Goal: Information Seeking & Learning: Learn about a topic

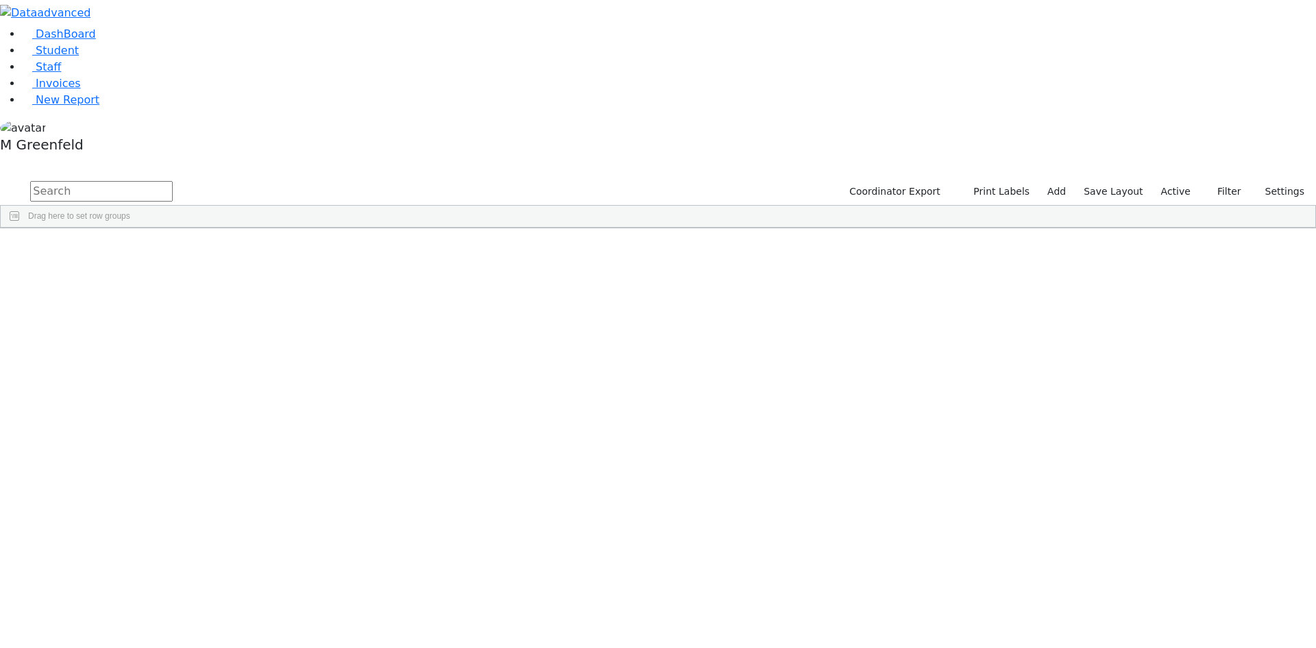
click at [173, 181] on input "text" at bounding box center [101, 191] width 143 height 21
drag, startPoint x: 1163, startPoint y: 47, endPoint x: 1158, endPoint y: 56, distance: 10.1
click at [1162, 181] on label "Active" at bounding box center [1176, 191] width 42 height 21
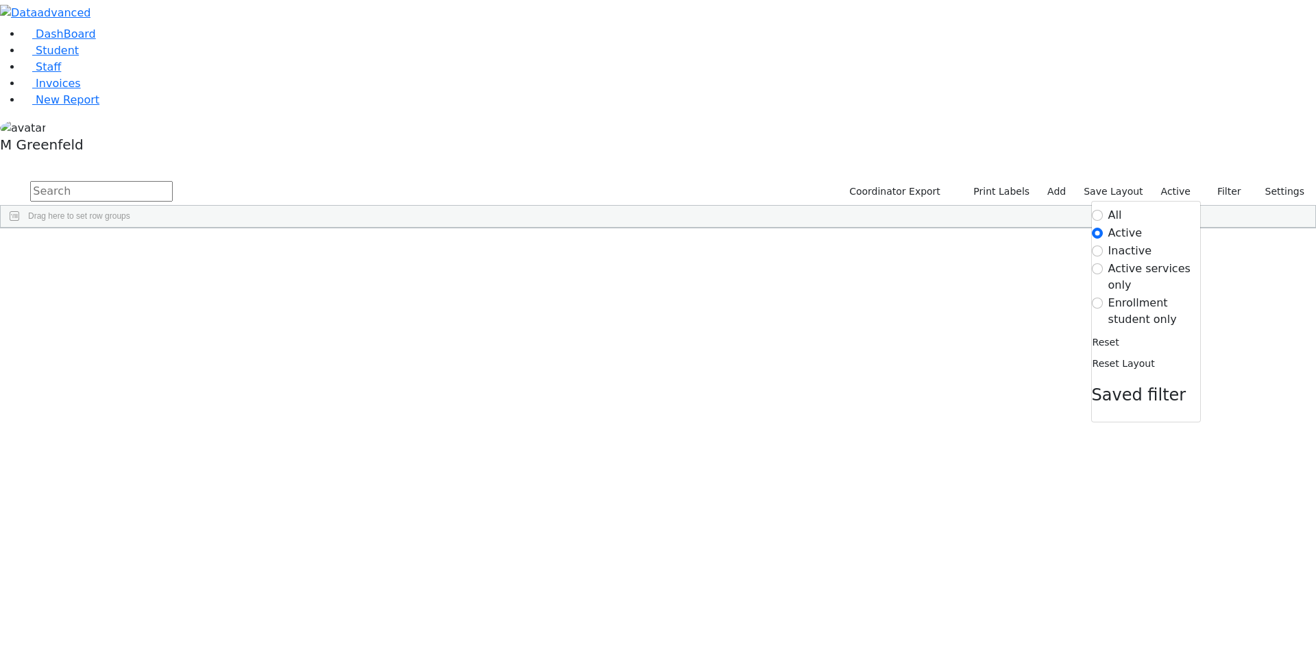
click at [1109, 295] on label "Enrollment student only" at bounding box center [1155, 311] width 92 height 33
click at [1103, 298] on input "Enrollment student only" at bounding box center [1097, 303] width 11 height 11
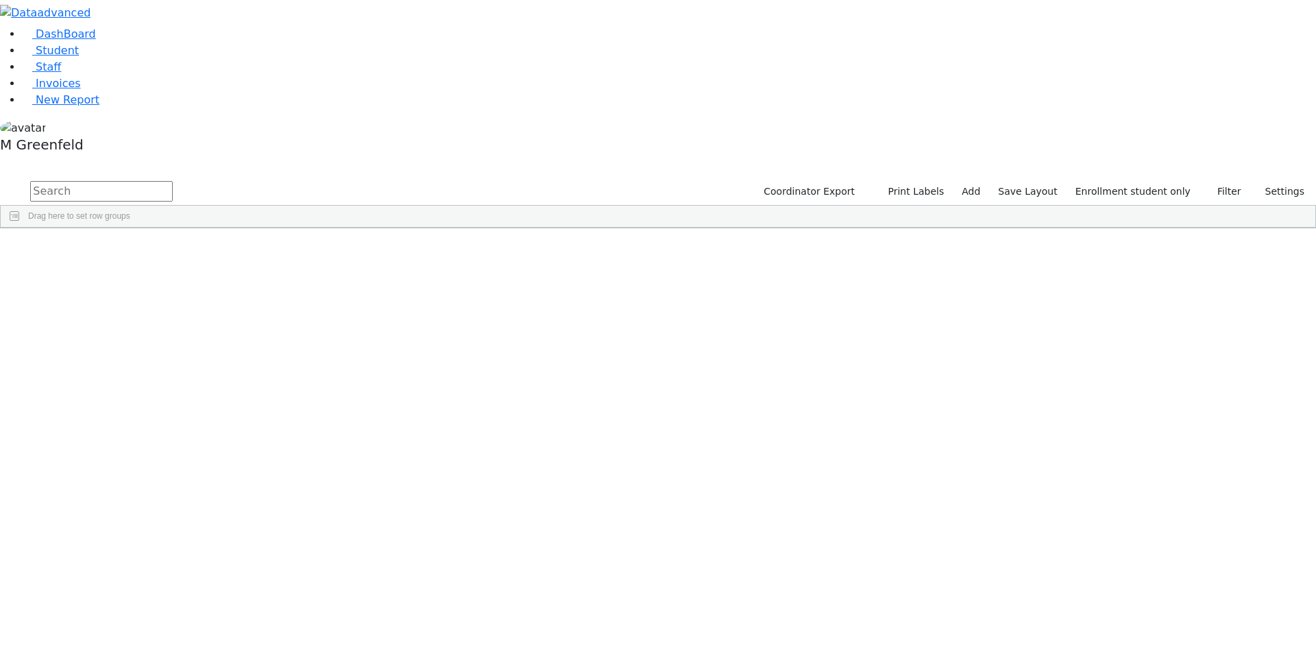
scroll to position [102, 0]
click at [204, 570] on div "Moshe" at bounding box center [171, 579] width 66 height 19
click at [204, 590] on div "Esty" at bounding box center [171, 599] width 66 height 19
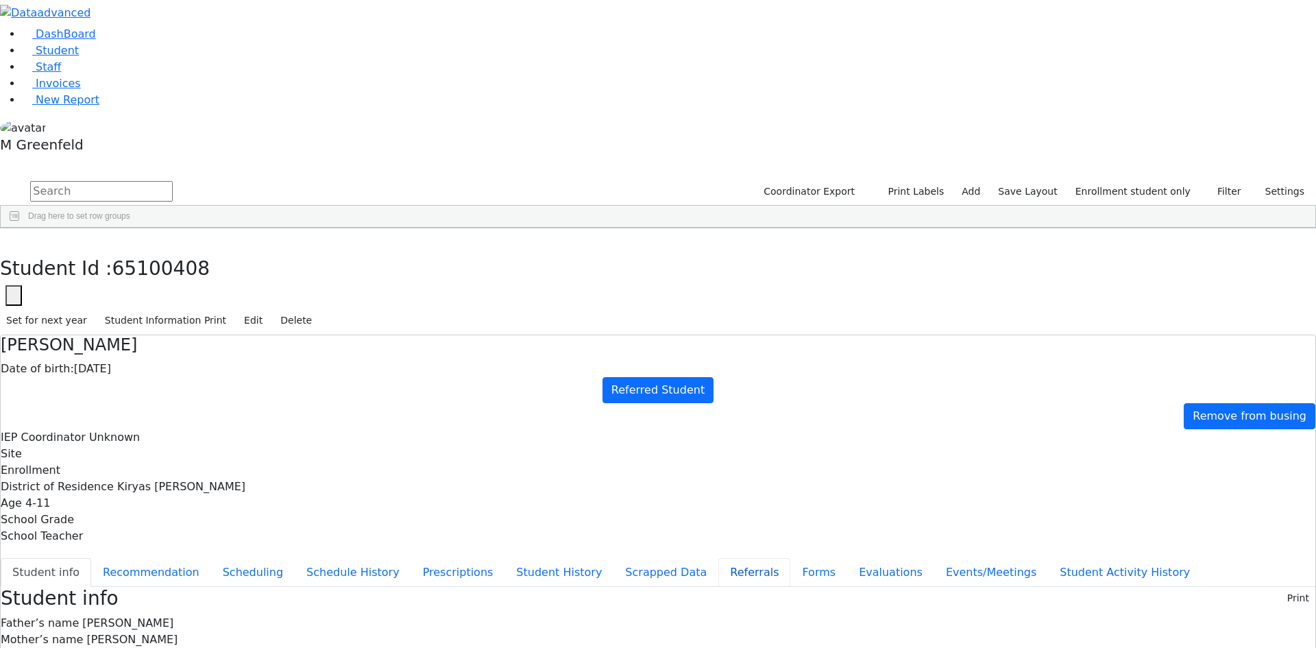
click at [719, 558] on button "Referrals" at bounding box center [755, 572] width 72 height 29
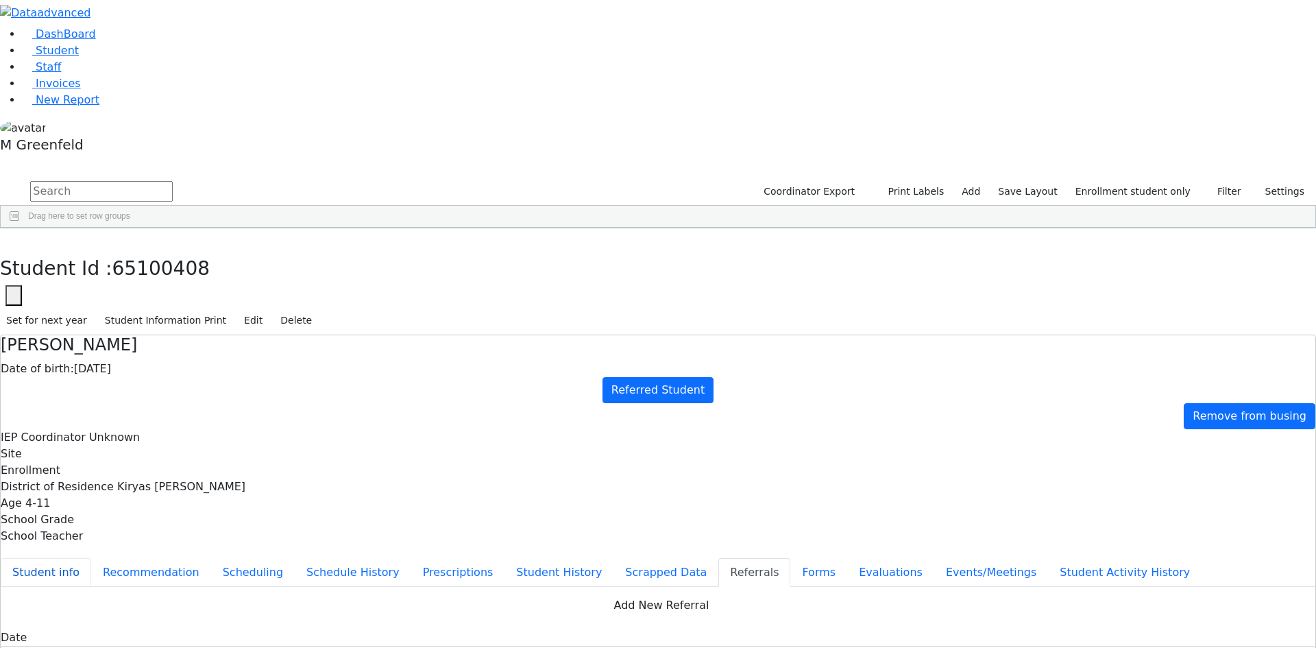
click at [91, 558] on button "Student info" at bounding box center [46, 572] width 91 height 29
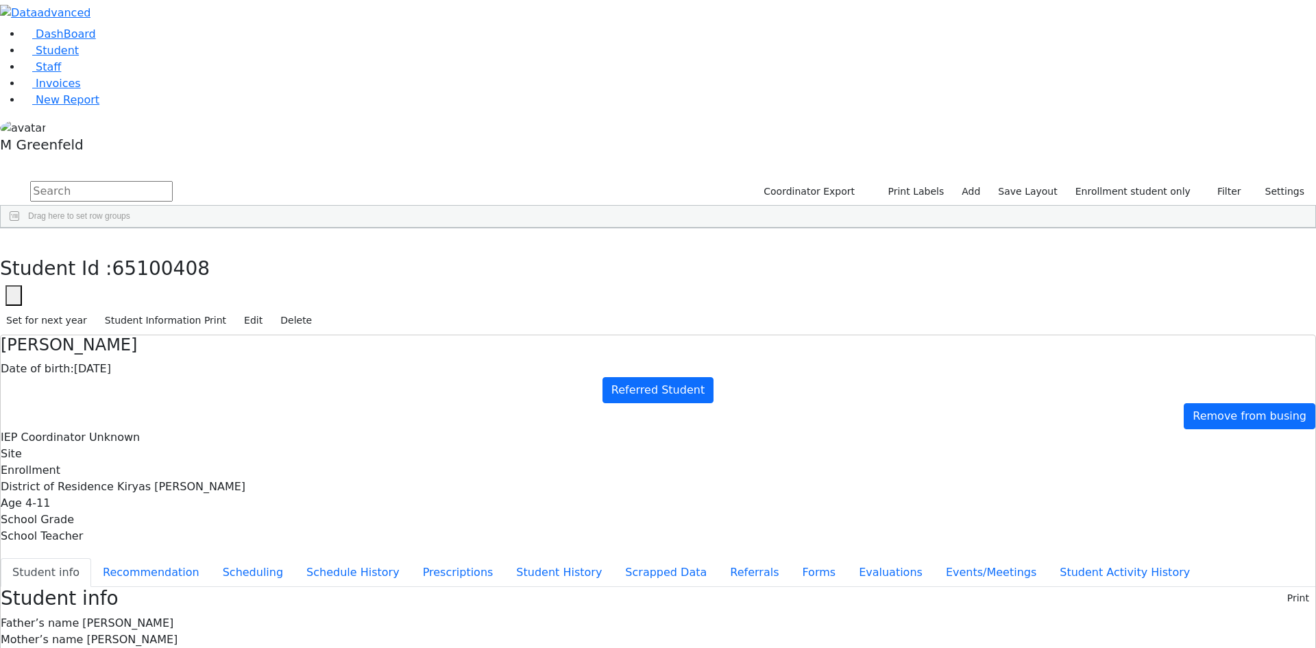
drag, startPoint x: 721, startPoint y: 522, endPoint x: 817, endPoint y: 520, distance: 96.7
copy span "(845) 782-1248"
click at [719, 558] on button "Referrals" at bounding box center [755, 572] width 72 height 29
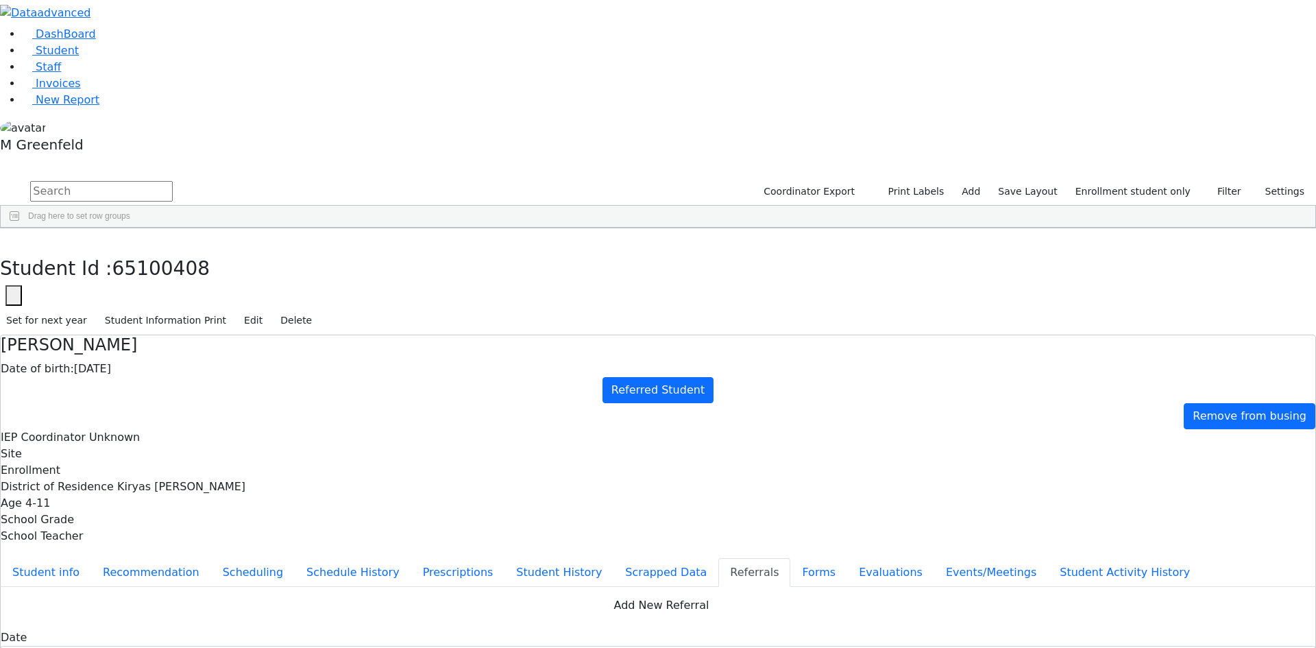
click at [16, 293] on icon "button" at bounding box center [13, 295] width 5 height 5
drag, startPoint x: 368, startPoint y: 81, endPoint x: 429, endPoint y: 84, distance: 61.1
click at [161, 323] on input "65100408" at bounding box center [83, 336] width 155 height 26
paste input "1366"
click at [161, 323] on input "6511366" at bounding box center [83, 336] width 155 height 26
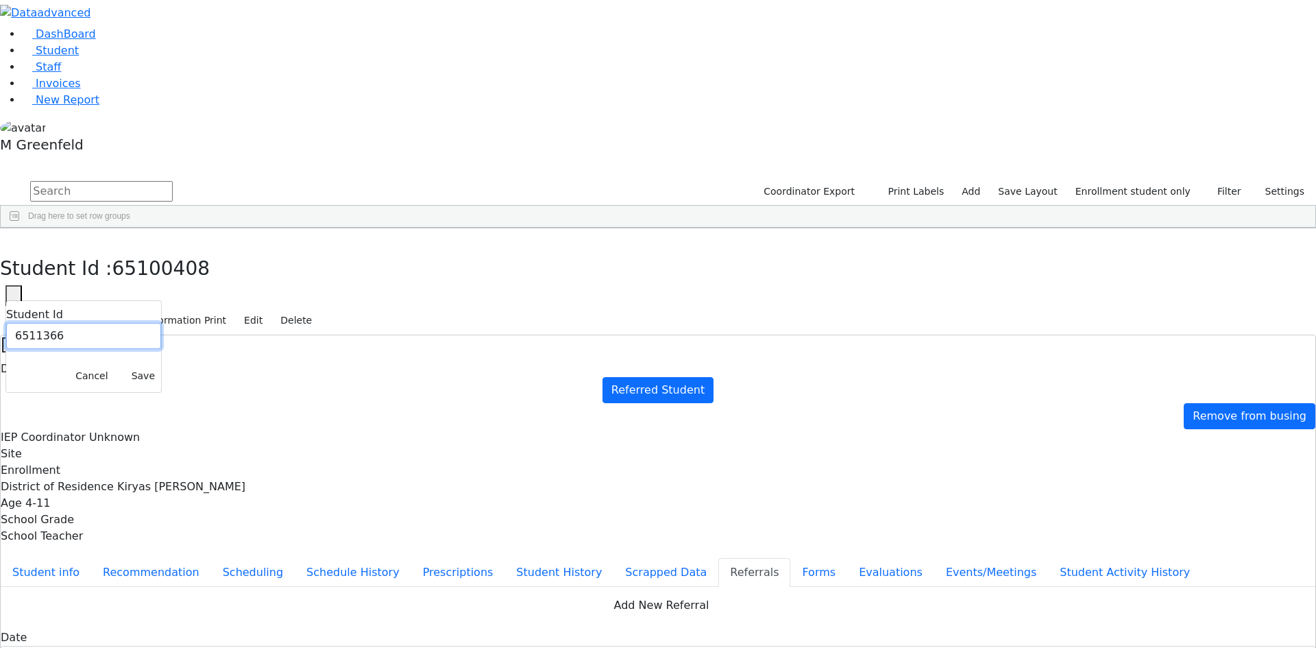
type input "6511366"
click at [161, 365] on button "Save" at bounding box center [143, 375] width 36 height 21
click at [20, 228] on button "button" at bounding box center [10, 242] width 20 height 29
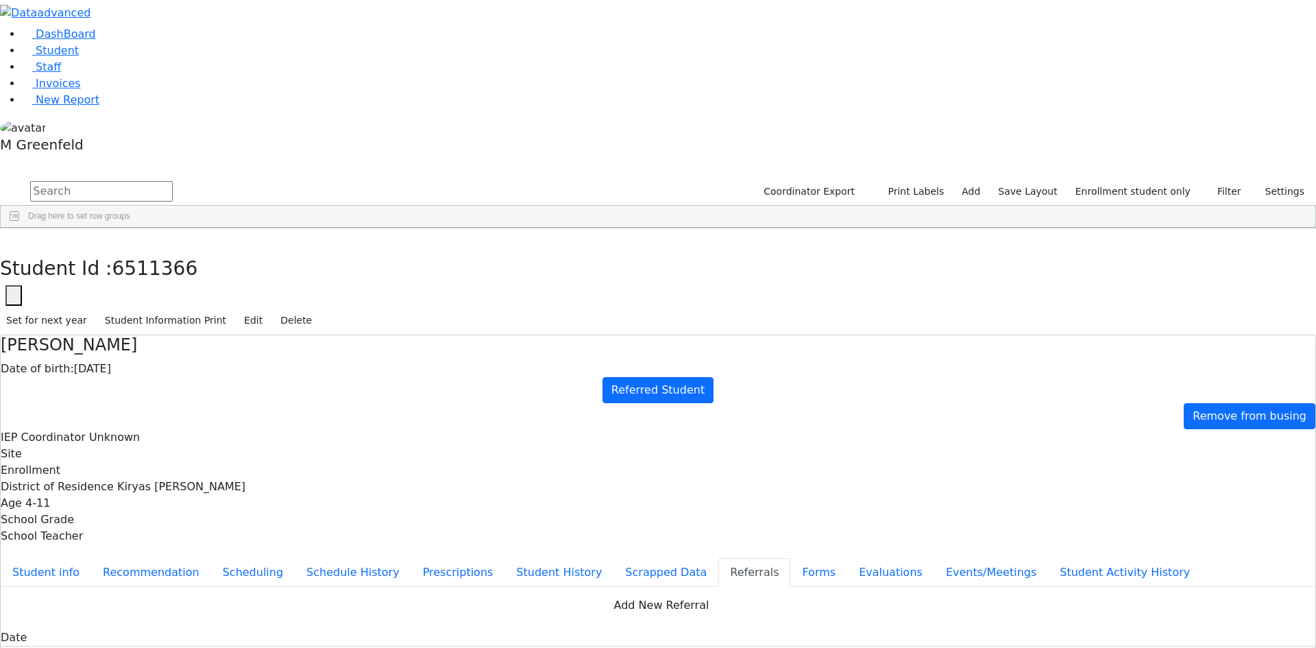
click at [204, 513] on div "Etty" at bounding box center [171, 522] width 66 height 19
click at [14, 239] on icon "button" at bounding box center [10, 243] width 8 height 8
click at [204, 532] on div "Elya" at bounding box center [171, 541] width 66 height 19
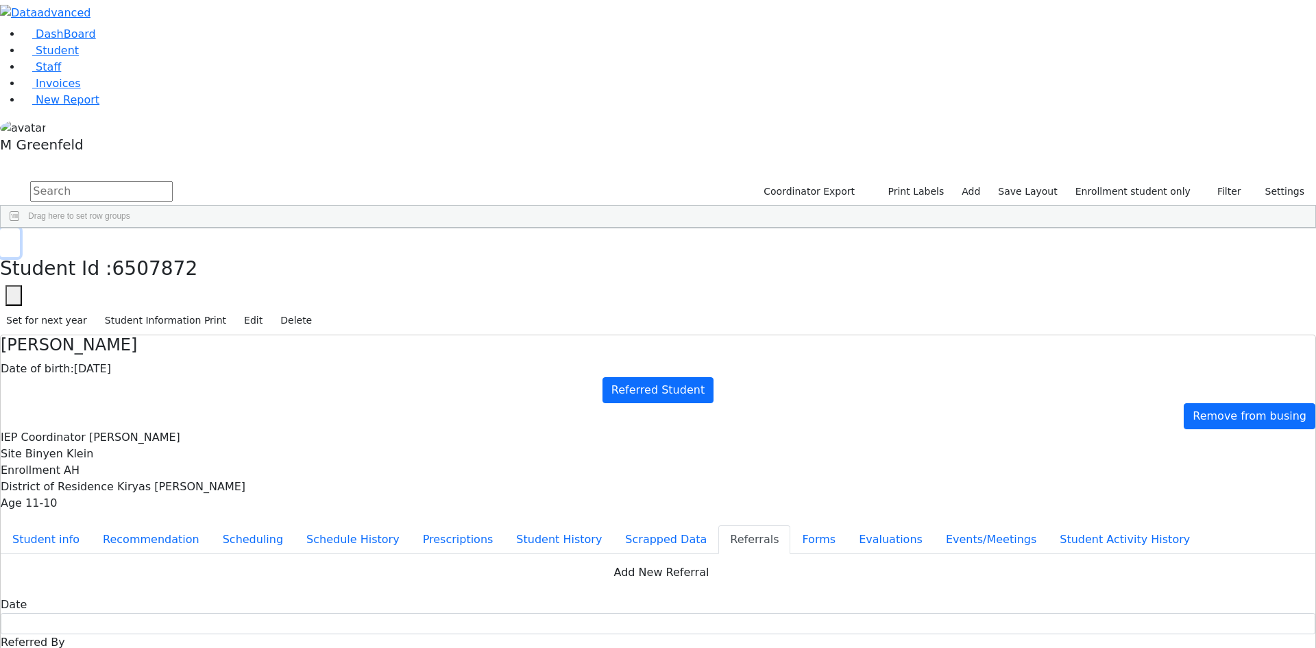
click at [14, 239] on icon "button" at bounding box center [10, 243] width 8 height 8
click at [204, 455] on div "Frimy" at bounding box center [171, 464] width 66 height 19
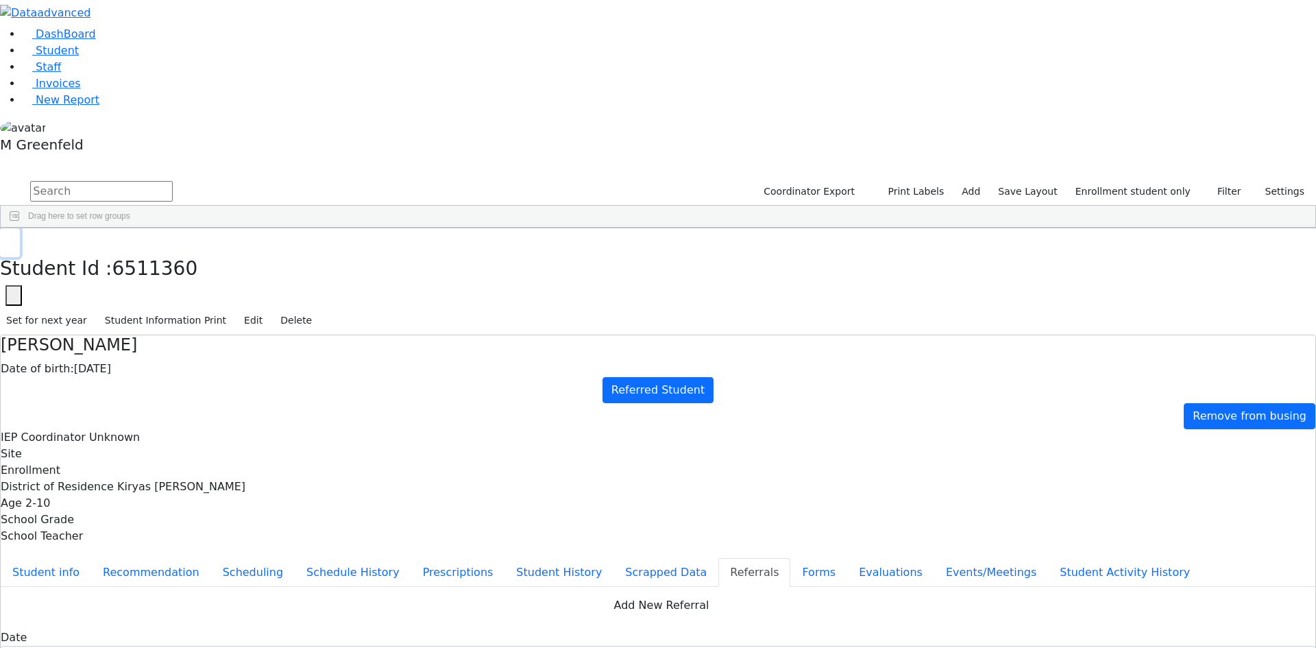
click at [14, 239] on icon "button" at bounding box center [10, 243] width 8 height 8
click at [79, 57] on link "Student" at bounding box center [50, 50] width 57 height 13
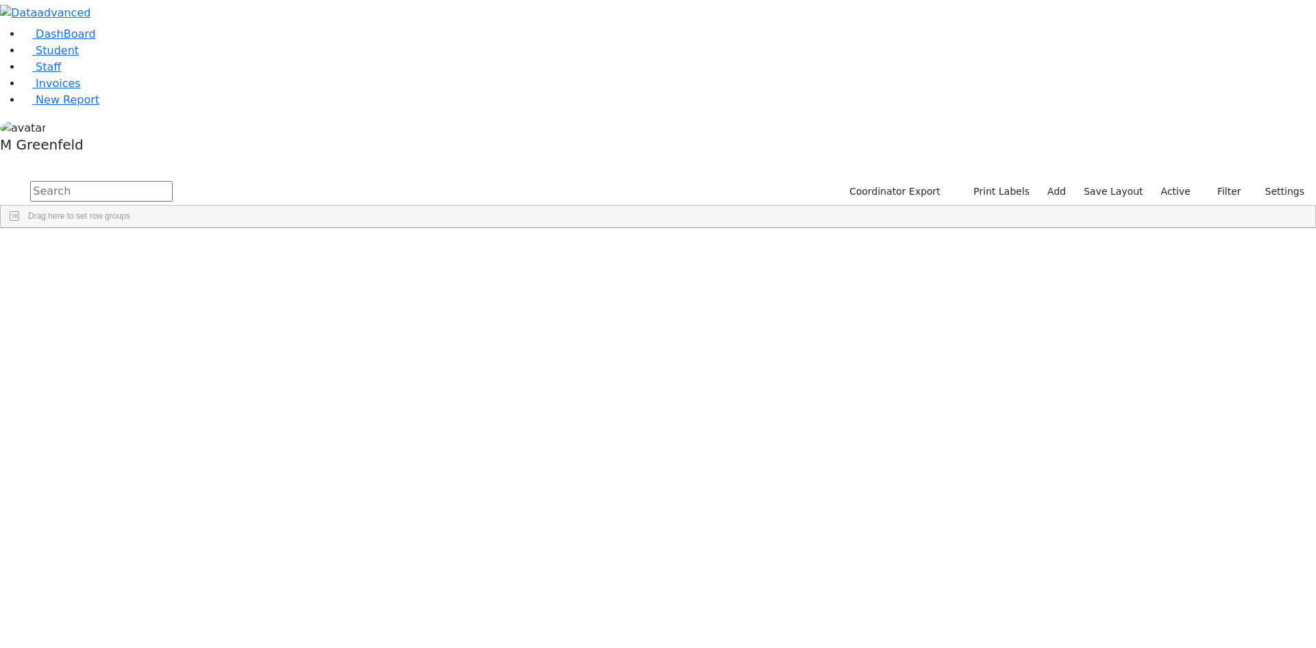
click at [1177, 181] on label "Active" at bounding box center [1176, 191] width 42 height 21
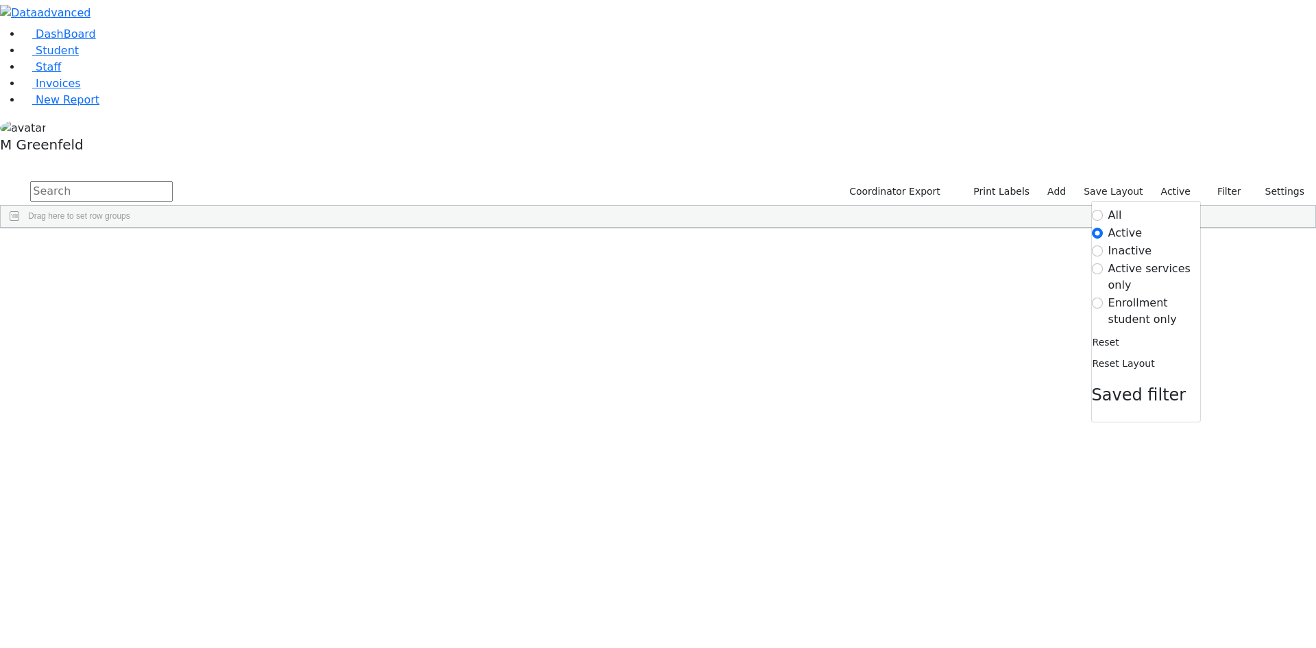
click at [1103, 207] on form "All Active Inactive Active services only Enrollment student only" at bounding box center [1146, 267] width 108 height 121
click at [1109, 295] on label "Enrollment student only" at bounding box center [1155, 311] width 92 height 33
click at [1103, 298] on input "Enrollment student only" at bounding box center [1097, 303] width 11 height 11
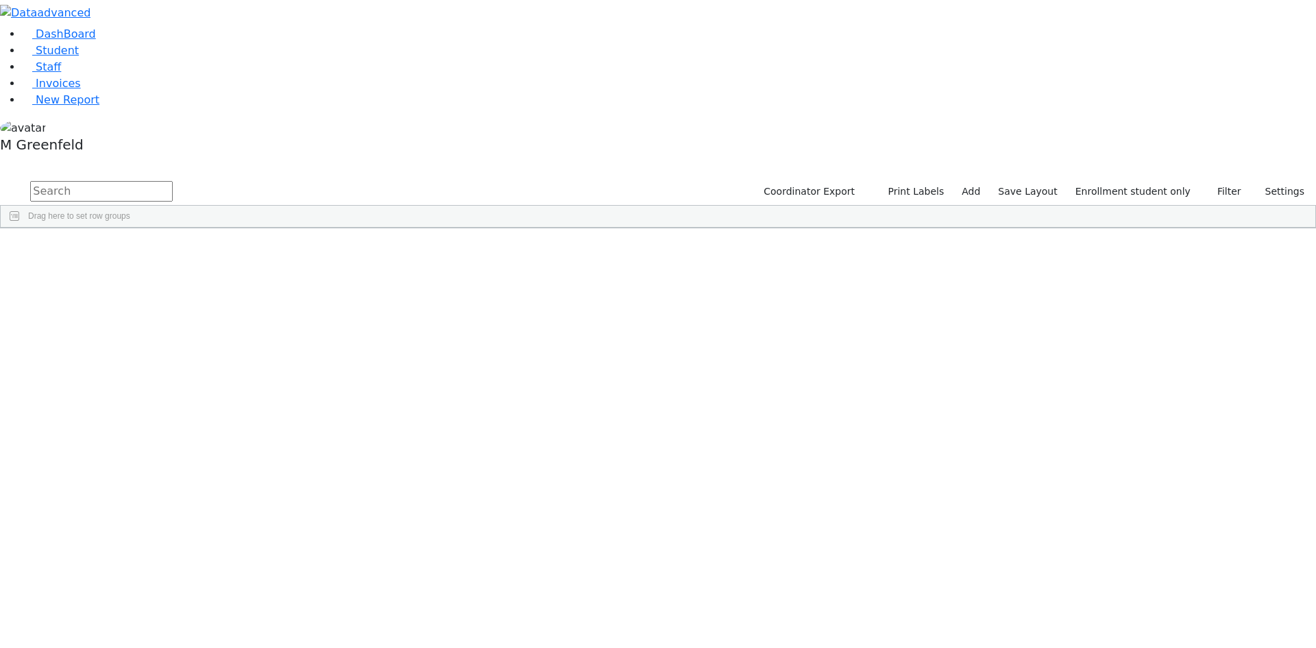
scroll to position [102, 0]
click at [204, 590] on div "Esty" at bounding box center [171, 599] width 66 height 19
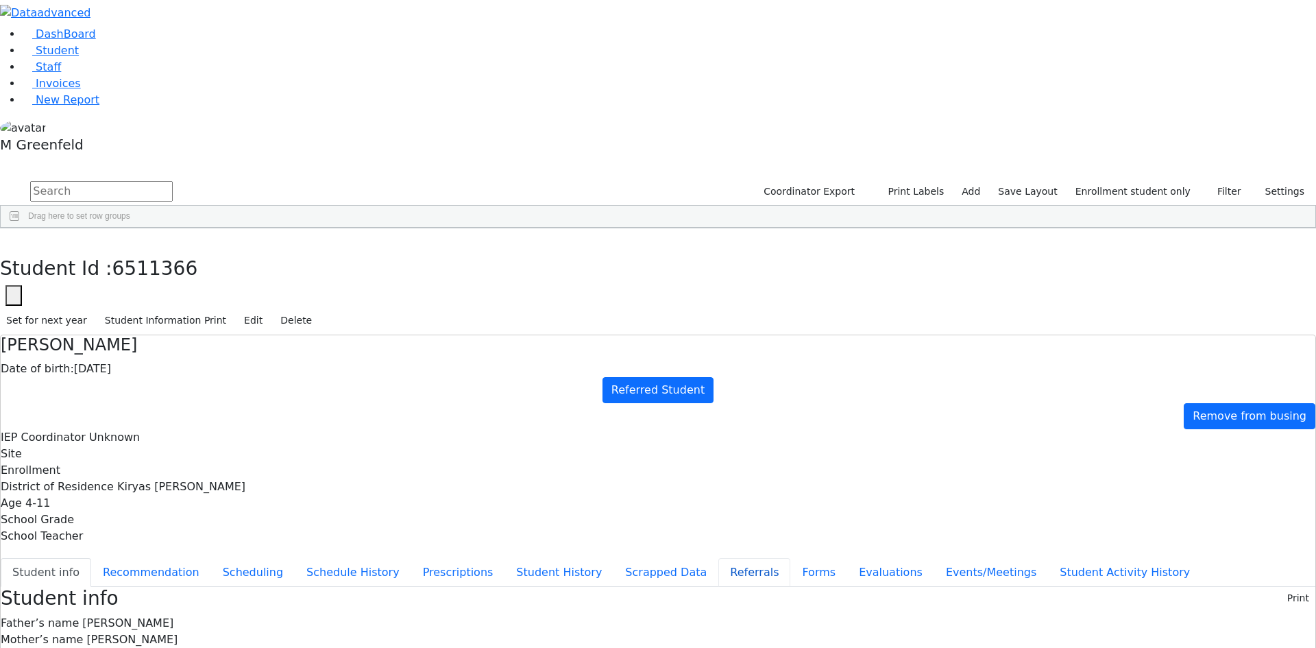
drag, startPoint x: 303, startPoint y: 339, endPoint x: 313, endPoint y: 333, distance: 11.8
click at [719, 558] on button "Referrals" at bounding box center [755, 572] width 72 height 29
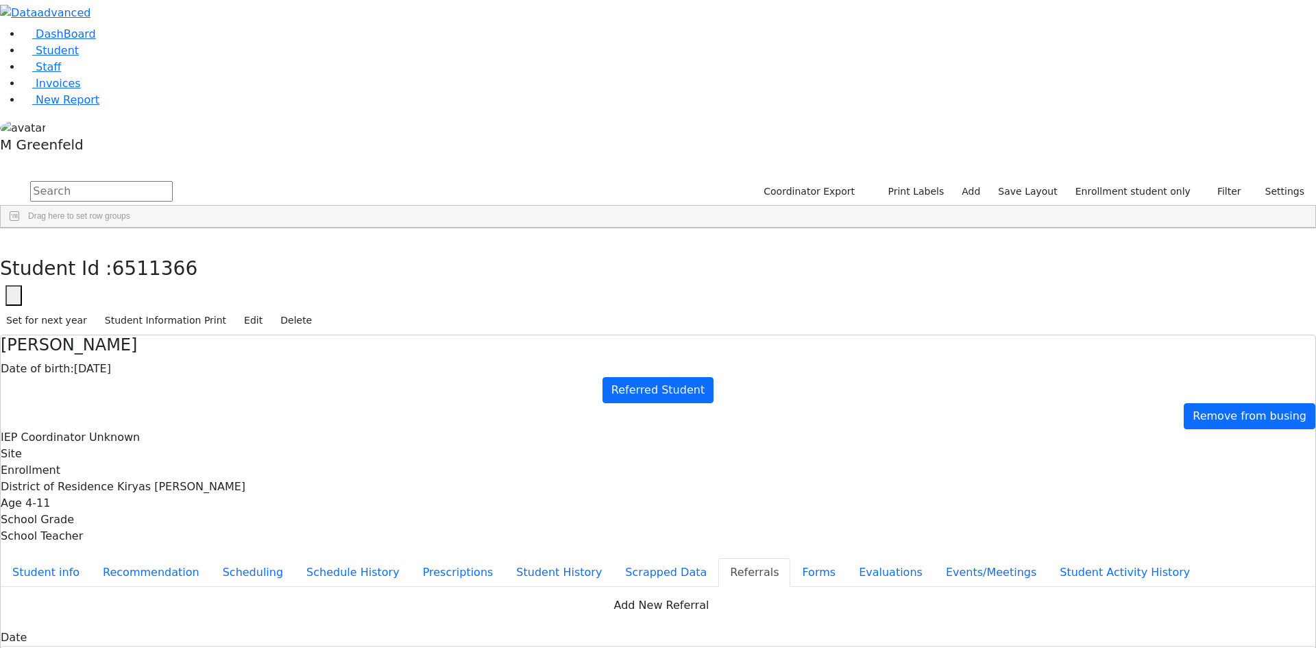
copy div "Esty has fine motor delays, coordination as well as sensory issues. Esty has fi…"
click at [91, 558] on button "Student info" at bounding box center [46, 572] width 91 height 29
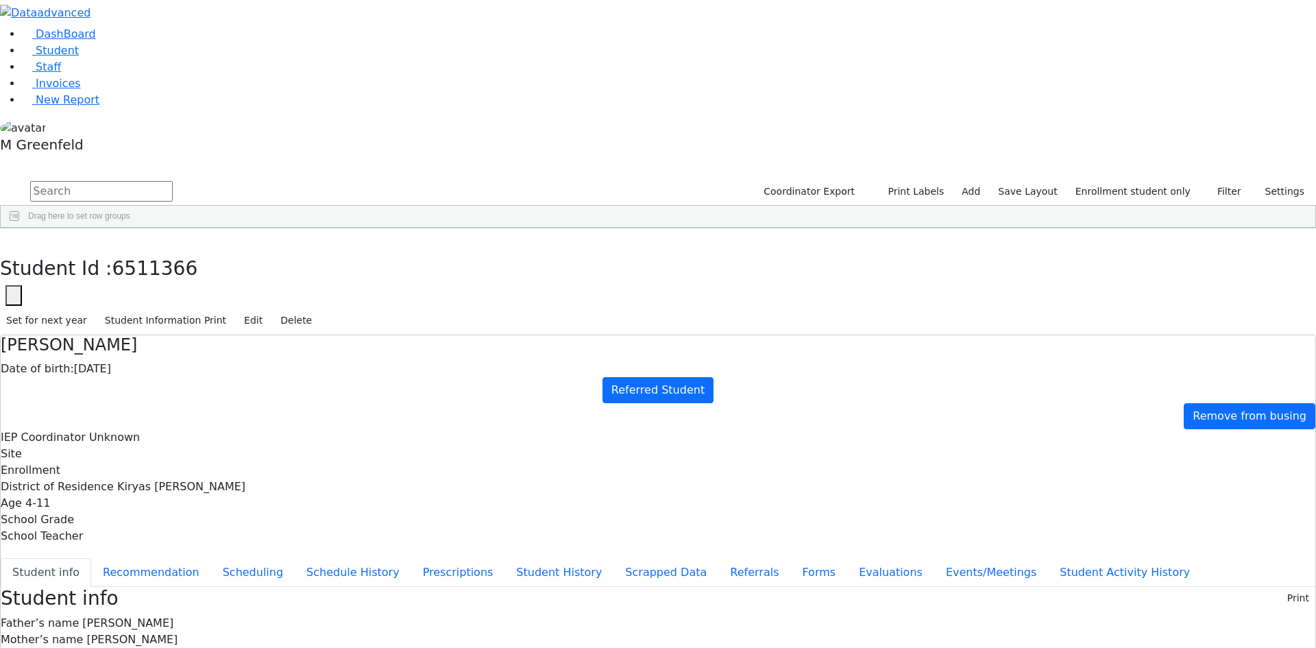
scroll to position [0, 0]
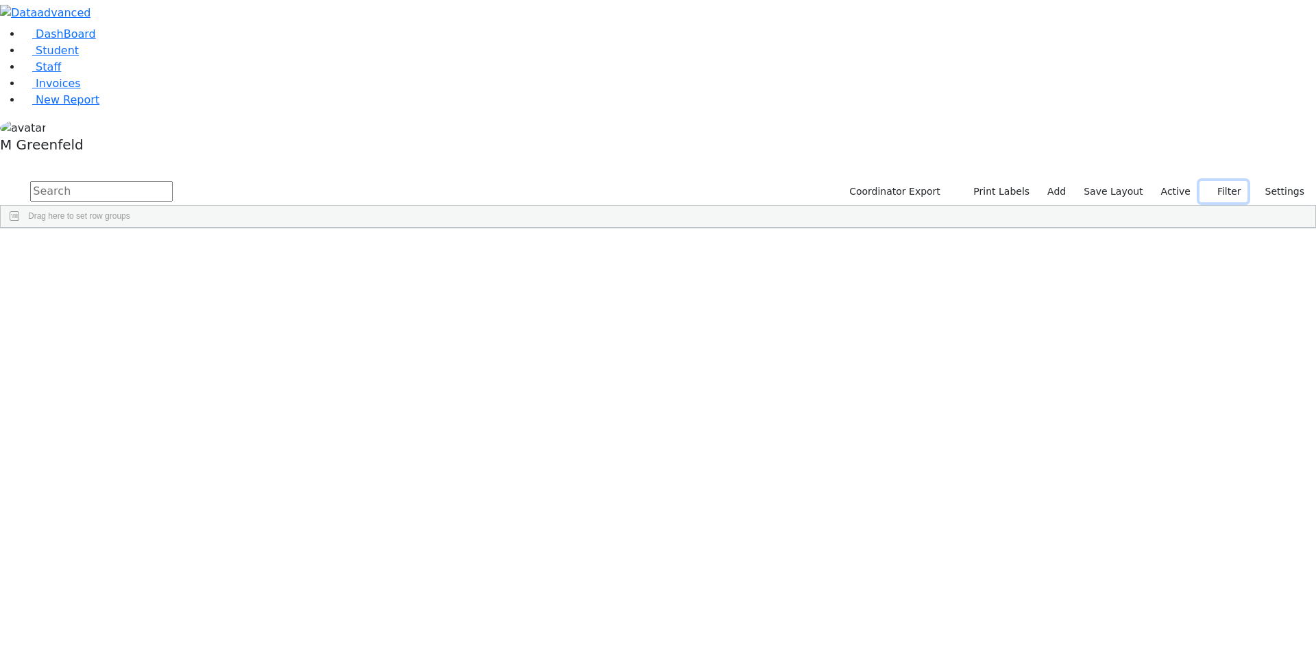
click at [1234, 181] on button "Filter" at bounding box center [1224, 191] width 48 height 21
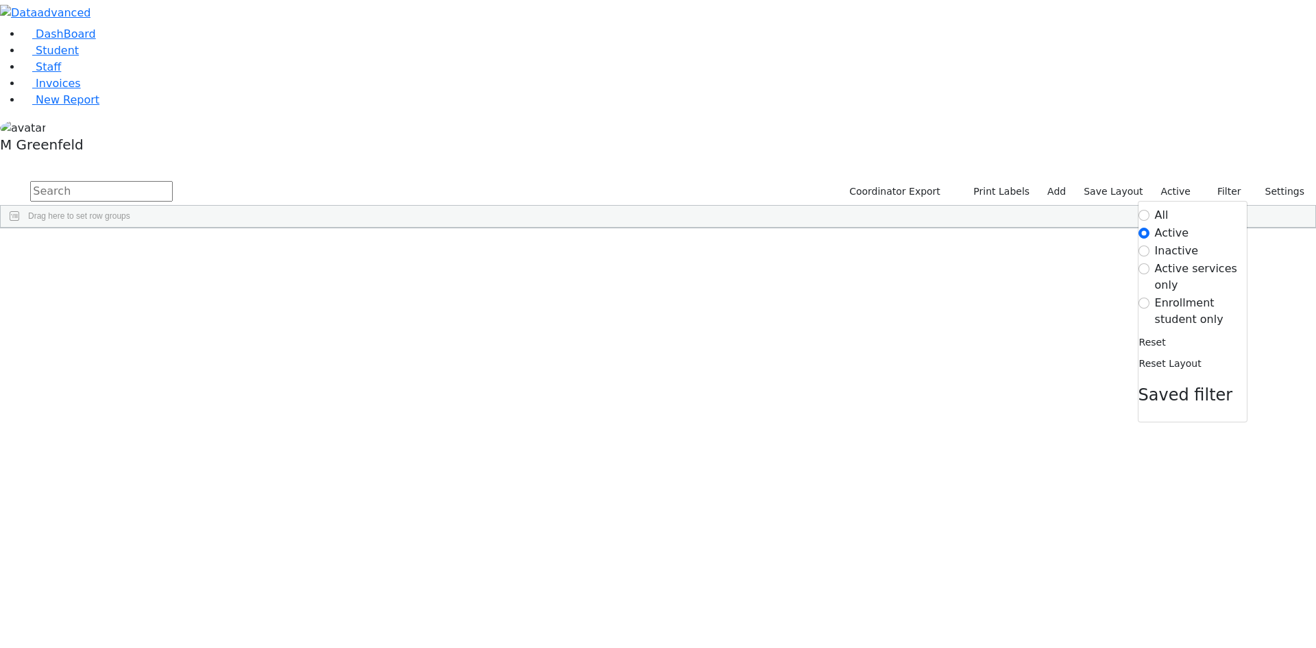
click at [1176, 295] on label "Enrollment student only" at bounding box center [1201, 311] width 92 height 33
click at [1150, 298] on input "Enrollment student only" at bounding box center [1144, 303] width 11 height 11
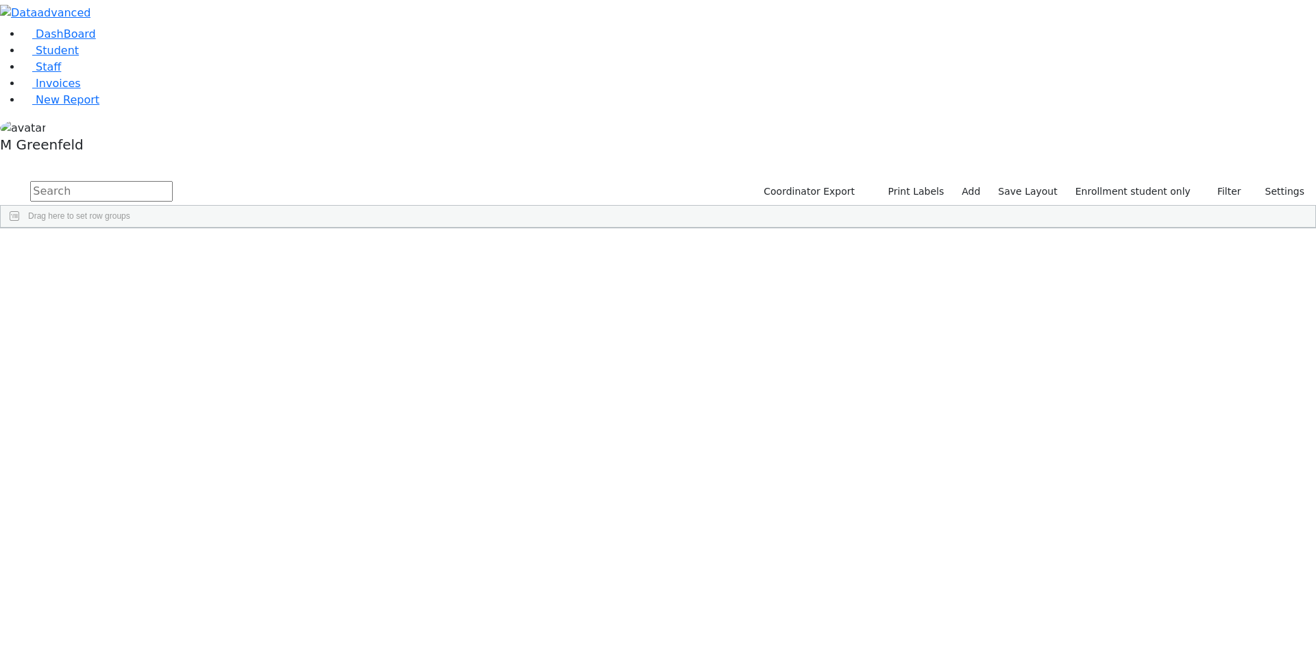
scroll to position [121, 0]
click at [79, 57] on link "Student" at bounding box center [50, 50] width 57 height 13
click at [173, 181] on input "text" at bounding box center [101, 191] width 143 height 21
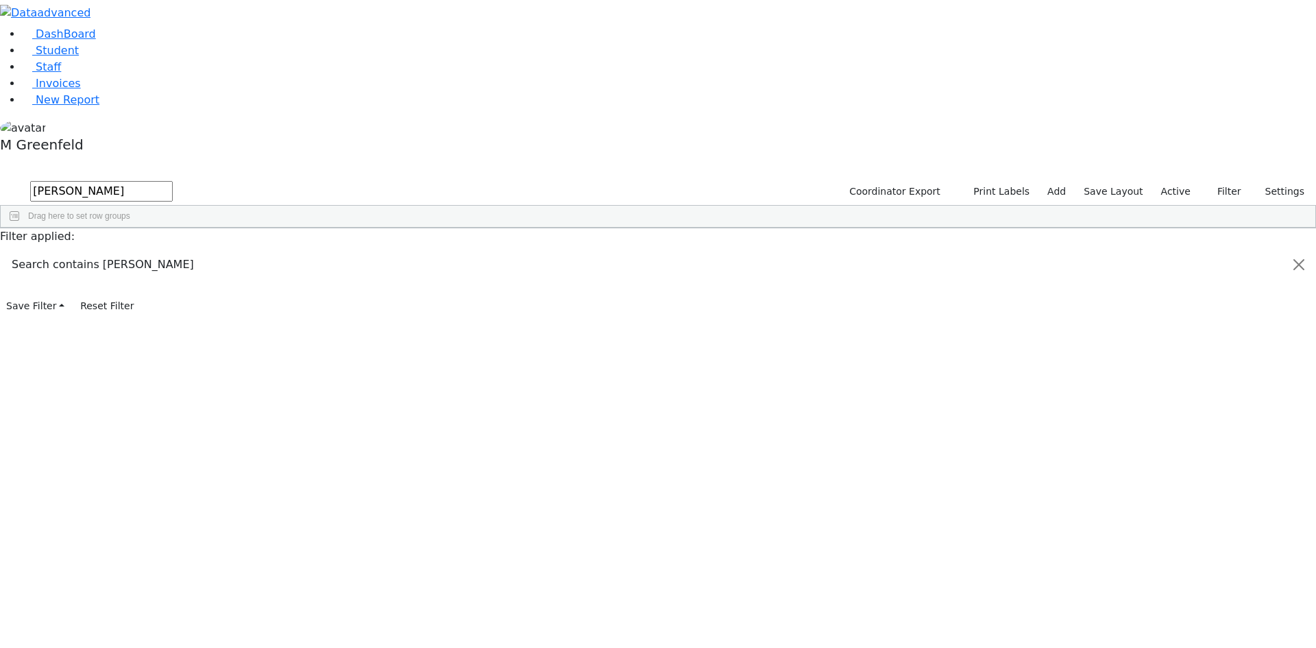
type input "[PERSON_NAME]"
click at [275, 250] on div "6508955 [PERSON_NAME] [DATE] ז [PERSON_NAME] Itinerant Boys Pinebush [PERSON_NA…" at bounding box center [651, 259] width 1301 height 19
click at [138, 250] on div "Wollner" at bounding box center [105, 259] width 66 height 19
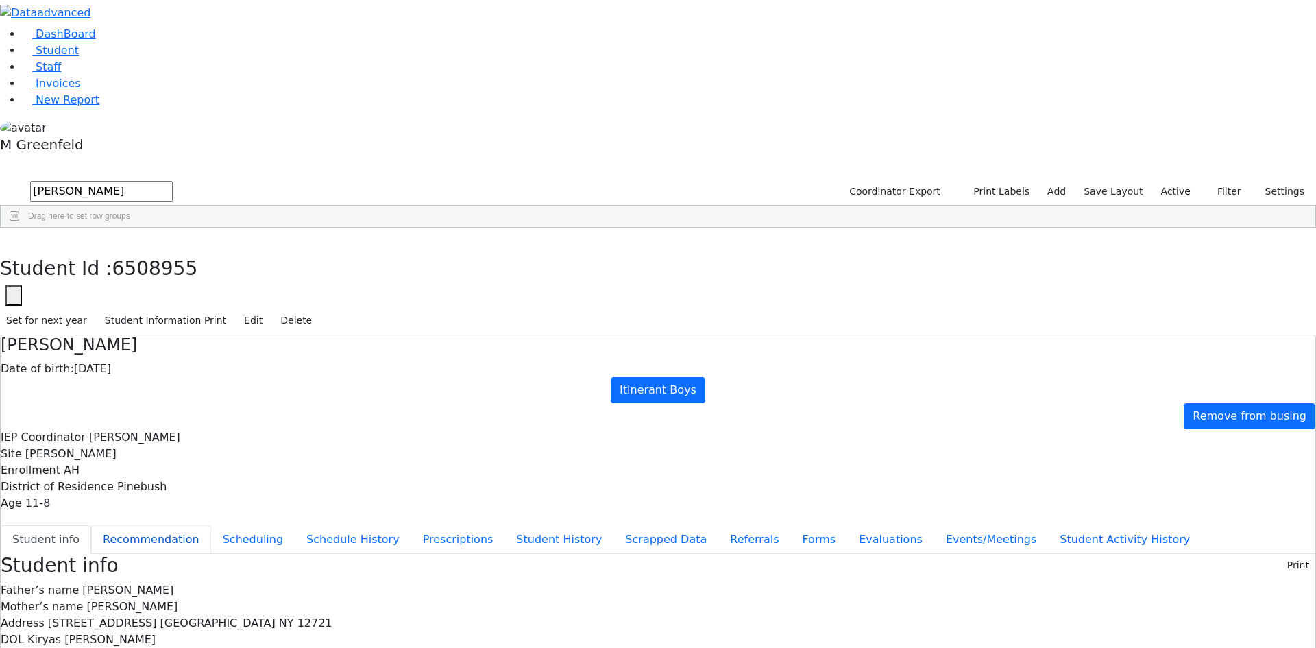
click at [211, 525] on button "Recommendation" at bounding box center [151, 539] width 120 height 29
checkbox input "true"
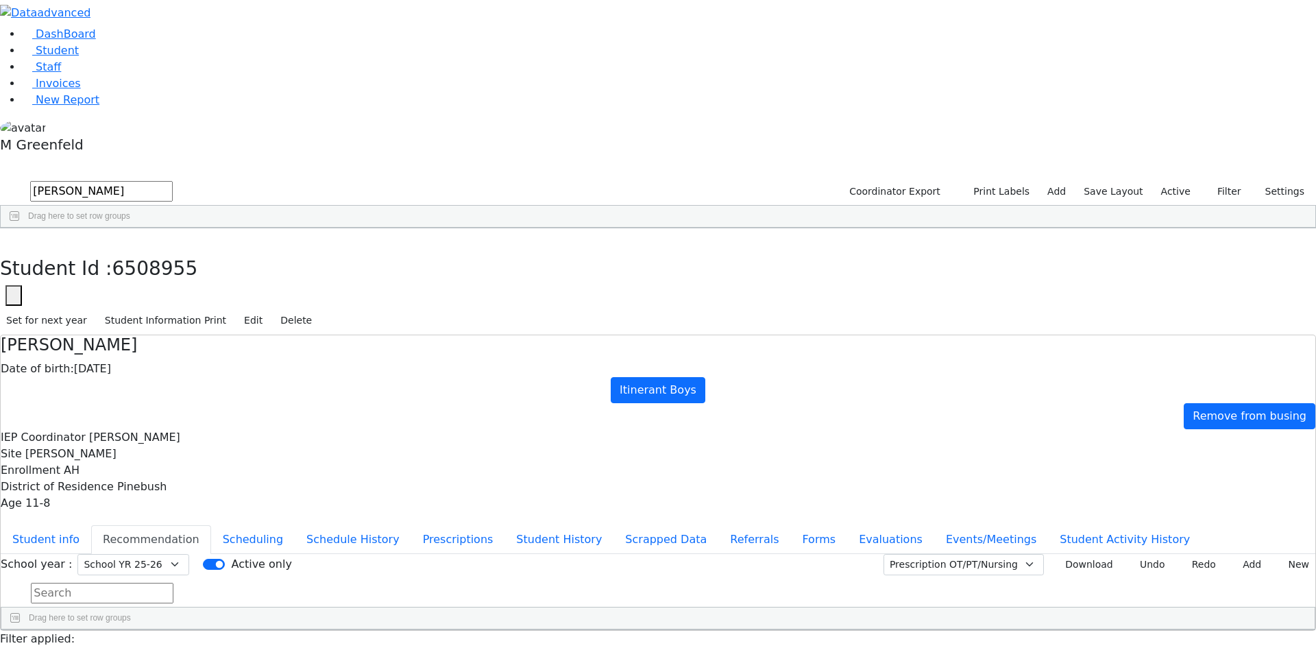
click at [211, 525] on button "Recommendation" at bounding box center [151, 539] width 120 height 29
click at [91, 525] on button "Student info" at bounding box center [46, 539] width 91 height 29
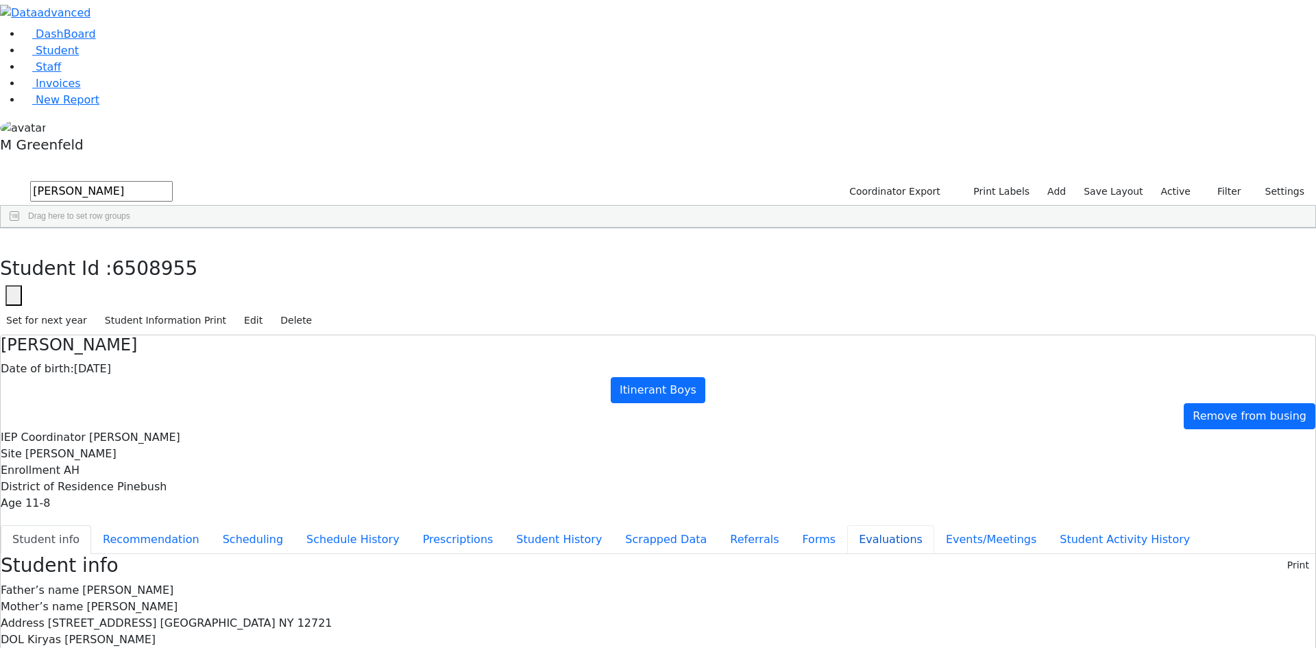
click at [847, 525] on button "Evaluations" at bounding box center [890, 539] width 87 height 29
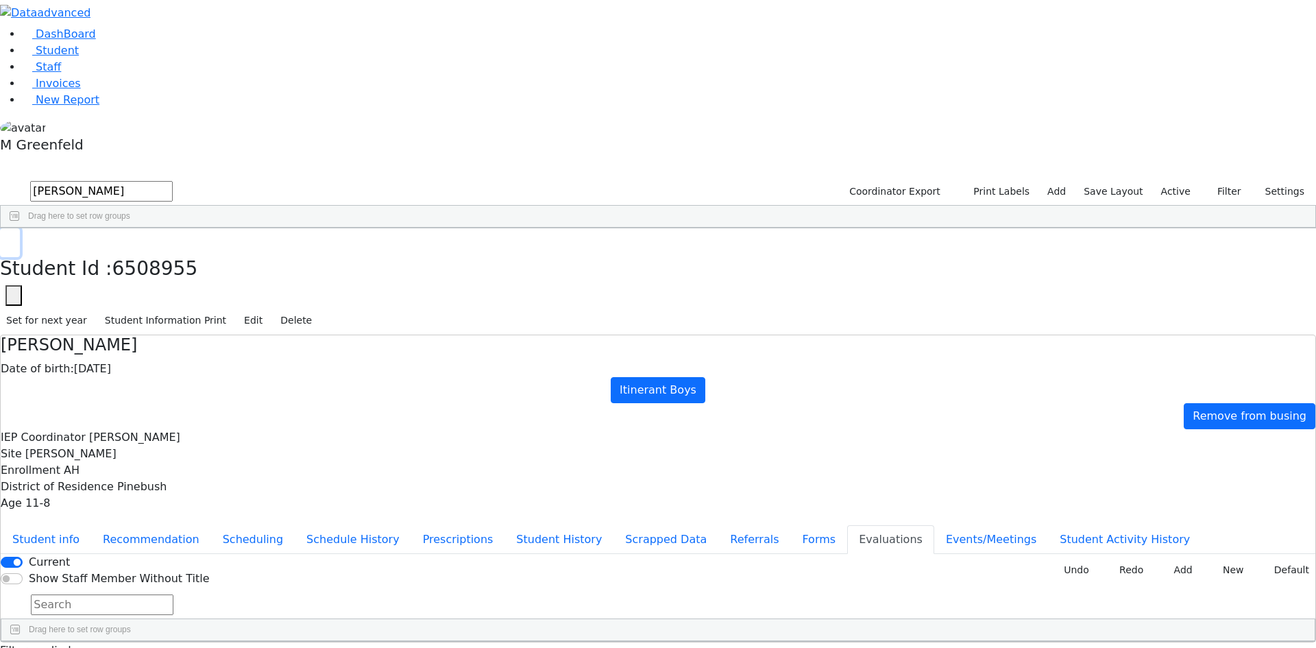
click at [20, 228] on button "button" at bounding box center [10, 242] width 20 height 29
click at [79, 57] on link "Student" at bounding box center [50, 50] width 57 height 13
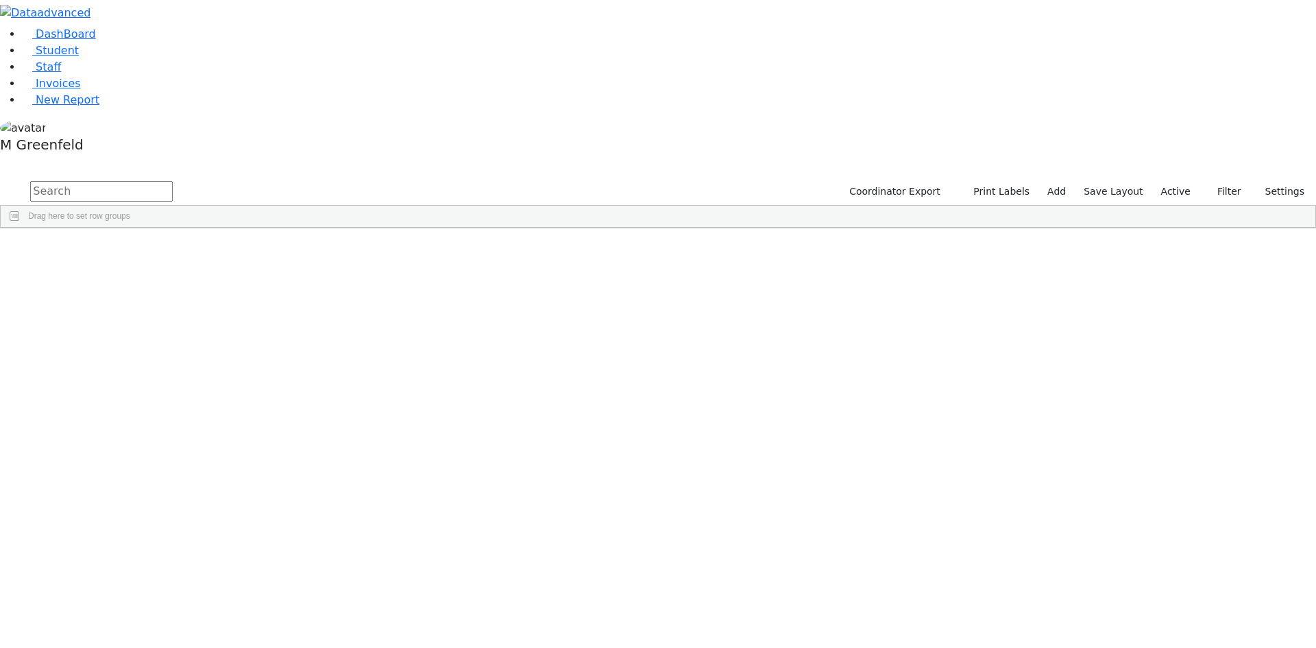
click at [173, 181] on input "text" at bounding box center [101, 191] width 143 height 21
drag, startPoint x: 89, startPoint y: 112, endPoint x: 114, endPoint y: 117, distance: 25.3
click at [89, 59] on li "Student" at bounding box center [669, 51] width 1295 height 16
click at [79, 57] on link "Student" at bounding box center [50, 50] width 57 height 13
click at [1304, 316] on span "Filters" at bounding box center [1309, 327] width 10 height 23
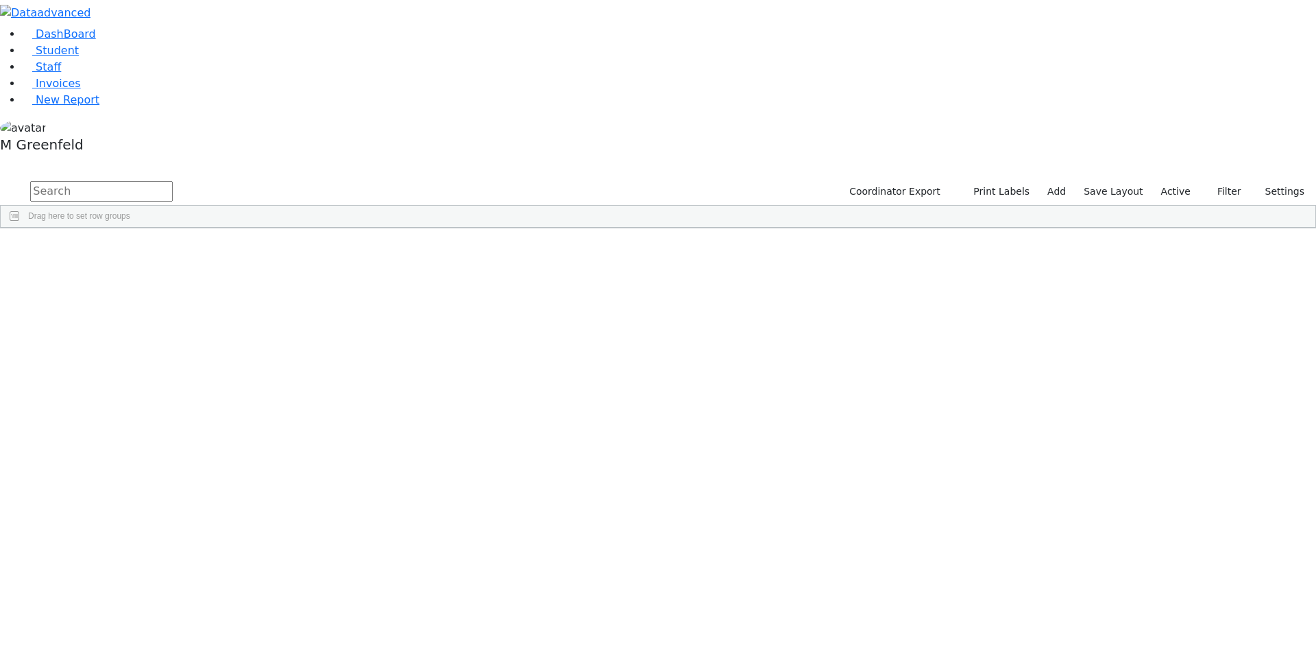
click at [1168, 482] on span at bounding box center [1173, 487] width 11 height 11
click at [1169, 567] on input "checkbox" at bounding box center [1174, 572] width 11 height 11
click at [1169, 616] on input "checkbox" at bounding box center [1174, 621] width 11 height 11
click at [1169, 454] on div "Enrollment" at bounding box center [1233, 465] width 136 height 22
click at [1169, 558] on div "HR" at bounding box center [1233, 566] width 128 height 16
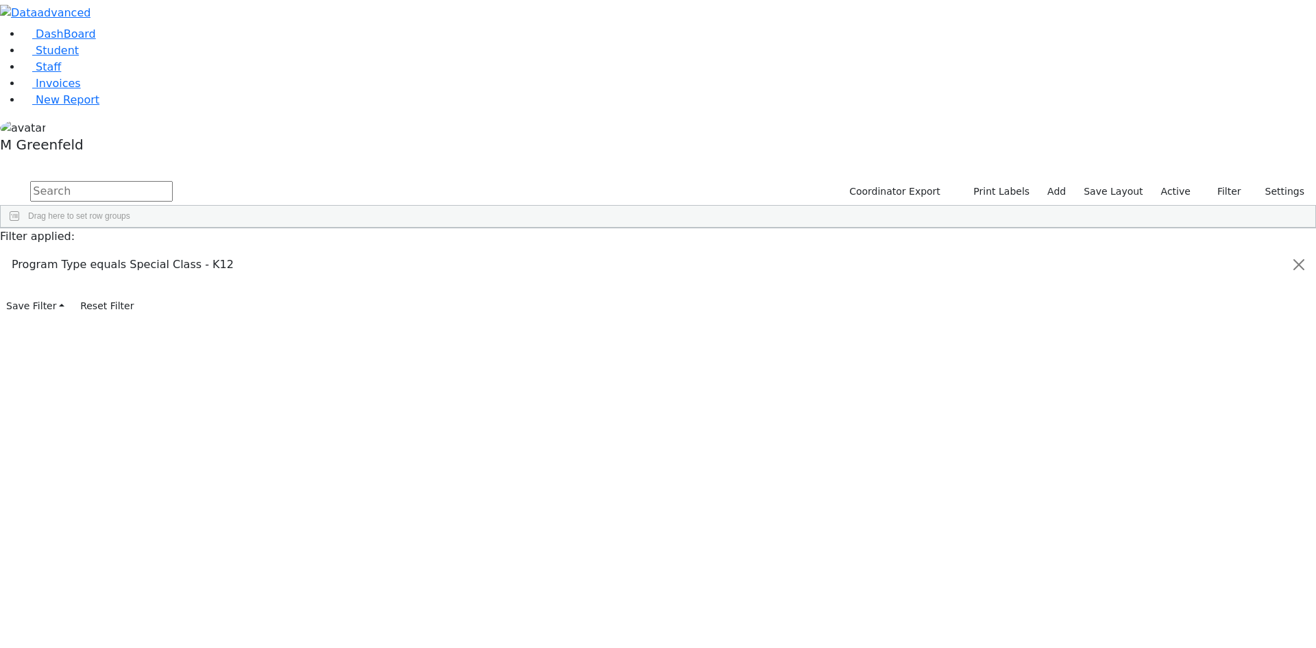
click at [1169, 558] on div "HR" at bounding box center [1233, 566] width 128 height 16
click at [1169, 561] on input "checkbox" at bounding box center [1174, 566] width 11 height 11
click at [82, 106] on link "New Report" at bounding box center [60, 99] width 77 height 13
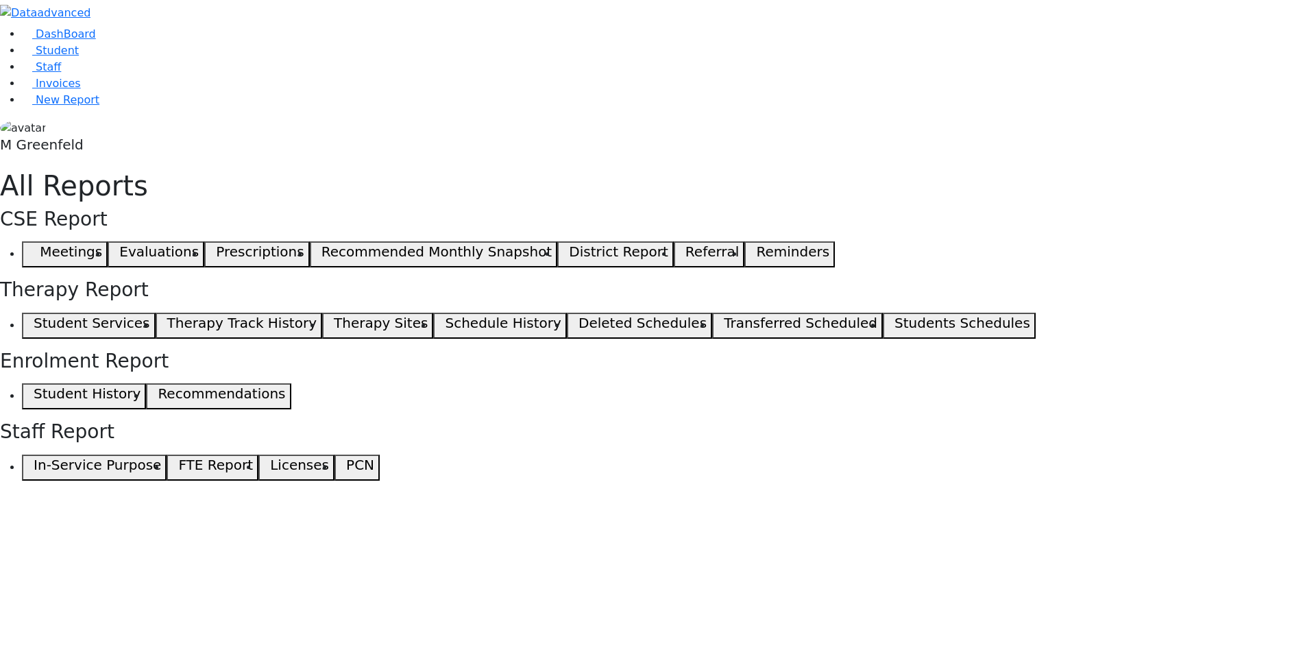
click at [883, 313] on button "Transferred Scheduled" at bounding box center [797, 326] width 171 height 26
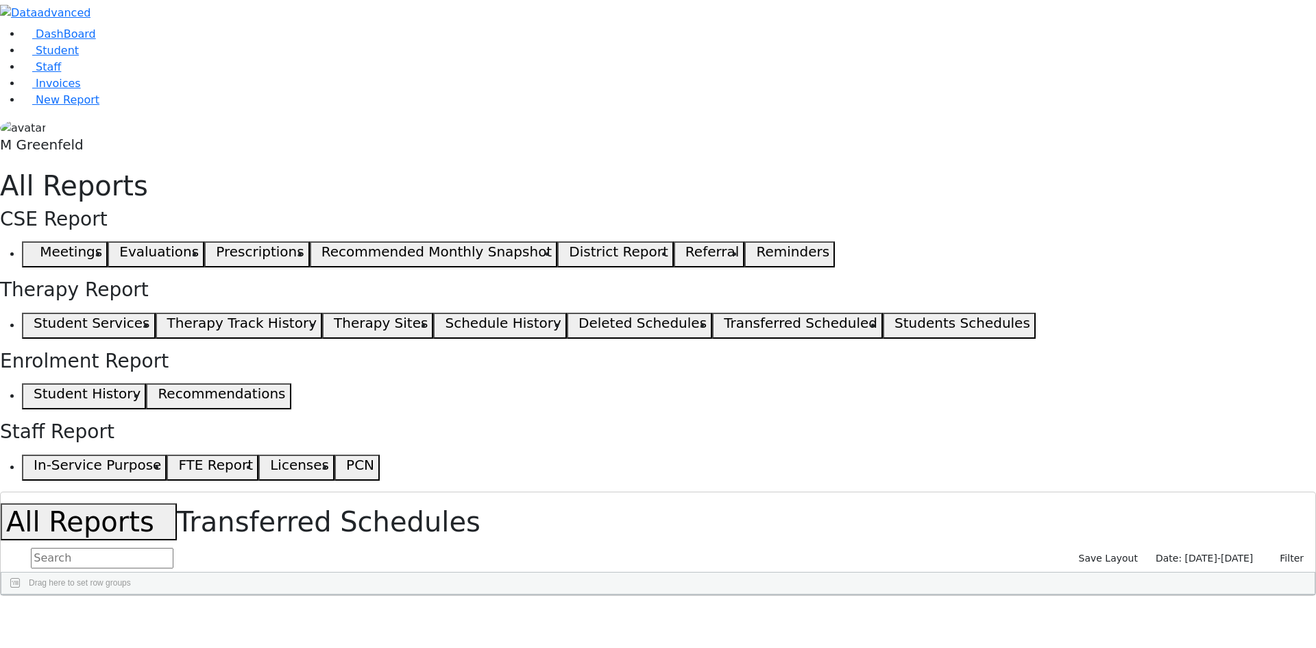
click at [113, 92] on li "Invoices" at bounding box center [669, 83] width 1295 height 16
click at [99, 106] on link "New Report" at bounding box center [60, 99] width 77 height 13
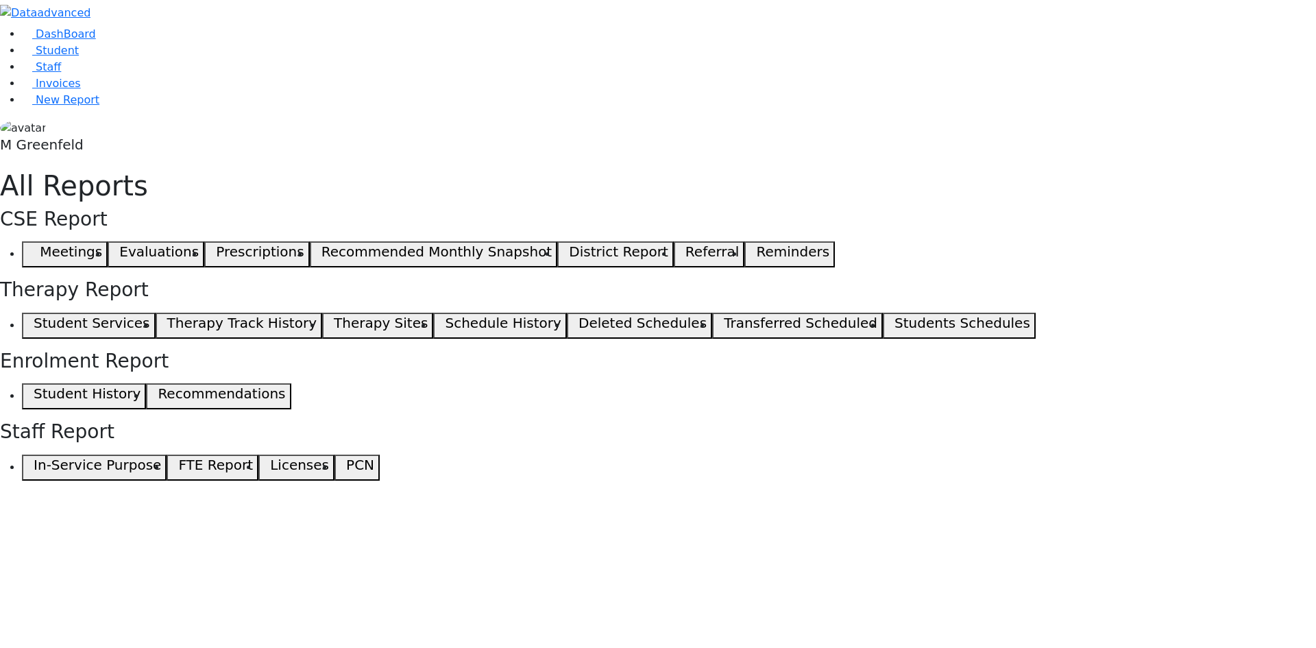
click at [291, 397] on button "Recommendations" at bounding box center [218, 396] width 145 height 26
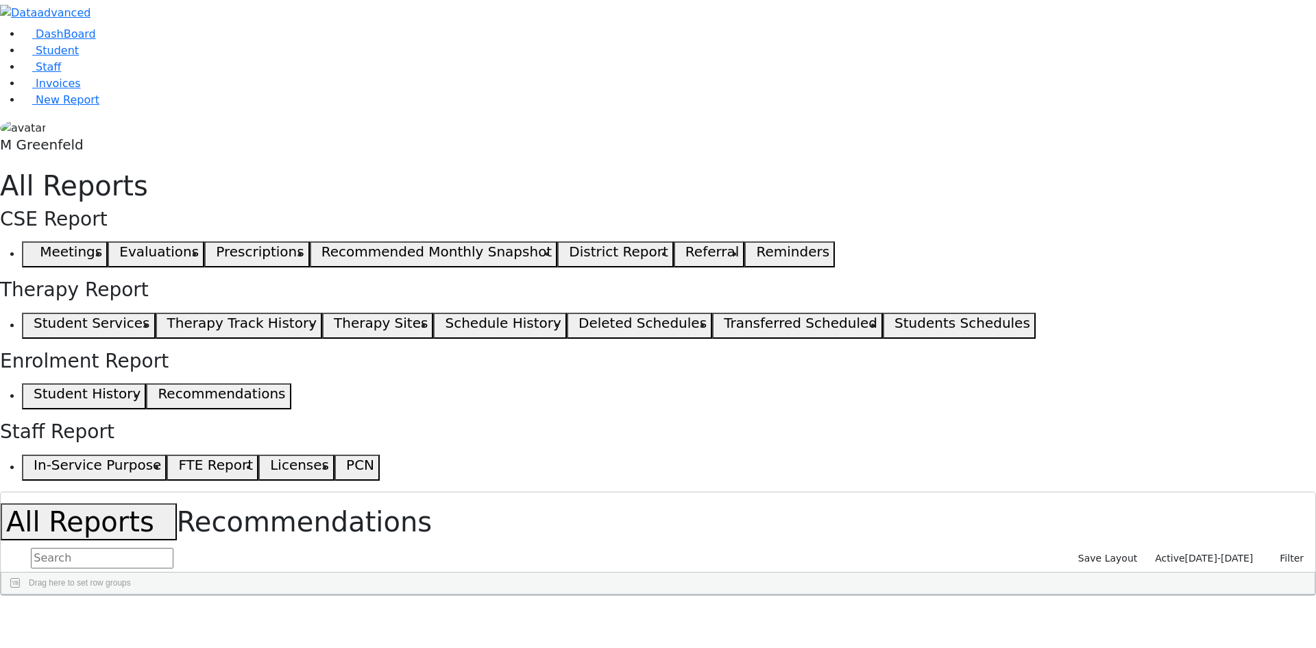
scroll to position [30, 0]
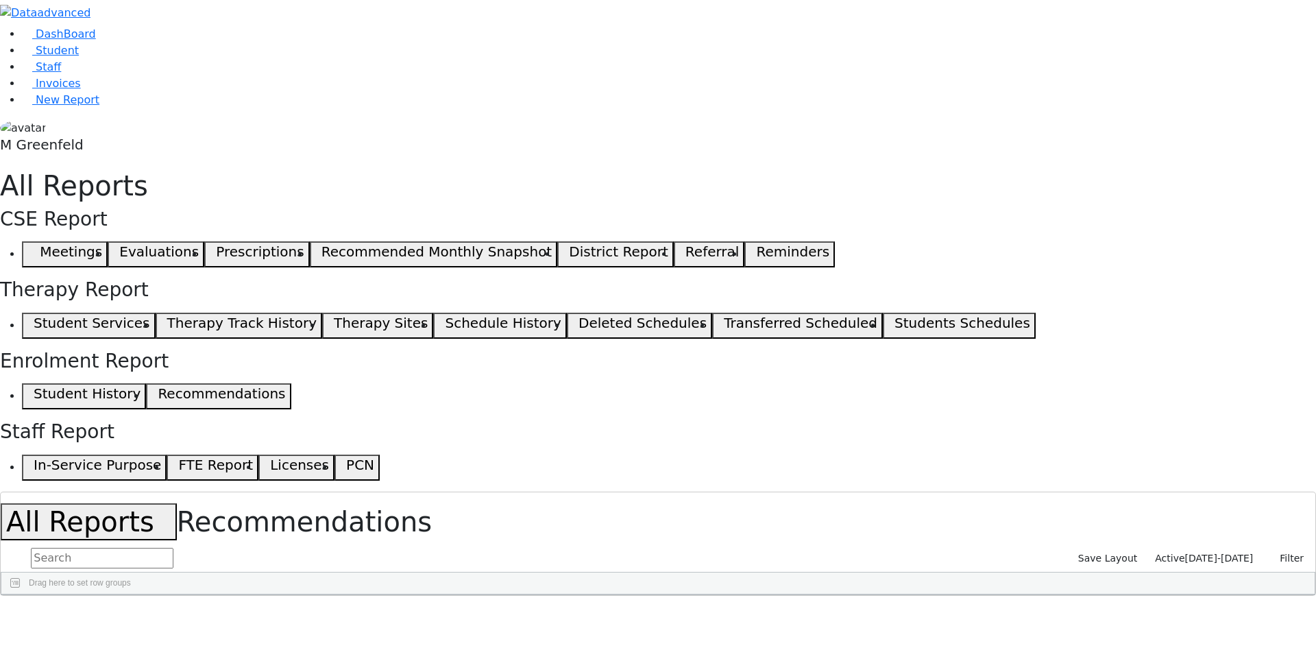
click at [1218, 553] on span "07/26/2025-08/25/2025" at bounding box center [1219, 558] width 69 height 11
click at [1148, 629] on input "07/26/2025 - 08/25/2025" at bounding box center [1197, 639] width 132 height 21
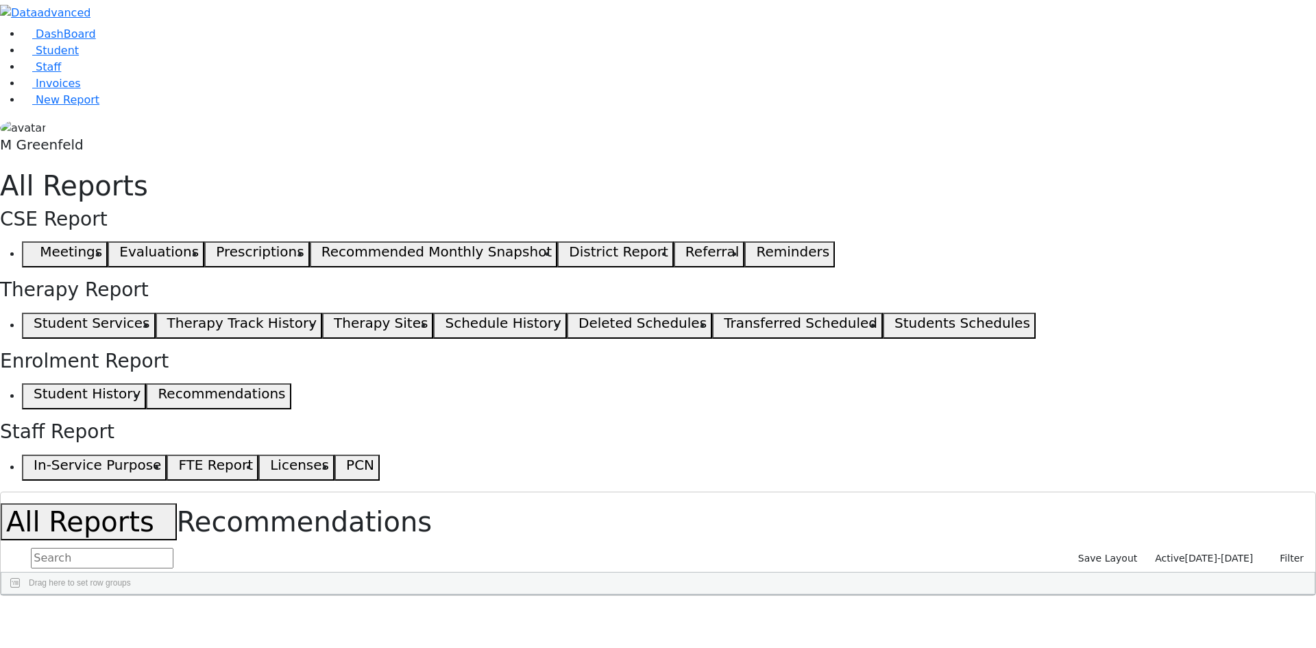
click at [1303, 612] on span "button" at bounding box center [1308, 617] width 11 height 11
checkbox input "true"
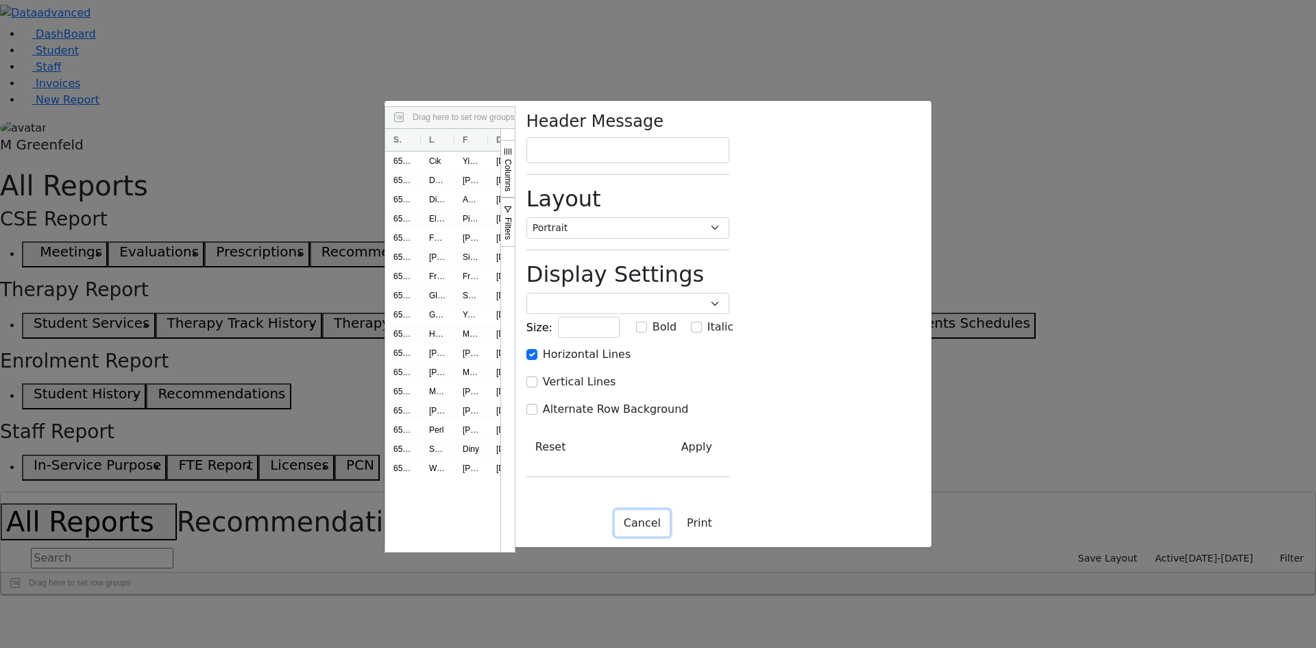
click at [670, 536] on button "Cancel" at bounding box center [642, 523] width 55 height 26
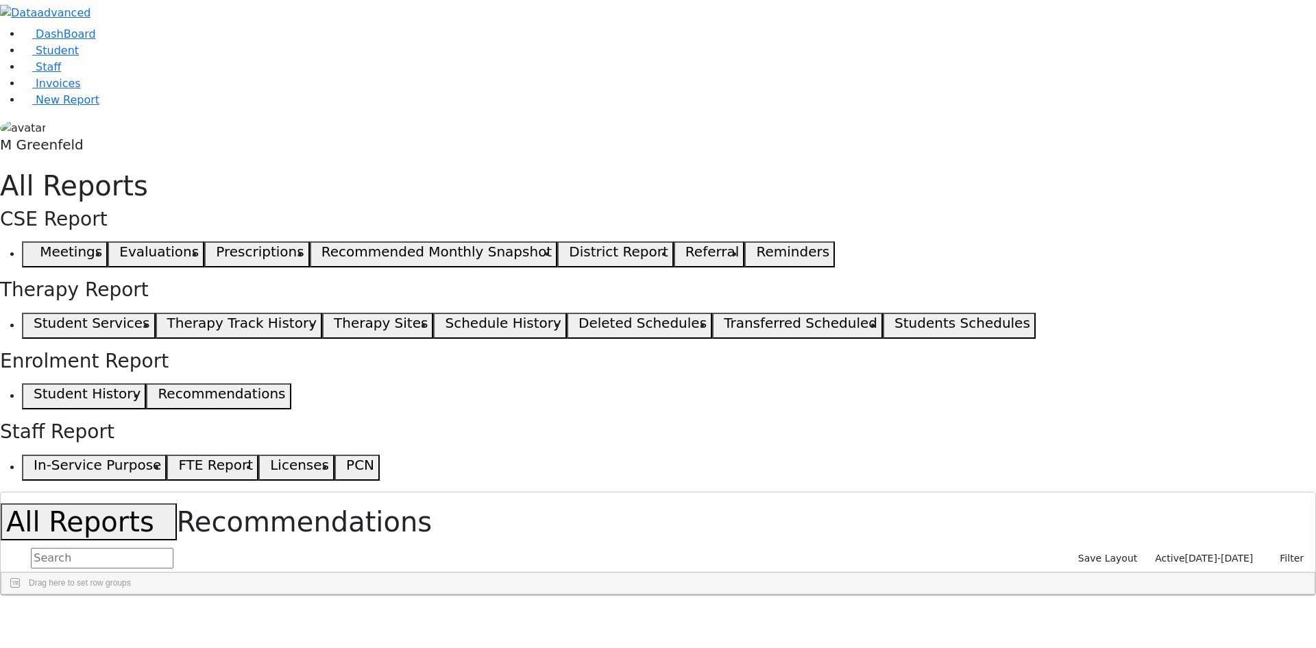
click at [1303, 612] on span "button" at bounding box center [1308, 617] width 11 height 11
checkbox input "false"
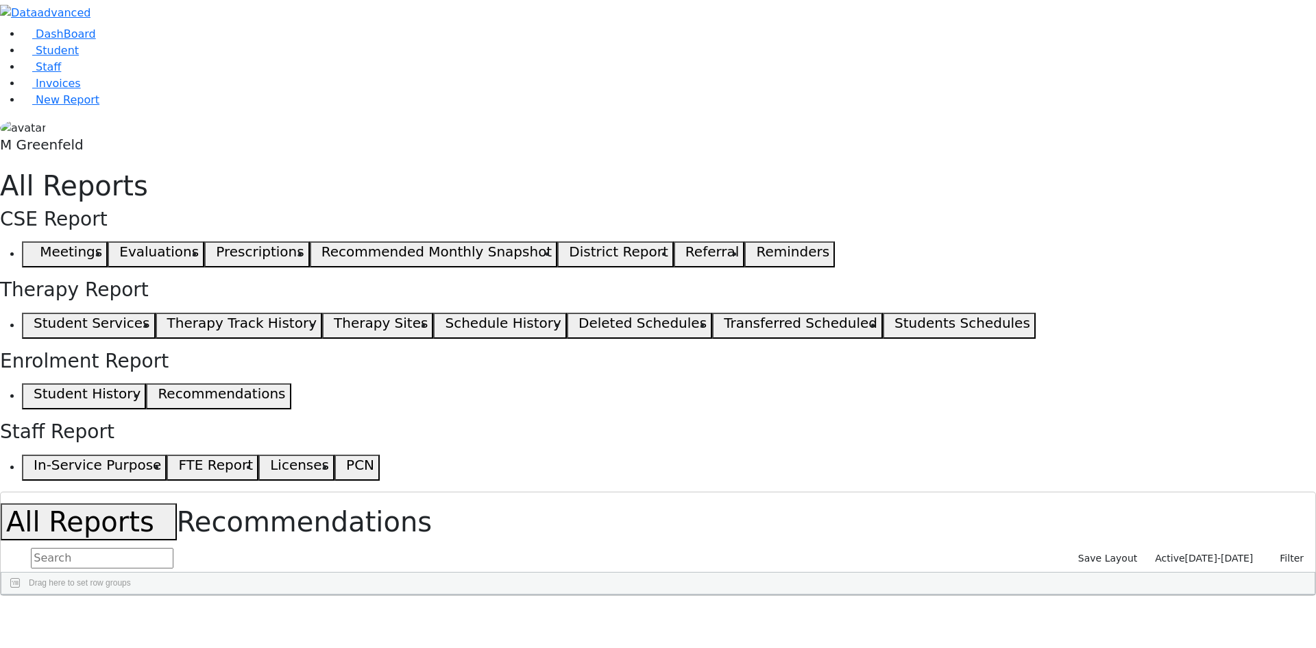
checkbox input "false"
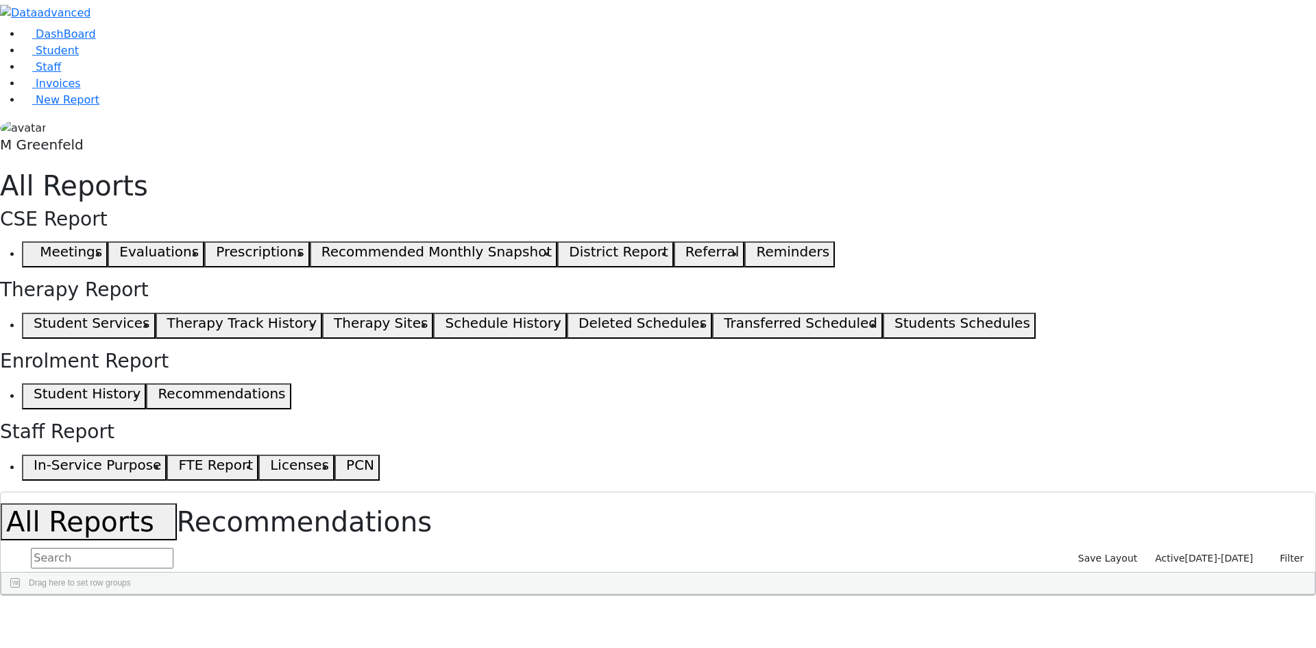
checkbox input "false"
checkbox input "true"
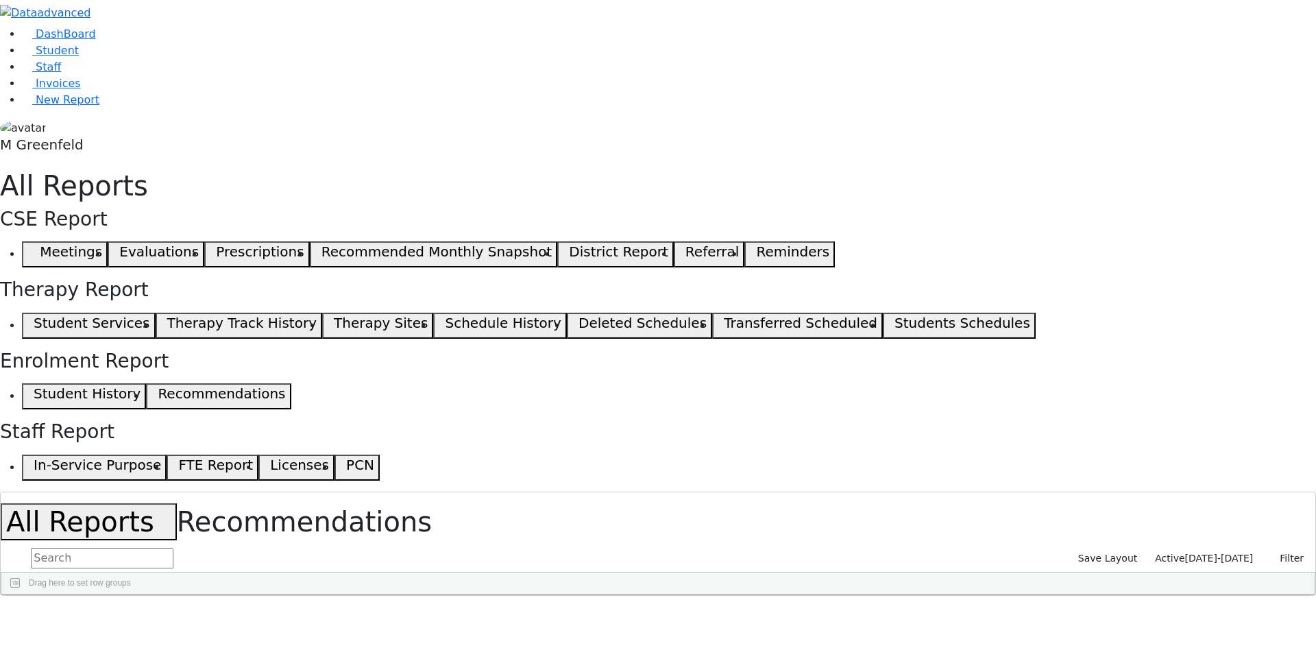
checkbox input "true"
checkbox input "false"
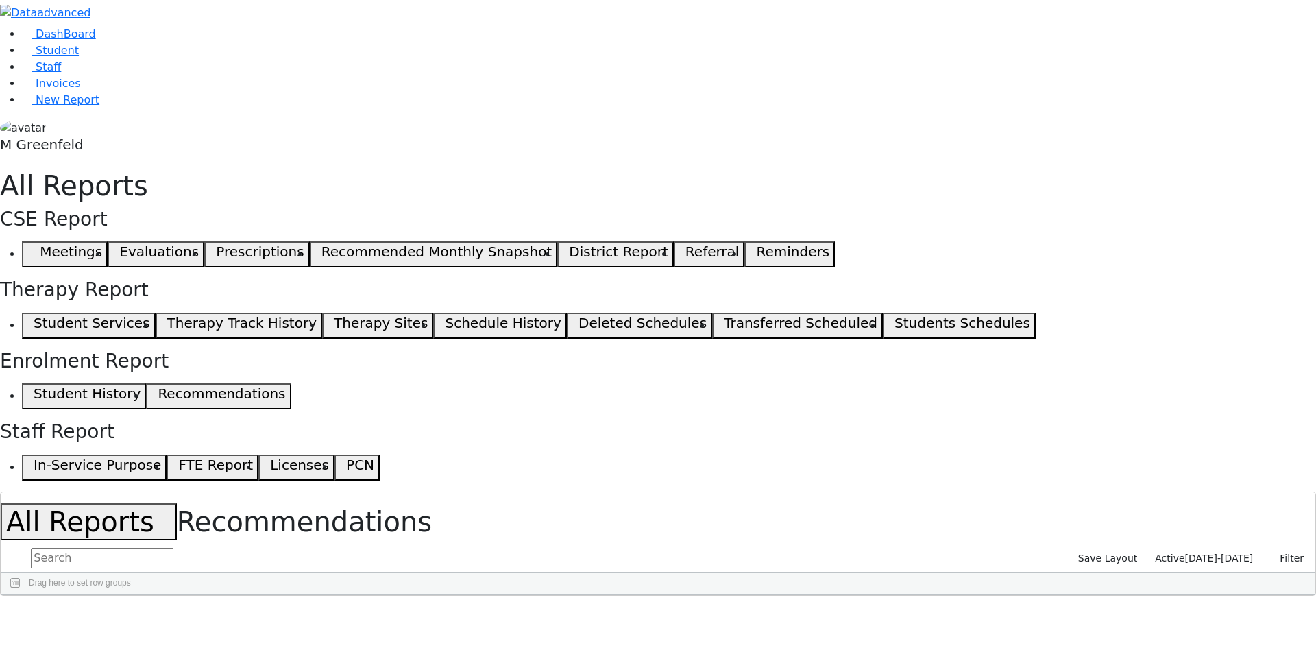
checkbox input "false"
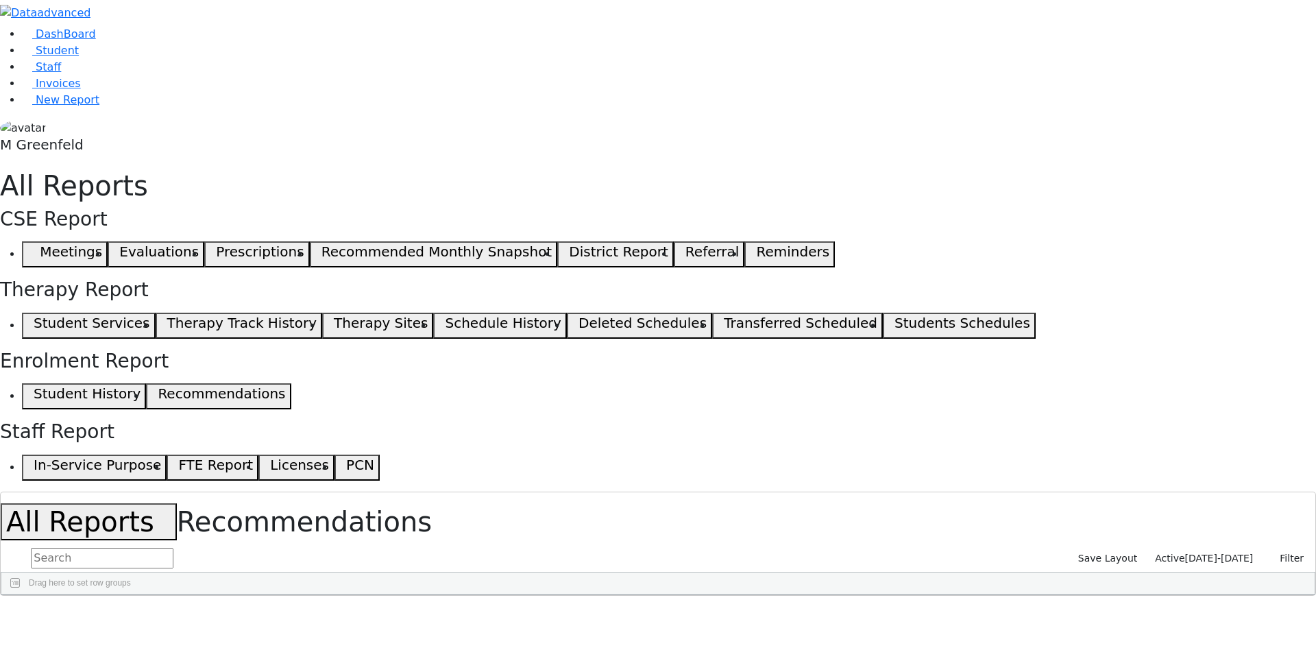
checkbox input "false"
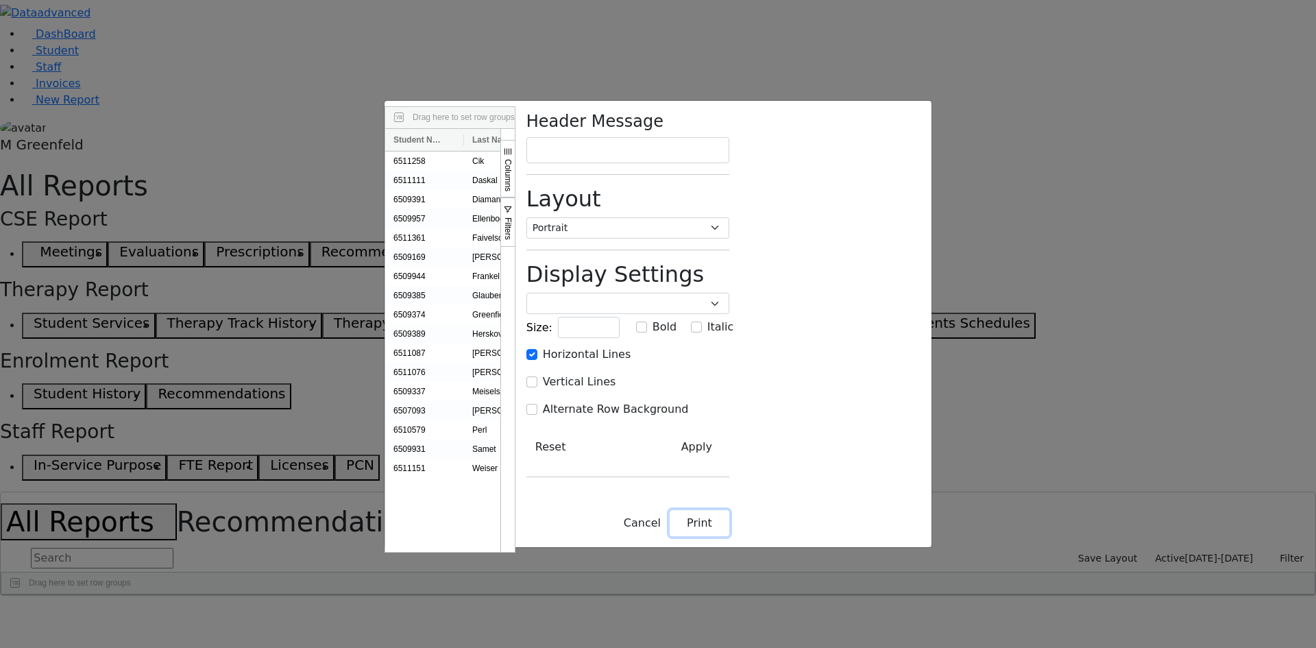
click at [730, 536] on button "Print" at bounding box center [700, 523] width 60 height 26
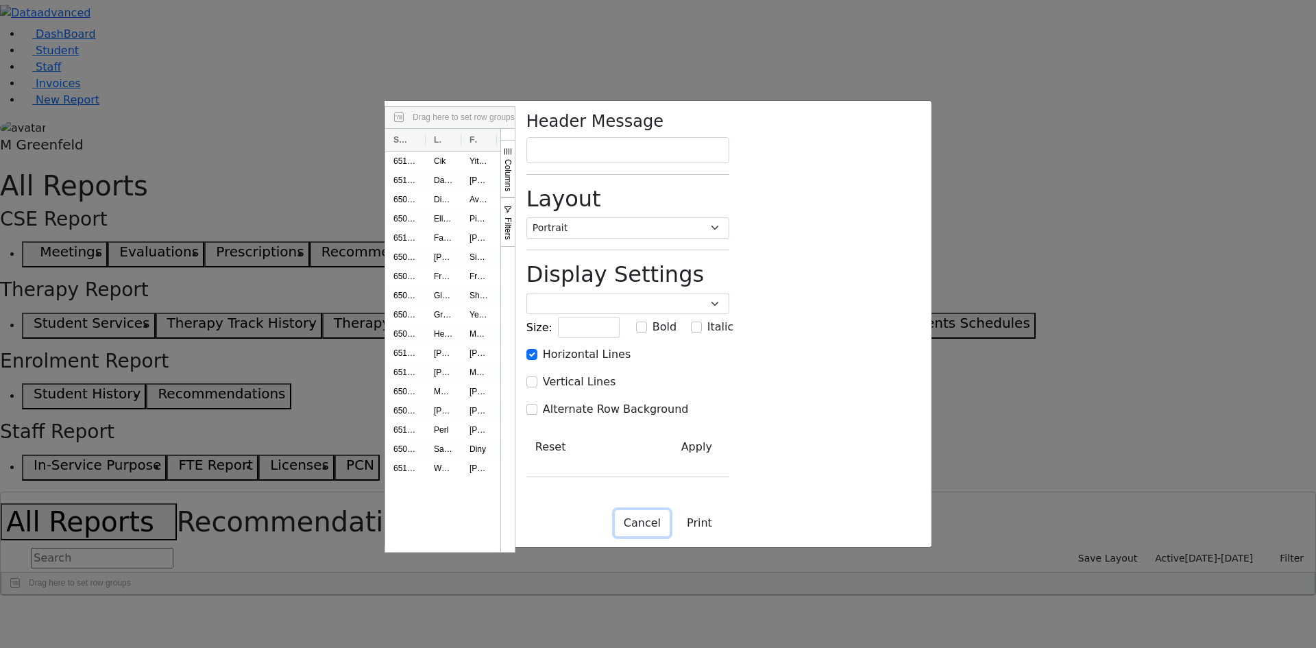
click at [670, 536] on button "Cancel" at bounding box center [642, 523] width 55 height 26
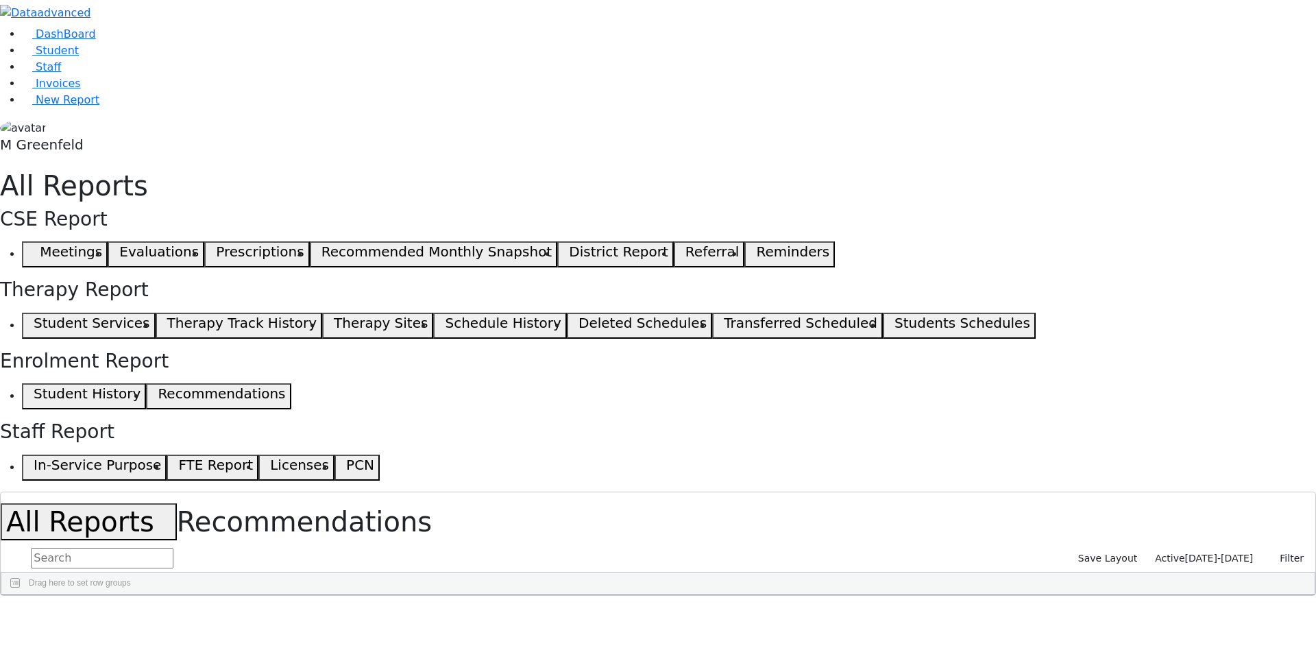
checkbox input "true"
click at [14, 607] on icon "button" at bounding box center [10, 611] width 8 height 8
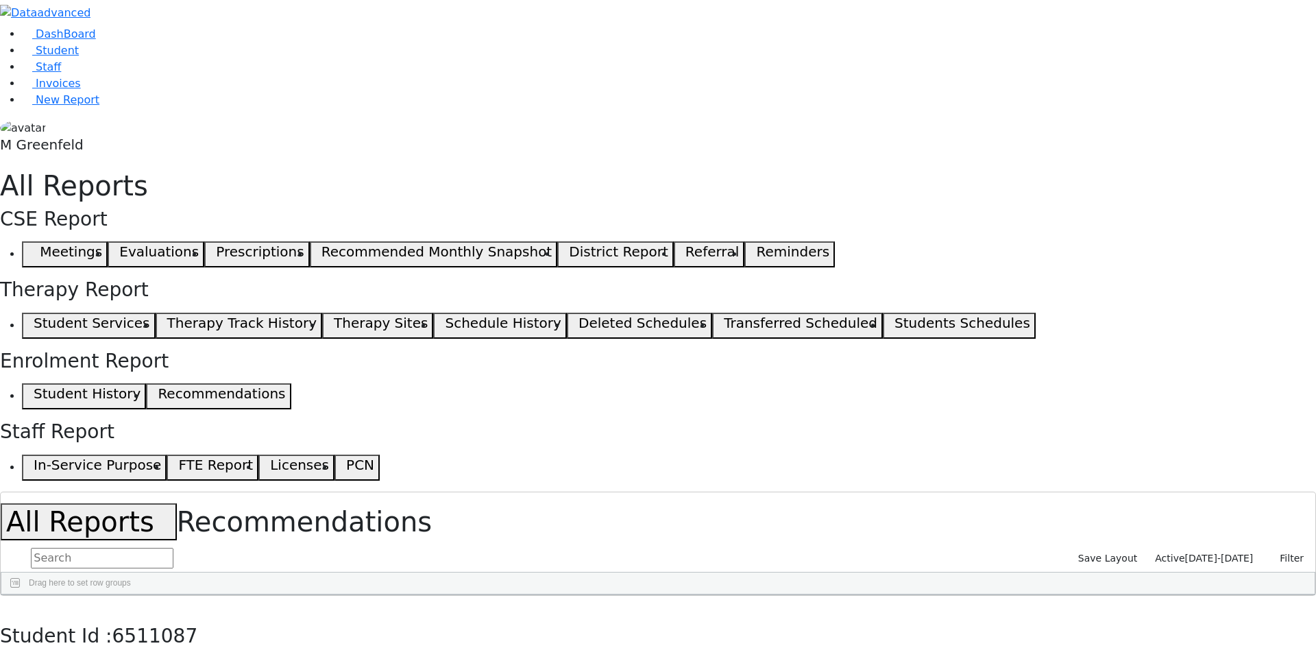
checkbox input "true"
click at [6, 607] on use "button" at bounding box center [6, 607] width 0 height 0
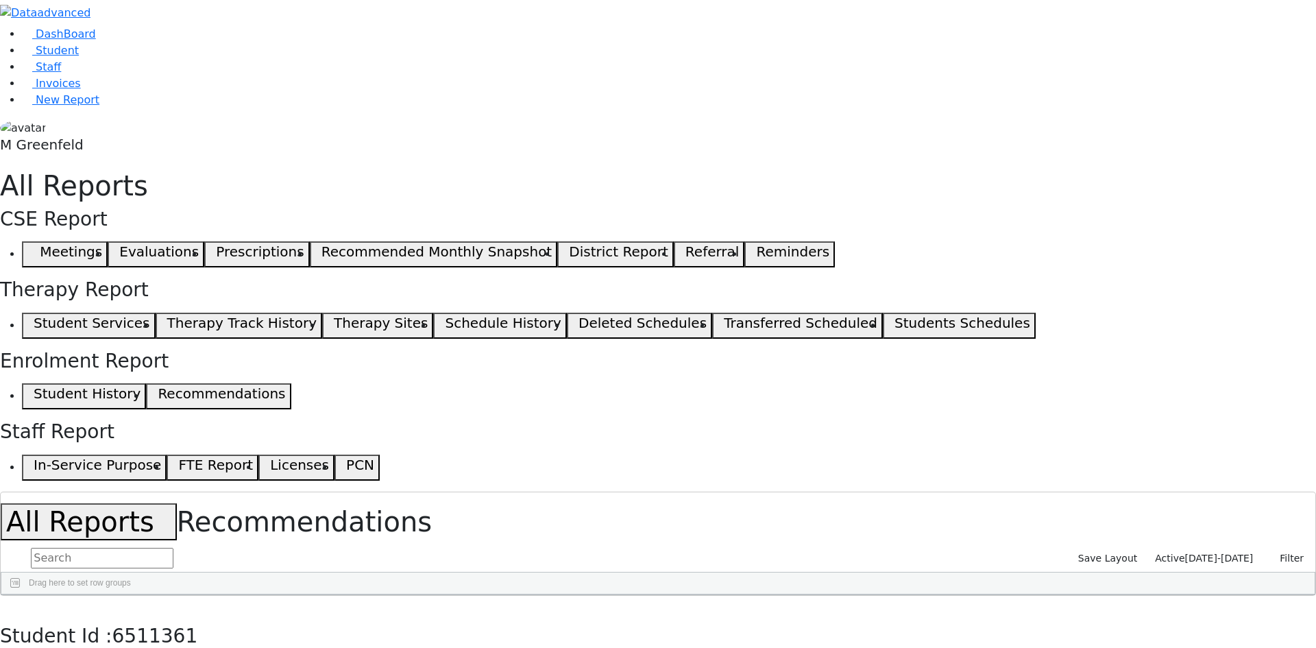
checkbox input "true"
click at [14, 607] on icon "button" at bounding box center [10, 611] width 8 height 8
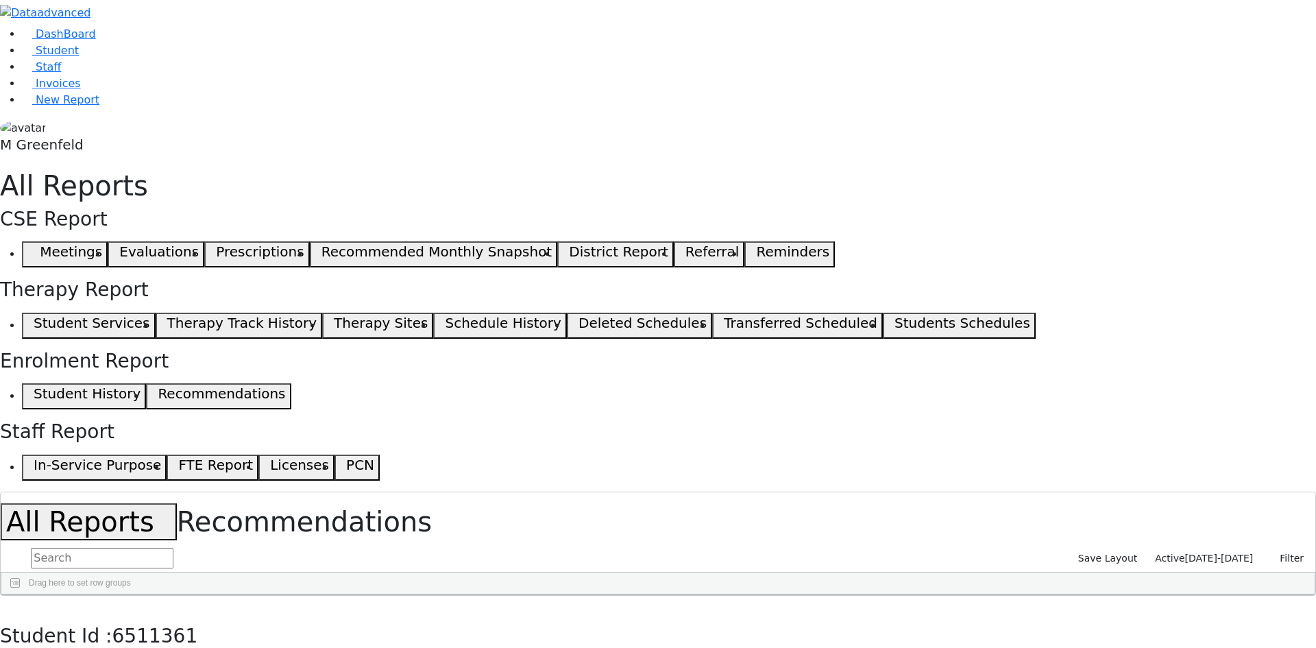
checkbox input "true"
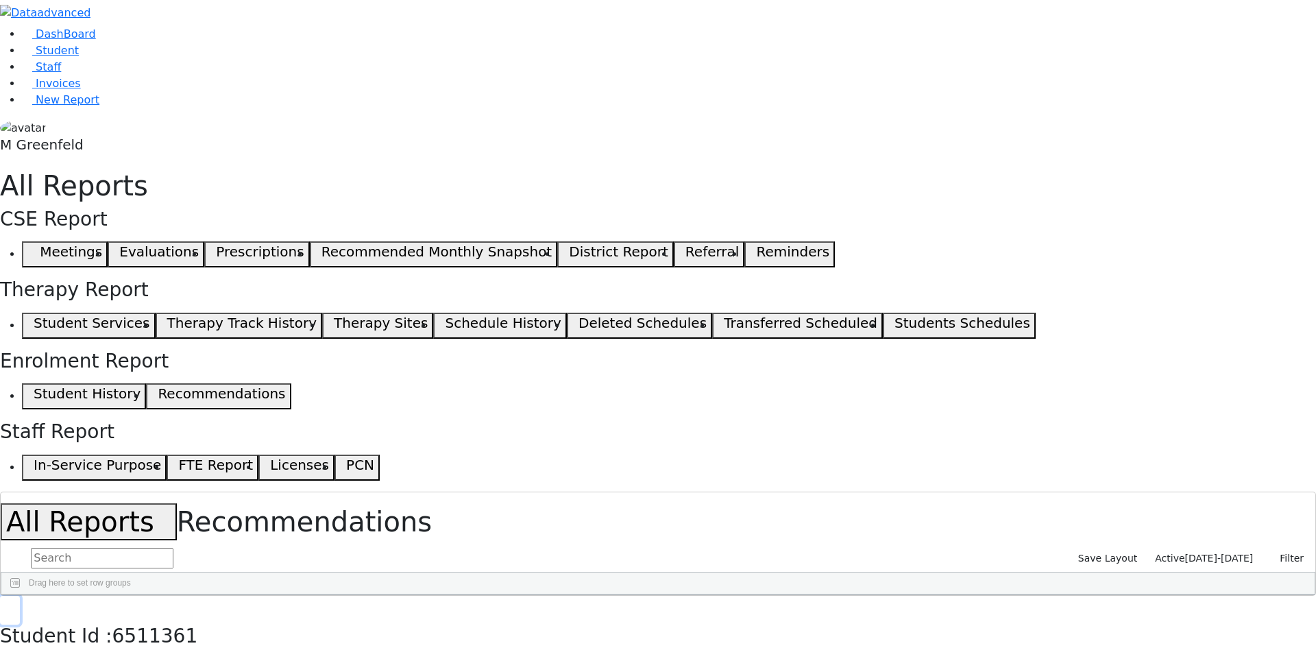
click at [20, 596] on button "button" at bounding box center [10, 610] width 20 height 29
drag, startPoint x: 311, startPoint y: 200, endPoint x: 463, endPoint y: 213, distance: 153.5
drag, startPoint x: 314, startPoint y: 407, endPoint x: 495, endPoint y: 405, distance: 181.0
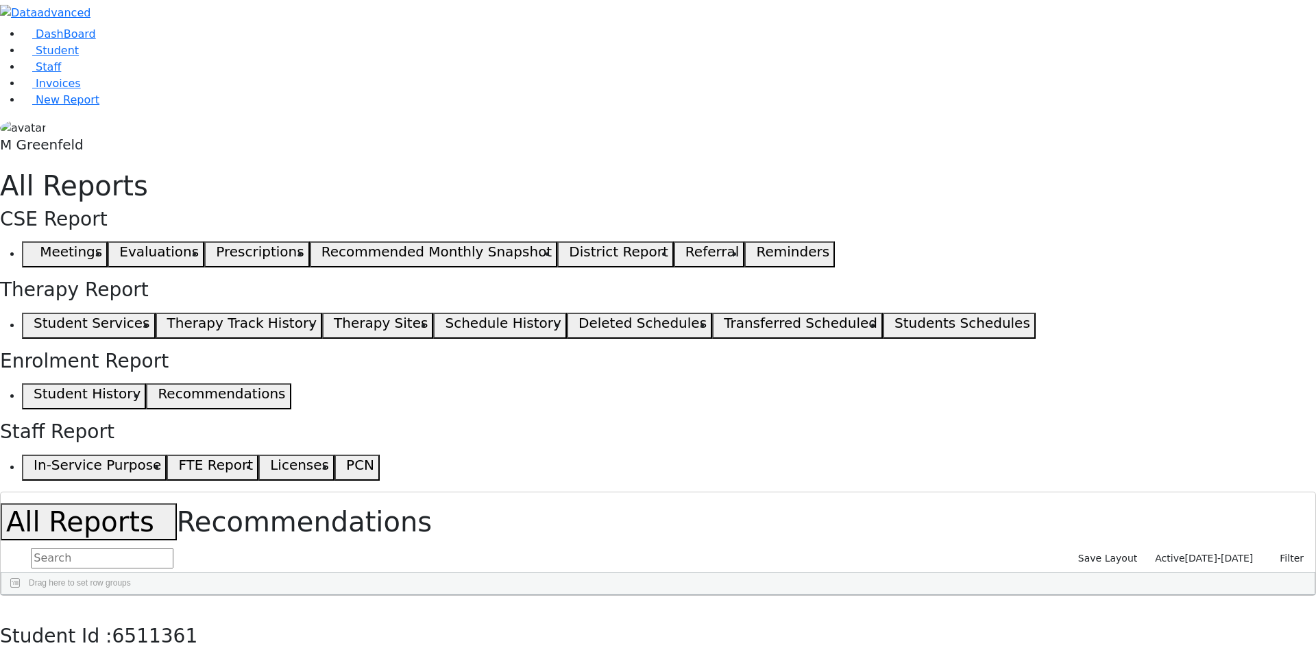
checkbox input "false"
click at [23, 57] on link "Student" at bounding box center [50, 50] width 57 height 13
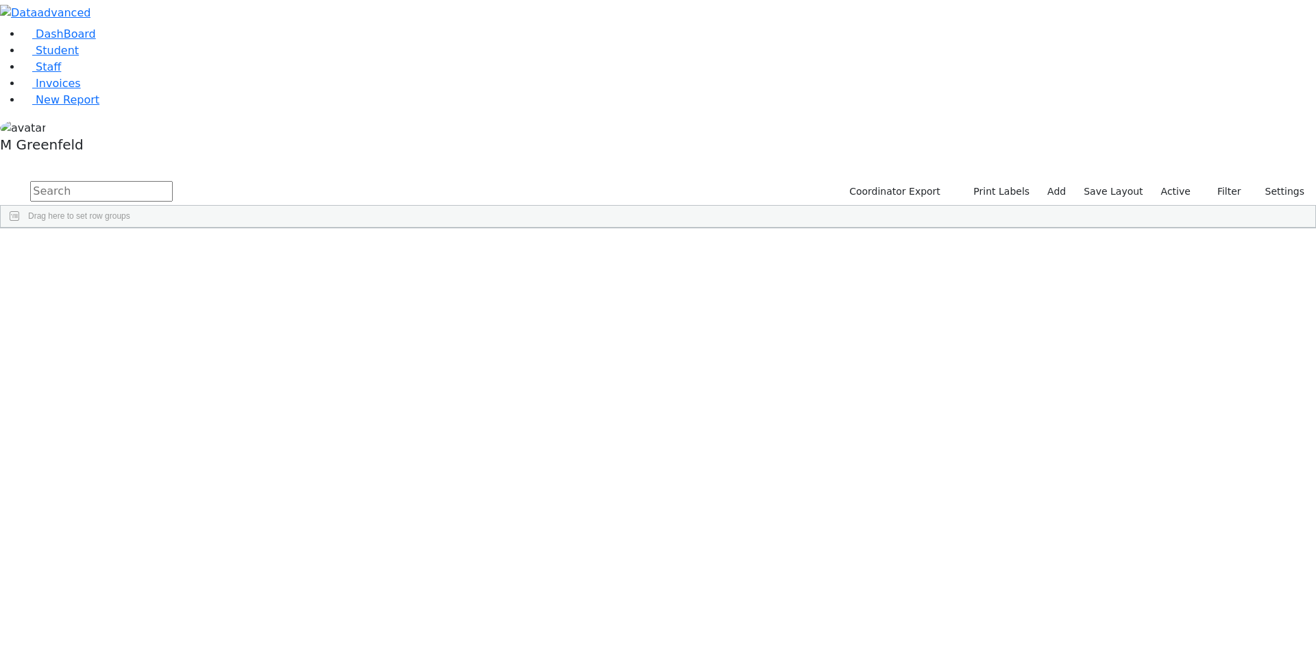
click at [1304, 316] on span "Filters" at bounding box center [1309, 327] width 10 height 23
click at [1168, 482] on span at bounding box center [1173, 487] width 11 height 11
click at [1169, 567] on input "checkbox" at bounding box center [1174, 572] width 11 height 11
click at [1169, 616] on input "checkbox" at bounding box center [1174, 621] width 11 height 11
click at [1168, 459] on span at bounding box center [1173, 464] width 11 height 11
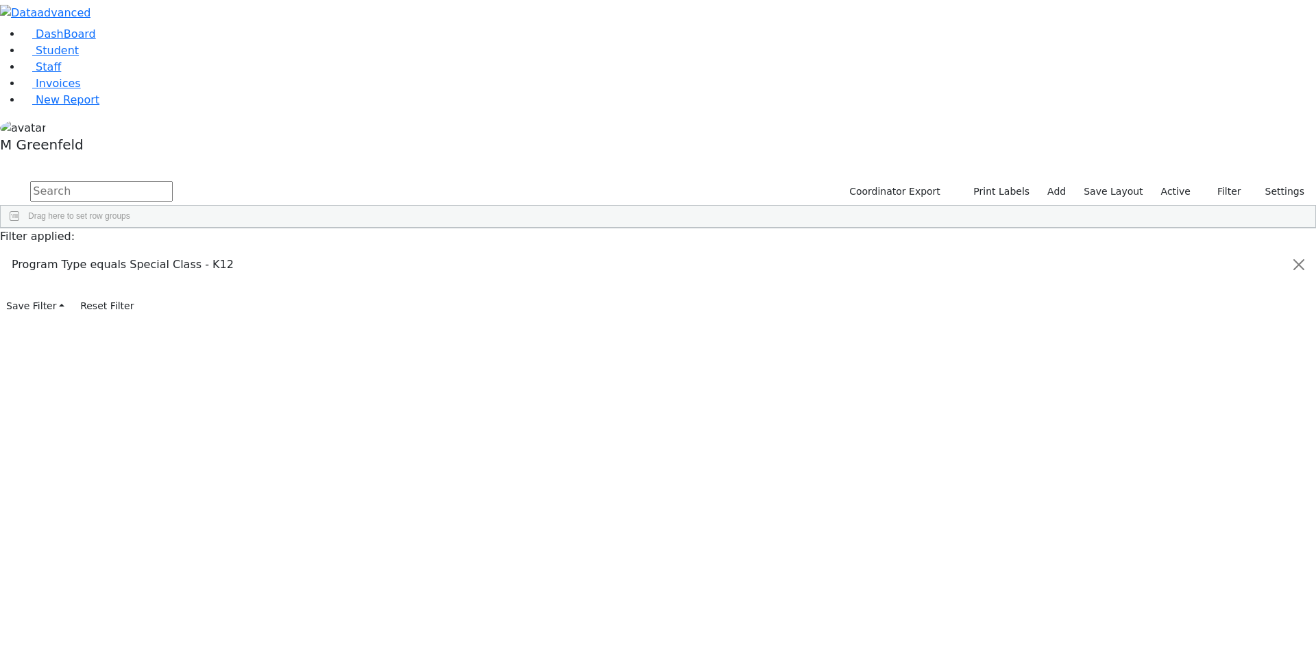
click at [1169, 544] on input "checkbox" at bounding box center [1174, 549] width 11 height 11
click at [1169, 577] on input "checkbox" at bounding box center [1174, 582] width 11 height 11
click at [1168, 564] on span at bounding box center [1173, 569] width 11 height 11
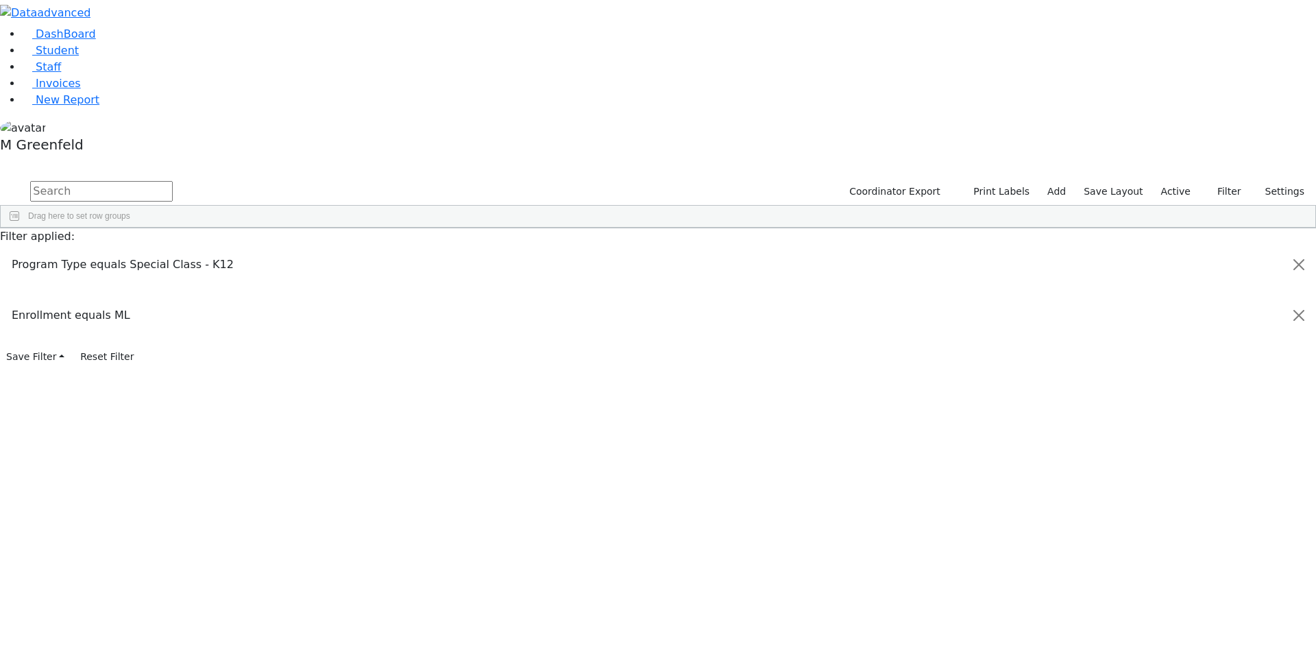
drag, startPoint x: 1281, startPoint y: 539, endPoint x: 1276, endPoint y: 568, distance: 29.9
click at [1169, 647] on input "checkbox" at bounding box center [1174, 654] width 11 height 11
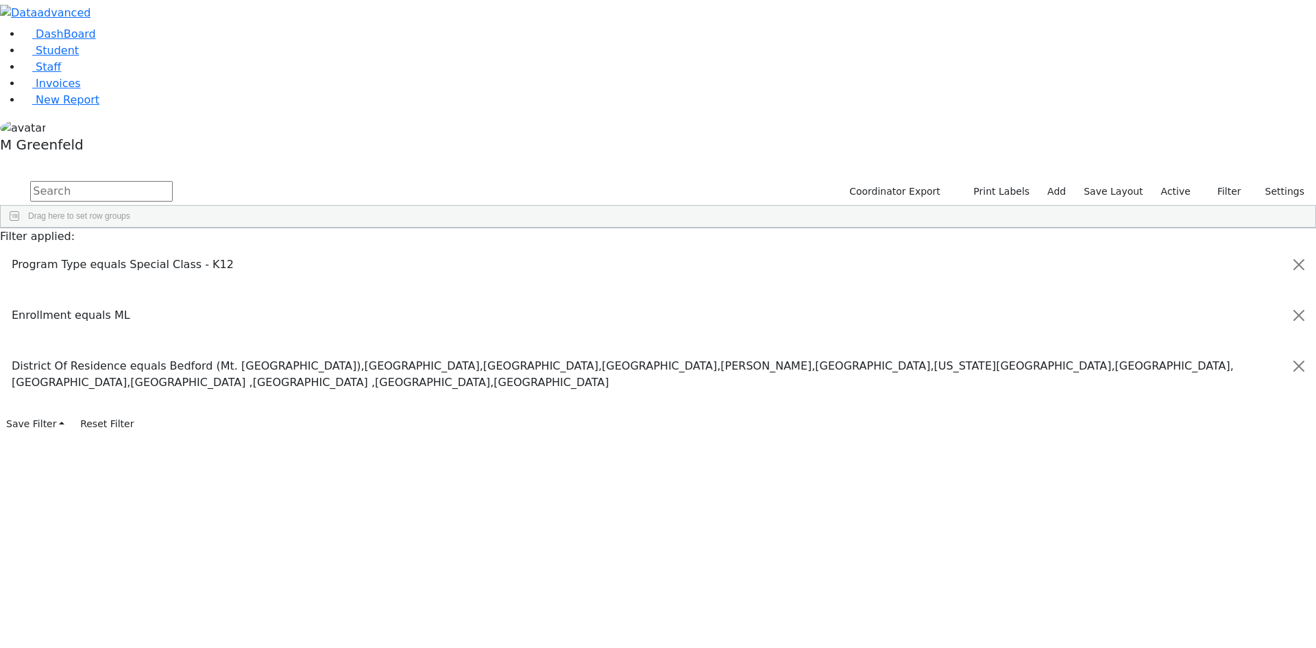
scroll to position [82, 0]
click at [1303, 245] on span "button" at bounding box center [1308, 250] width 11 height 11
click at [1169, 365] on input "Grade Age column toggle visibility (visible)" at bounding box center [1174, 370] width 11 height 11
checkbox input "false"
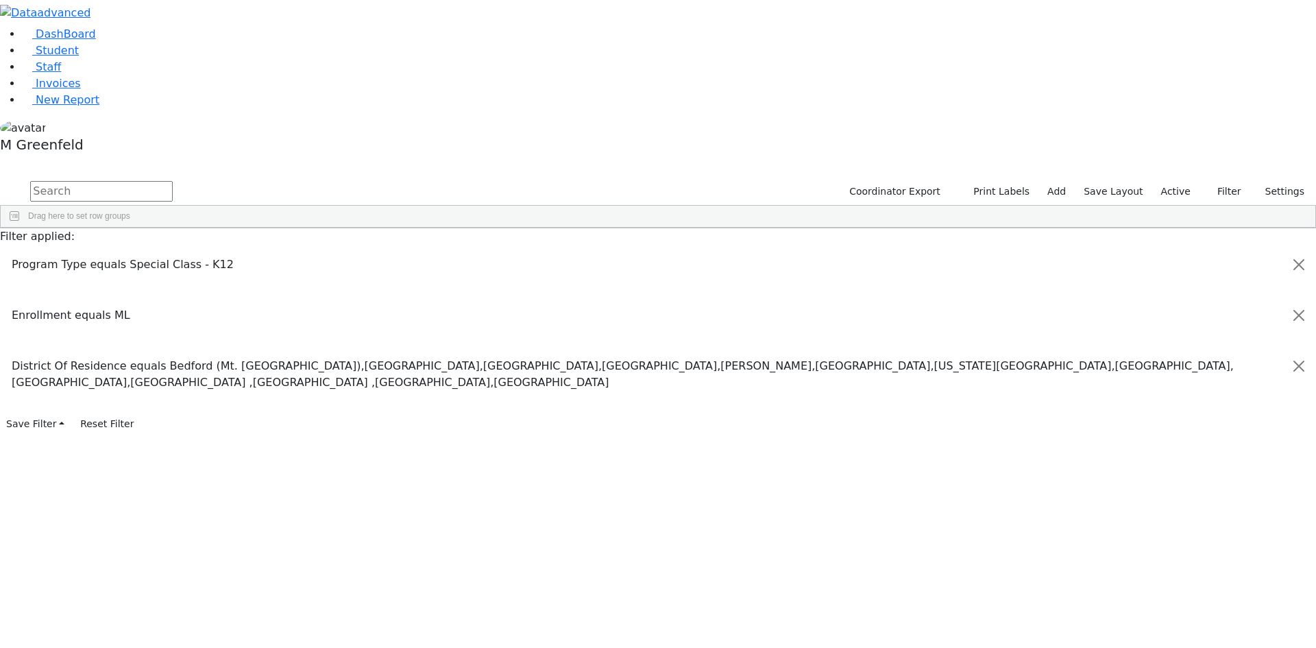
click at [1169, 431] on input "Schedules column toggle visibility (visible)" at bounding box center [1174, 436] width 11 height 11
checkbox input "false"
click at [1169, 447] on input "Meetings column toggle visibility (visible)" at bounding box center [1174, 452] width 11 height 11
checkbox input "false"
click at [1169, 463] on input "Sibling column toggle visibility (visible)" at bounding box center [1174, 468] width 11 height 11
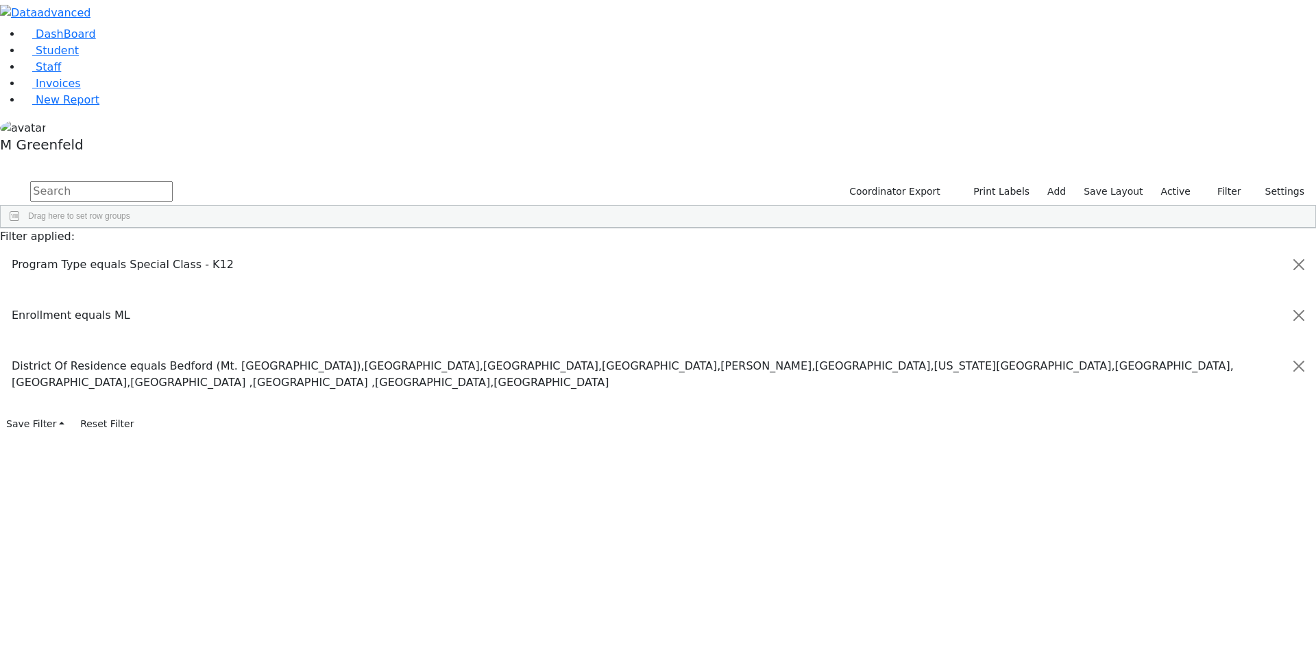
checkbox input "false"
click at [1169, 414] on input "Services column toggle visibility (visible)" at bounding box center [1174, 419] width 11 height 11
checkbox input "false"
click at [1169, 315] on input "Yiddish Name column toggle visibility (visible)" at bounding box center [1174, 320] width 11 height 11
checkbox input "false"
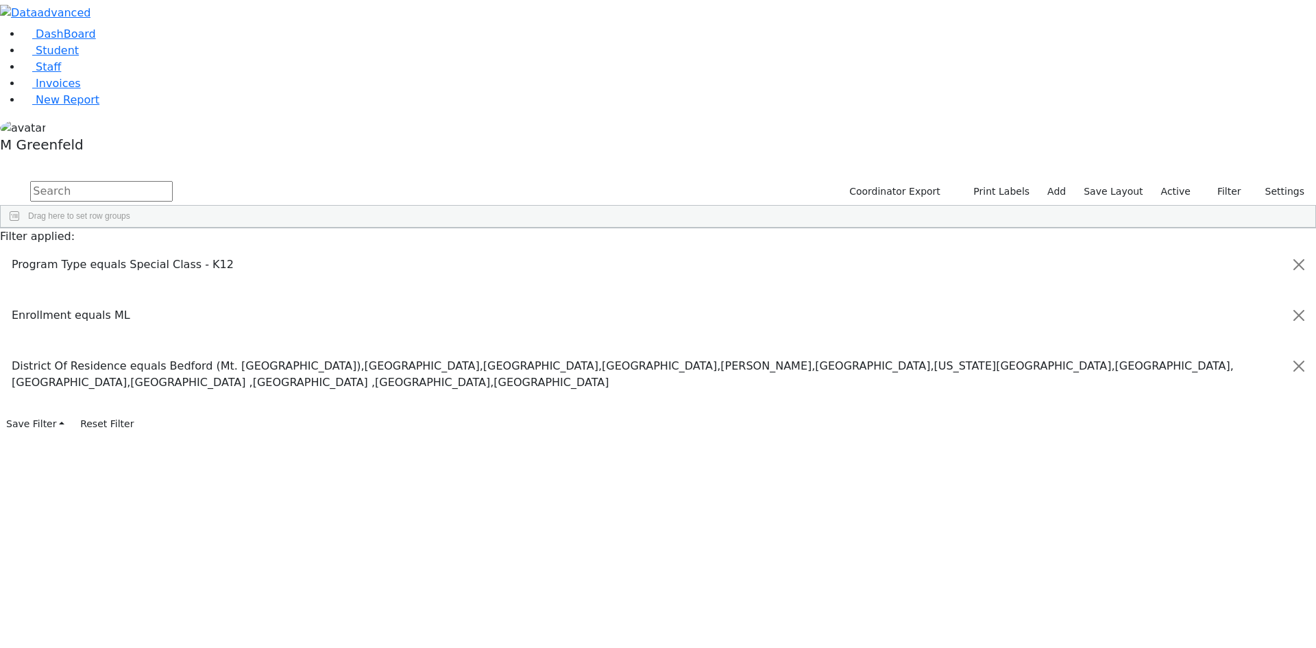
click at [719, 424] on span "Excel Export (.xlsx)‎" at bounding box center [679, 433] width 82 height 19
click at [79, 57] on link "Student" at bounding box center [50, 50] width 57 height 13
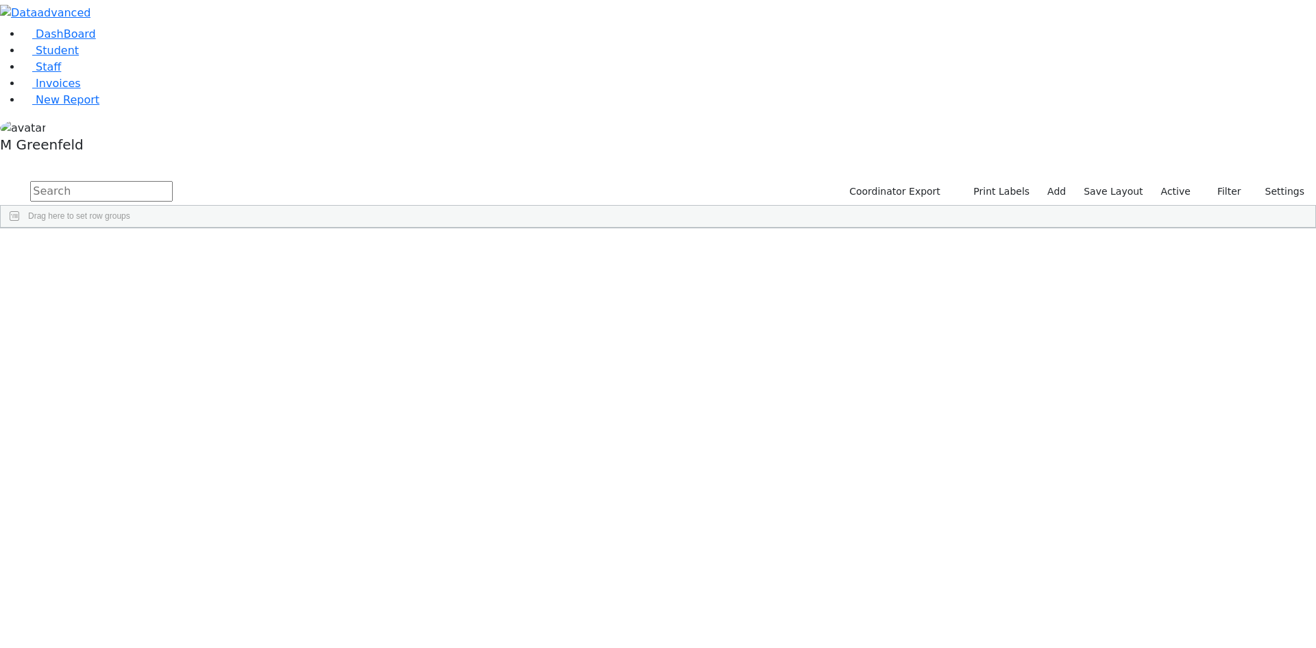
click at [173, 181] on input "text" at bounding box center [101, 191] width 143 height 21
type input "n"
click at [173, 181] on input "Yorkt" at bounding box center [101, 191] width 143 height 21
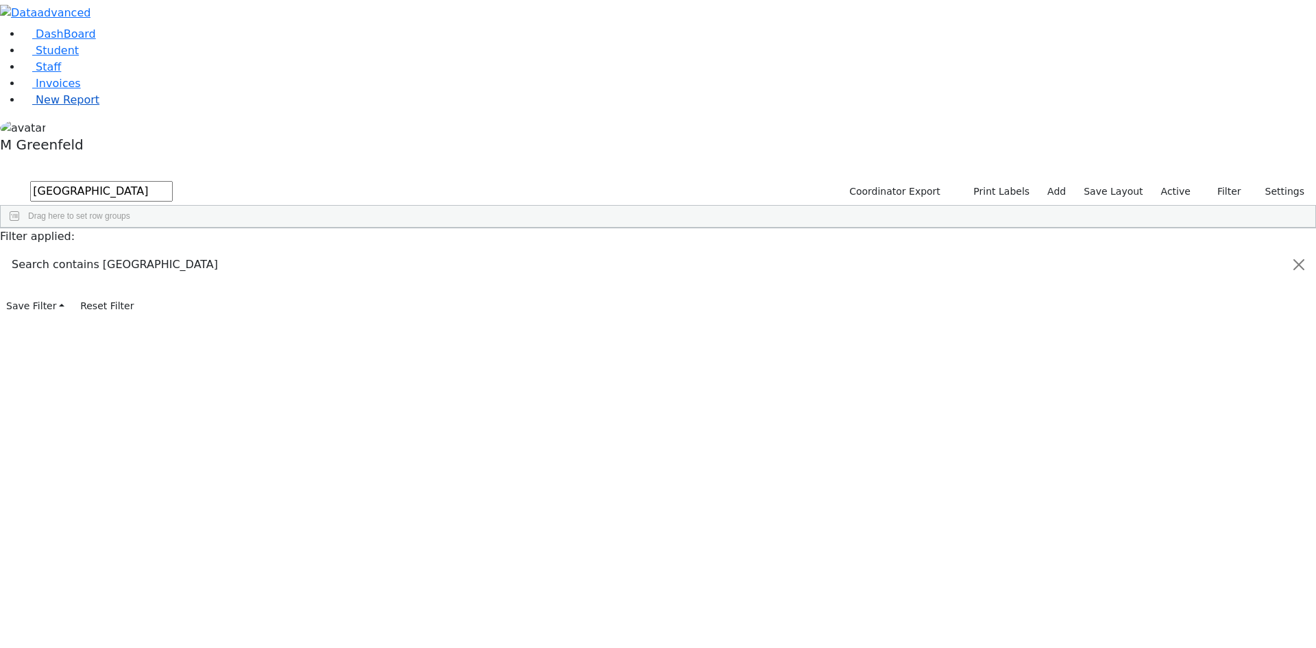
type input "[GEOGRAPHIC_DATA]"
click at [37, 106] on span "New Report" at bounding box center [68, 99] width 64 height 13
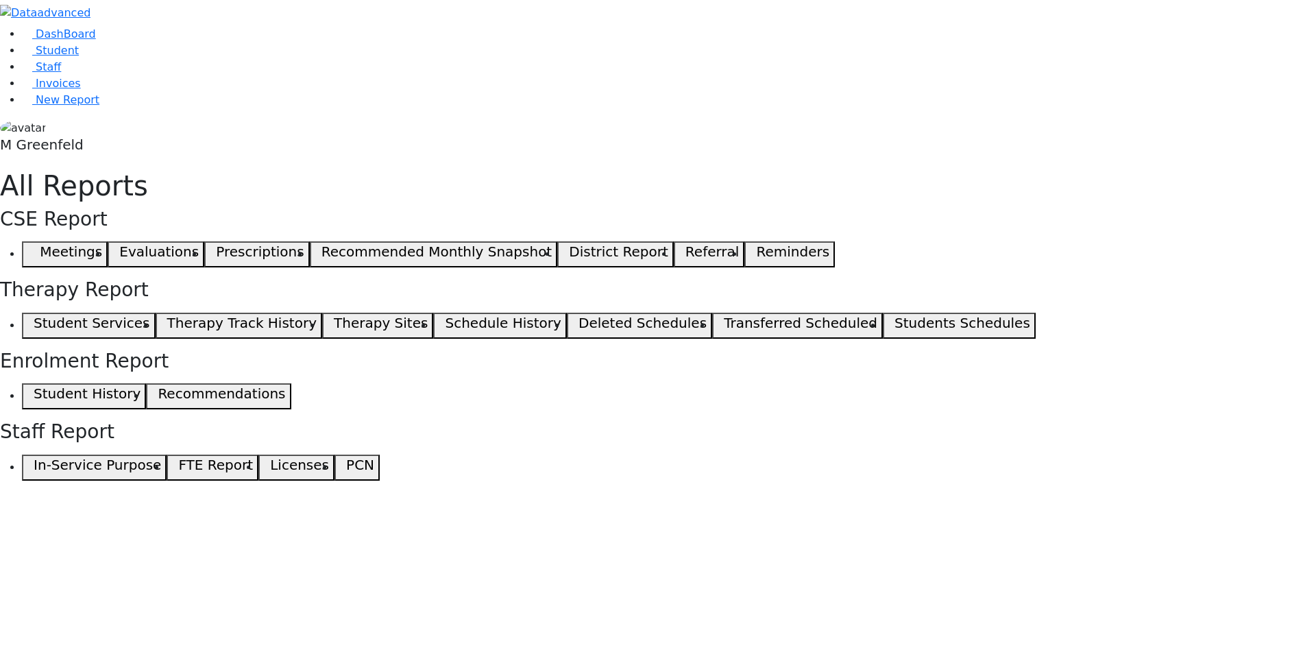
click at [291, 405] on button "Recommendations" at bounding box center [218, 396] width 145 height 26
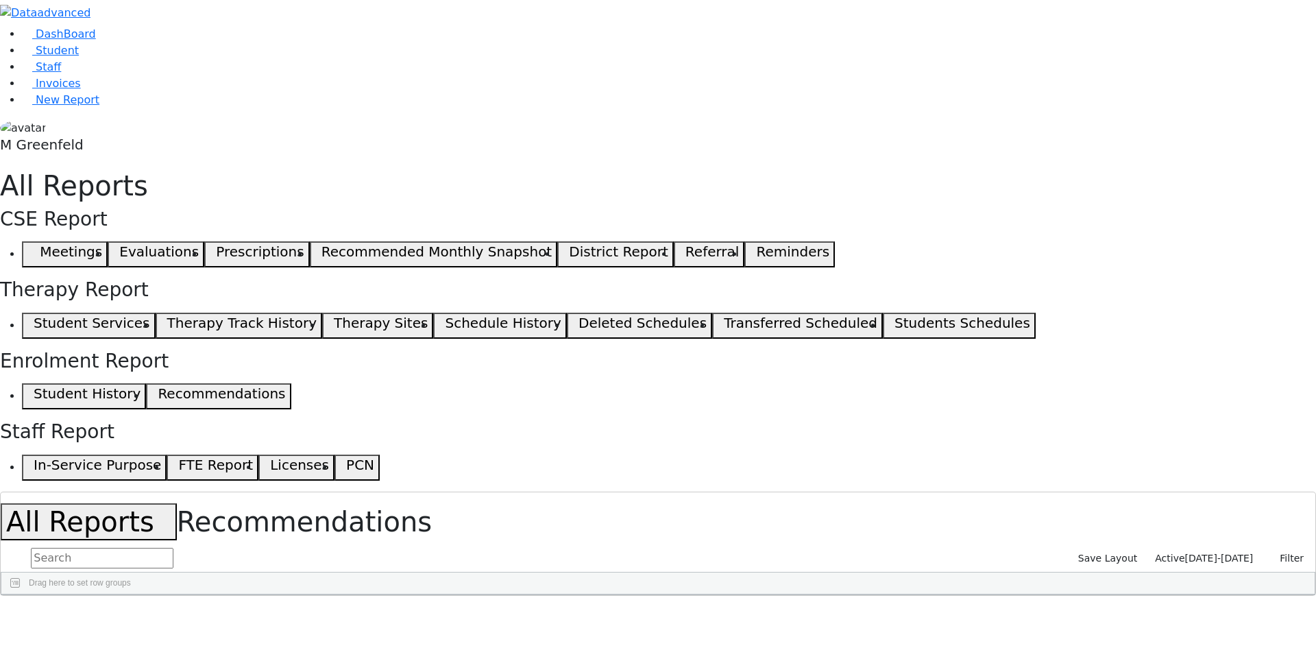
click at [1305, 546] on div "Save Layout Active 07/26/2025-08/25/2025 Filter Active Current Date 07/26/2025 …" at bounding box center [658, 570] width 1315 height 49
drag, startPoint x: 1297, startPoint y: 196, endPoint x: 1299, endPoint y: 227, distance: 30.9
click at [1212, 546] on div "Save Layout Active 07/26/2025-08/25/2025 Filter Active Current Date 07/26/2025 …" at bounding box center [1191, 559] width 249 height 26
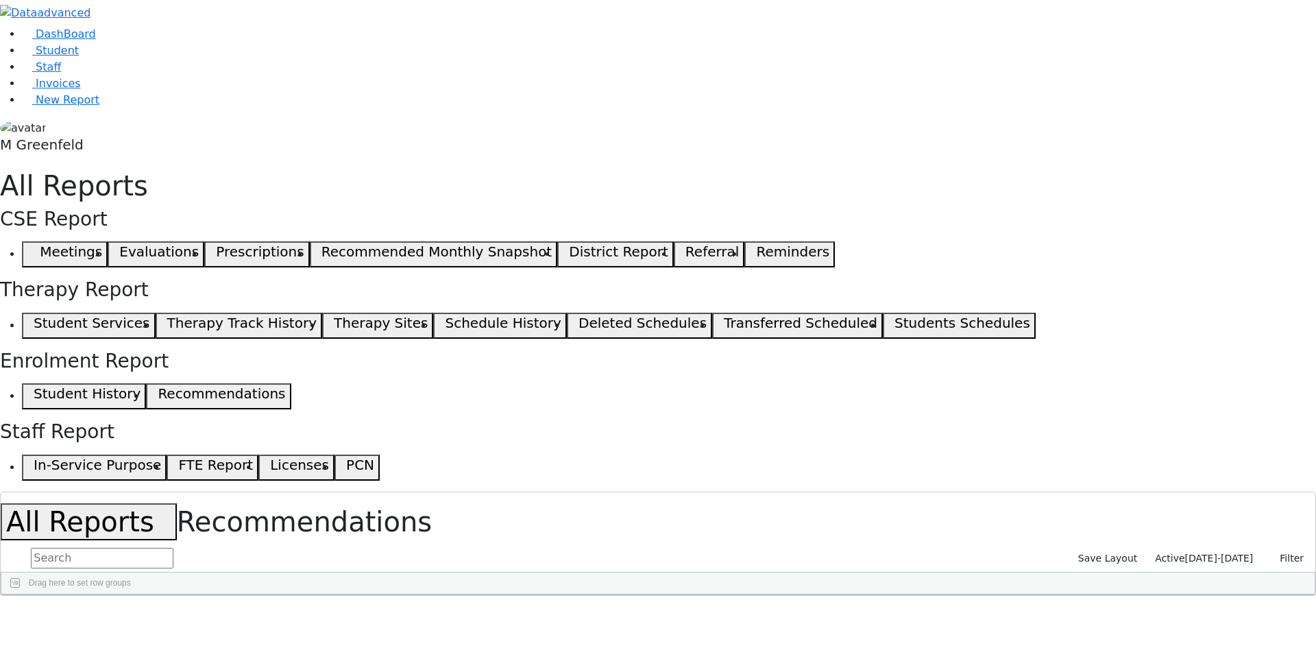
click at [1212, 553] on span "07/26/2025-08/25/2025" at bounding box center [1219, 558] width 69 height 11
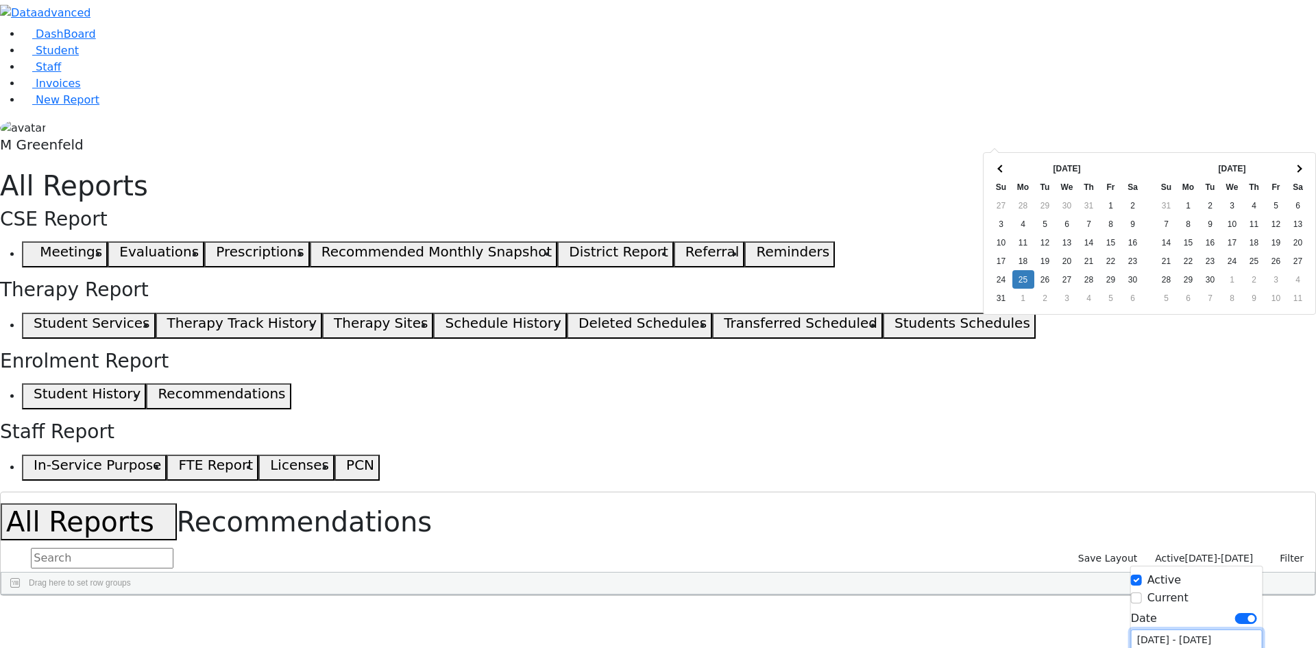
click at [1161, 629] on input "[DATE] - [DATE]" at bounding box center [1197, 639] width 132 height 21
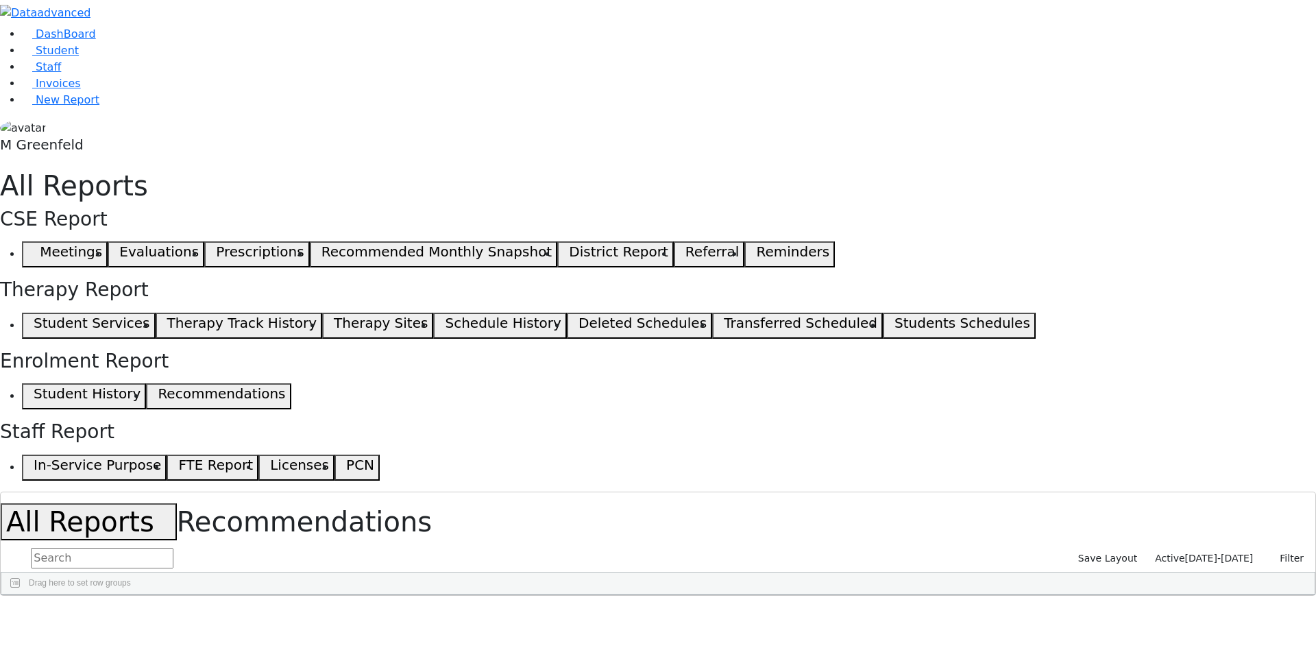
click at [1301, 605] on button "Columns" at bounding box center [1308, 634] width 14 height 58
checkbox input "false"
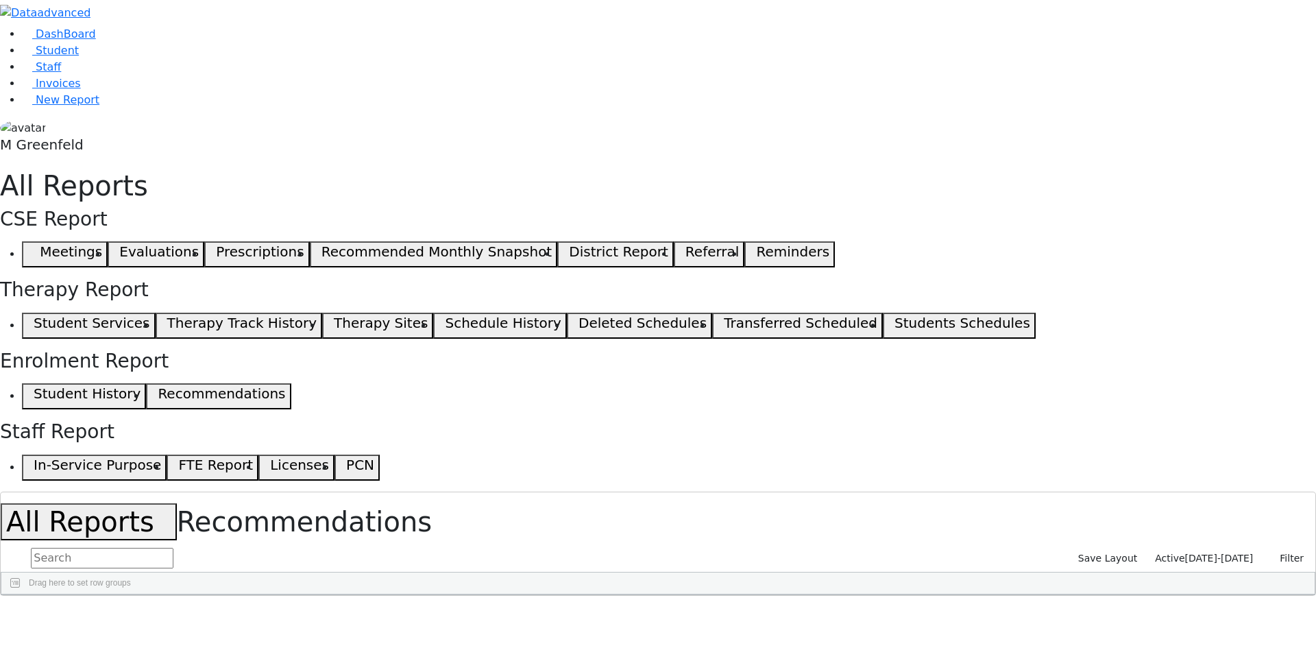
checkbox input "false"
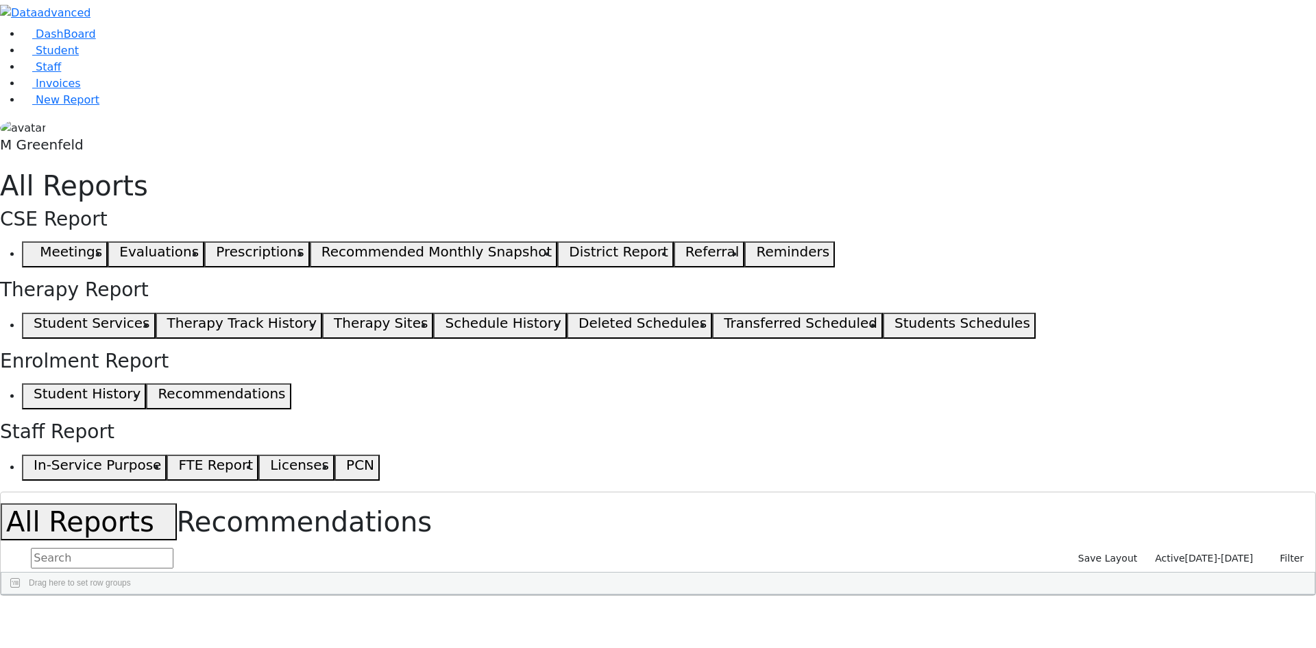
checkbox input "false"
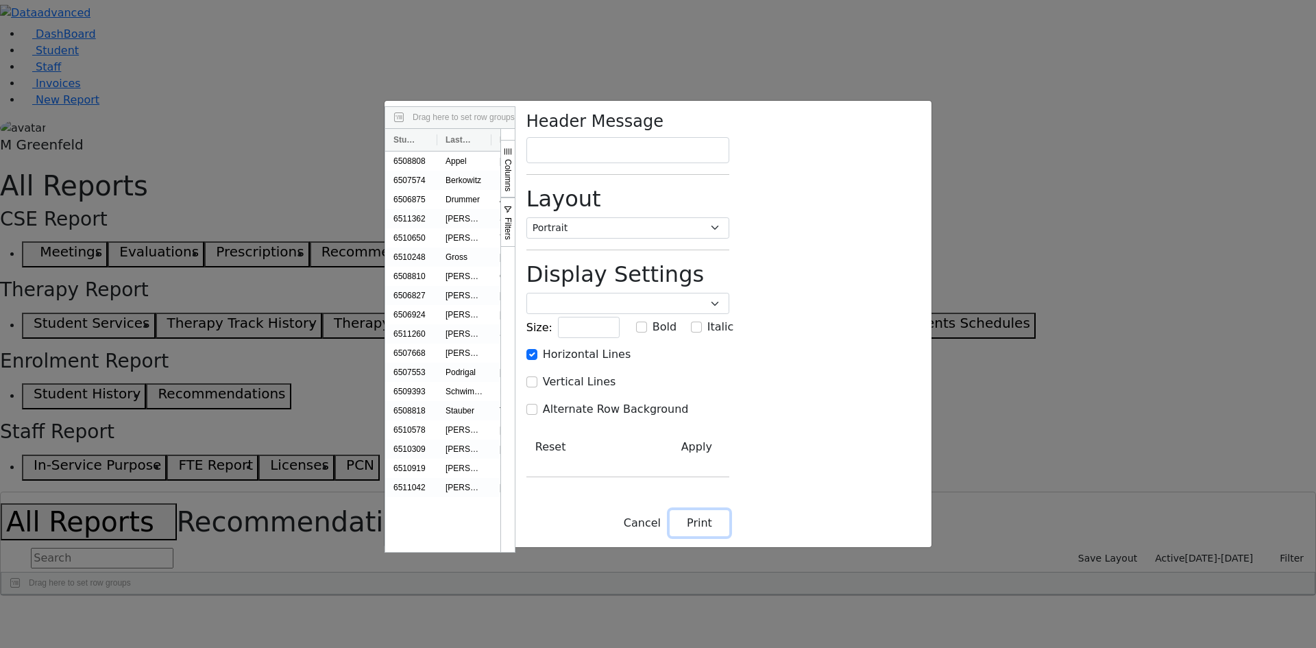
click at [730, 536] on button "Print" at bounding box center [700, 523] width 60 height 26
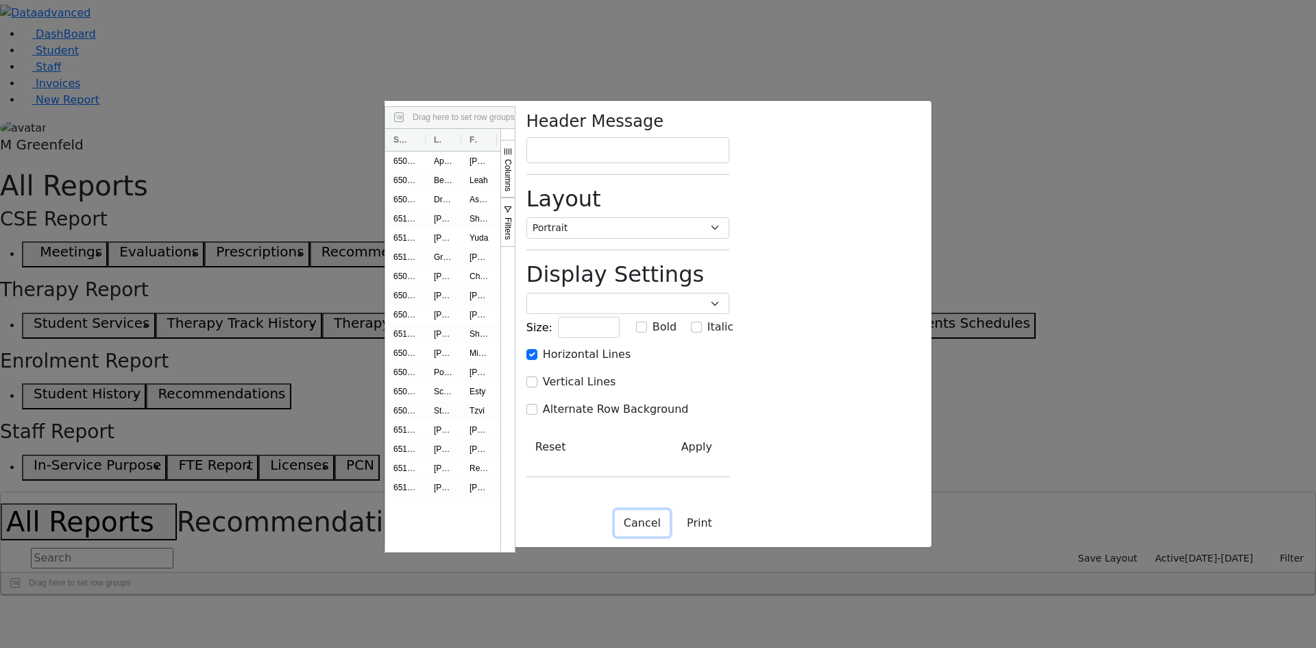
click at [670, 536] on button "Cancel" at bounding box center [642, 523] width 55 height 26
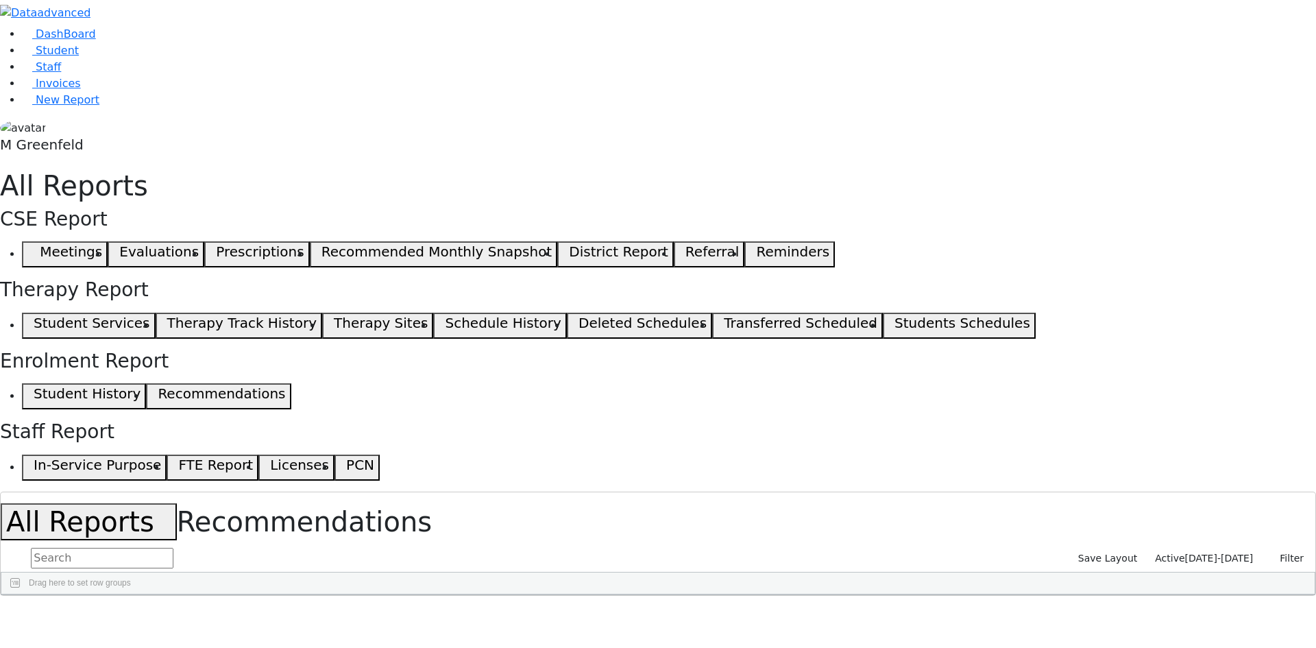
checkbox input "true"
click at [20, 596] on button "button" at bounding box center [10, 610] width 20 height 29
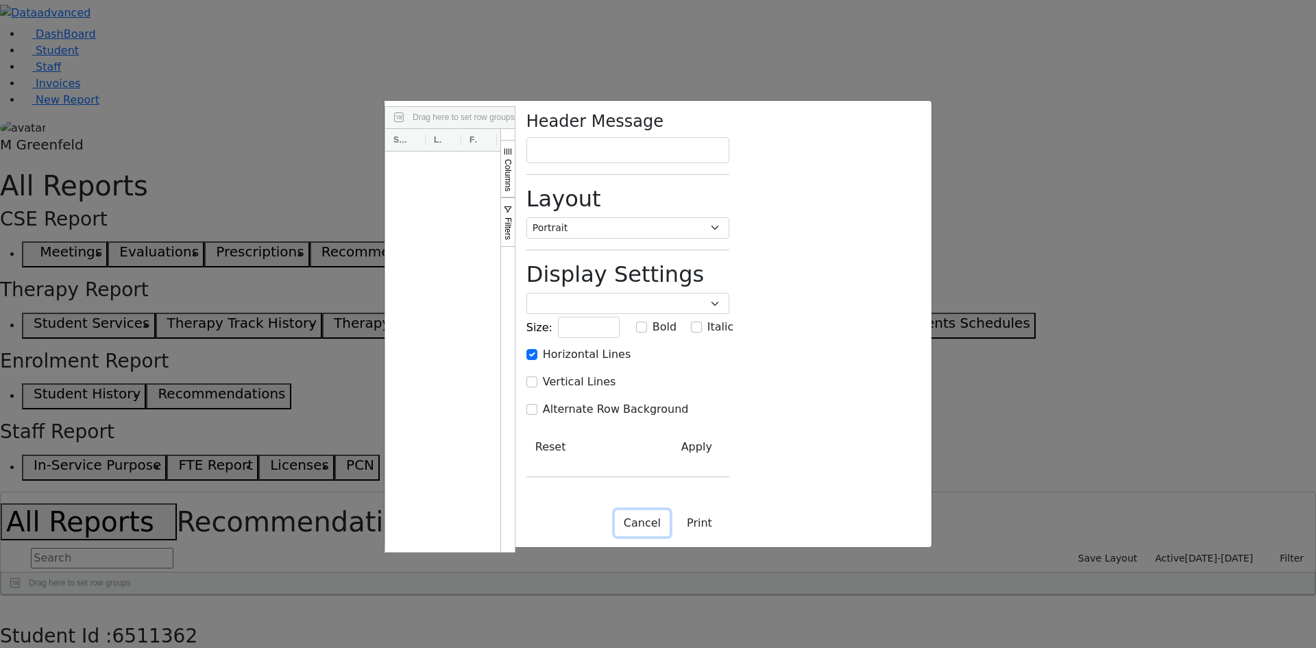
click at [670, 536] on button "Cancel" at bounding box center [642, 523] width 55 height 26
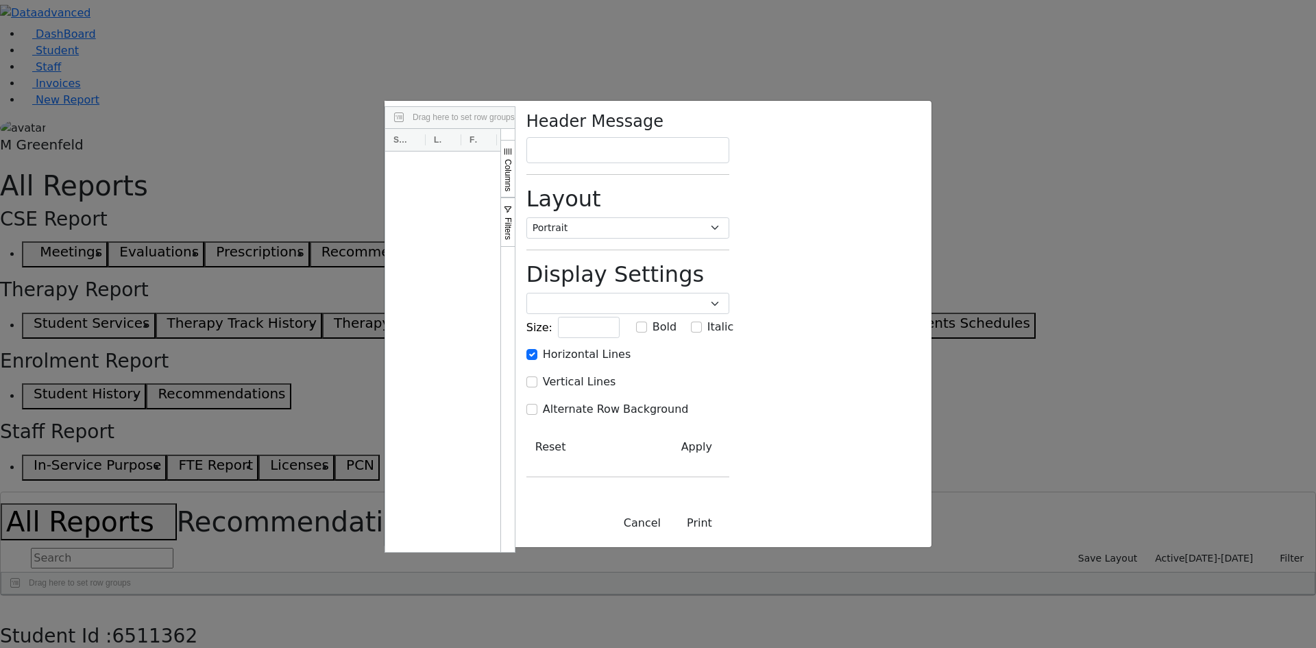
click at [730, 374] on div "Vertical Lines" at bounding box center [628, 382] width 203 height 16
click at [538, 376] on input "Vertical Lines" at bounding box center [532, 381] width 11 height 11
click at [730, 536] on button "Print" at bounding box center [700, 523] width 60 height 26
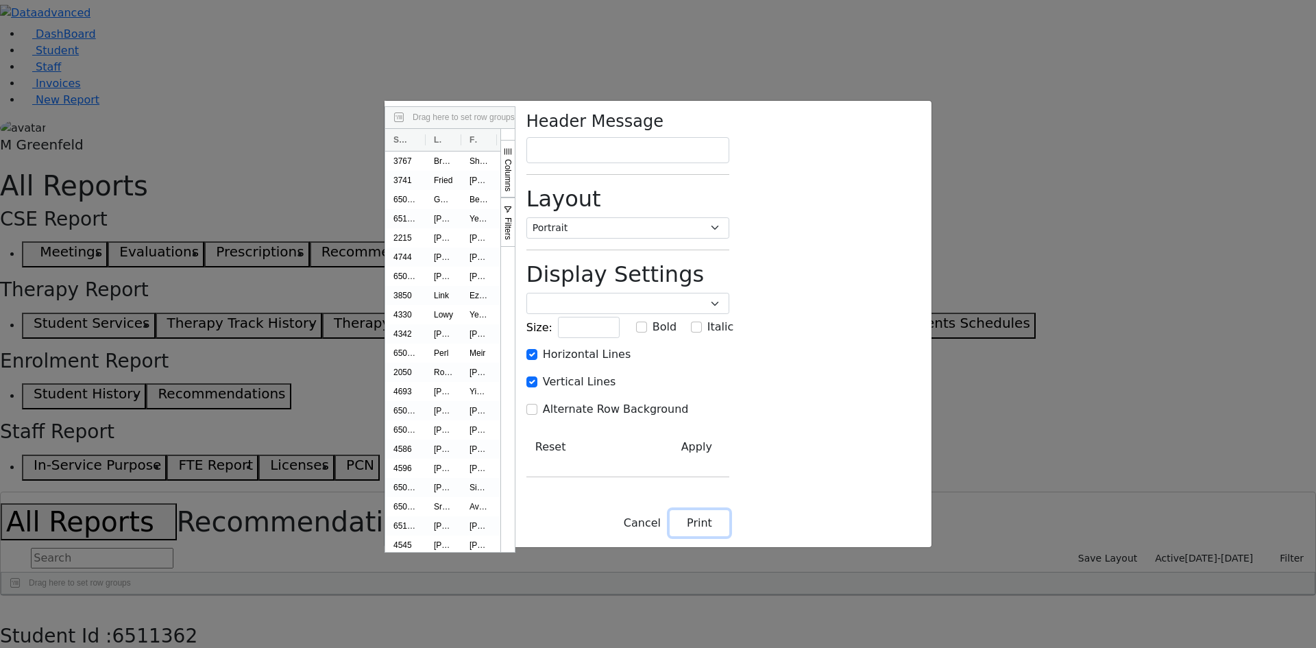
checkbox input "false"
click at [1078, 118] on div "Drag here to set row groups Drag here to set column labels Student Number Last …" at bounding box center [658, 324] width 1316 height 648
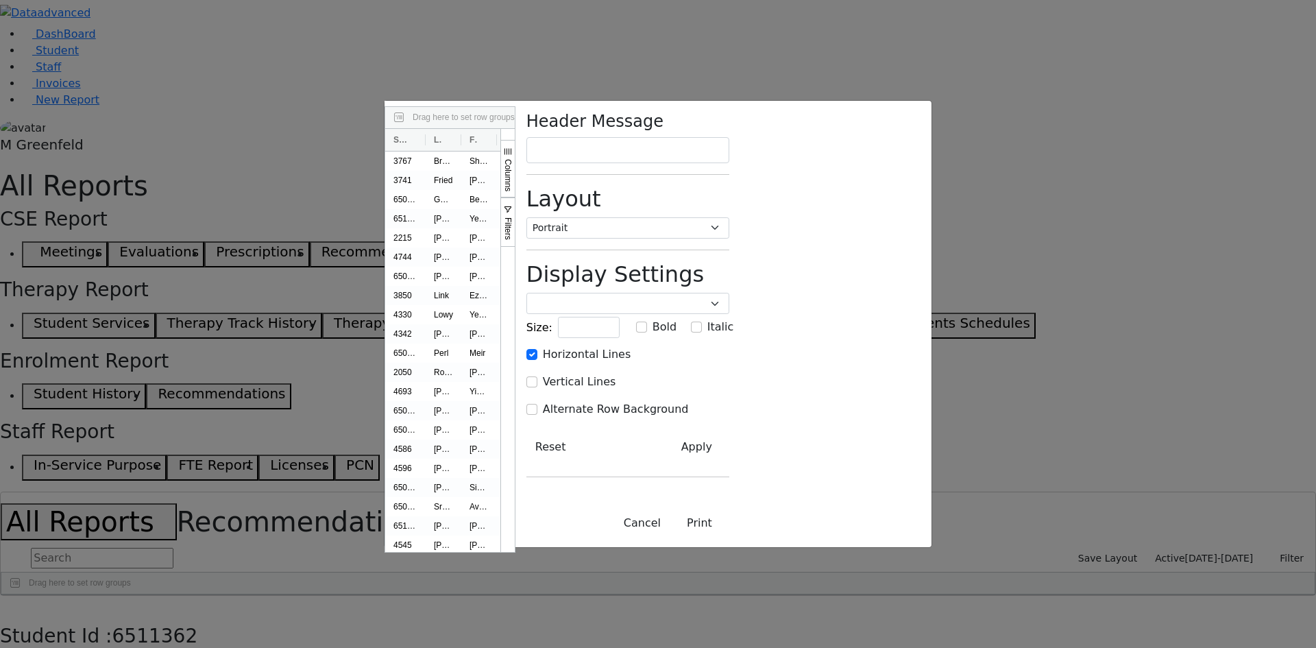
click at [1068, 354] on div "Drag here to set row groups Drag here to set column labels Student Number Last …" at bounding box center [658, 324] width 1316 height 648
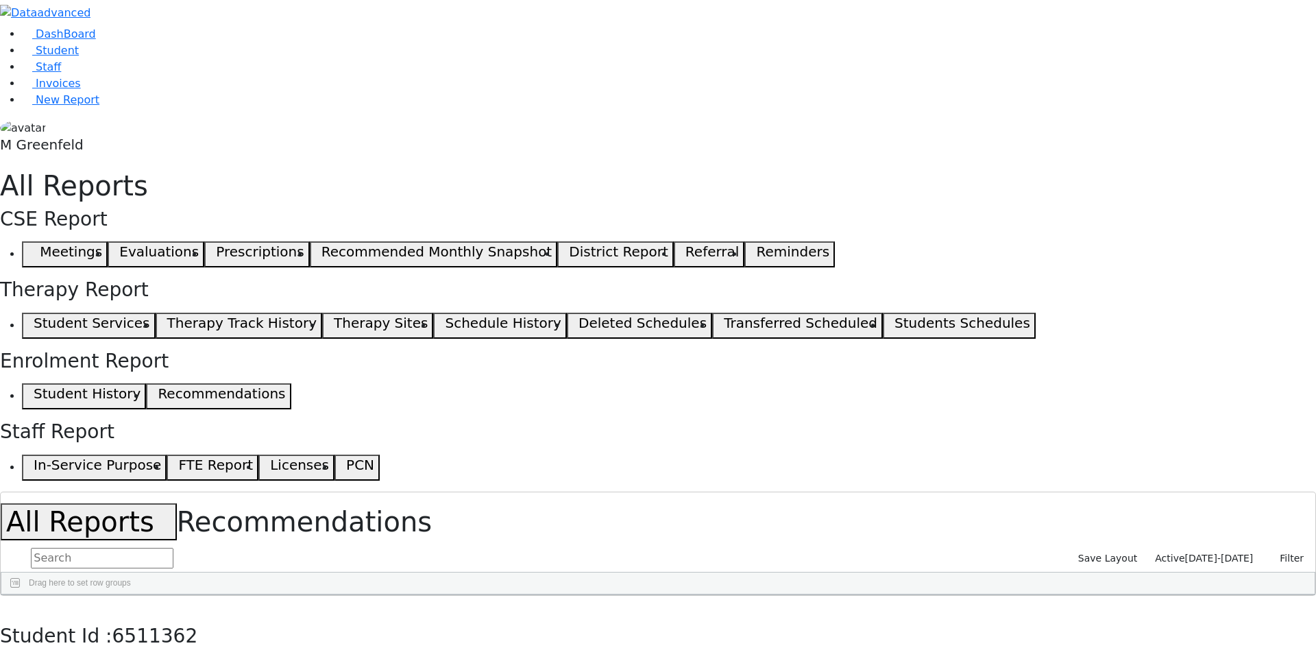
scroll to position [148, 0]
drag, startPoint x: 254, startPoint y: 118, endPoint x: 207, endPoint y: 121, distance: 46.7
click at [60, 594] on div at bounding box center [57, 605] width 5 height 22
drag, startPoint x: 505, startPoint y: 121, endPoint x: 481, endPoint y: 121, distance: 24.7
click at [332, 594] on div at bounding box center [328, 605] width 5 height 22
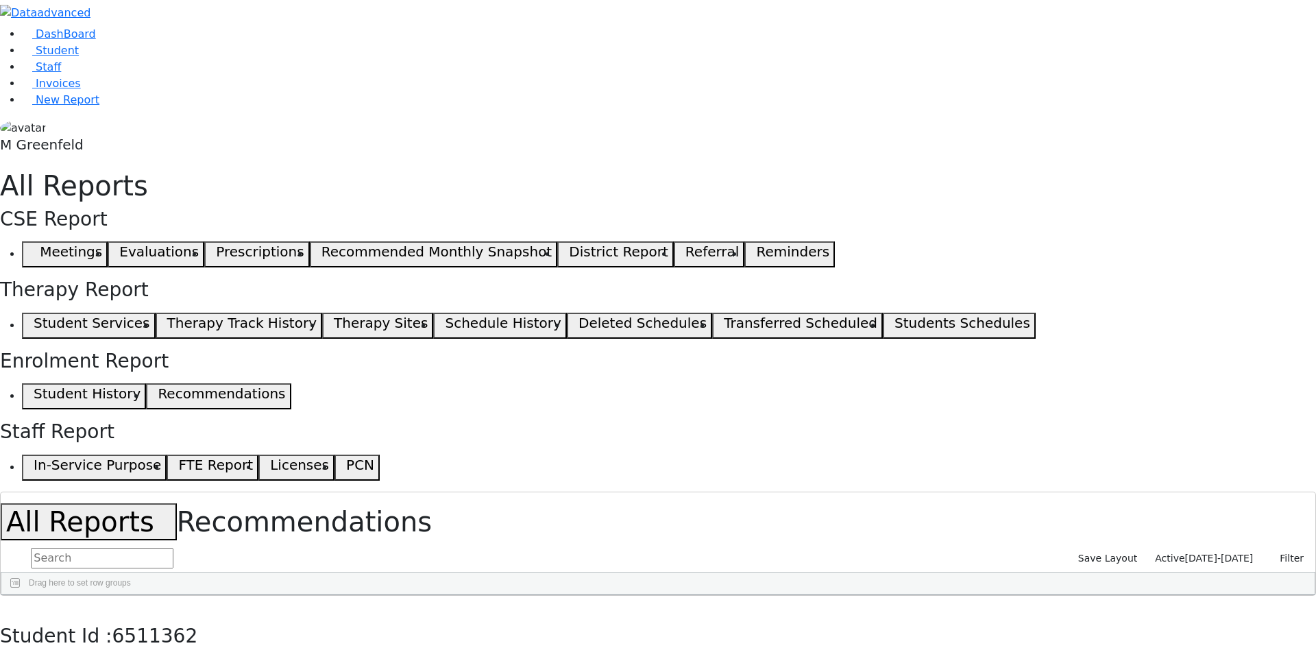
drag, startPoint x: 679, startPoint y: 122, endPoint x: 663, endPoint y: 123, distance: 16.5
click at [514, 594] on div at bounding box center [511, 605] width 5 height 22
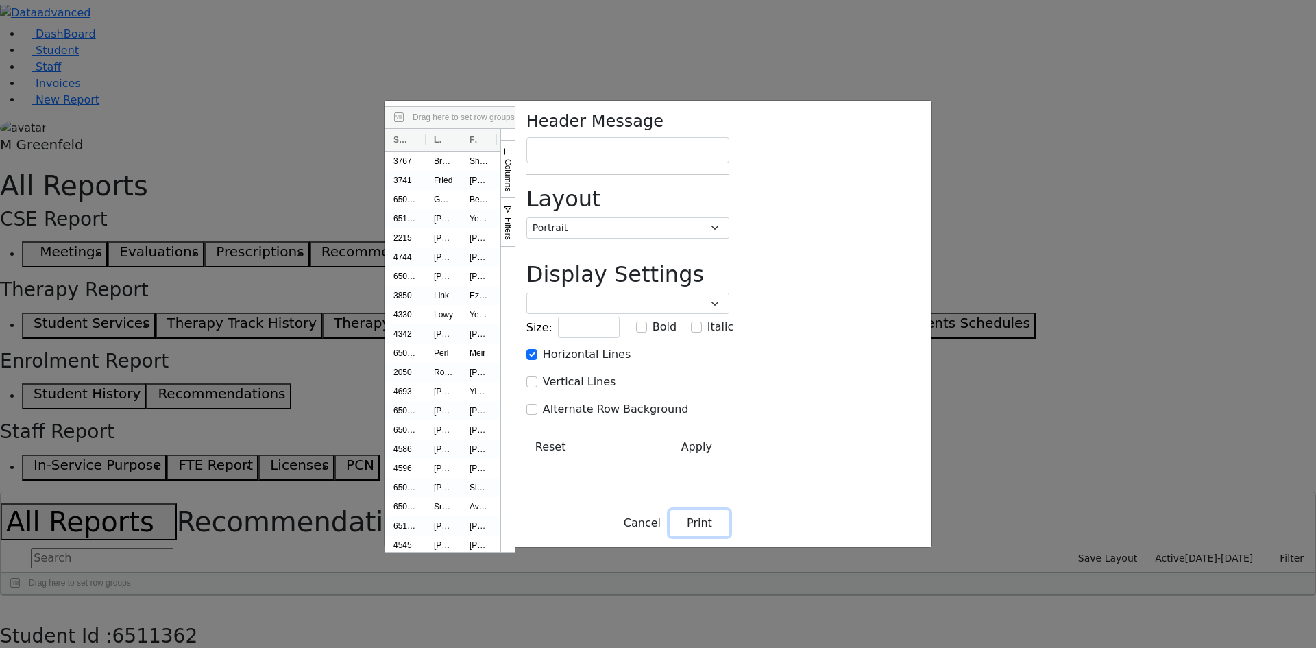
click at [730, 536] on button "Print" at bounding box center [700, 523] width 60 height 26
click at [670, 536] on button "Cancel" at bounding box center [642, 523] width 55 height 26
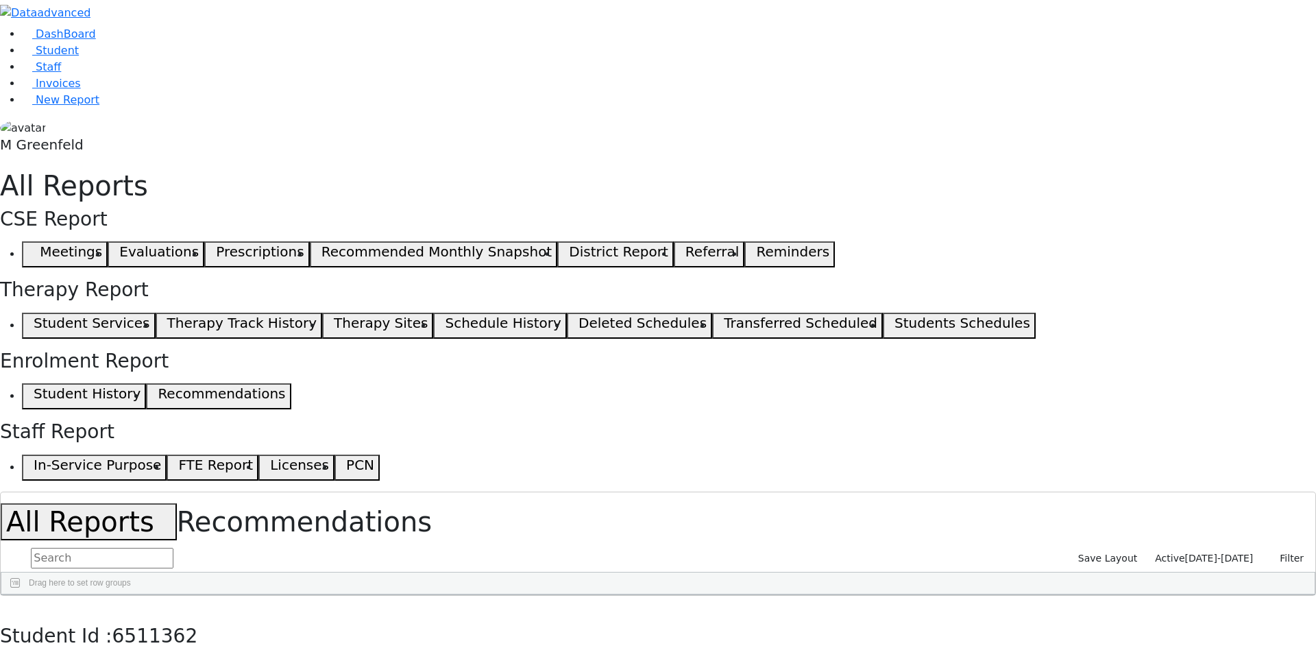
scroll to position [26, 0]
click at [1301, 605] on button "Columns" at bounding box center [1308, 634] width 14 height 58
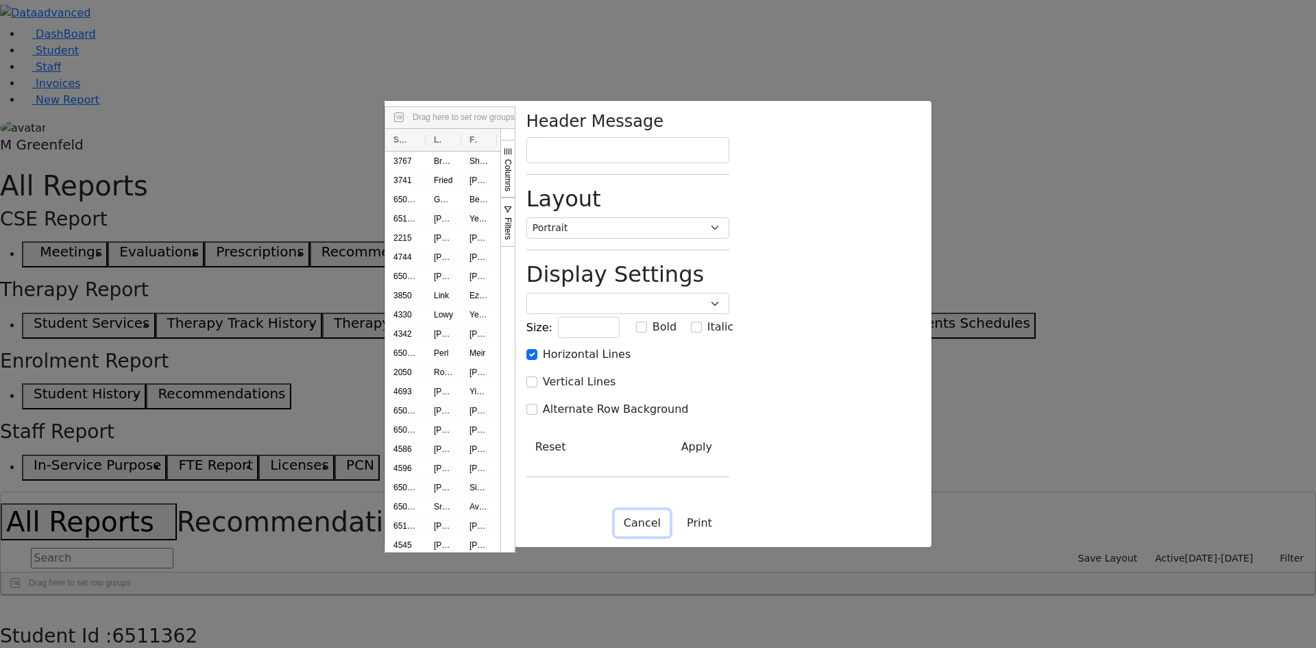
click at [670, 536] on button "Cancel" at bounding box center [642, 523] width 55 height 26
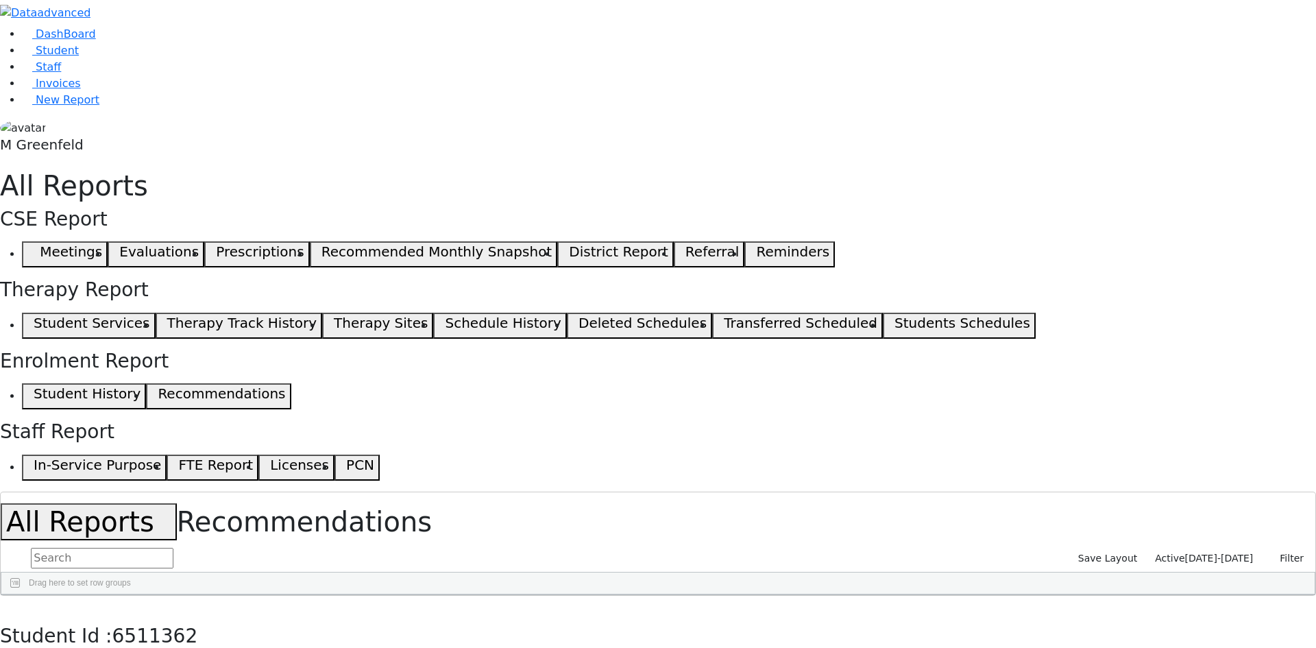
checkbox input "true"
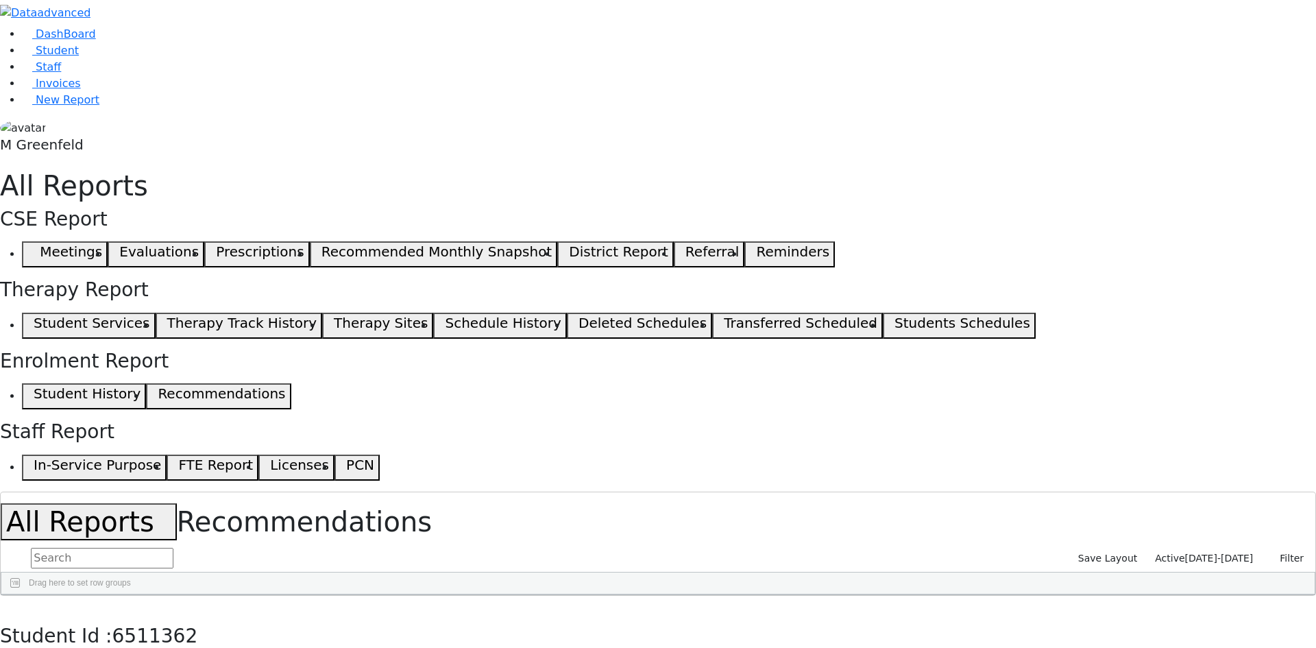
checkbox input "false"
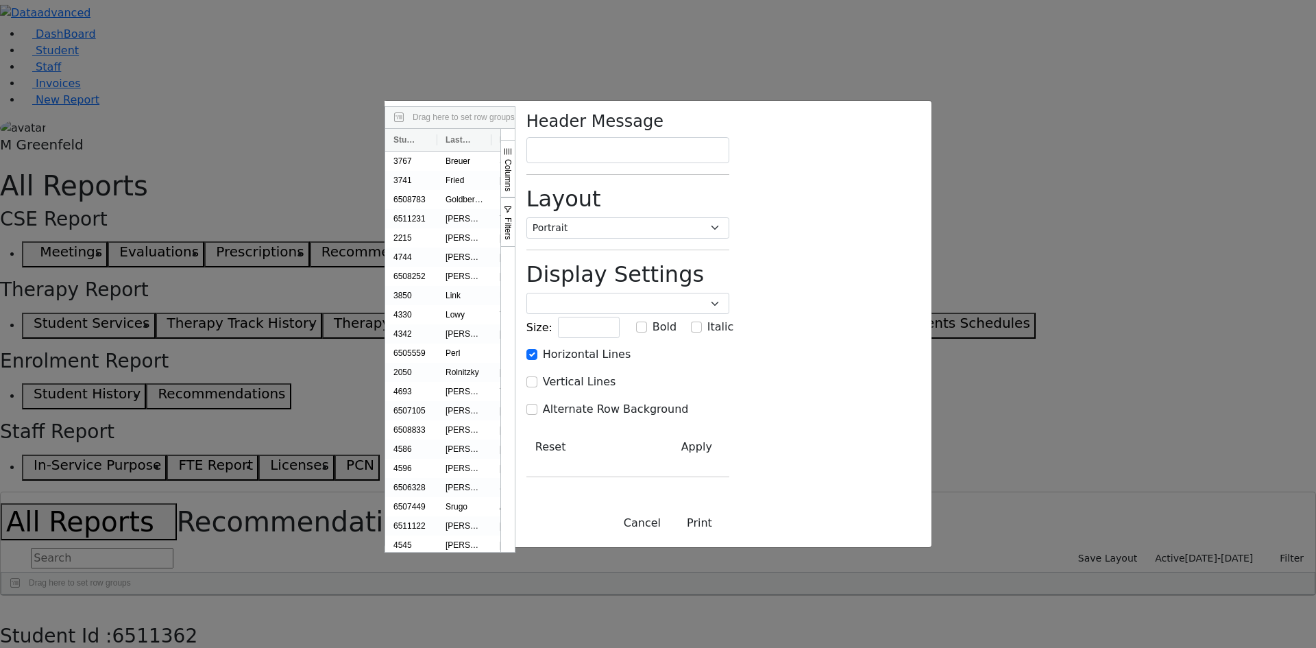
click at [741, 547] on div "Cancel Print" at bounding box center [628, 523] width 225 height 48
click at [730, 536] on button "Print" at bounding box center [700, 523] width 60 height 26
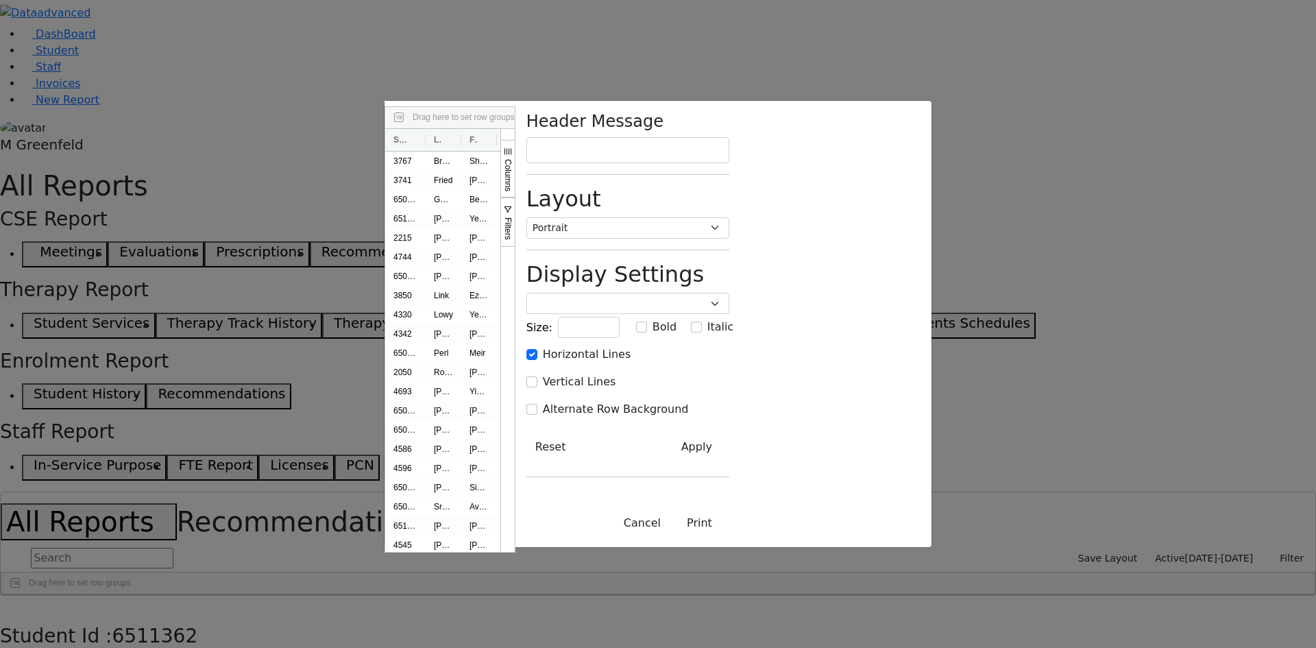
drag, startPoint x: 40, startPoint y: 322, endPoint x: 146, endPoint y: 310, distance: 106.9
click at [40, 322] on div "Drag here to set row groups Drag here to set column labels Student Number Last …" at bounding box center [658, 324] width 1316 height 648
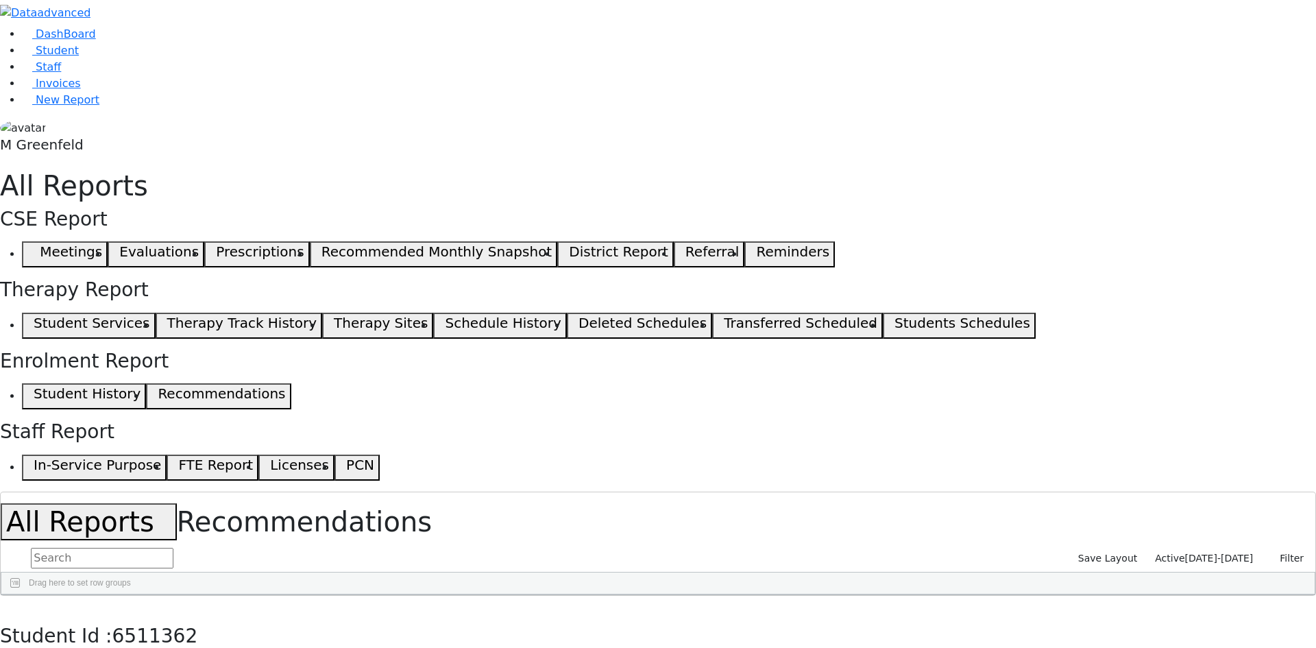
click at [202, 617] on div "Breuer" at bounding box center [151, 626] width 99 height 19
checkbox input "true"
click at [20, 596] on button "button" at bounding box center [10, 610] width 20 height 29
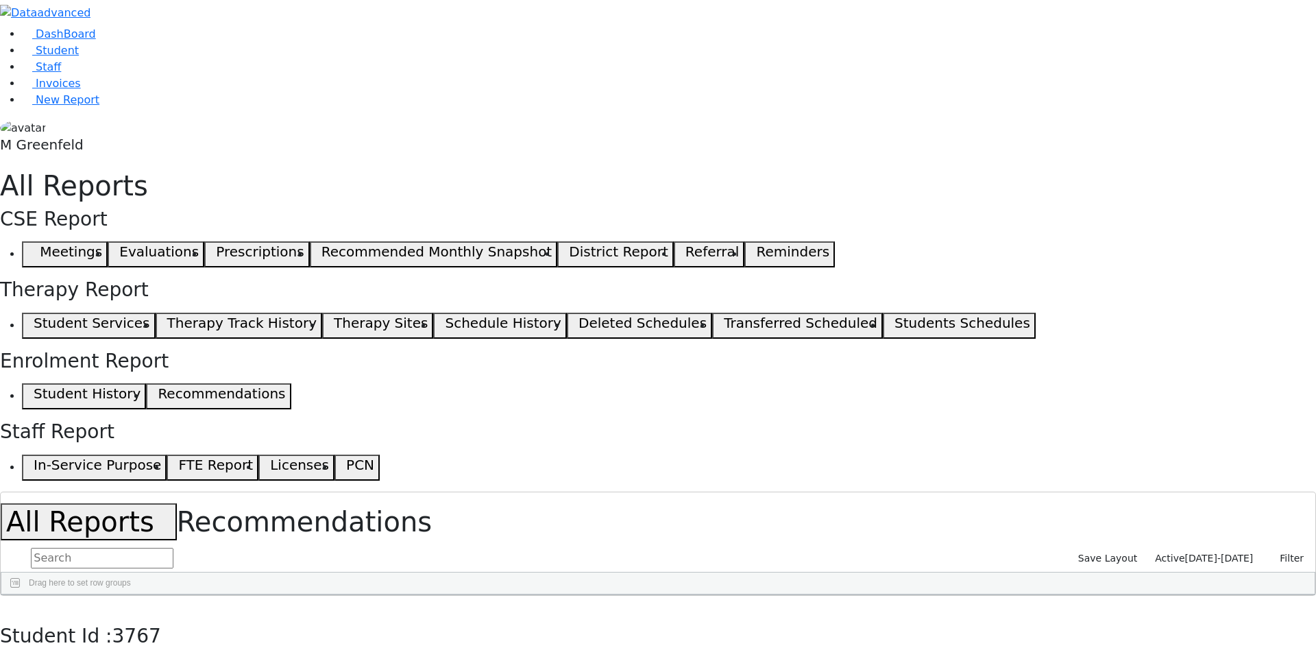
click at [202, 636] on div "Fried" at bounding box center [151, 645] width 99 height 19
checkbox input "true"
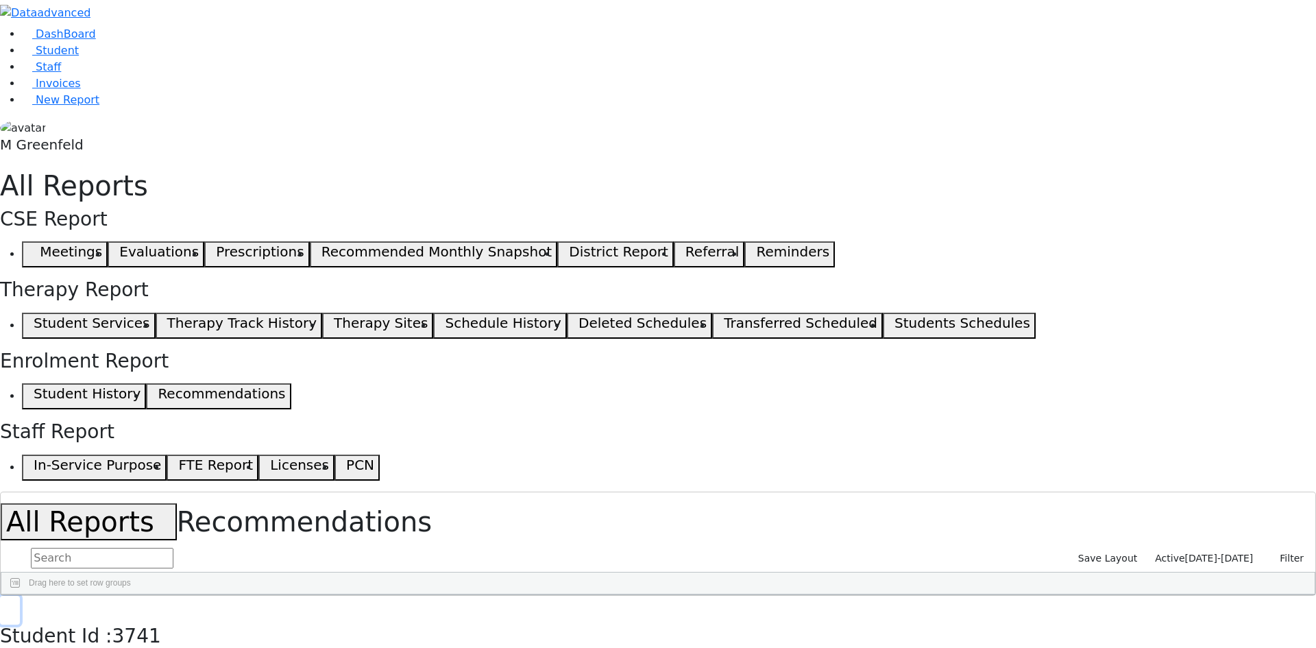
click at [20, 596] on button "button" at bounding box center [10, 610] width 20 height 29
click at [202, 636] on div "Fried" at bounding box center [151, 645] width 99 height 19
checkbox input "true"
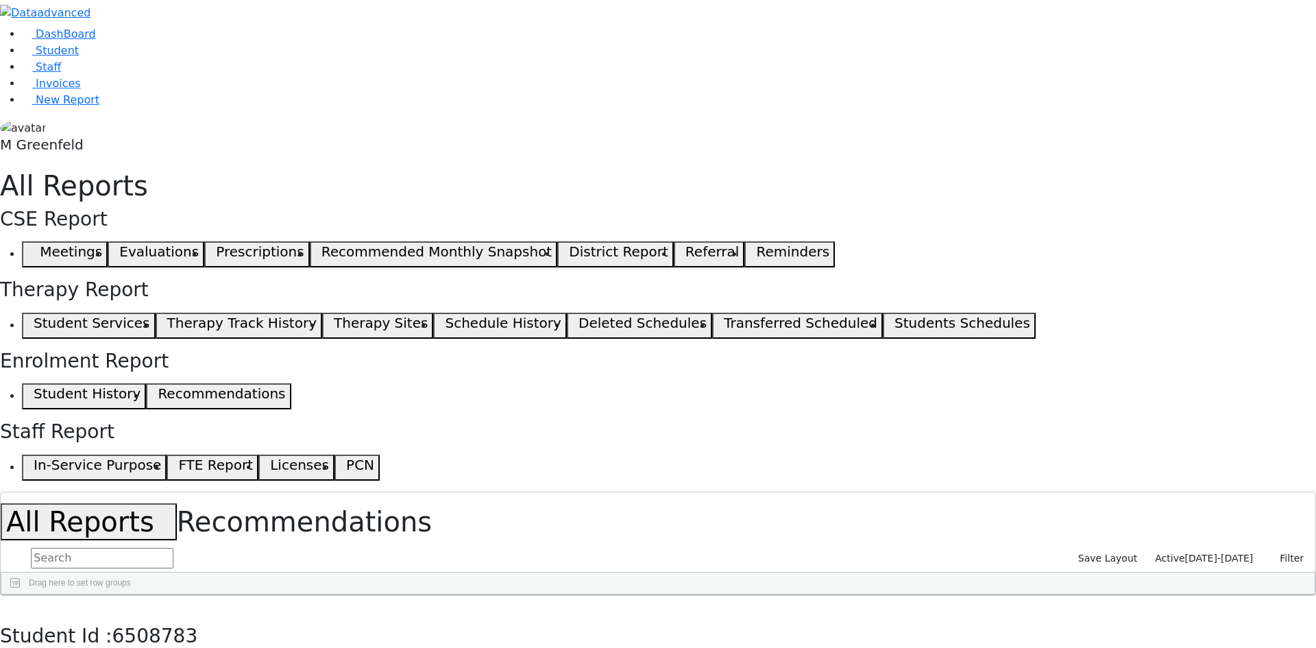
click at [20, 596] on button "button" at bounding box center [10, 610] width 20 height 29
checkbox input "true"
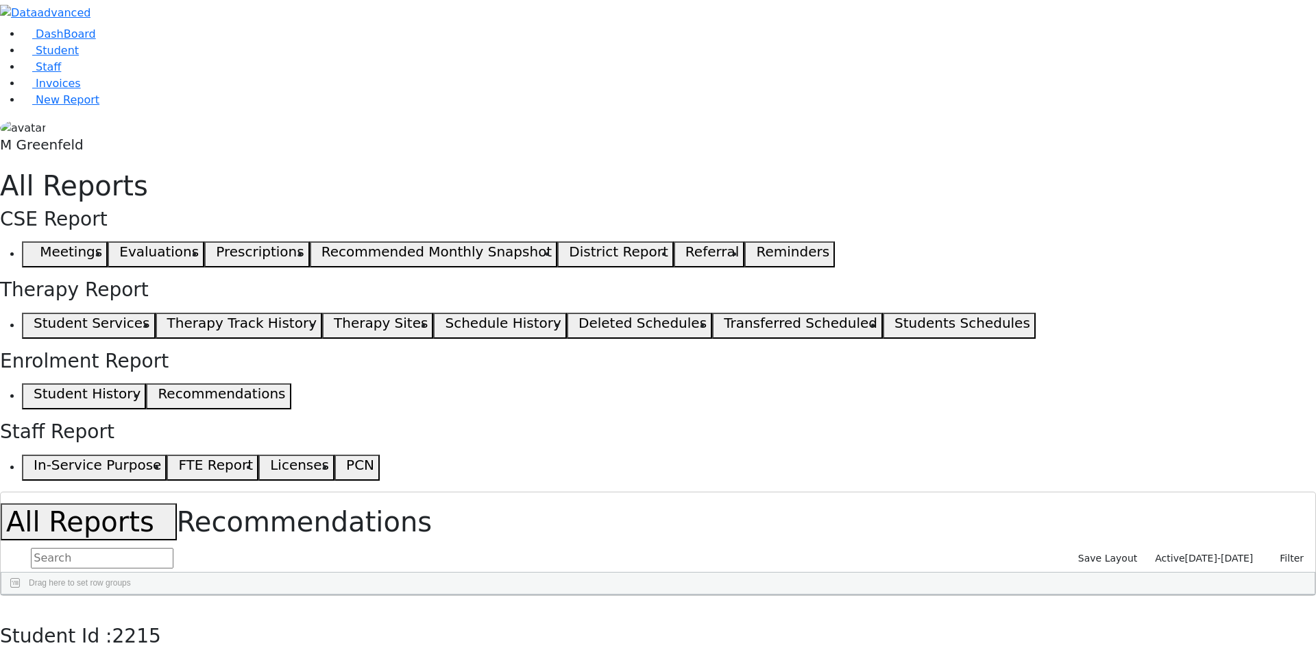
click at [14, 607] on icon "button" at bounding box center [10, 611] width 8 height 8
checkbox input "true"
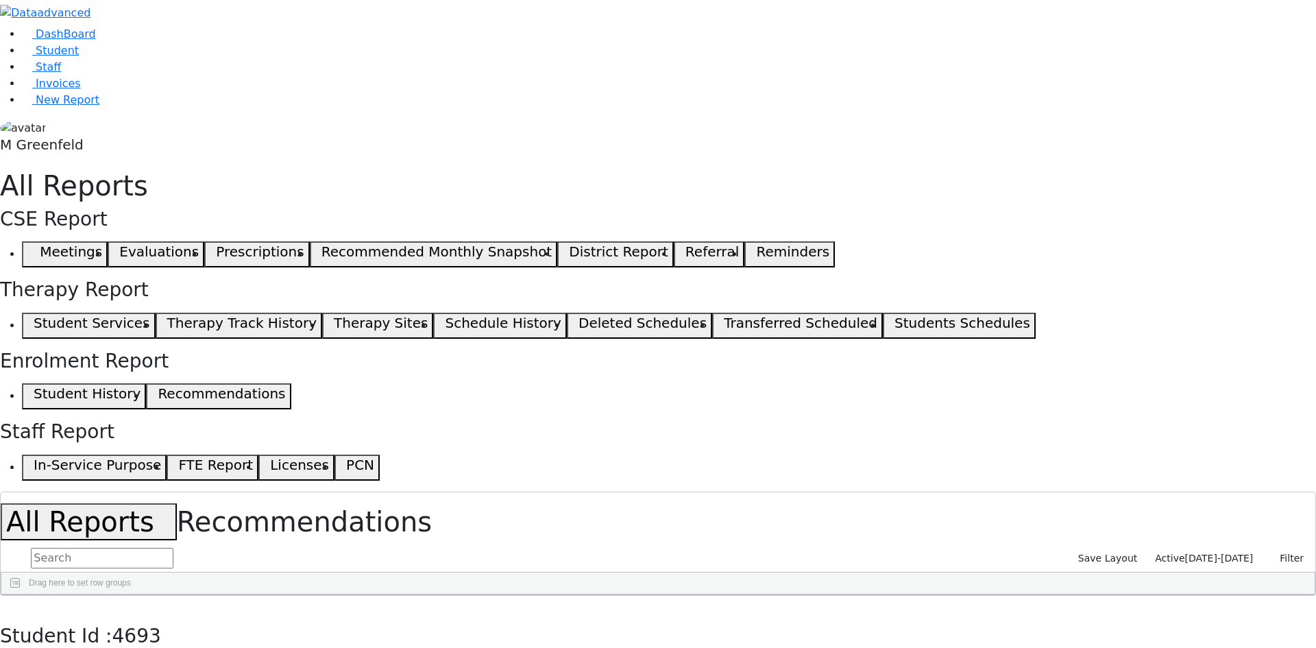
click at [14, 607] on icon "button" at bounding box center [10, 611] width 8 height 8
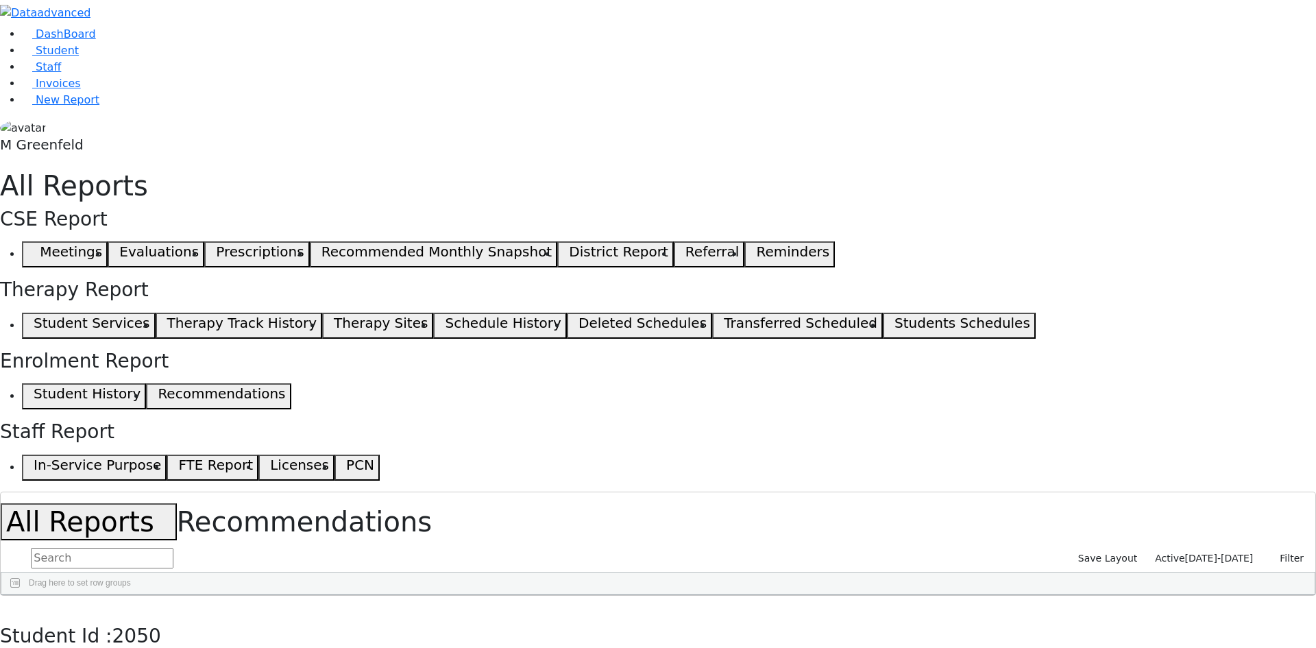
checkbox input "true"
click at [20, 596] on button "button" at bounding box center [10, 610] width 20 height 29
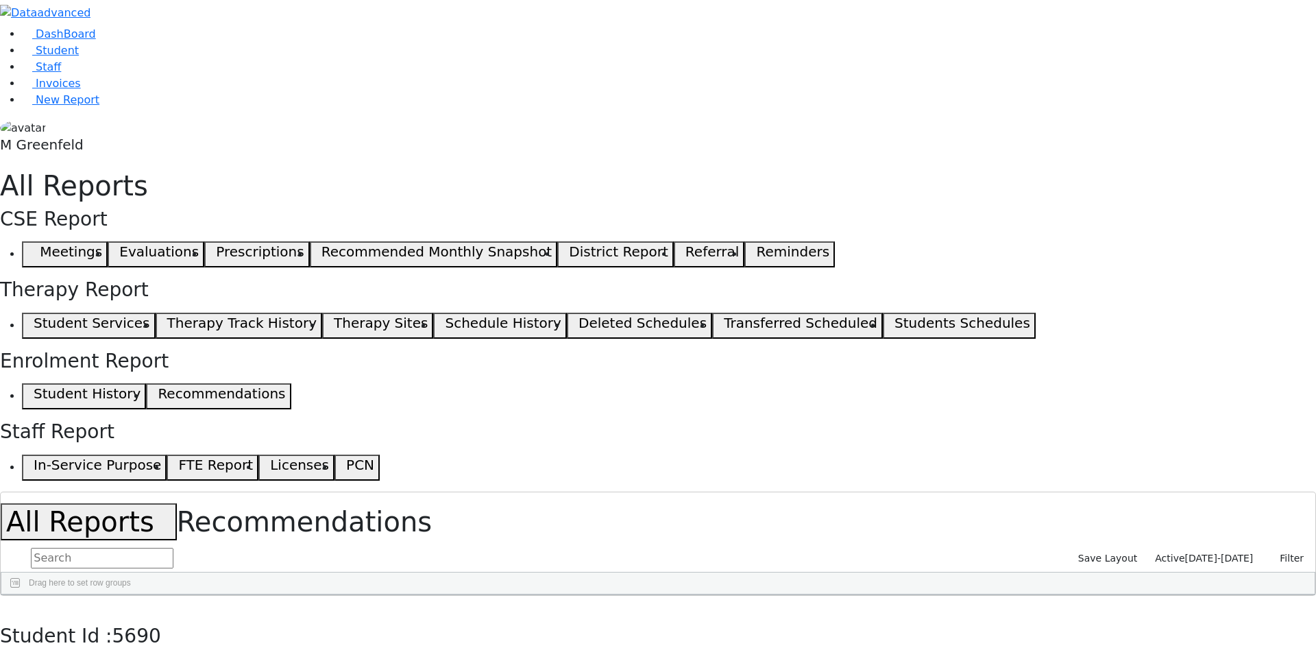
checkbox input "true"
click at [20, 596] on button "button" at bounding box center [10, 610] width 20 height 29
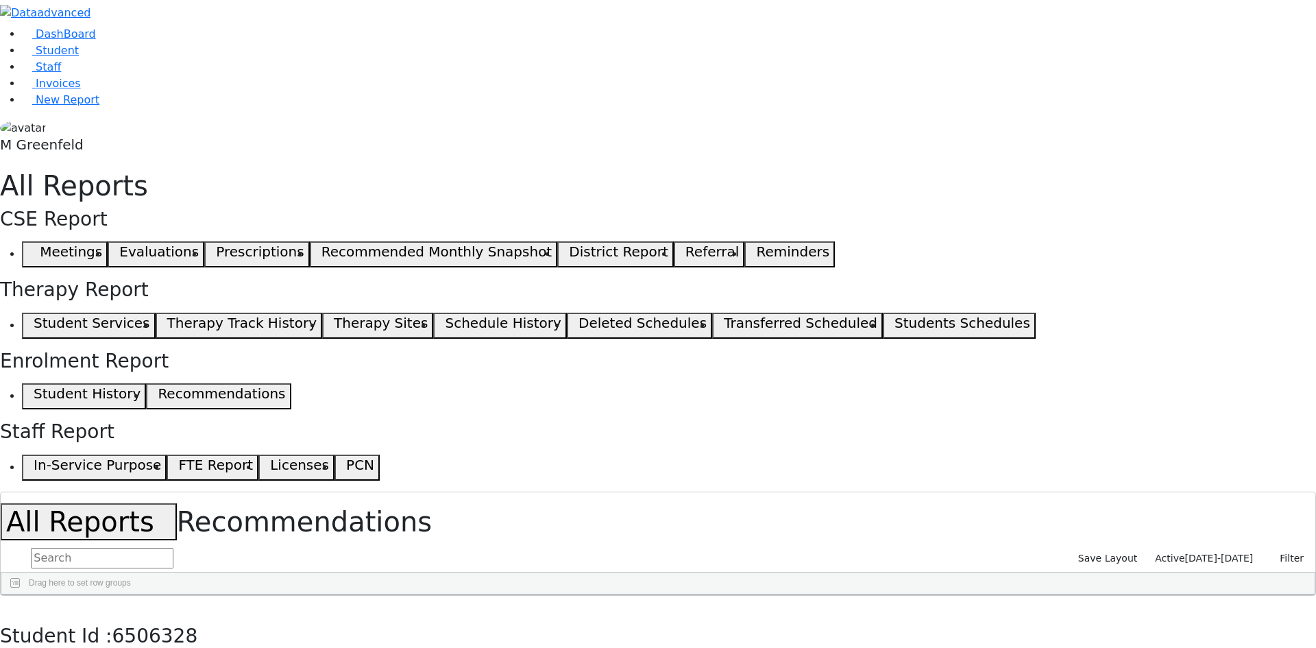
checkbox input "true"
click at [14, 607] on icon "button" at bounding box center [10, 611] width 8 height 8
checkbox input "true"
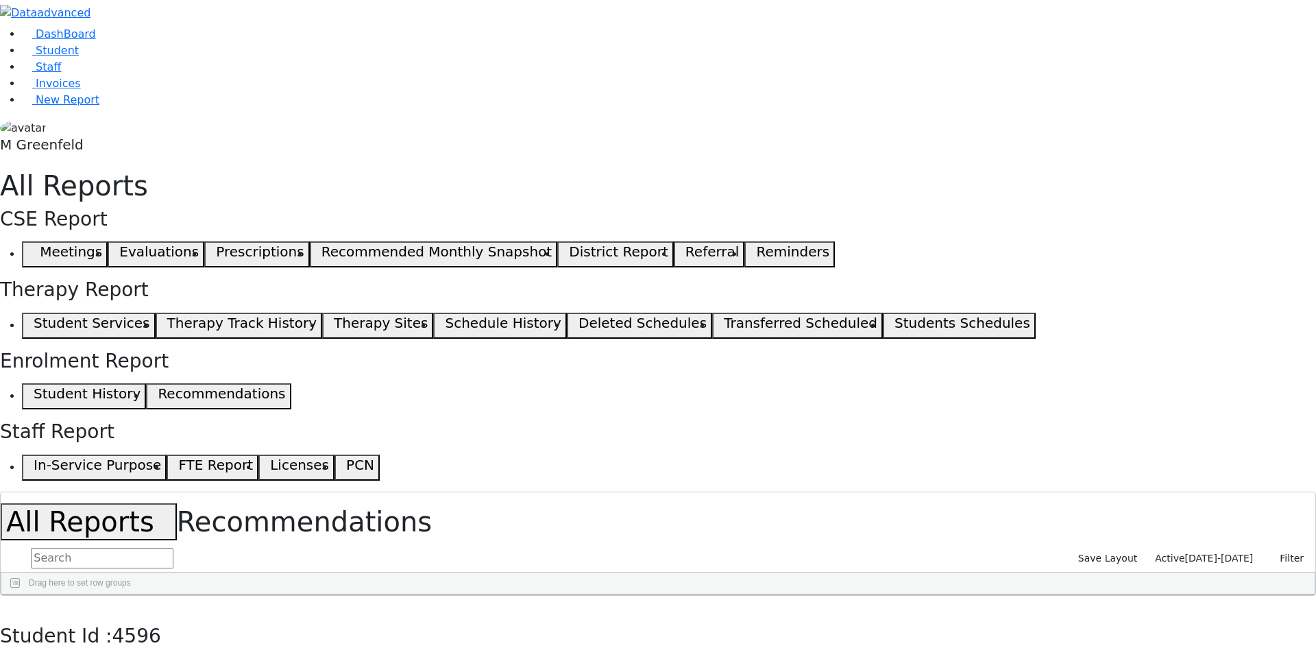
click at [20, 596] on button "button" at bounding box center [10, 610] width 20 height 29
click at [0, 596] on button "button" at bounding box center [10, 610] width 20 height 29
click at [245, 492] on div "All Reports Recommendations Save Layout Active 09/02/2025-09/24/2025 Filter Act…" at bounding box center [658, 544] width 1316 height 104
click at [282, 596] on div "Student Id : 4596 Student Id 4596 Cancel Save Set for next year Student Informa…" at bounding box center [658, 649] width 1316 height 107
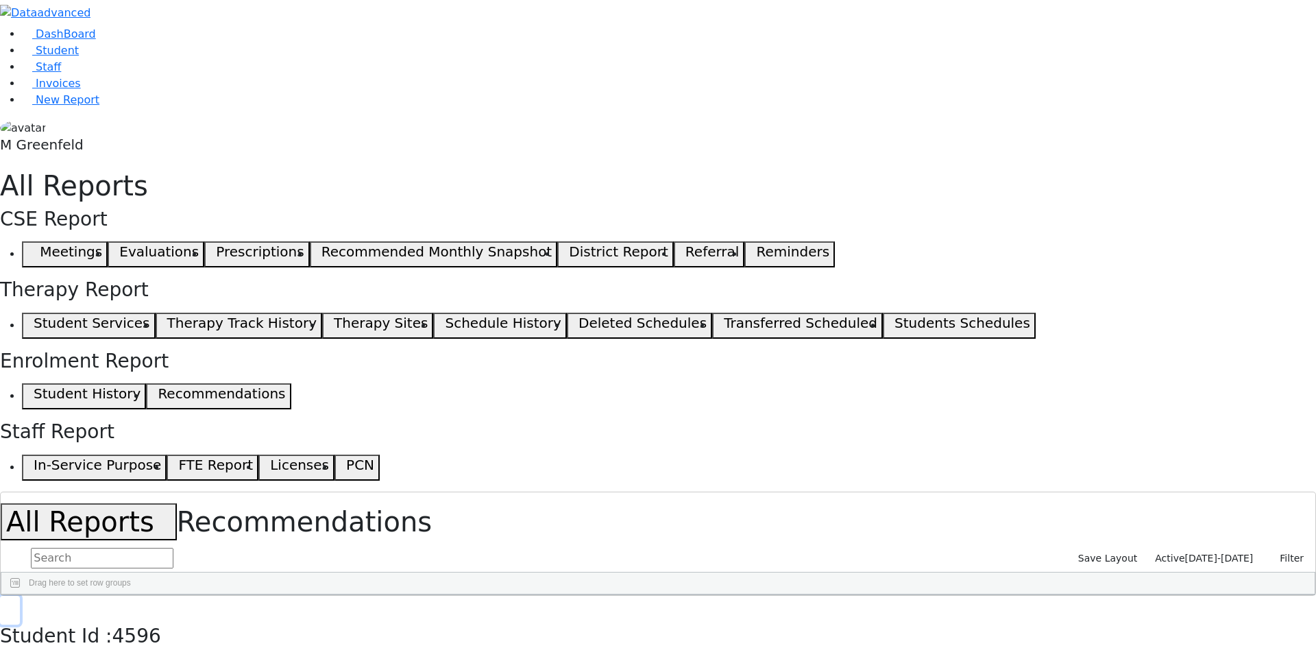
click at [14, 607] on icon "button" at bounding box center [10, 611] width 8 height 8
click at [1301, 605] on button "Columns" at bounding box center [1308, 634] width 14 height 58
drag, startPoint x: 1300, startPoint y: 197, endPoint x: 1297, endPoint y: 265, distance: 68.7
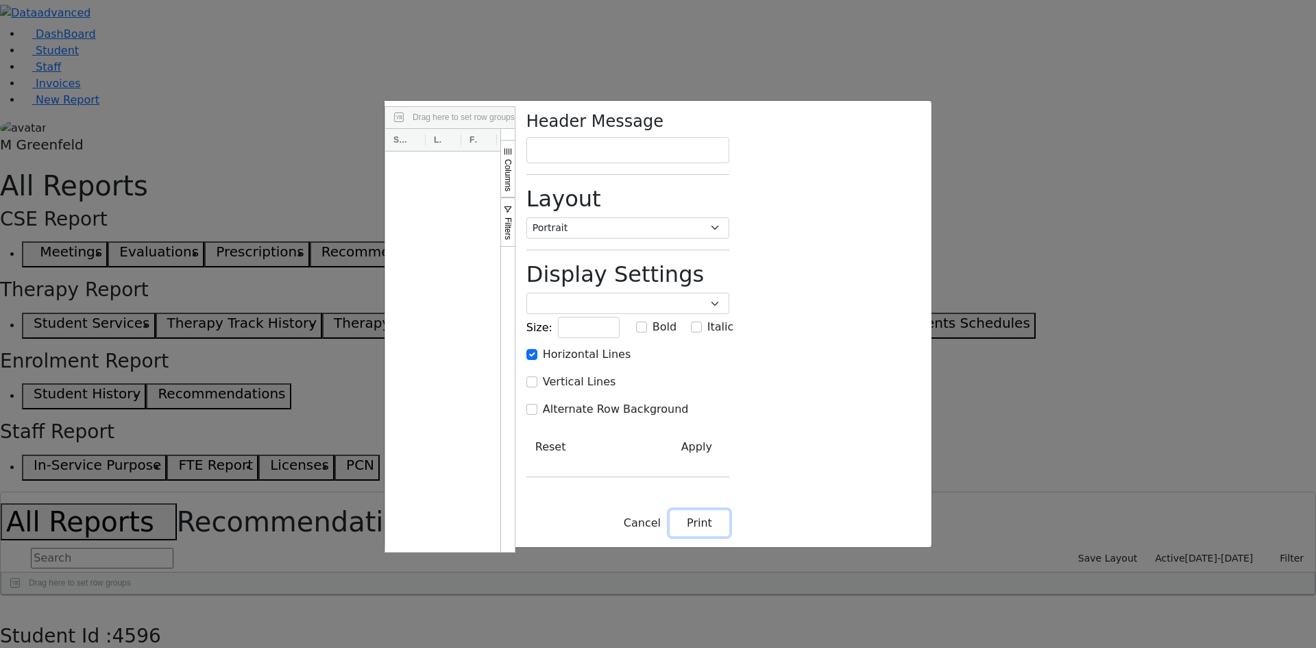
click at [730, 536] on button "Print" at bounding box center [700, 523] width 60 height 26
click at [501, 349] on div "6505925 Aker Leah 04/09/2012 High School Girls Division Kiryas Joel UFSD 02/17/…" at bounding box center [442, 352] width 115 height 401
click at [670, 536] on button "Cancel" at bounding box center [642, 523] width 55 height 26
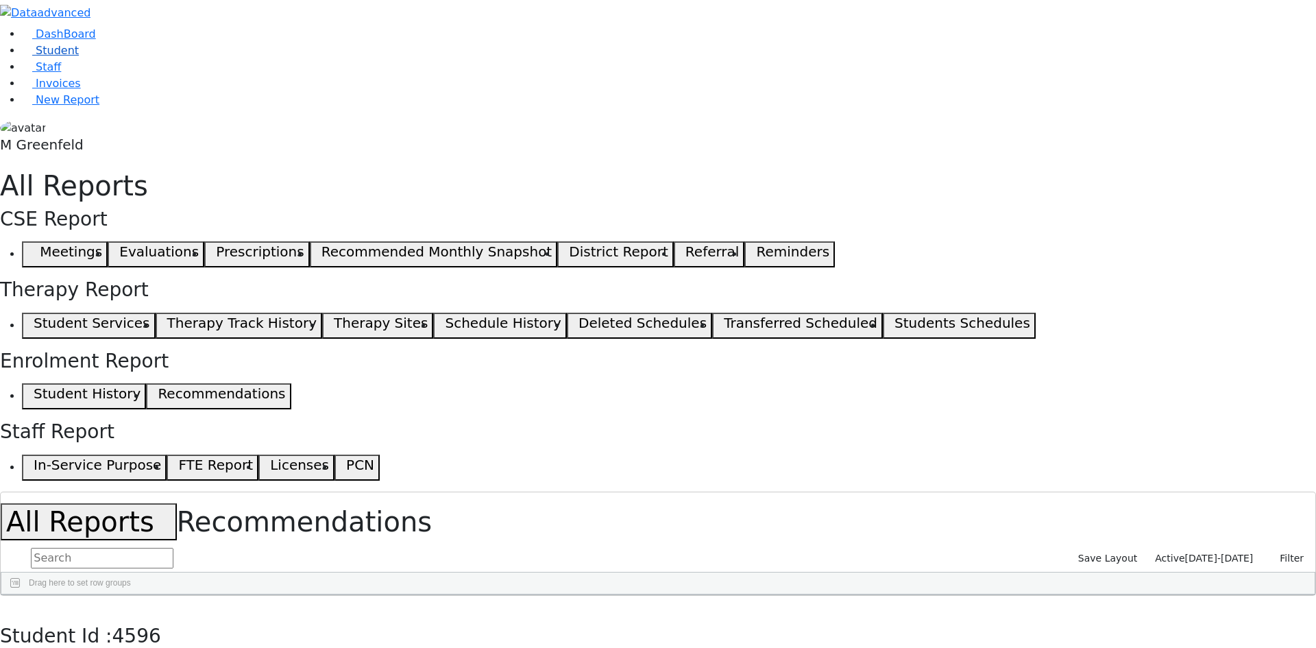
click at [71, 57] on link "Student" at bounding box center [50, 50] width 57 height 13
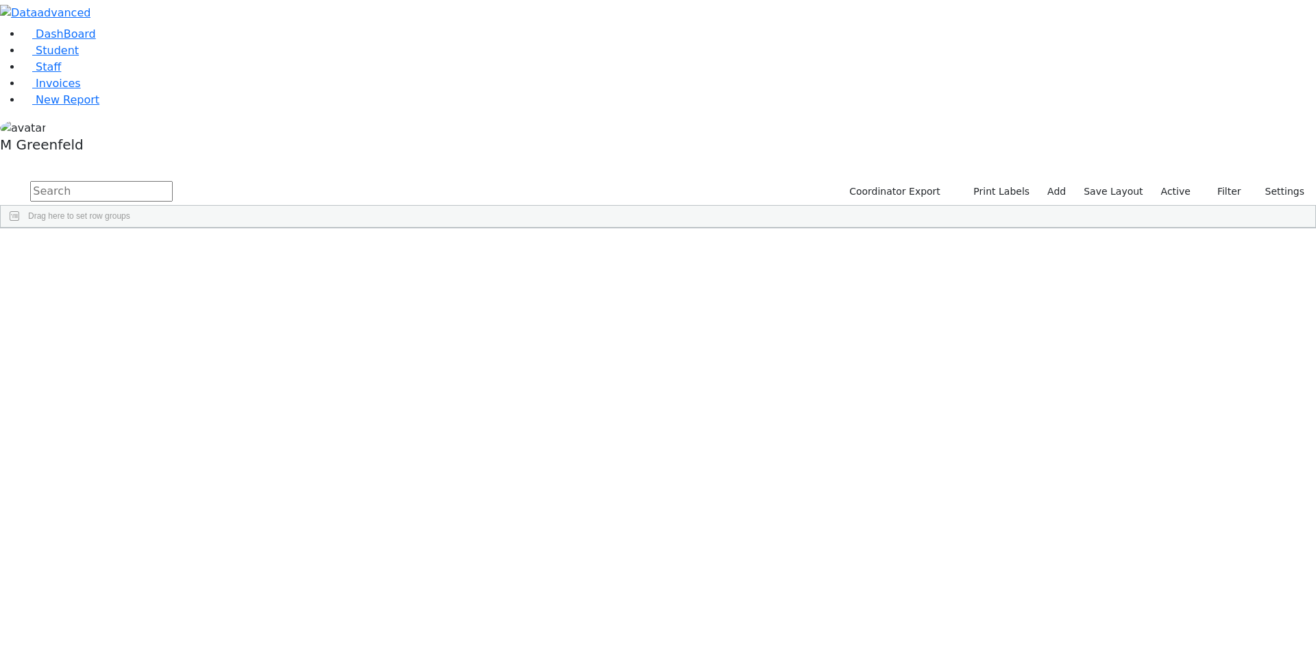
click at [173, 181] on input "text" at bounding box center [101, 191] width 143 height 21
type input "Hindy Rut"
click at [138, 250] on div "[PERSON_NAME]" at bounding box center [105, 259] width 66 height 19
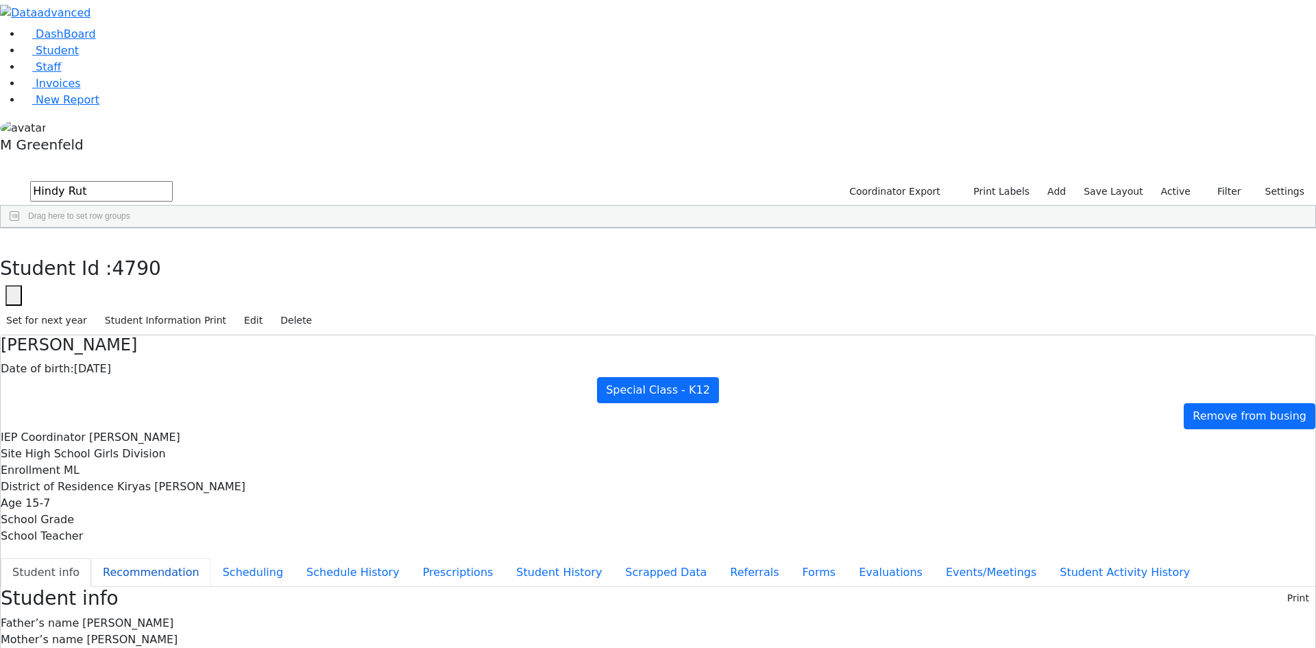
click at [211, 558] on button "Recommendation" at bounding box center [151, 572] width 120 height 29
checkbox input "true"
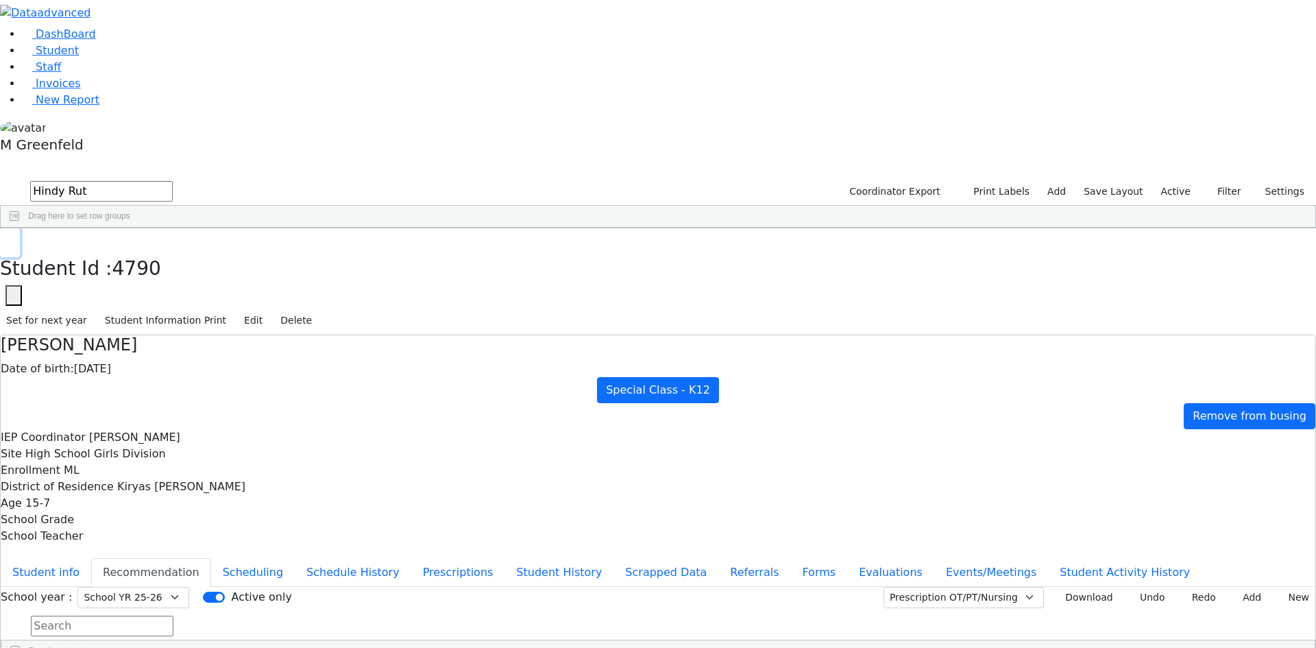
click at [20, 228] on button "button" at bounding box center [10, 242] width 20 height 29
click at [1216, 181] on button "Filter" at bounding box center [1224, 191] width 48 height 21
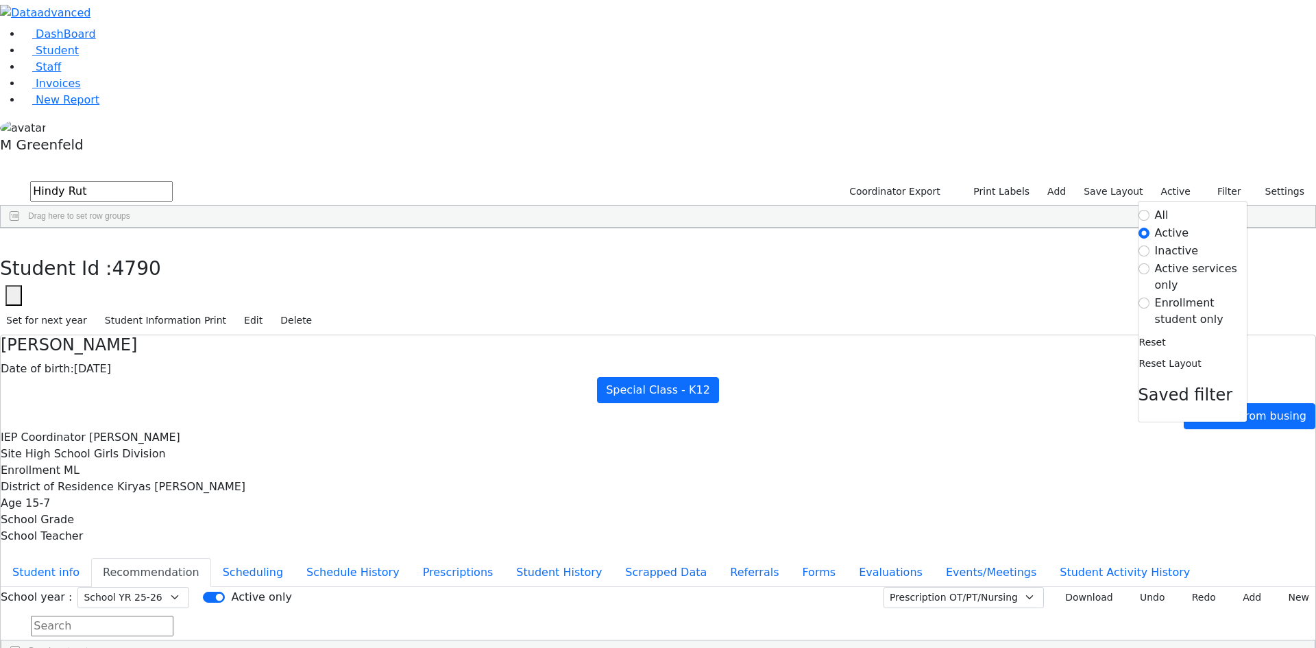
click at [1203, 295] on label "Enrollment student only" at bounding box center [1201, 311] width 92 height 33
click at [1150, 298] on input "Enrollment student only" at bounding box center [1144, 303] width 11 height 11
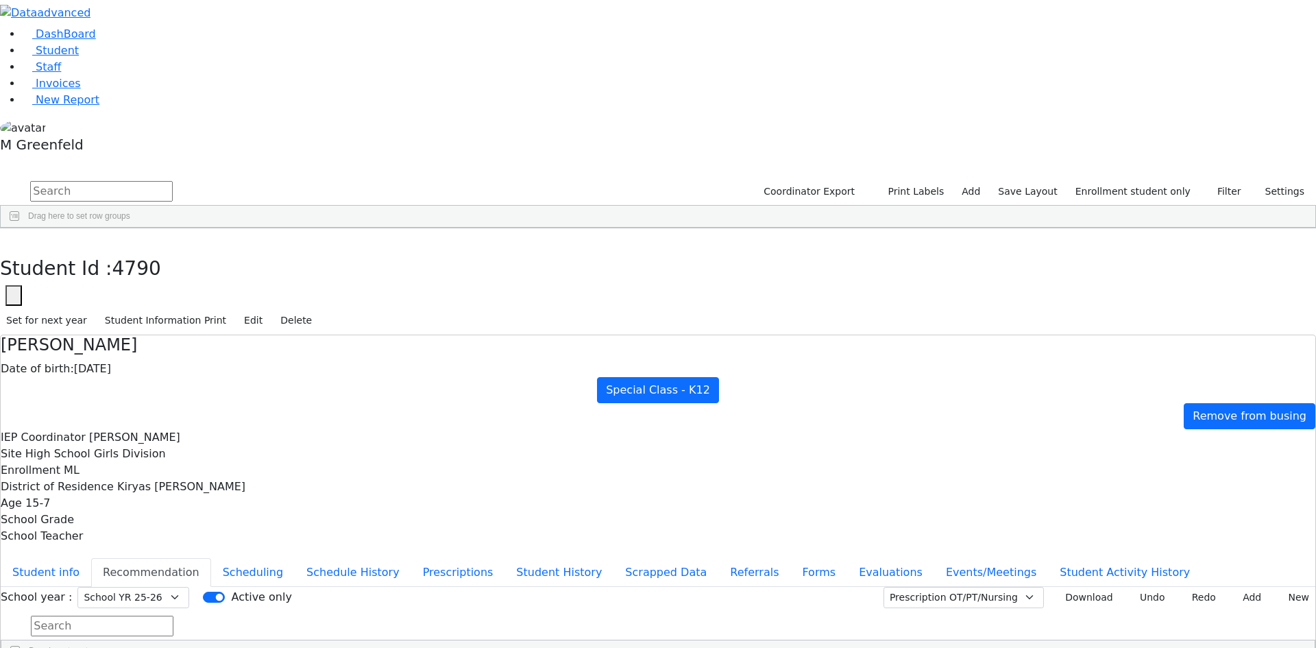
scroll to position [121, 0]
click at [138, 628] on div "Scher" at bounding box center [105, 637] width 66 height 19
click at [275, 335] on div "Abraham Scher Date of birth: 09/28/2020 Referred Student Remove from busing IEP…" at bounding box center [658, 499] width 1316 height 329
click at [91, 558] on button "Student info" at bounding box center [46, 572] width 91 height 29
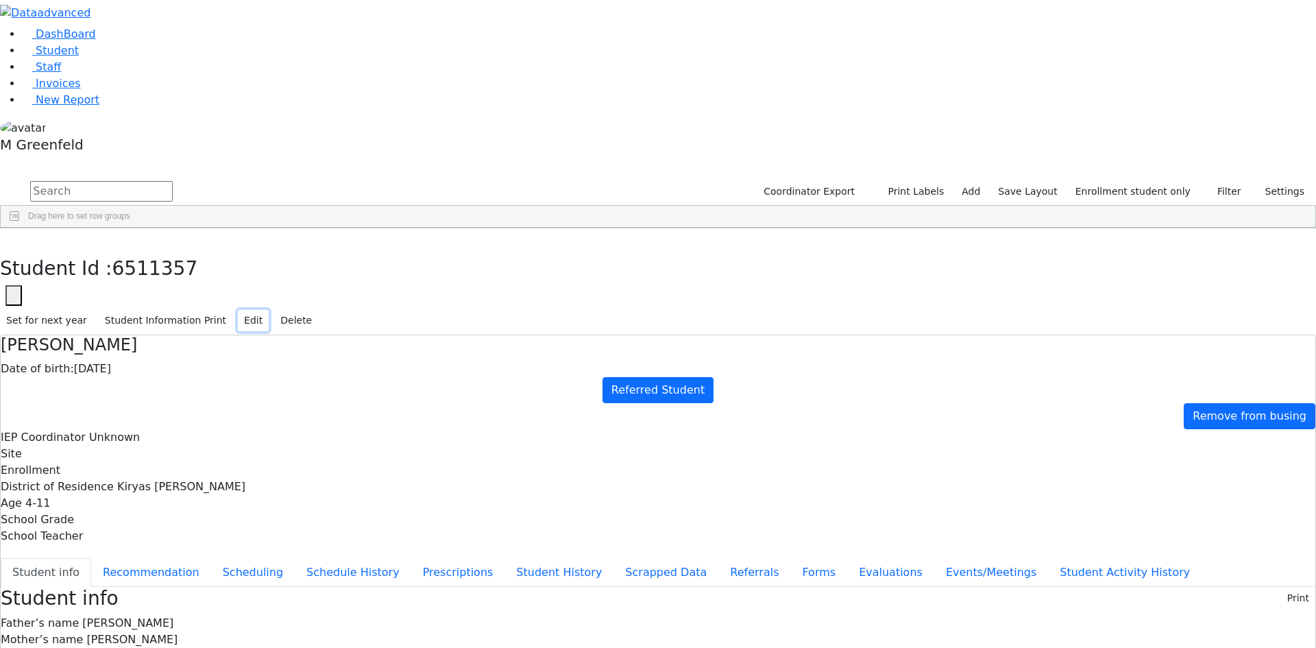
click at [269, 310] on button "Edit" at bounding box center [253, 320] width 31 height 21
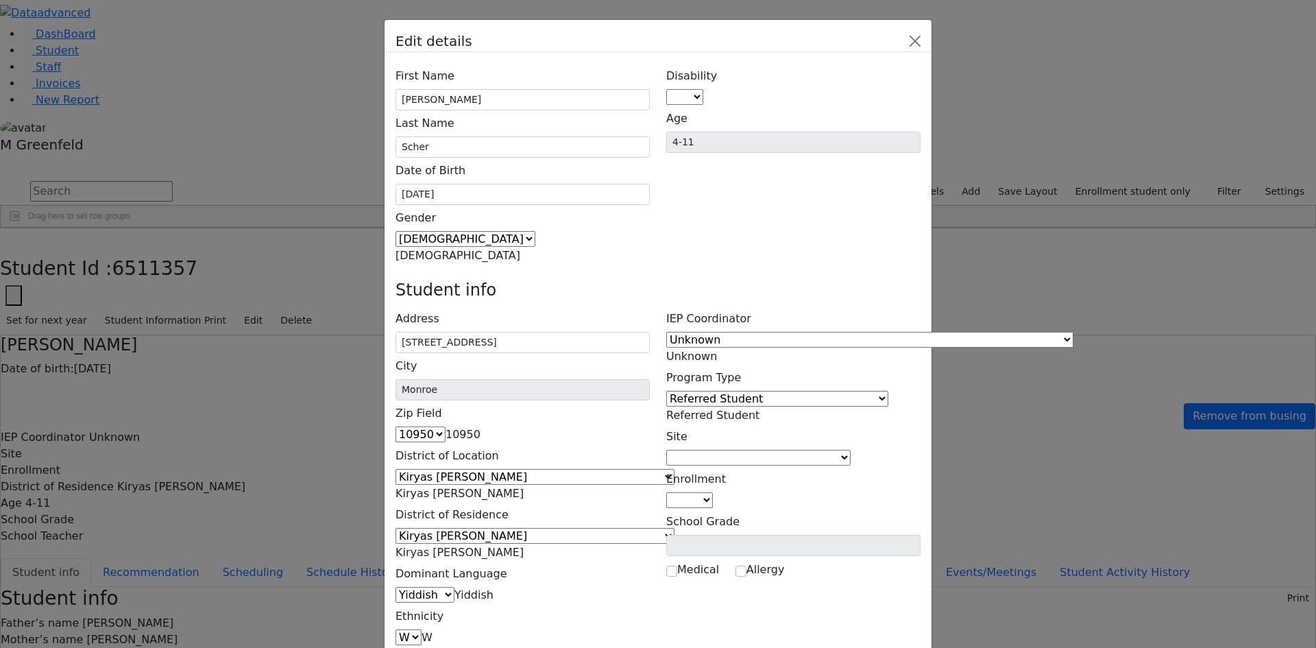
click at [703, 91] on span at bounding box center [703, 97] width 0 height 13
select select "1"
click at [760, 409] on span "Referred Student" at bounding box center [712, 415] width 93 height 13
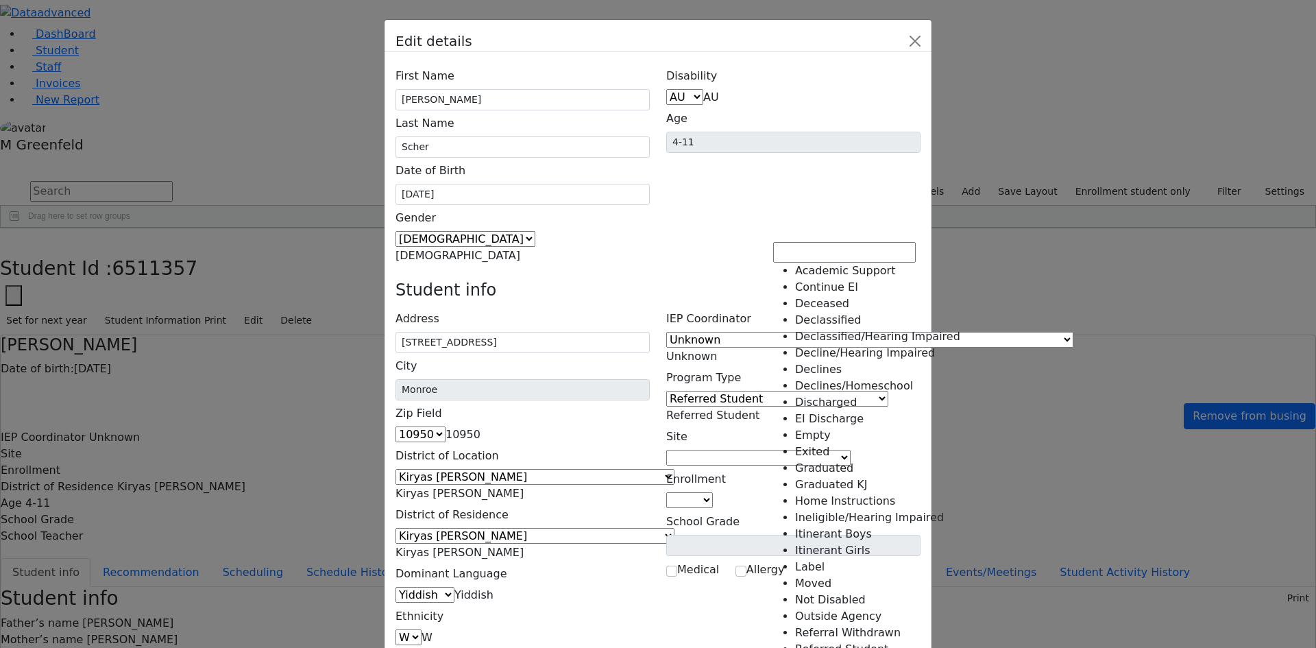
scroll to position [239, 0]
select select "19"
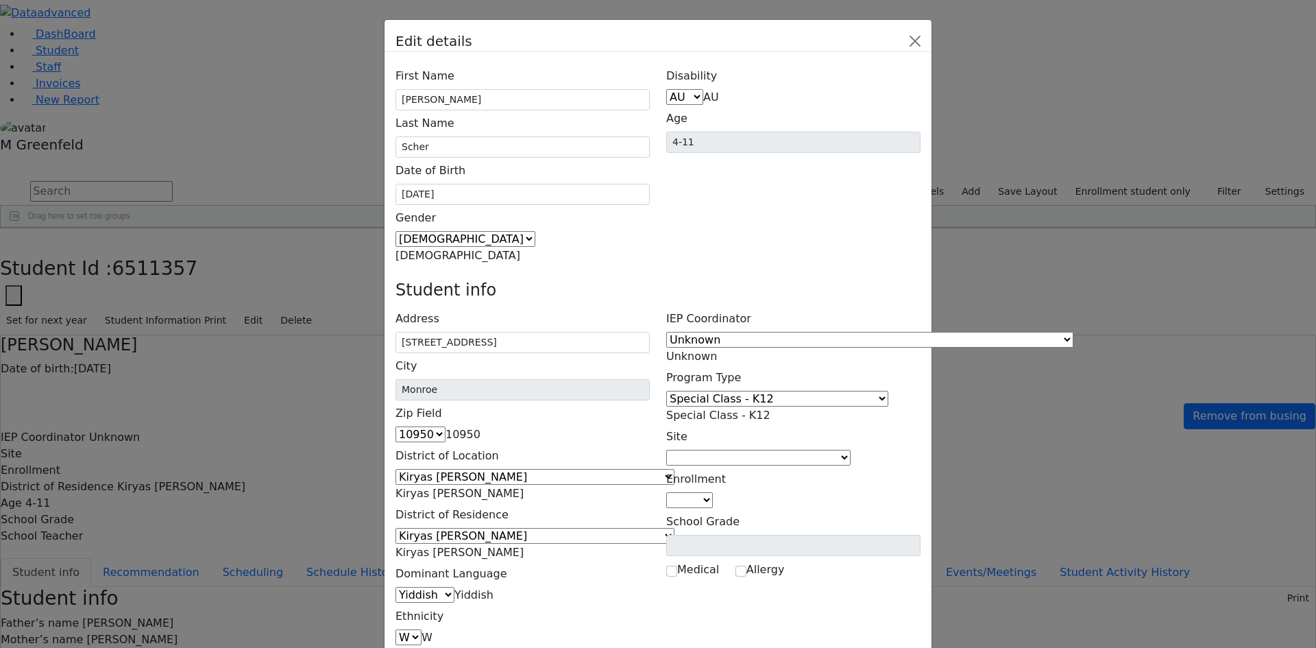
click at [851, 451] on span at bounding box center [851, 457] width 0 height 13
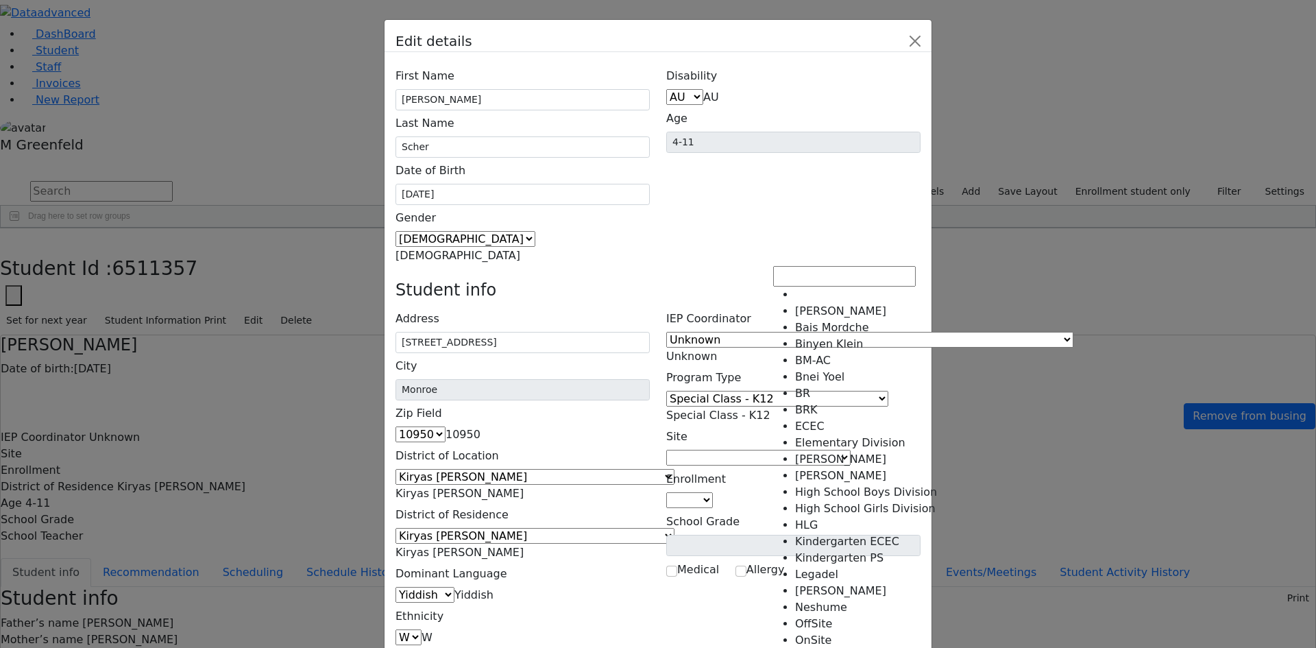
scroll to position [181, 0]
select select "9"
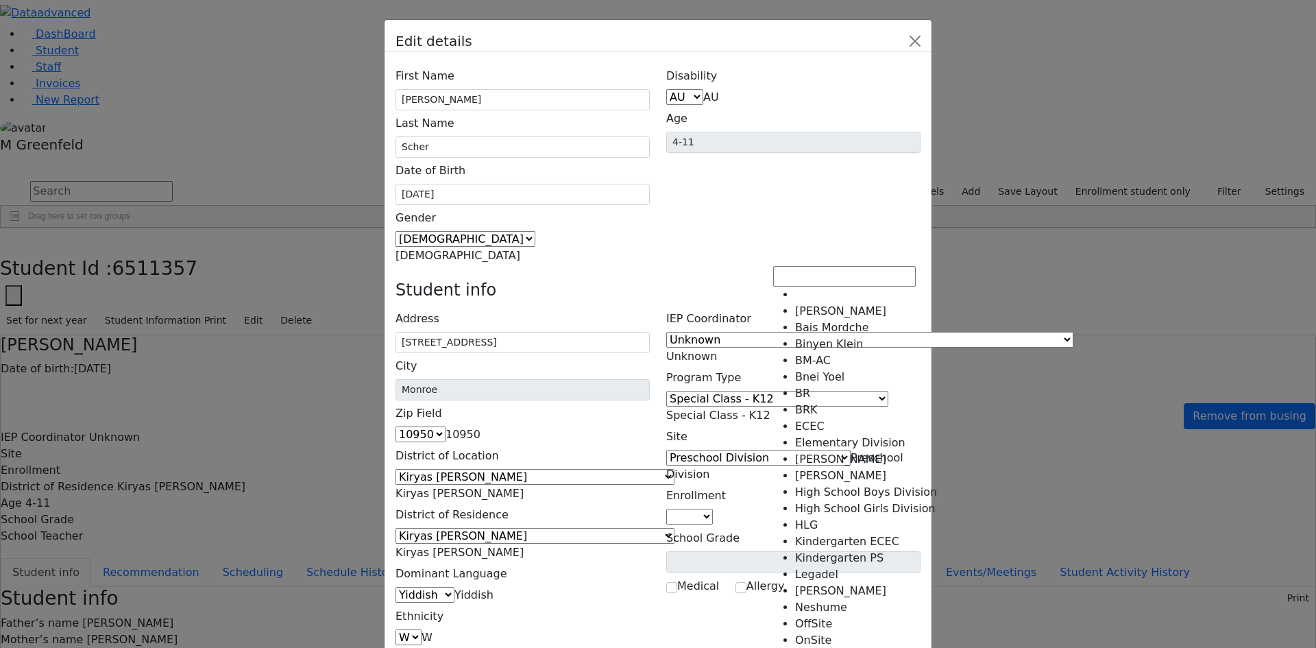
click at [866, 451] on span "Preschool Division" at bounding box center [784, 465] width 237 height 29
click at [921, 525] on div "School Grade" at bounding box center [793, 548] width 254 height 47
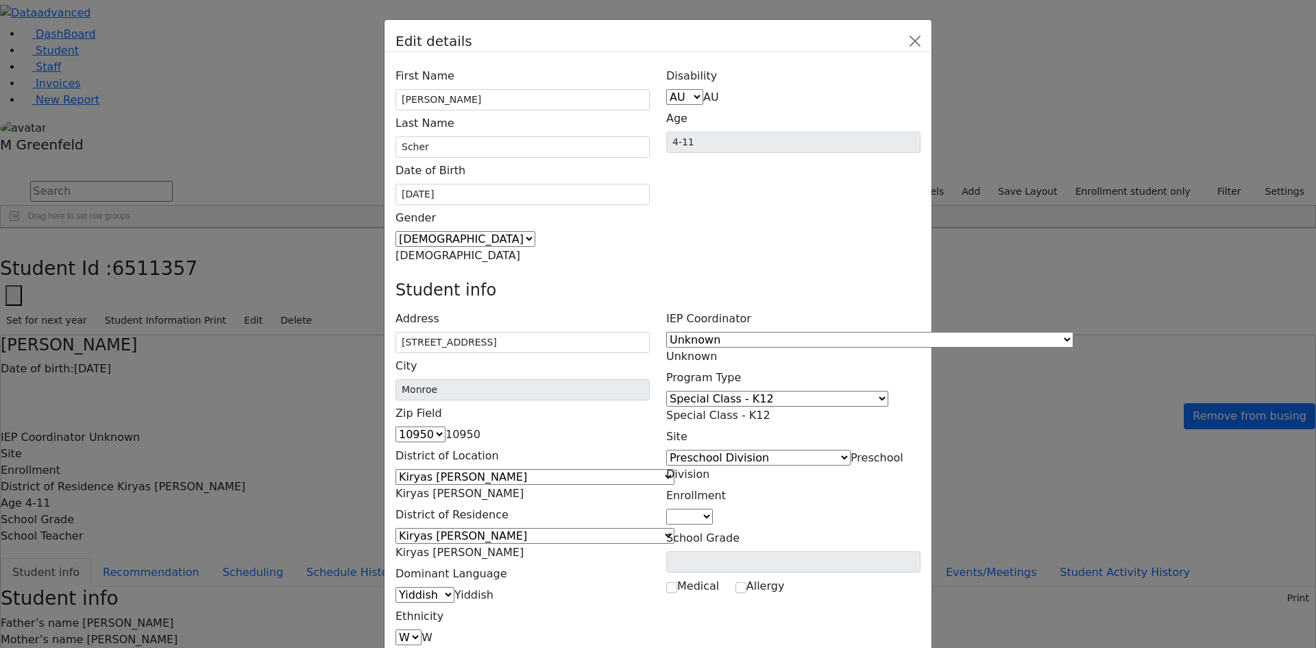
click at [713, 510] on span at bounding box center [713, 516] width 0 height 13
select select "7"
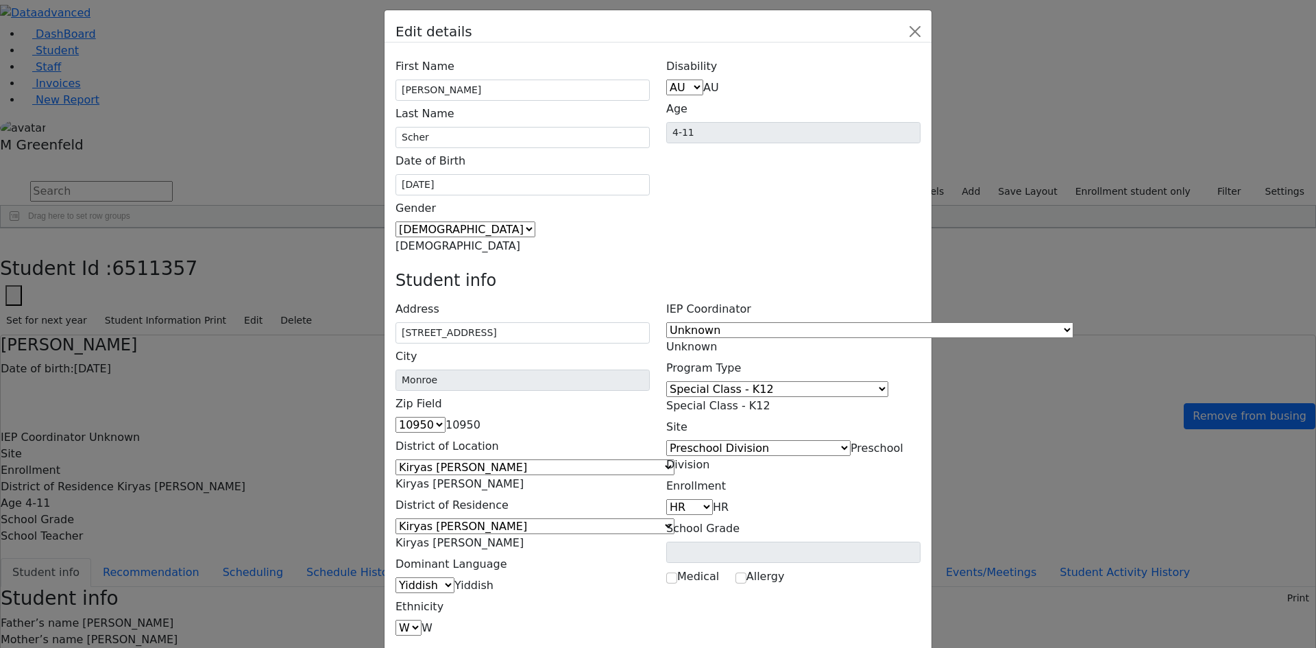
scroll to position [27, 0]
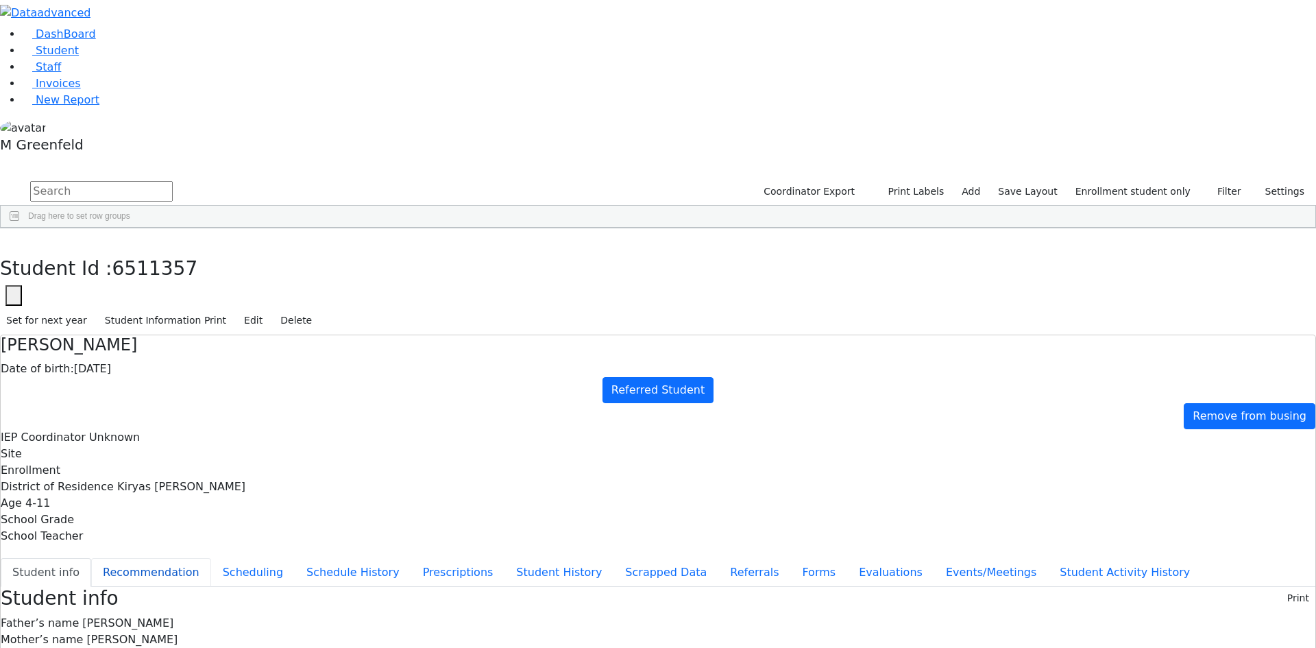
scroll to position [0, 0]
click at [211, 558] on button "Recommendation" at bounding box center [151, 572] width 120 height 29
checkbox input "true"
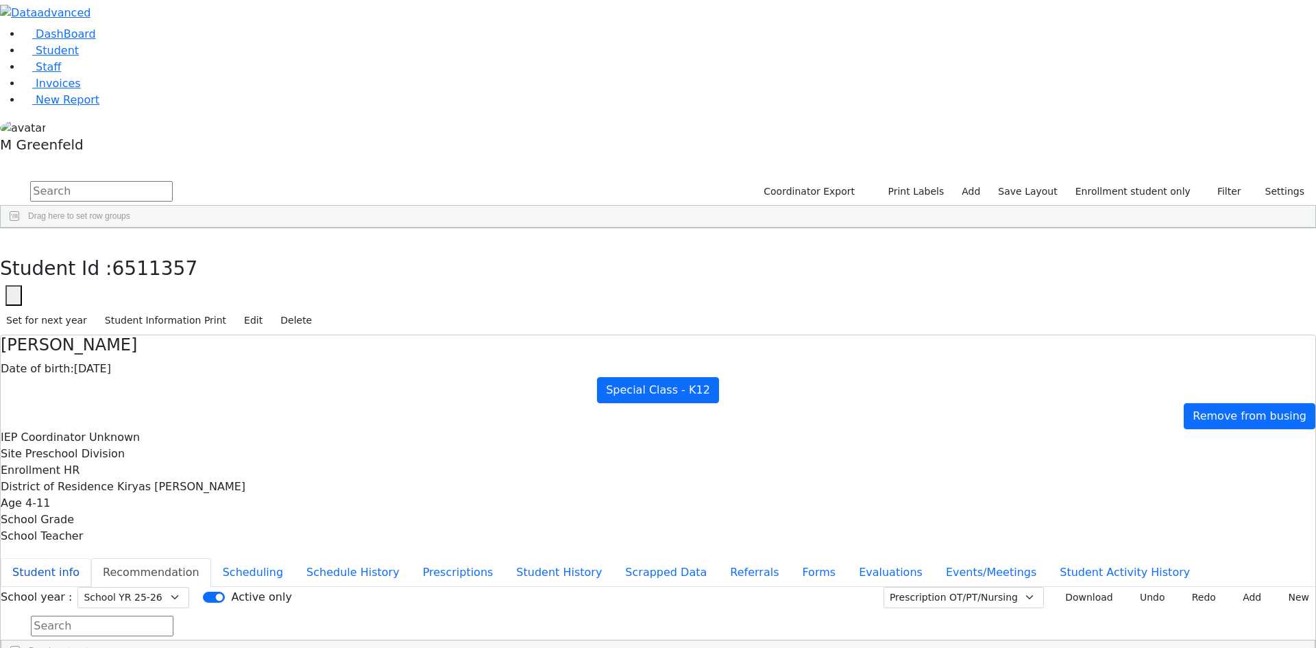
click at [91, 558] on button "Student info" at bounding box center [46, 572] width 91 height 29
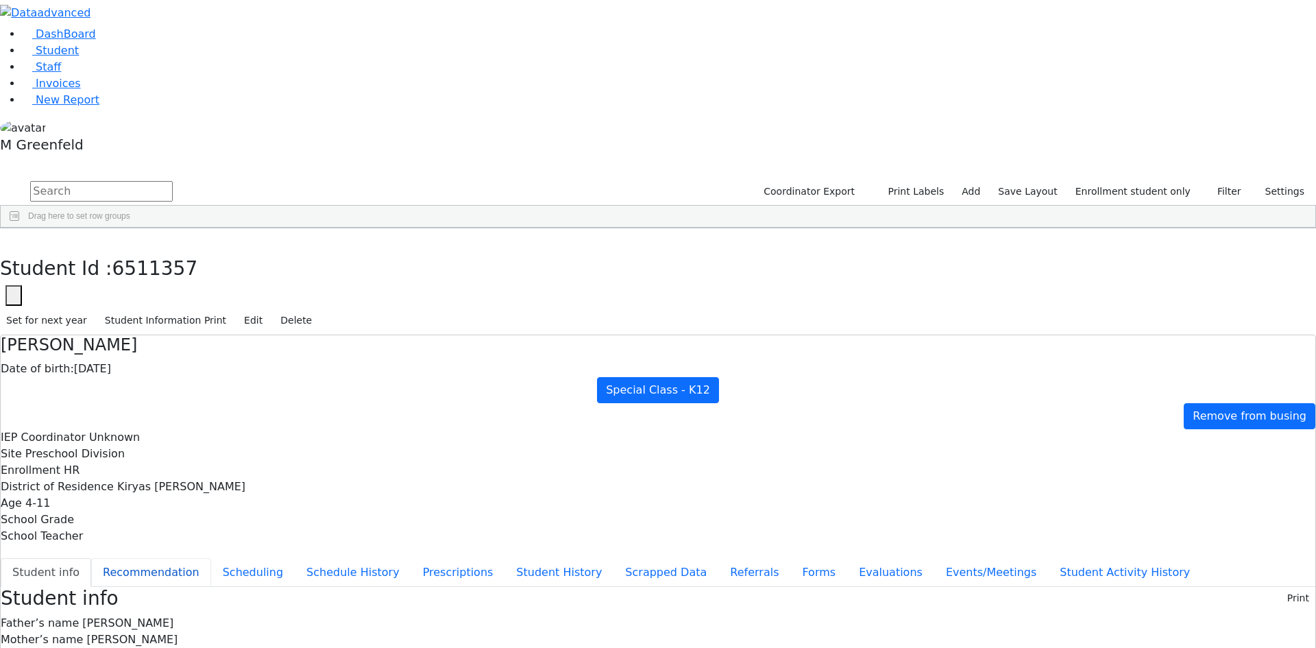
click at [211, 558] on button "Recommendation" at bounding box center [151, 572] width 120 height 29
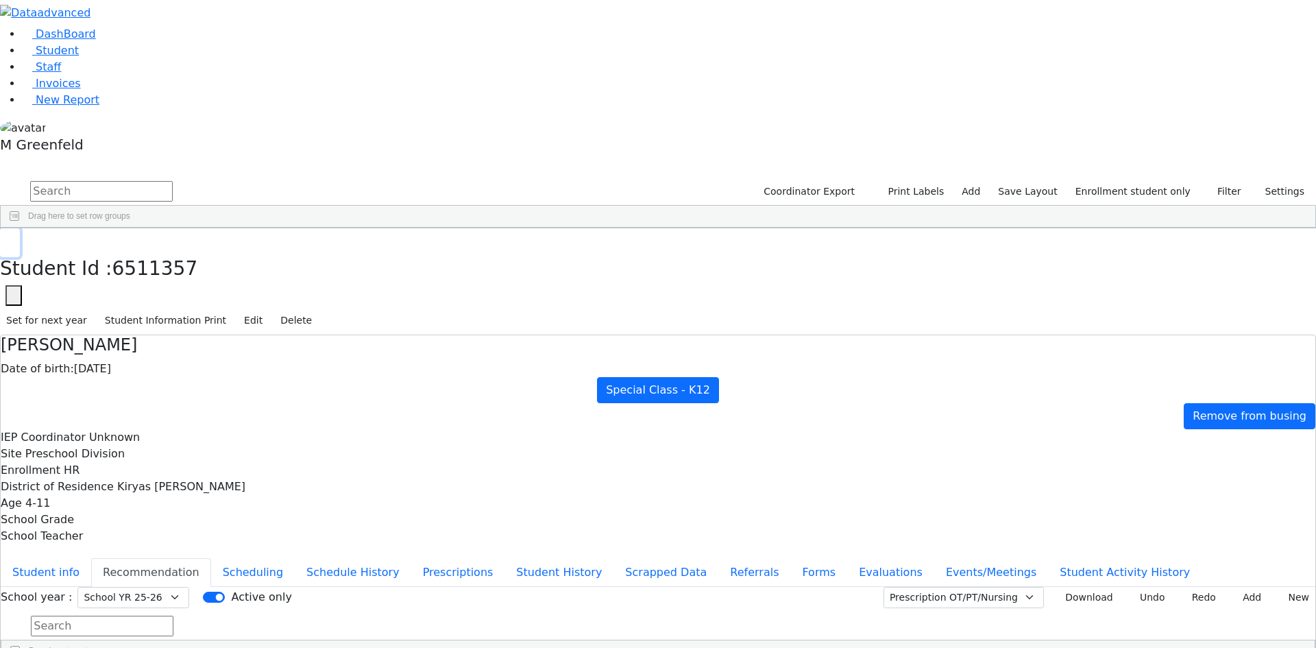
click at [20, 228] on button "button" at bounding box center [10, 242] width 20 height 29
click at [79, 57] on link "Student" at bounding box center [50, 50] width 57 height 13
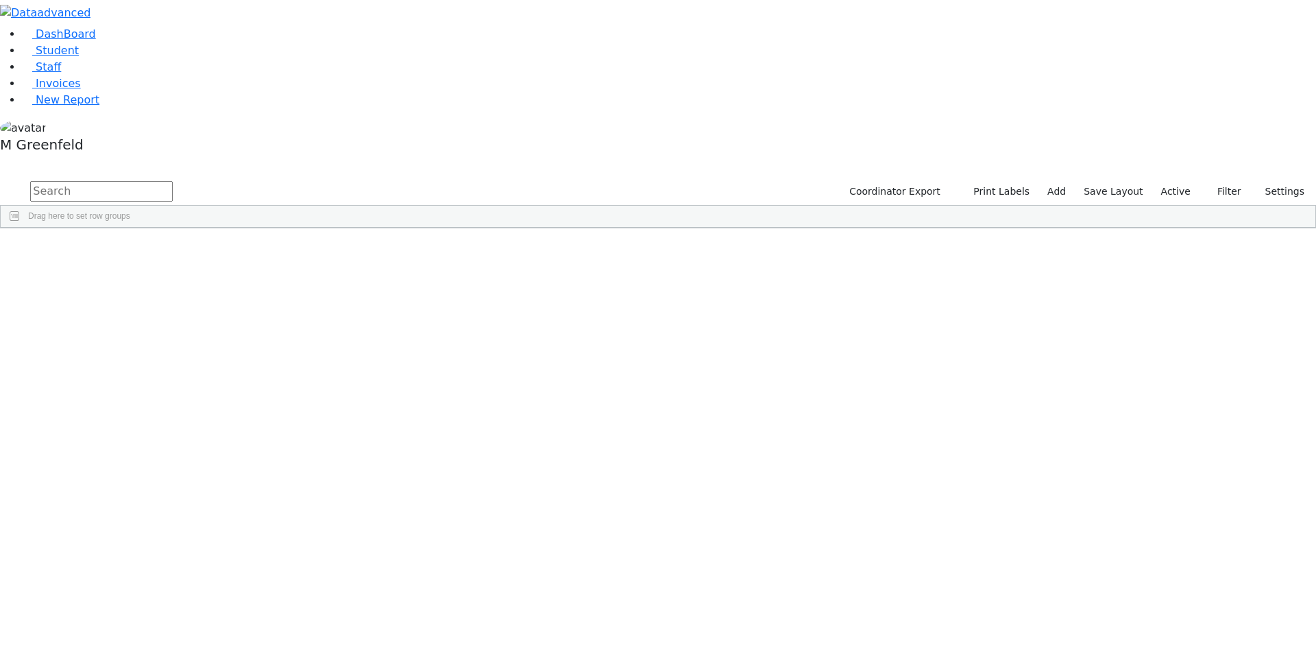
click at [173, 181] on input "text" at bounding box center [101, 191] width 143 height 21
click at [204, 344] on div "[PERSON_NAME]" at bounding box center [171, 353] width 66 height 19
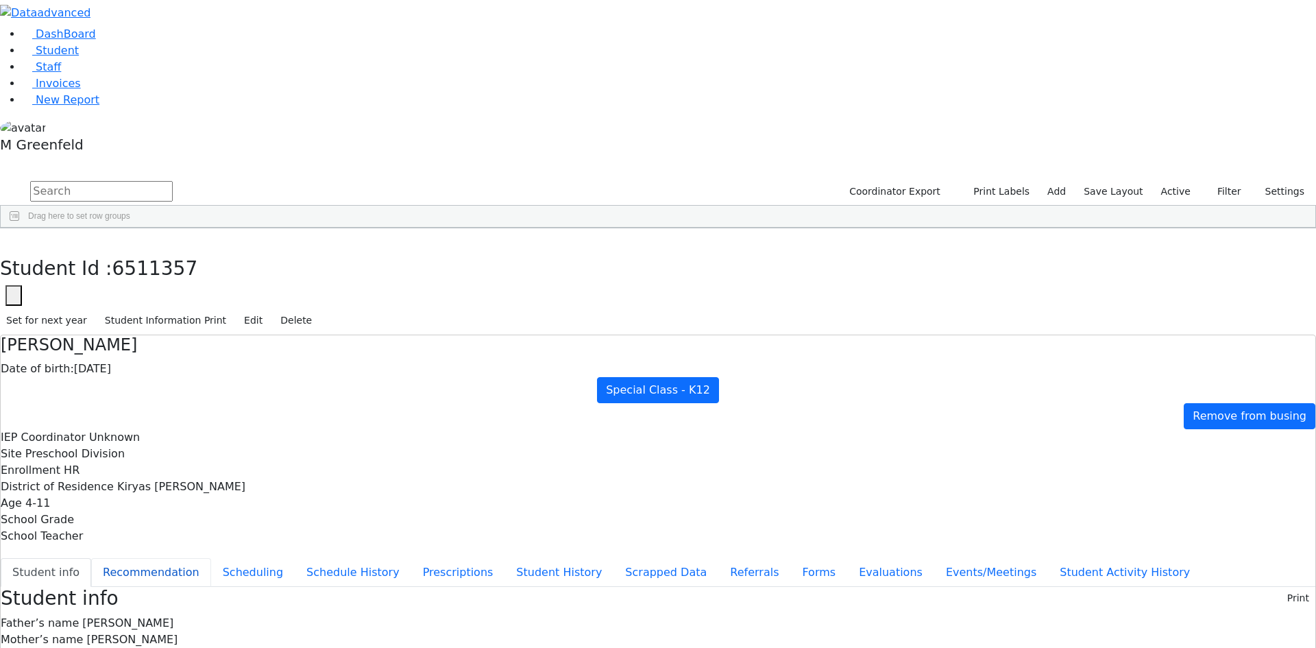
click at [211, 558] on button "Recommendation" at bounding box center [151, 572] width 120 height 29
checkbox input "true"
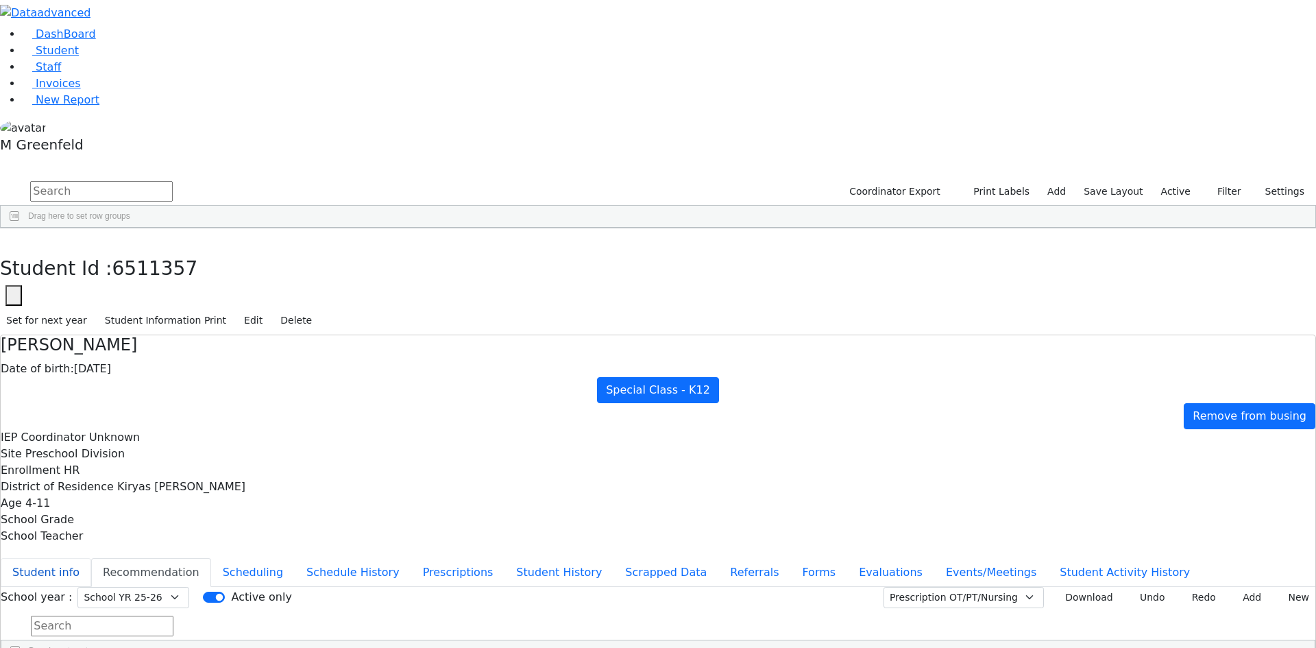
drag, startPoint x: 320, startPoint y: 160, endPoint x: 320, endPoint y: 169, distance: 8.3
click at [91, 558] on button "Student info" at bounding box center [46, 572] width 91 height 29
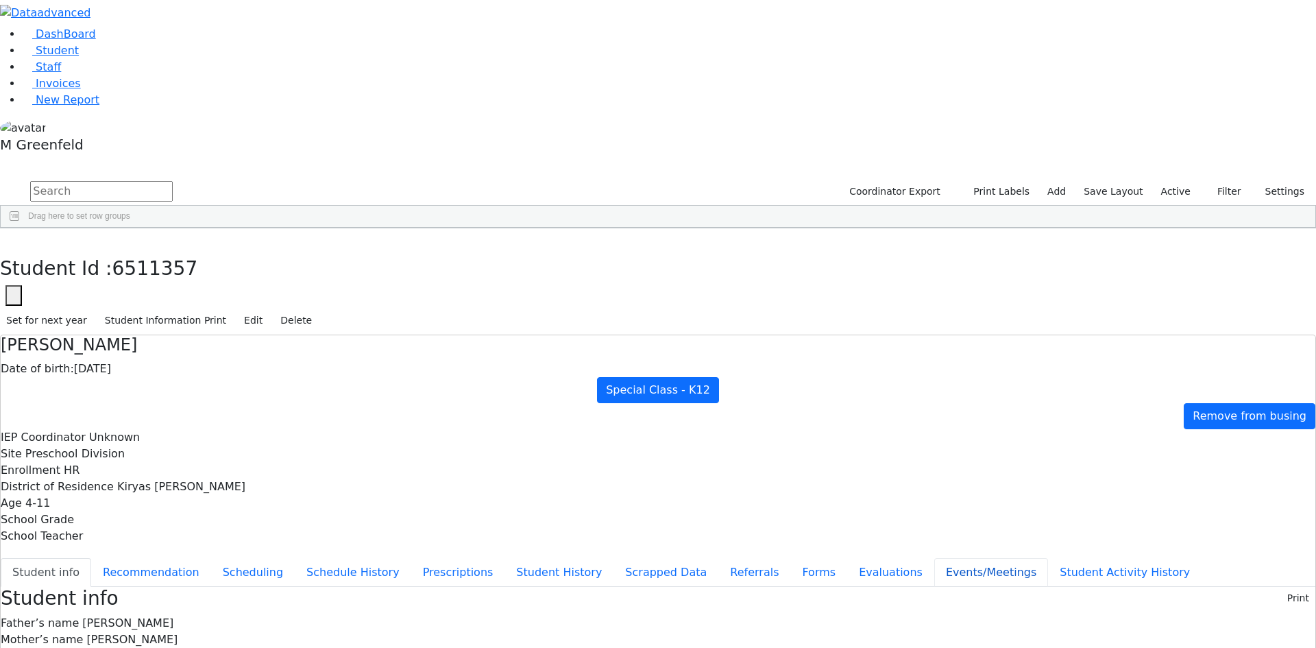
click at [935, 558] on button "Events/Meetings" at bounding box center [992, 572] width 114 height 29
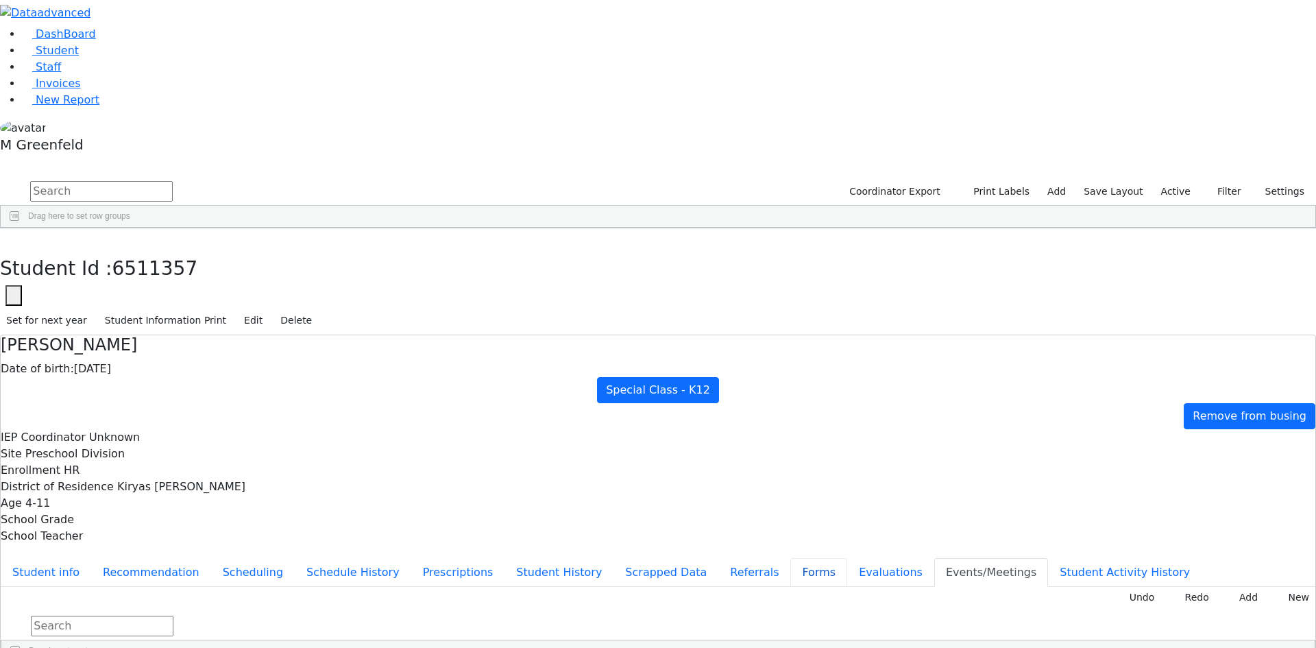
click at [791, 558] on button "Forms" at bounding box center [819, 572] width 57 height 29
type input "[PERSON_NAME]"
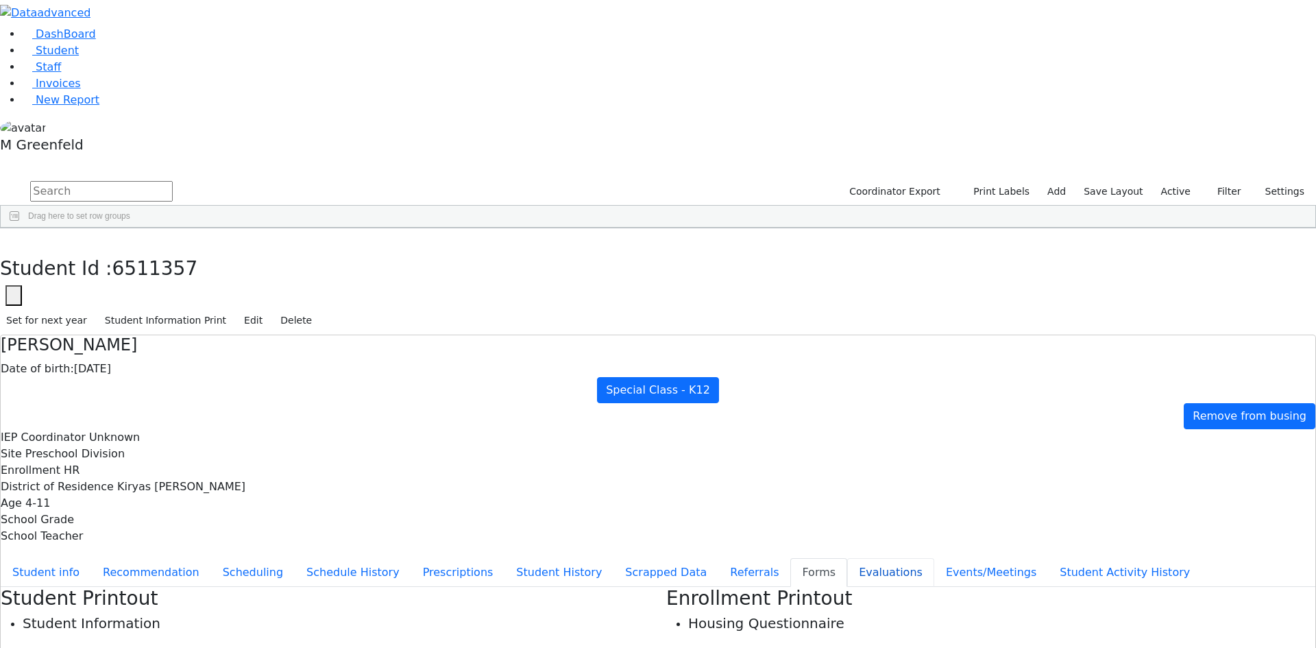
click at [847, 558] on button "Evaluations" at bounding box center [890, 572] width 87 height 29
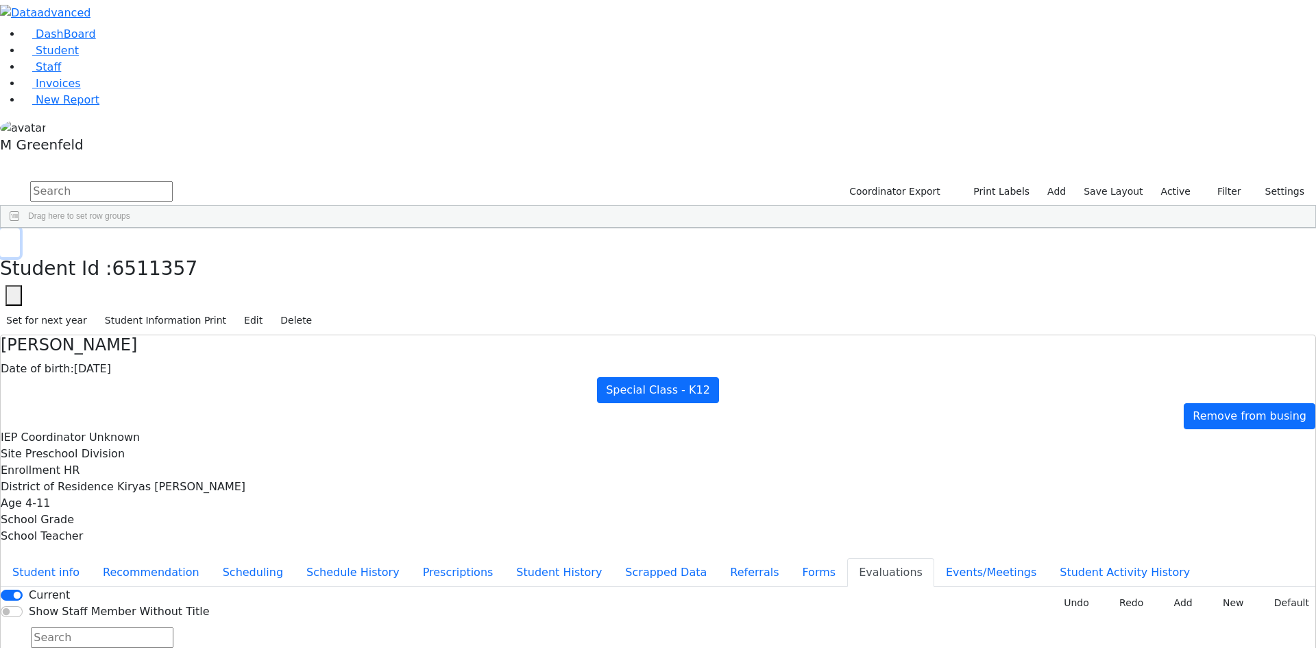
click at [20, 228] on button "button" at bounding box center [10, 242] width 20 height 29
click at [79, 57] on link "Student" at bounding box center [50, 50] width 57 height 13
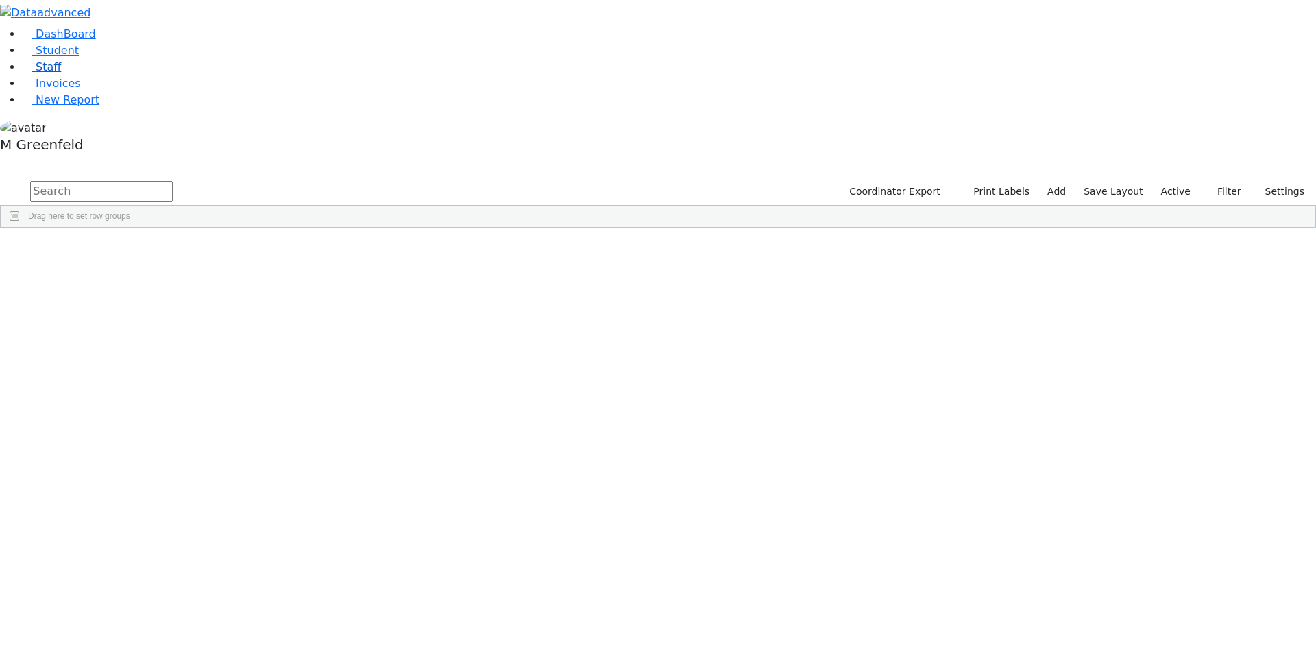
click at [36, 73] on span "Staff" at bounding box center [48, 66] width 25 height 13
click at [27, 179] on button "submit" at bounding box center [13, 192] width 27 height 26
click at [173, 181] on input "text" at bounding box center [101, 191] width 143 height 21
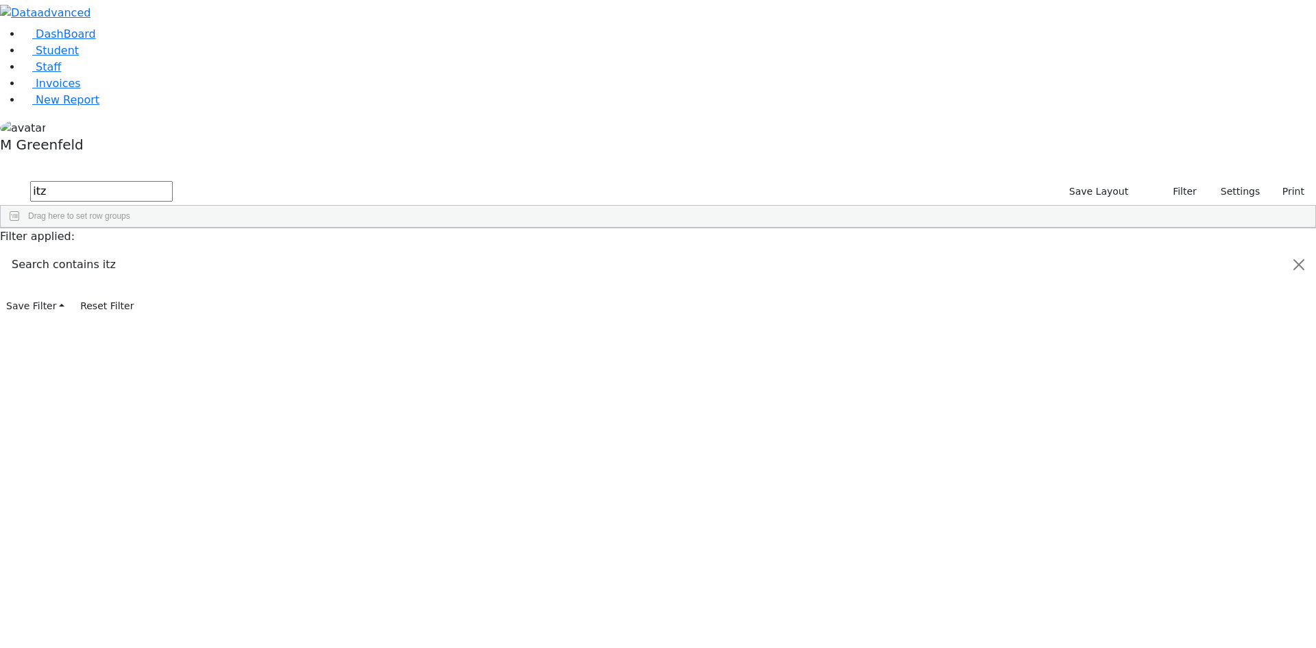
type input "itz"
click at [158, 423] on div "Itzkowitz" at bounding box center [117, 432] width 81 height 19
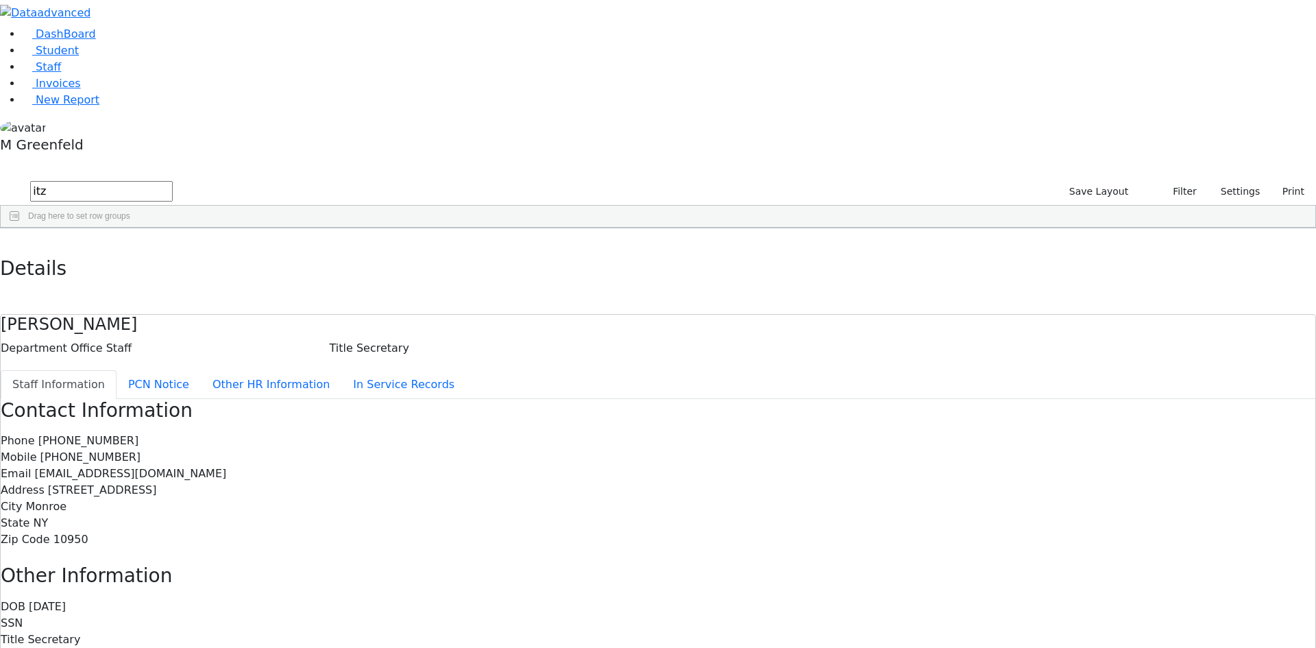
click at [256, 32] on div "DashBoard Student Staff Invoices New Report 26" at bounding box center [658, 409] width 1316 height 819
click at [20, 228] on button "button" at bounding box center [10, 242] width 20 height 29
click at [79, 57] on link "Student" at bounding box center [50, 50] width 57 height 13
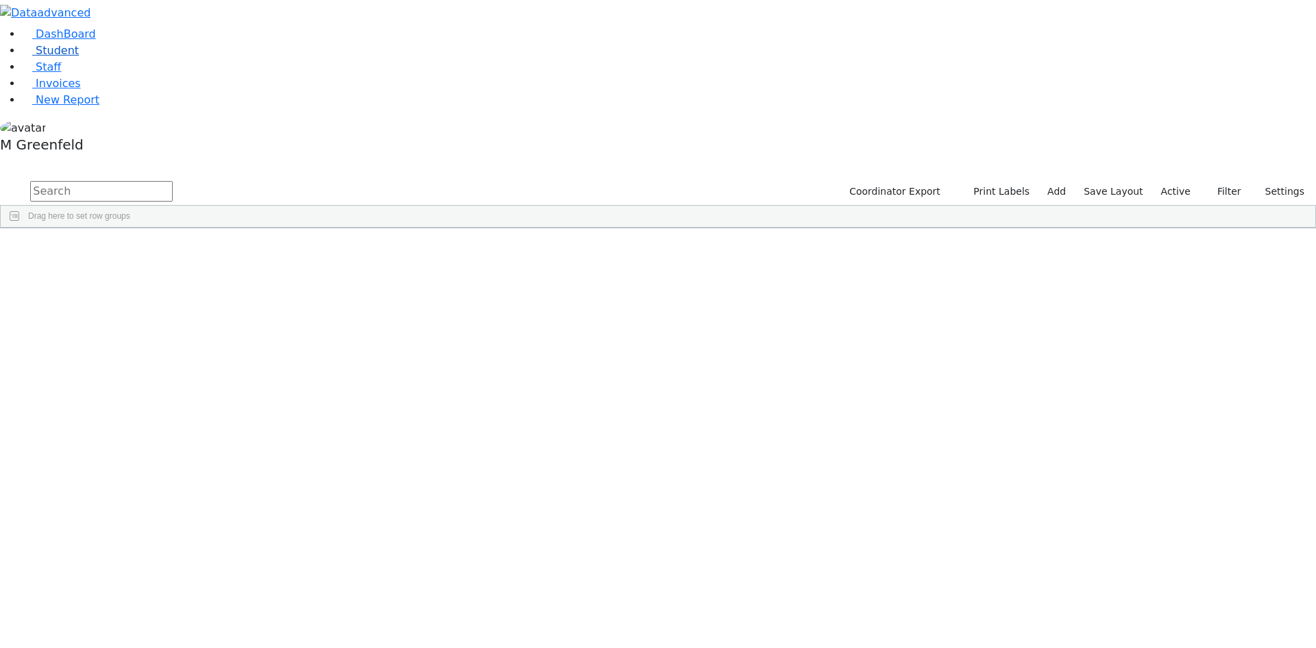
click at [65, 57] on link "Student" at bounding box center [50, 50] width 57 height 13
click at [173, 181] on input "text" at bounding box center [101, 191] width 143 height 21
click at [1229, 181] on button "Filter" at bounding box center [1224, 191] width 48 height 21
click at [1181, 295] on label "Enrollment student only" at bounding box center [1201, 311] width 92 height 33
click at [1150, 298] on input "Enrollment student only" at bounding box center [1144, 303] width 11 height 11
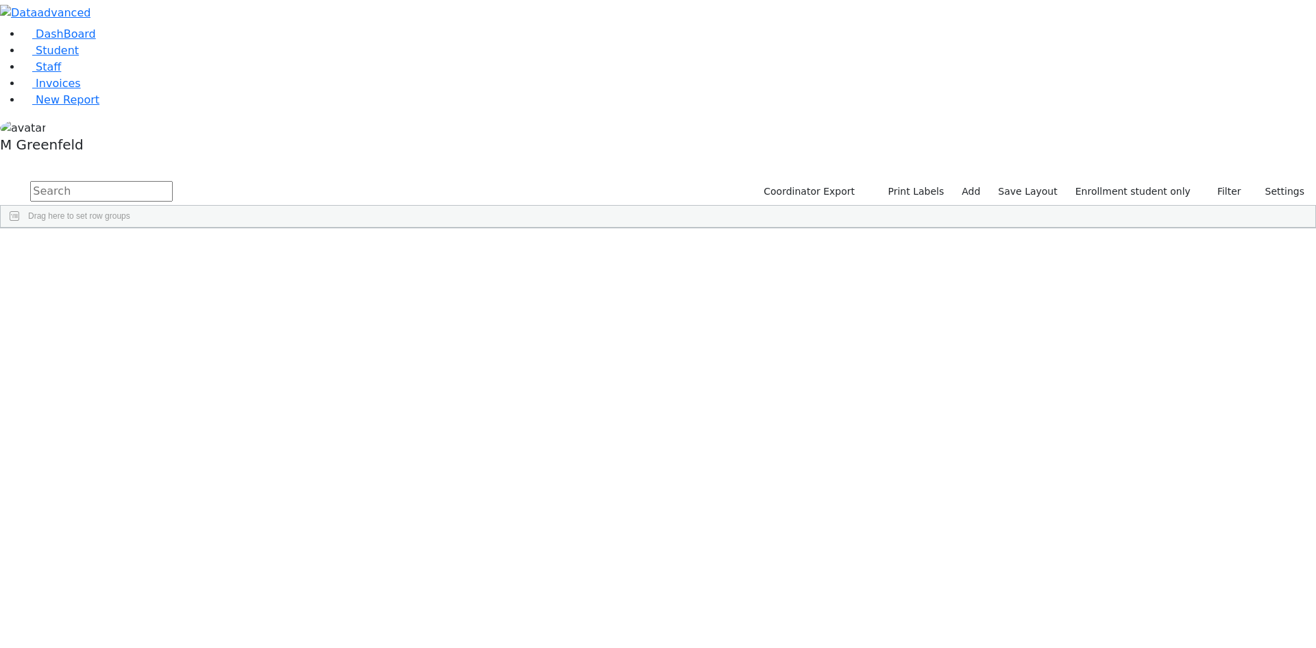
scroll to position [102, 0]
click at [138, 647] on div "Schonfeld" at bounding box center [105, 656] width 66 height 19
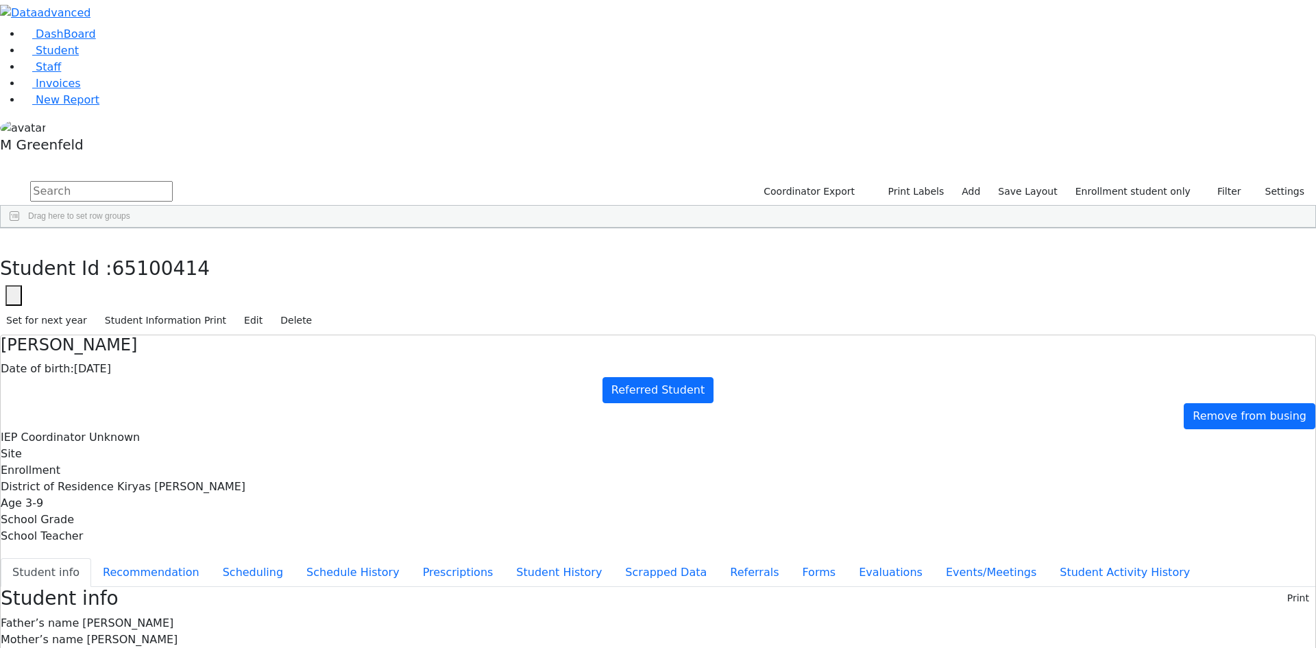
drag, startPoint x: 789, startPoint y: 534, endPoint x: 866, endPoint y: 535, distance: 76.8
copy div "fschon2915@gmail.com"
click at [14, 239] on icon "button" at bounding box center [10, 243] width 8 height 8
click at [1206, 181] on button "Filter" at bounding box center [1224, 191] width 48 height 21
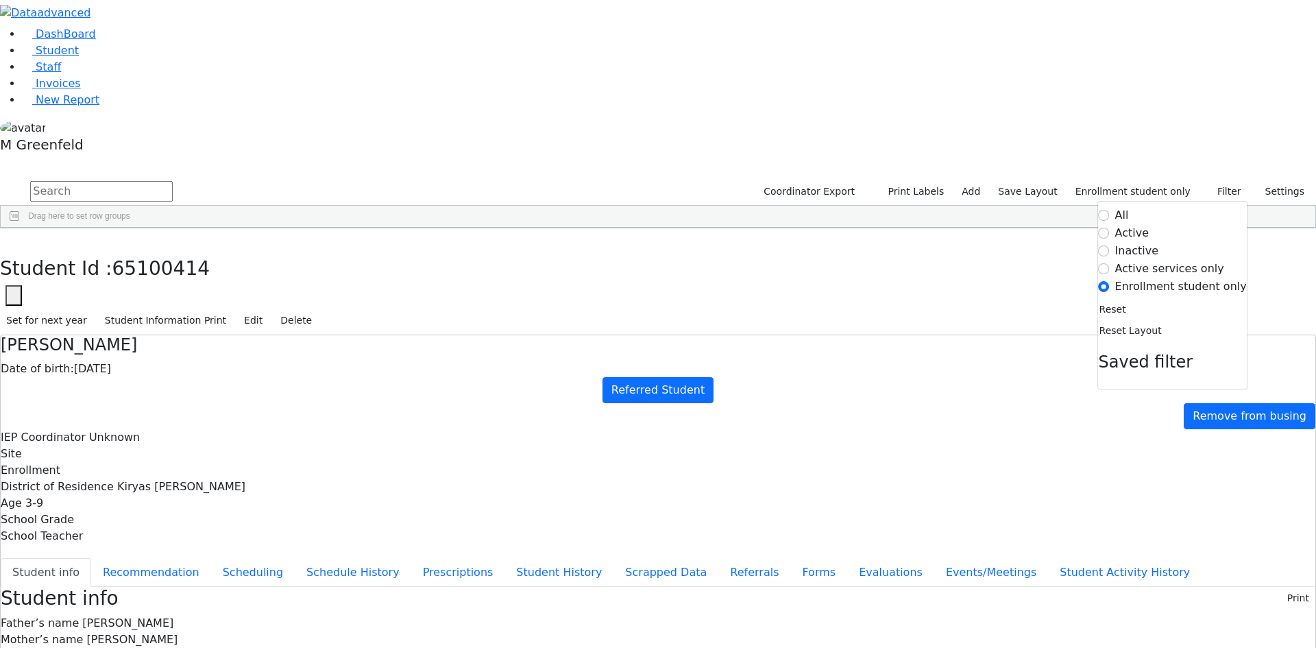
drag, startPoint x: 1164, startPoint y: 56, endPoint x: 1159, endPoint y: 63, distance: 8.6
click at [1163, 181] on label "Enrollment student only" at bounding box center [1134, 191] width 128 height 21
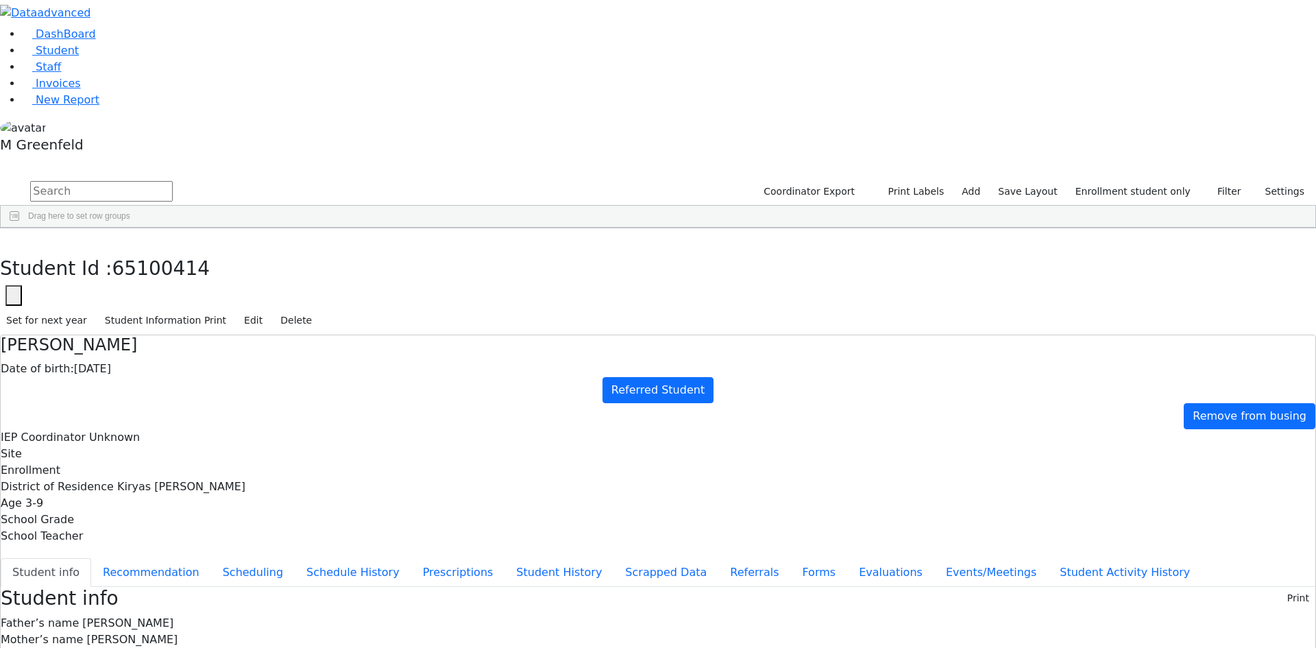
click at [1132, 181] on label "Enrollment student only" at bounding box center [1134, 191] width 128 height 21
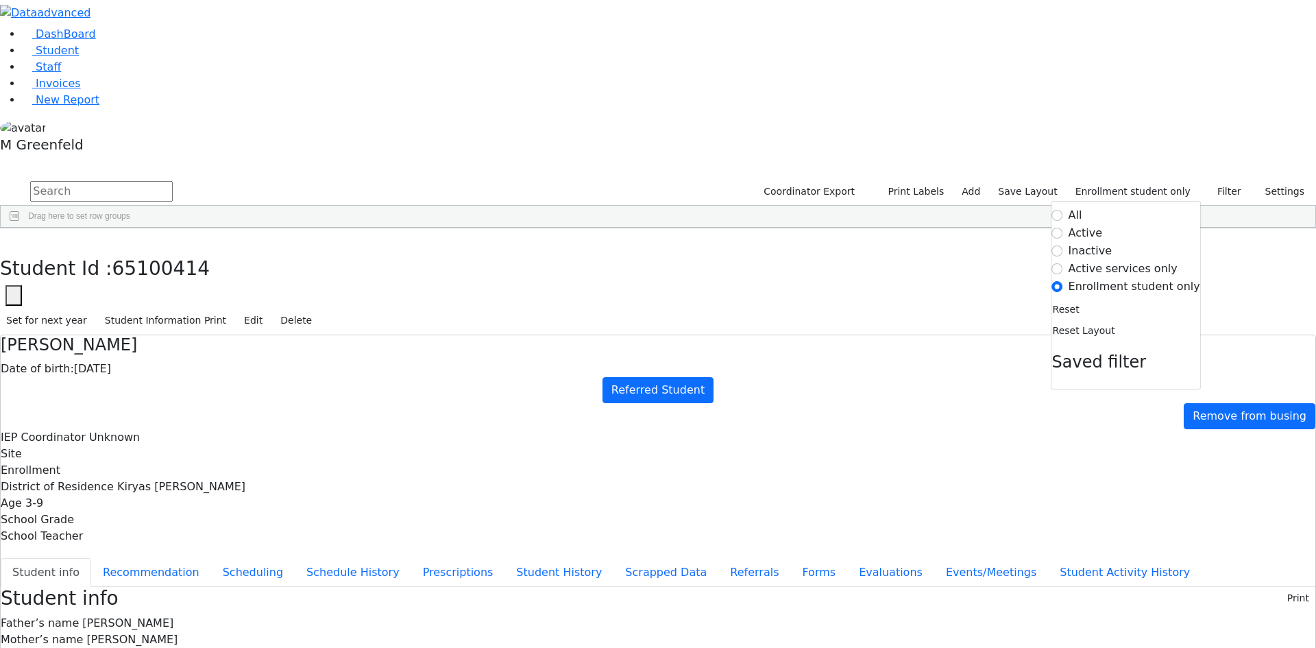
click at [1101, 243] on label "Inactive" at bounding box center [1091, 251] width 44 height 16
click at [1063, 245] on input "Inactive" at bounding box center [1057, 250] width 11 height 11
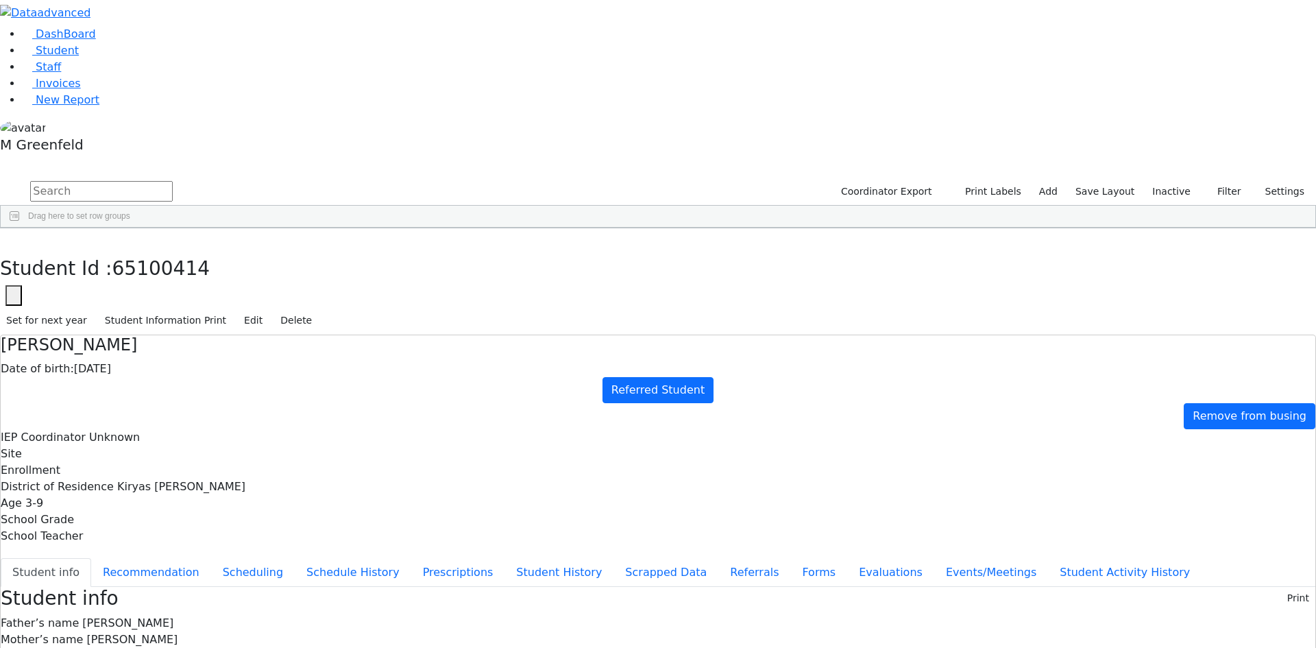
click at [173, 181] on input "text" at bounding box center [101, 191] width 143 height 21
type input "me"
type input "shile"
click at [269, 250] on div "04/17/2016" at bounding box center [237, 259] width 66 height 19
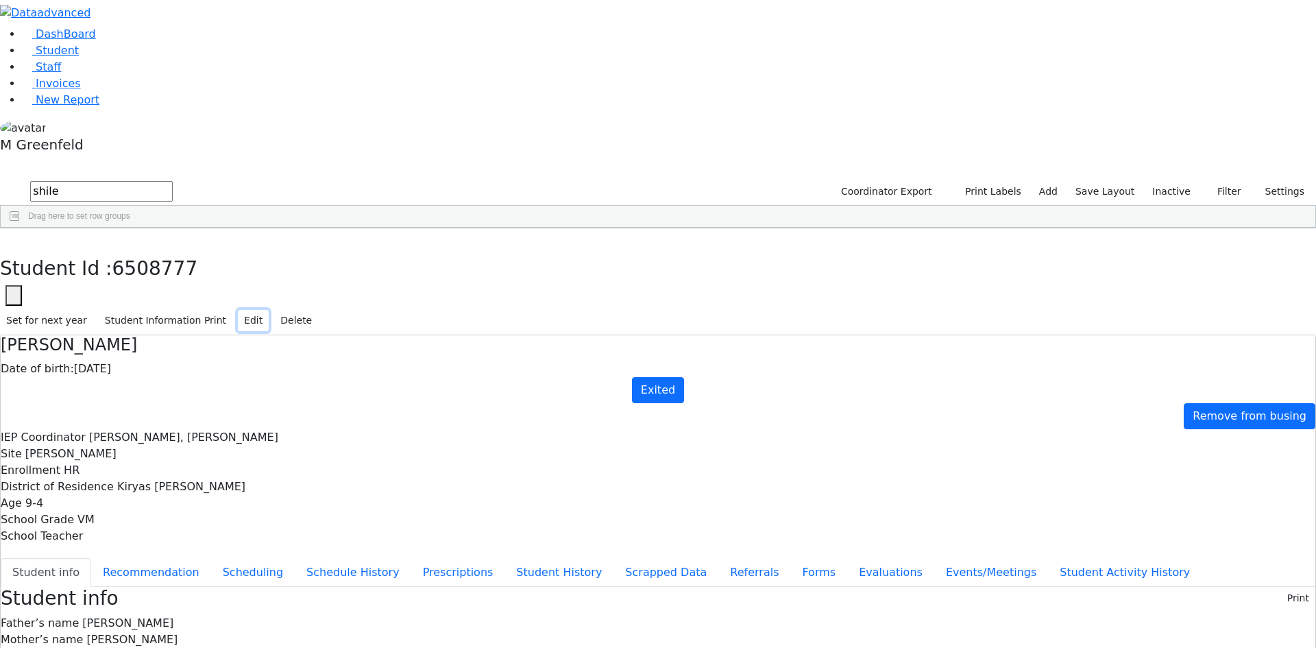
click at [269, 310] on button "Edit" at bounding box center [253, 320] width 31 height 21
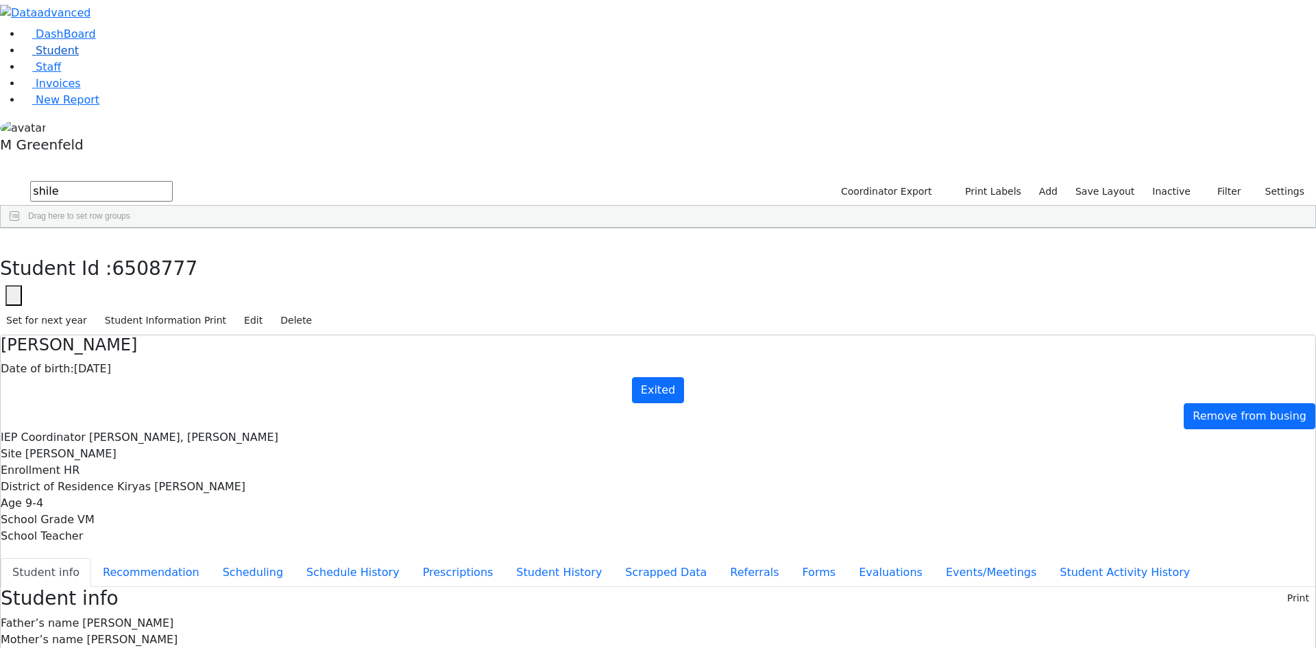
click at [76, 57] on link "Student" at bounding box center [50, 50] width 57 height 13
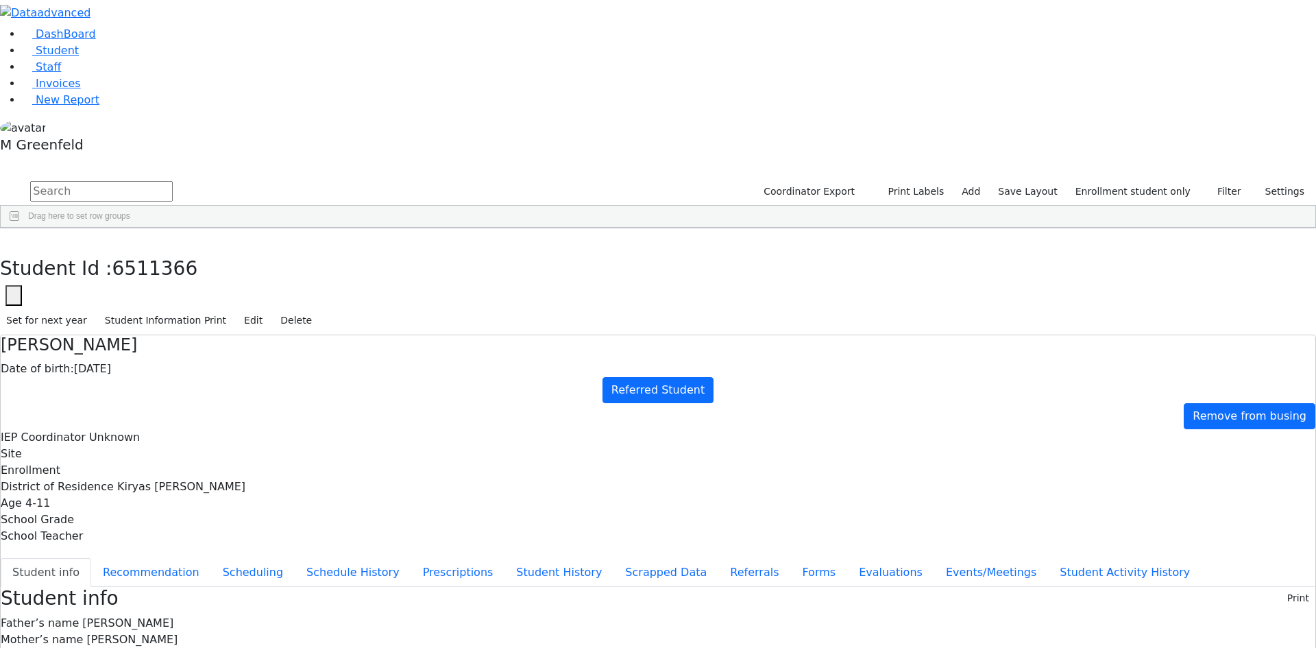
scroll to position [102, 0]
click at [20, 228] on button "button" at bounding box center [10, 242] width 20 height 29
click at [204, 647] on div "[PERSON_NAME]" at bounding box center [171, 656] width 66 height 19
click at [211, 558] on button "Recommendation" at bounding box center [151, 572] width 120 height 29
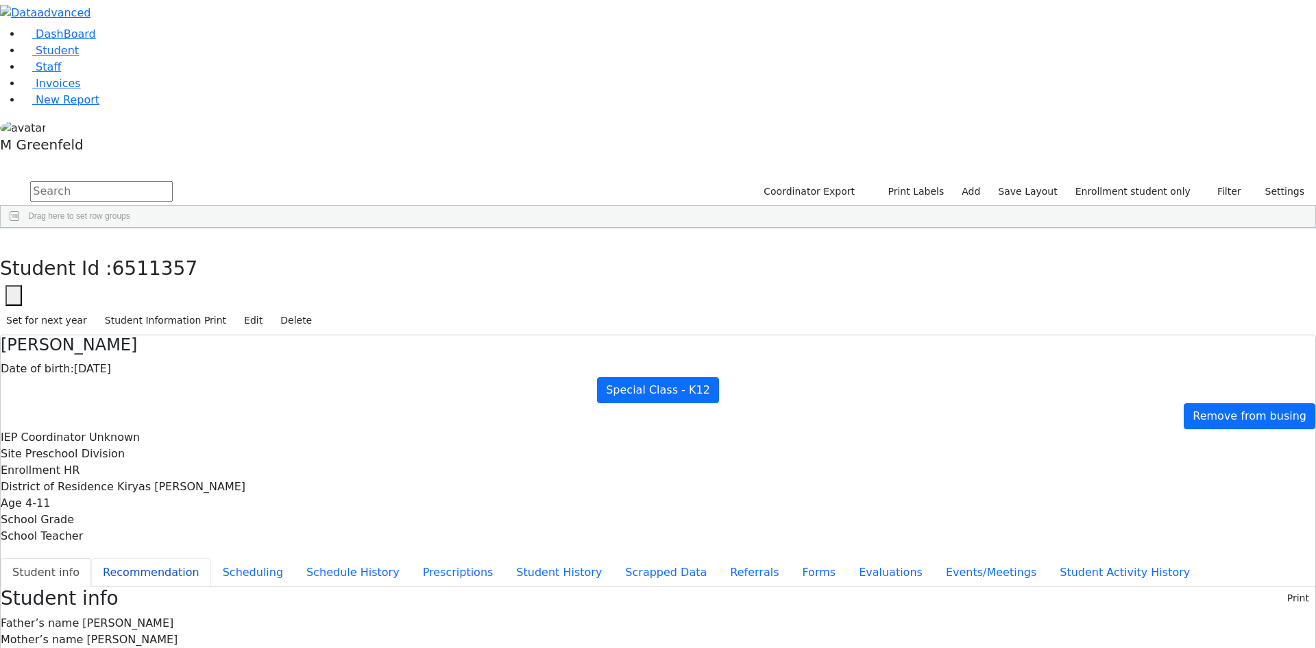
checkbox input "true"
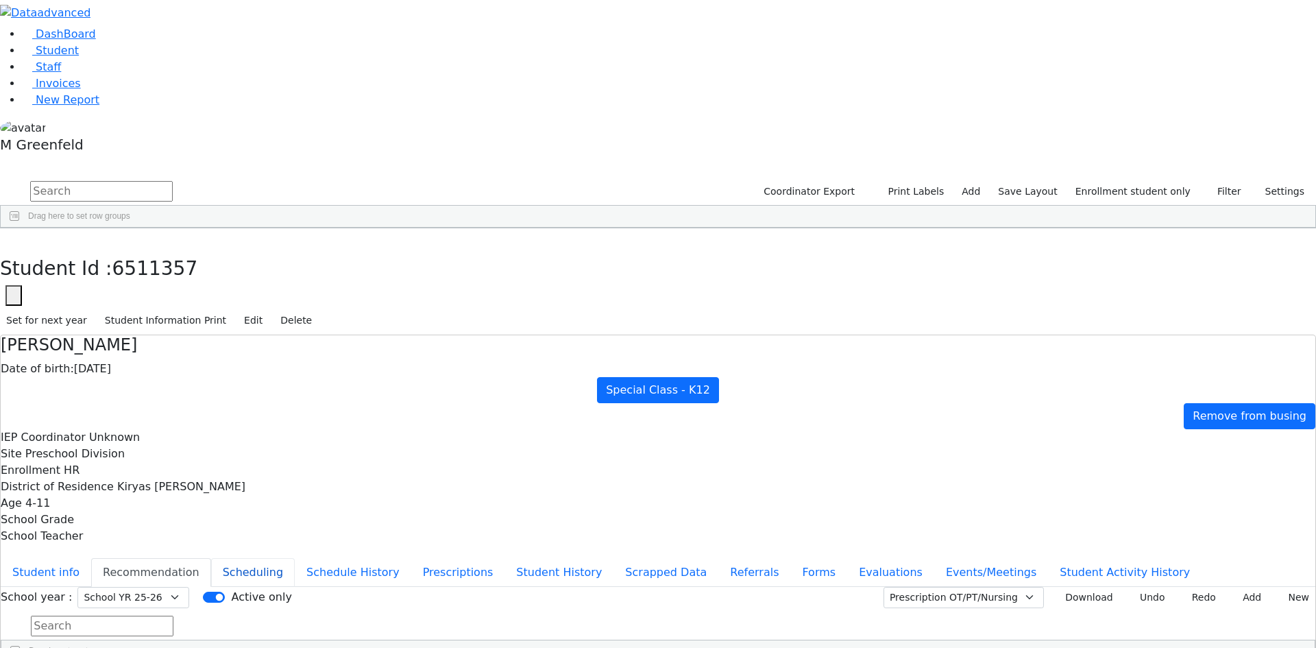
click at [293, 558] on button "Scheduling" at bounding box center [253, 572] width 84 height 29
click at [91, 558] on button "Student info" at bounding box center [46, 572] width 91 height 29
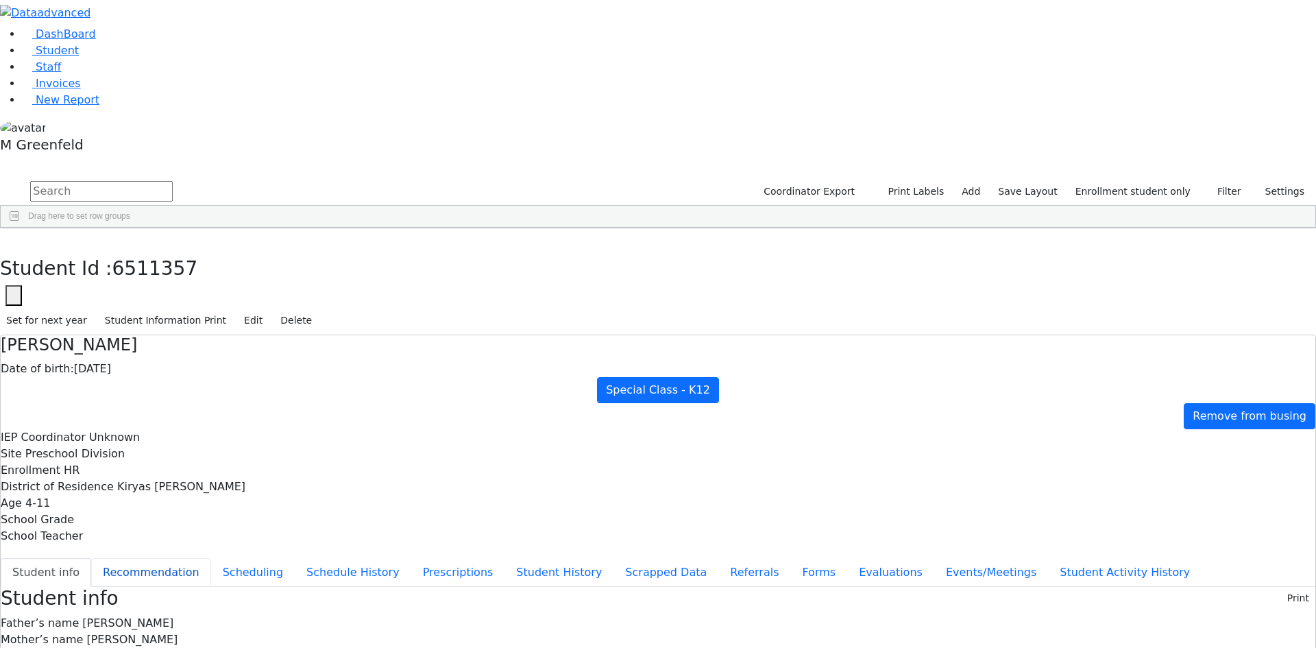
click at [211, 558] on button "Recommendation" at bounding box center [151, 572] width 120 height 29
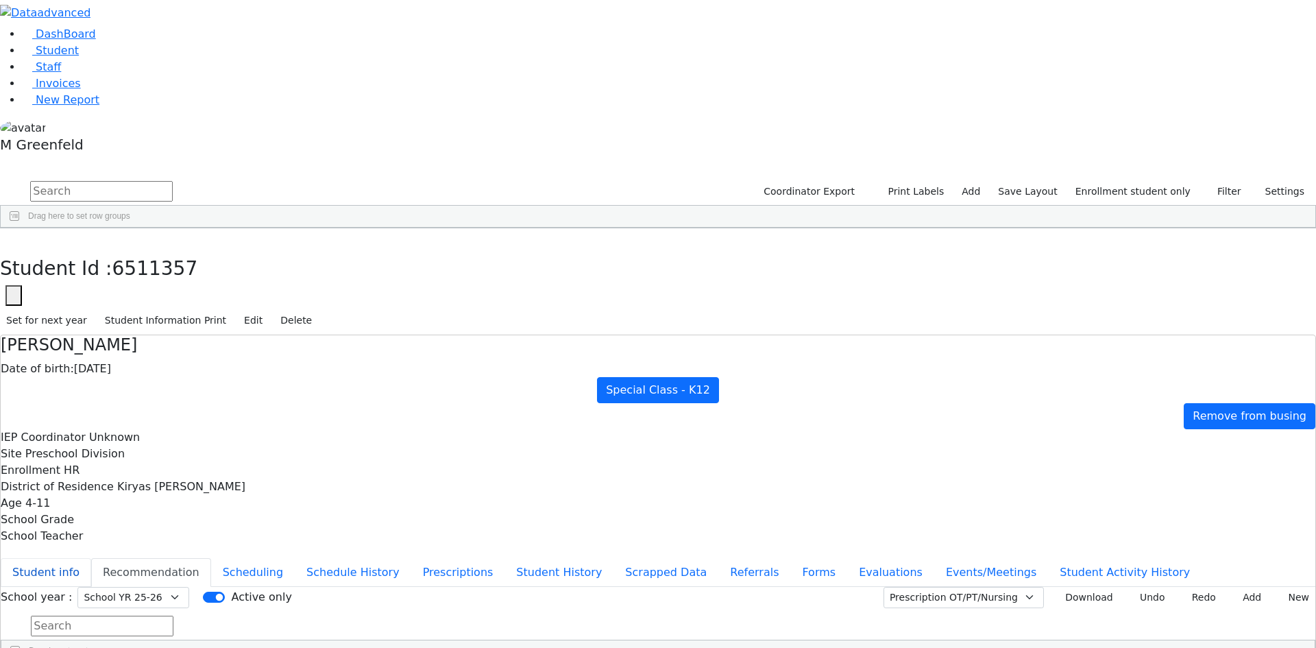
click at [91, 558] on button "Student info" at bounding box center [46, 572] width 91 height 29
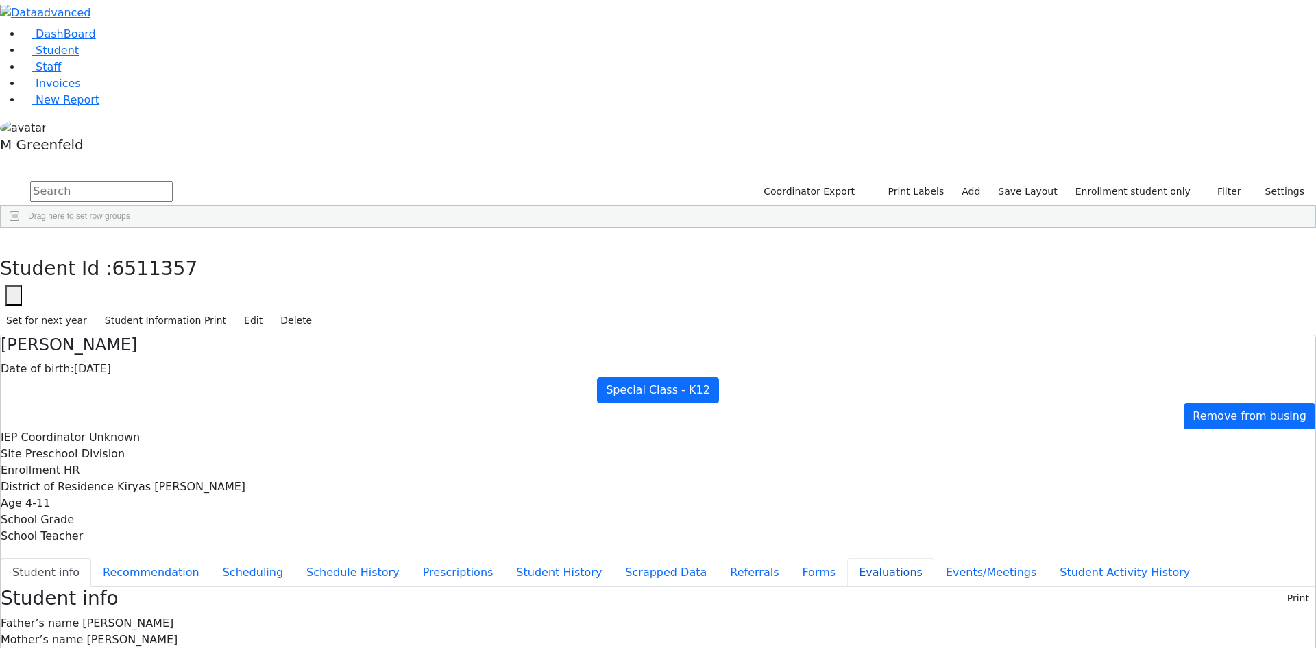
click at [847, 558] on button "Evaluations" at bounding box center [890, 572] width 87 height 29
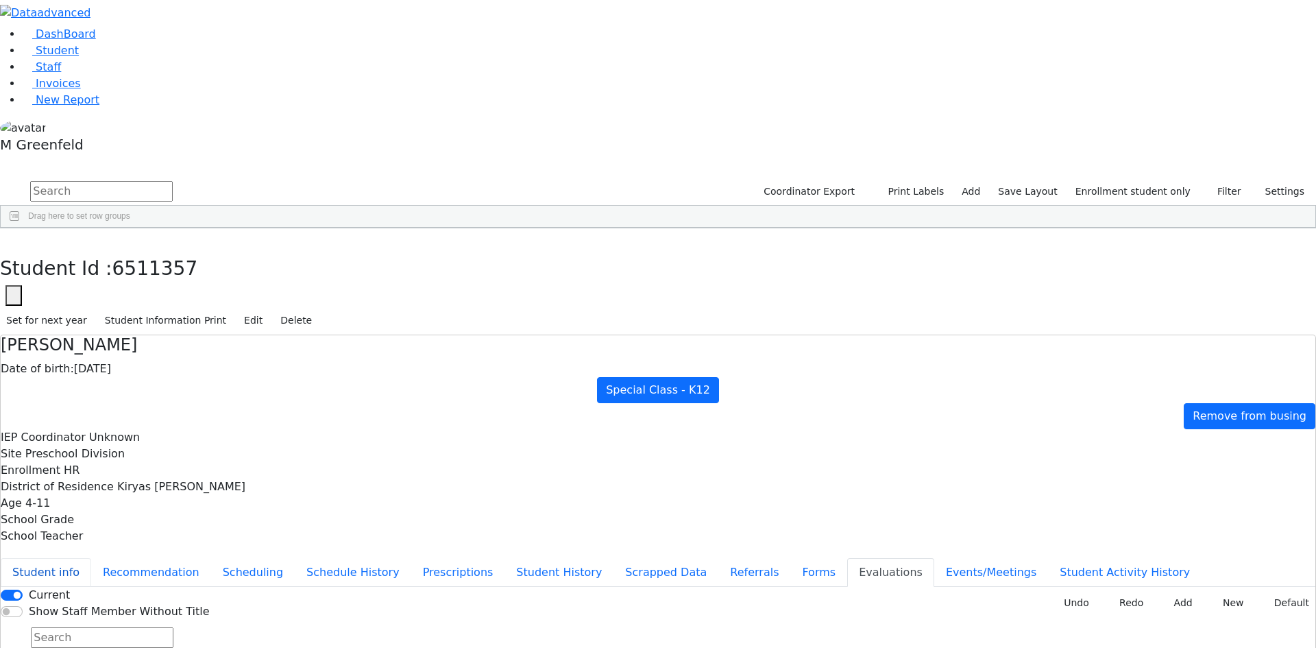
click at [91, 558] on button "Student info" at bounding box center [46, 572] width 91 height 29
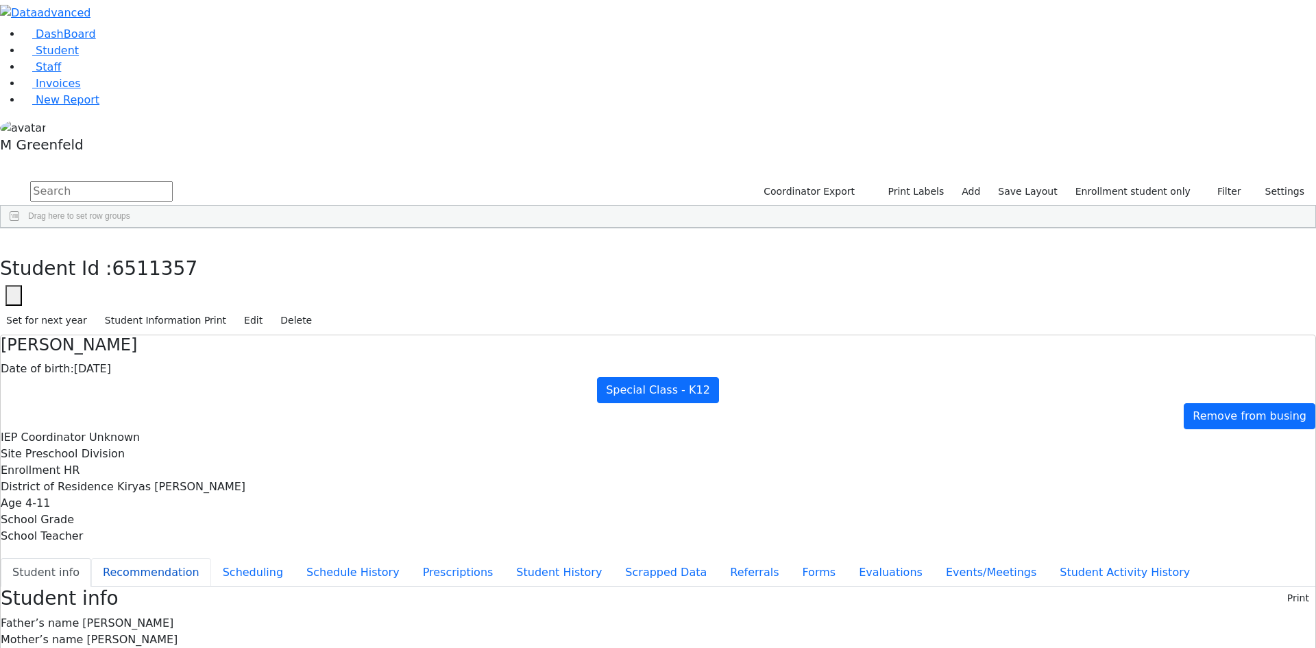
click at [211, 558] on button "Recommendation" at bounding box center [151, 572] width 120 height 29
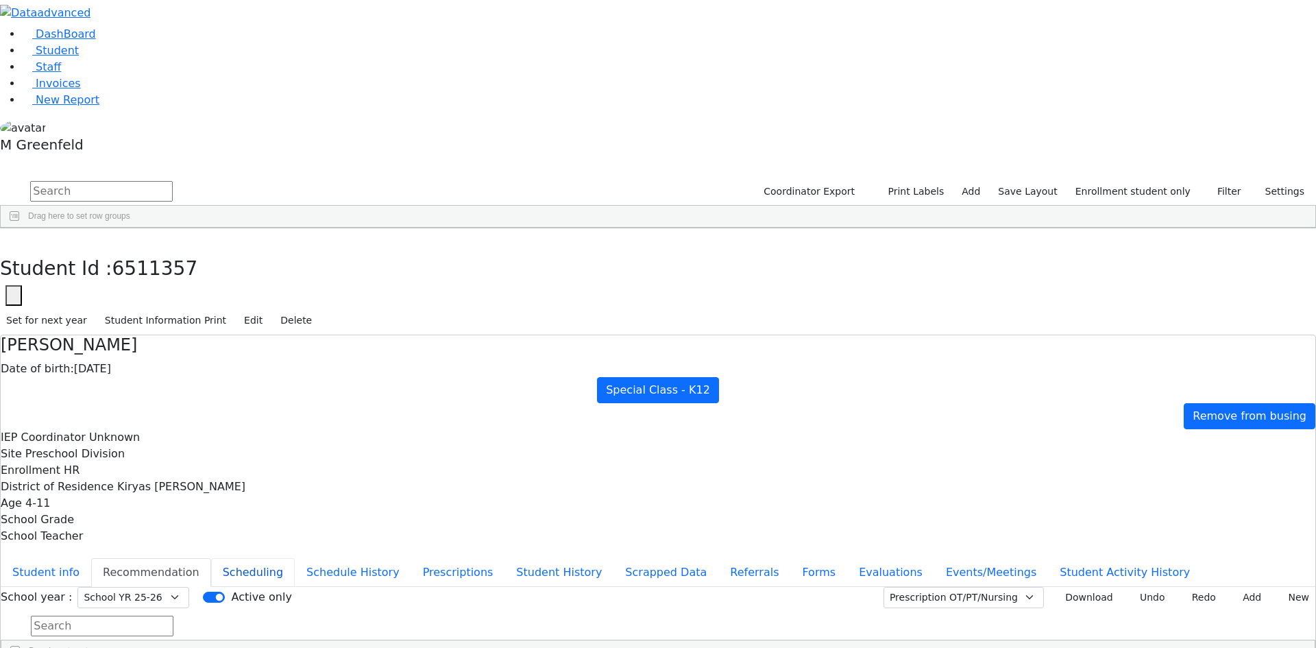
click at [295, 558] on button "Scheduling" at bounding box center [253, 572] width 84 height 29
click at [91, 558] on button "Student info" at bounding box center [46, 572] width 91 height 29
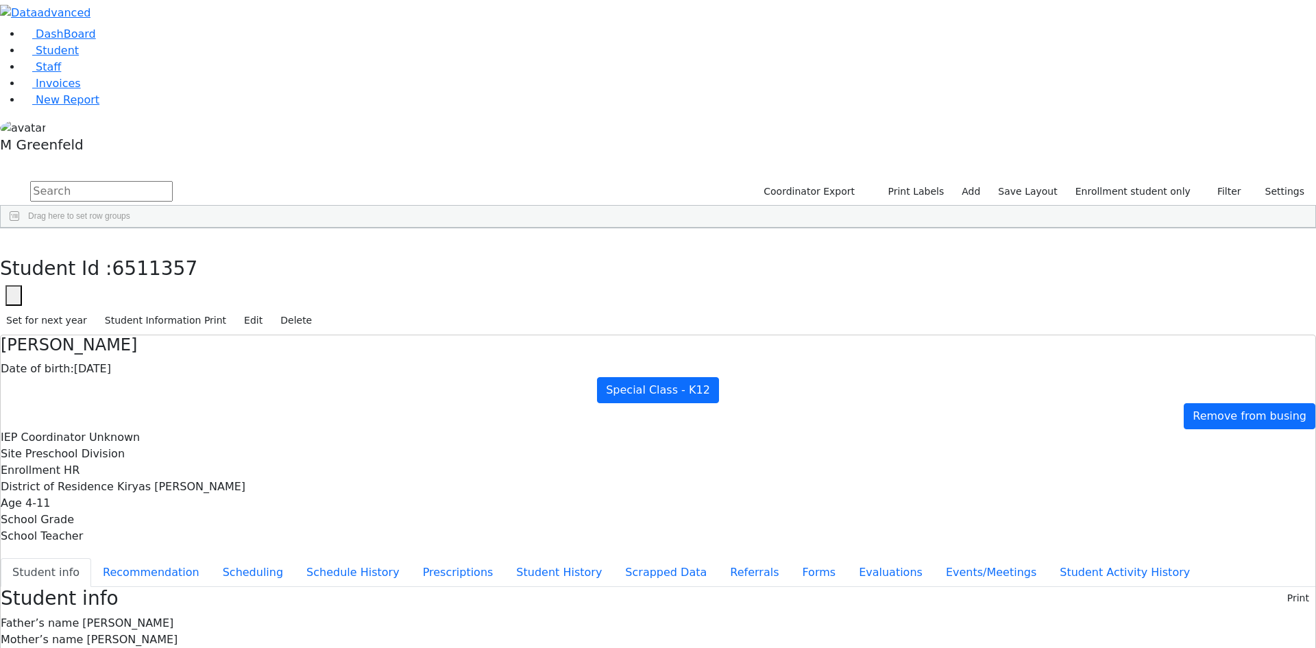
click at [251, 158] on div "Students 32 A 24 K 24 W 24 A 24 K 24 W 24 A" at bounding box center [658, 168] width 1316 height 21
click at [20, 228] on button "button" at bounding box center [10, 242] width 20 height 29
click at [1212, 181] on button "Filter" at bounding box center [1224, 191] width 48 height 21
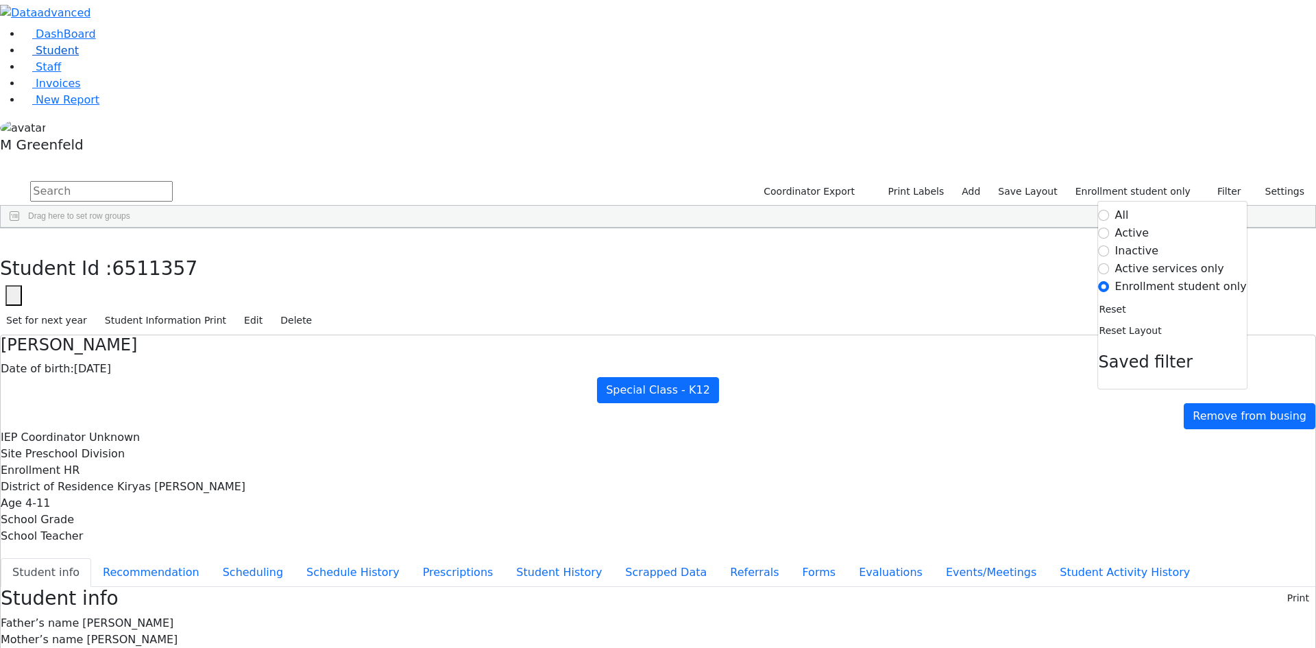
click at [73, 57] on link "Student" at bounding box center [50, 50] width 57 height 13
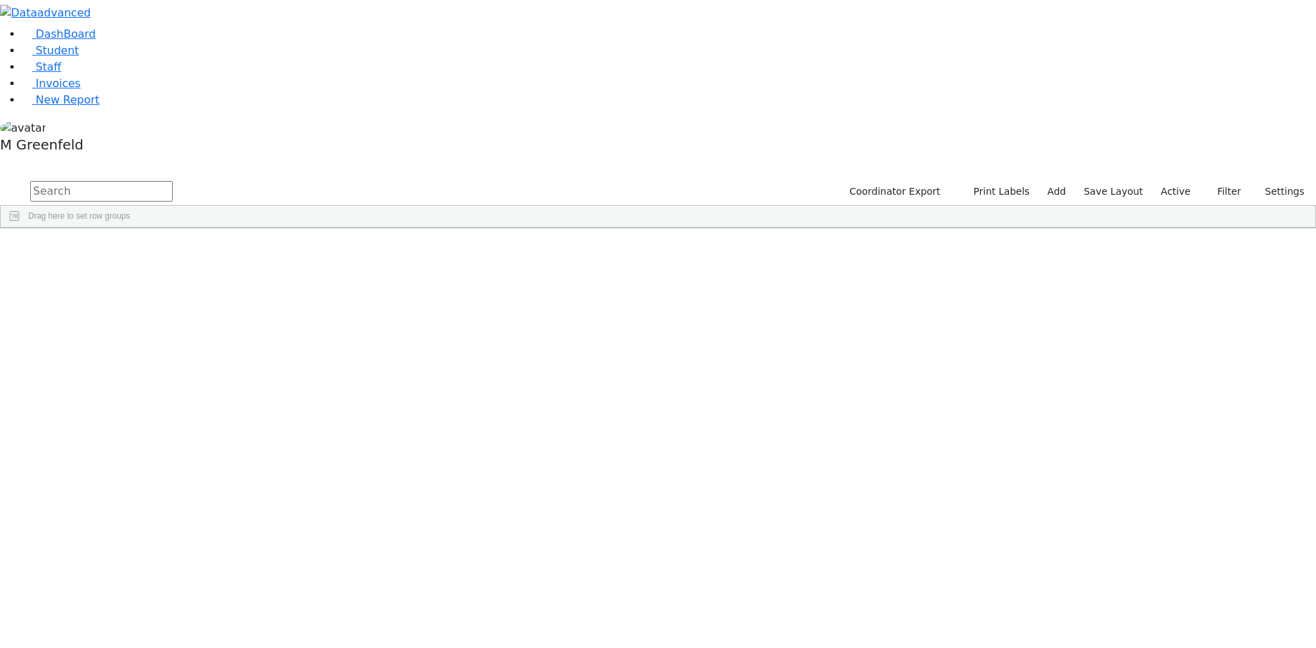
click at [1180, 181] on label "Active" at bounding box center [1176, 191] width 42 height 21
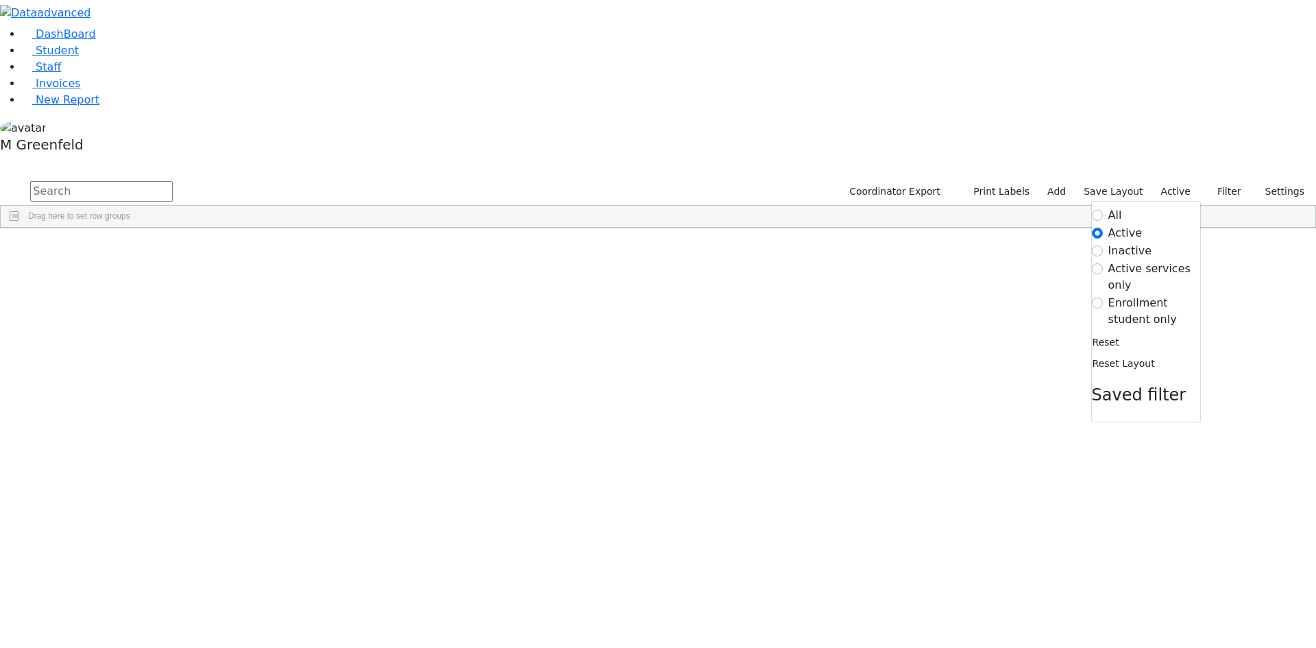
click at [1140, 295] on label "Enrollment student only" at bounding box center [1155, 311] width 92 height 33
click at [1103, 298] on input "Enrollment student only" at bounding box center [1097, 303] width 11 height 11
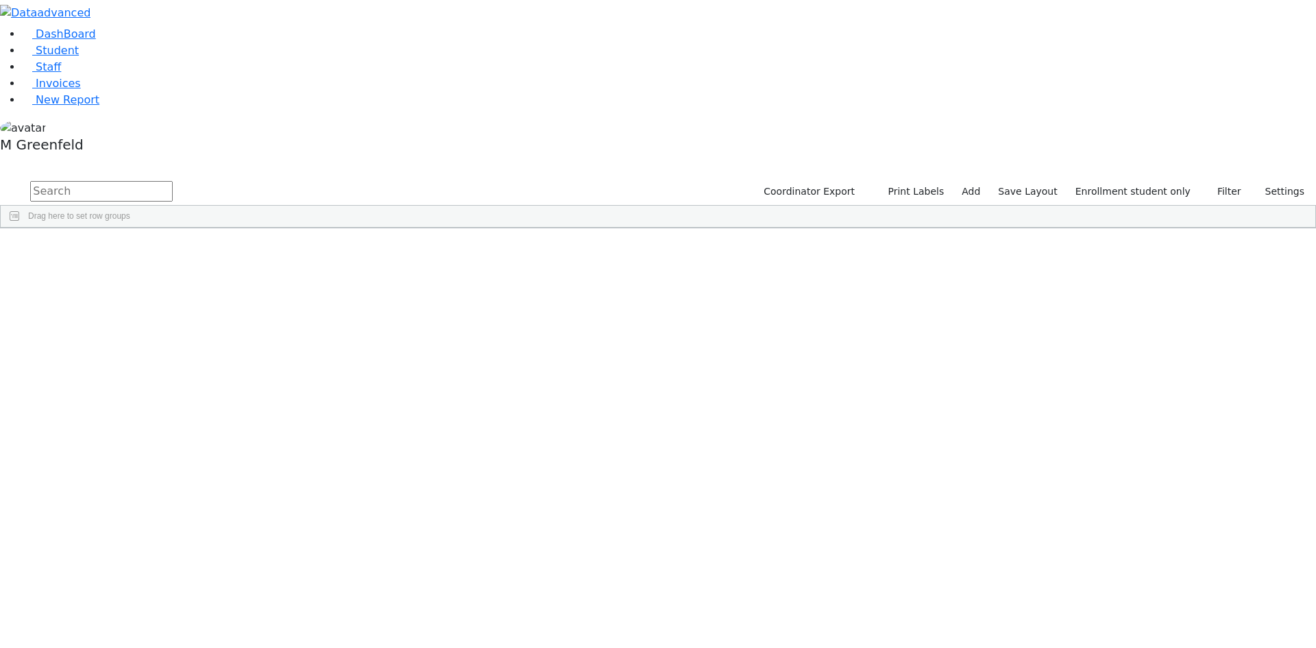
scroll to position [102, 0]
click at [204, 647] on div "[PERSON_NAME]" at bounding box center [171, 656] width 66 height 19
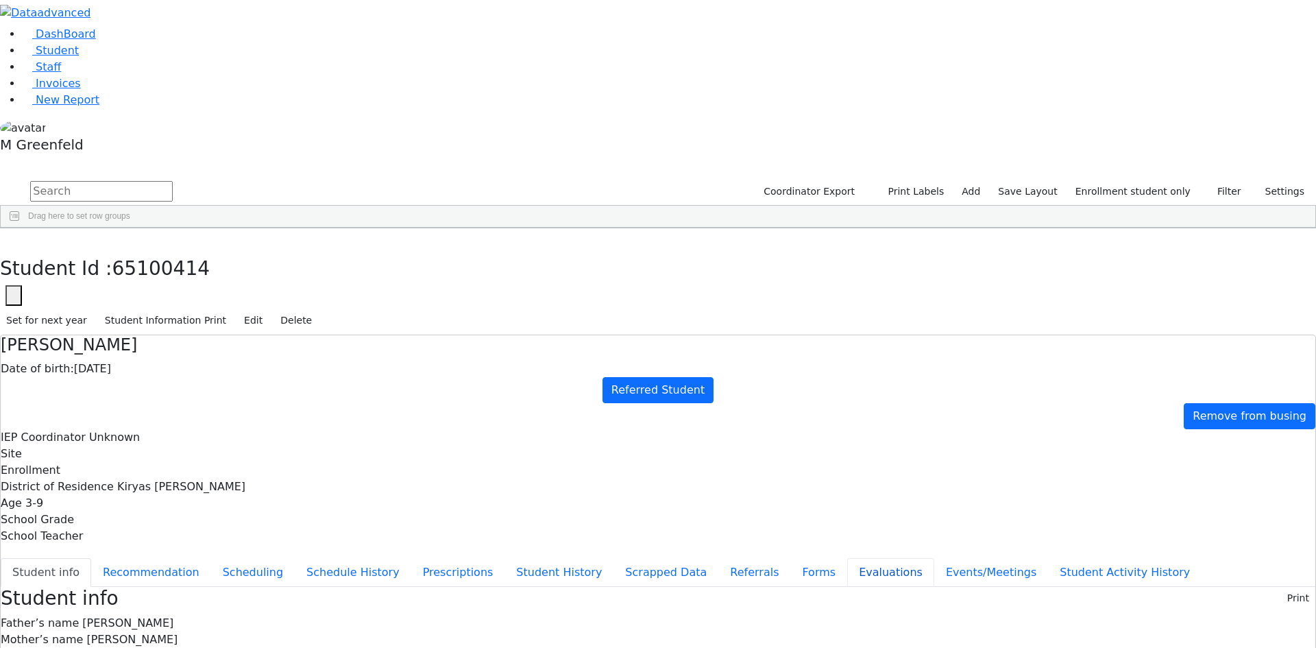
click at [847, 558] on button "Evaluations" at bounding box center [890, 572] width 87 height 29
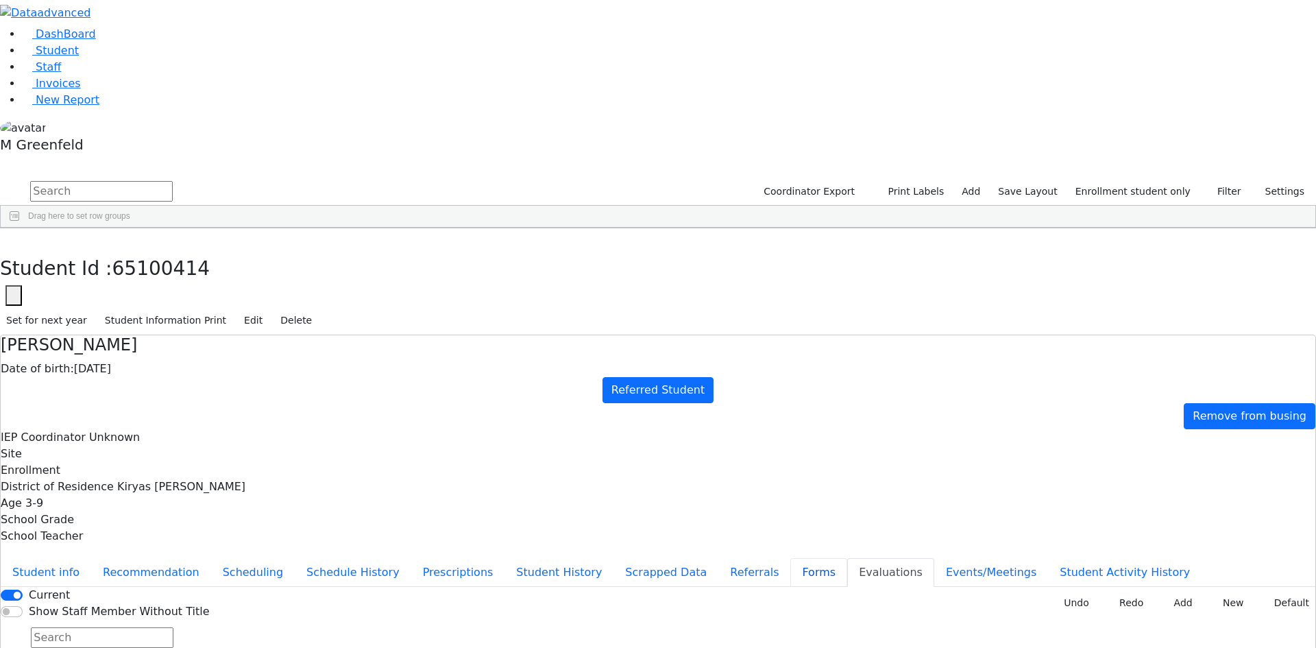
click at [791, 558] on button "Forms" at bounding box center [819, 572] width 57 height 29
type input "[PERSON_NAME]"
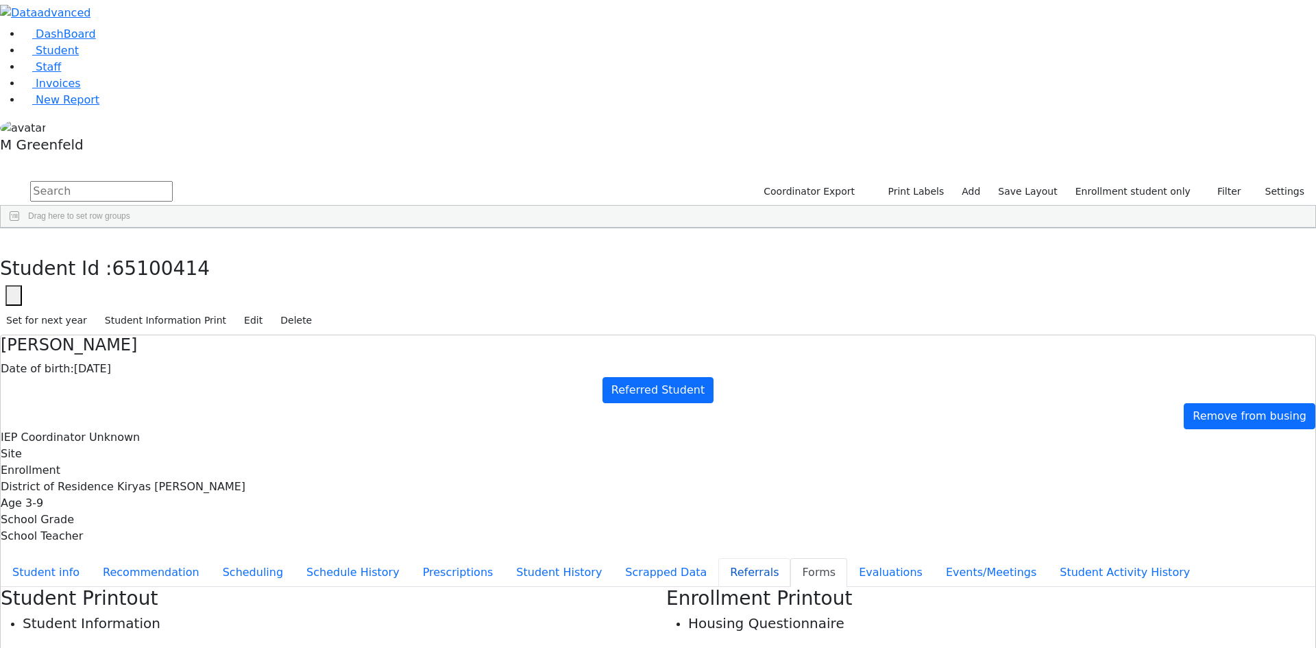
click at [719, 558] on button "Referrals" at bounding box center [755, 572] width 72 height 29
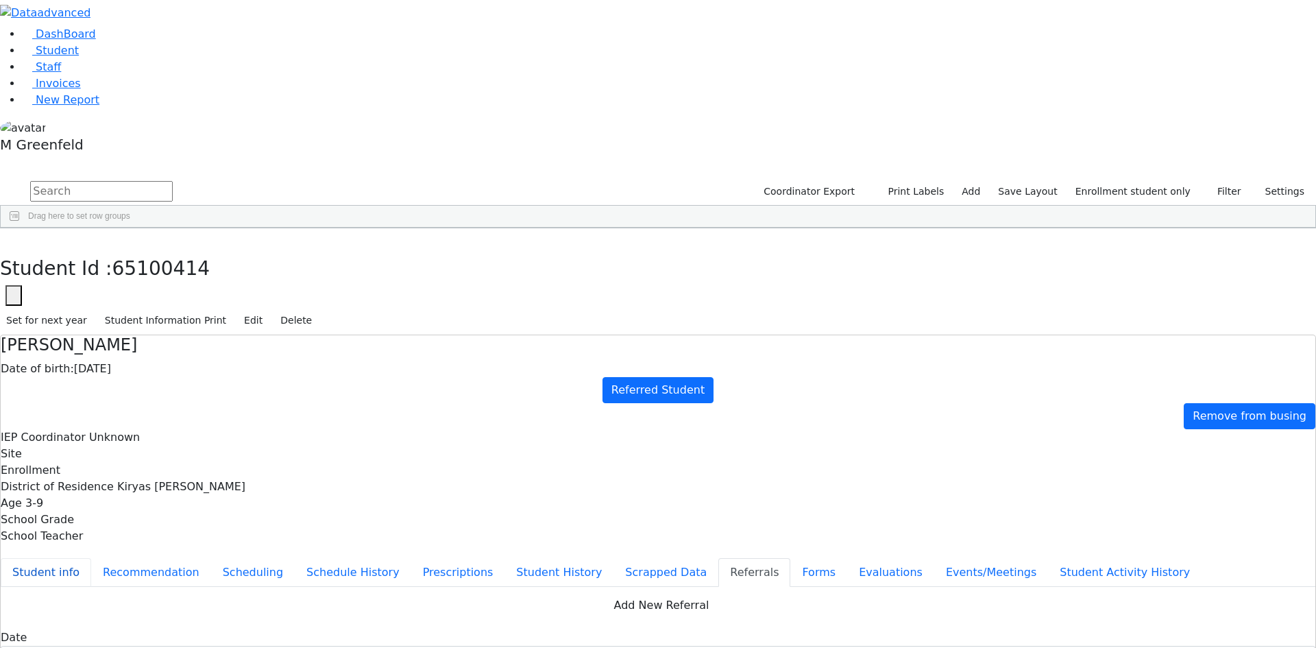
click at [91, 558] on button "Student info" at bounding box center [46, 572] width 91 height 29
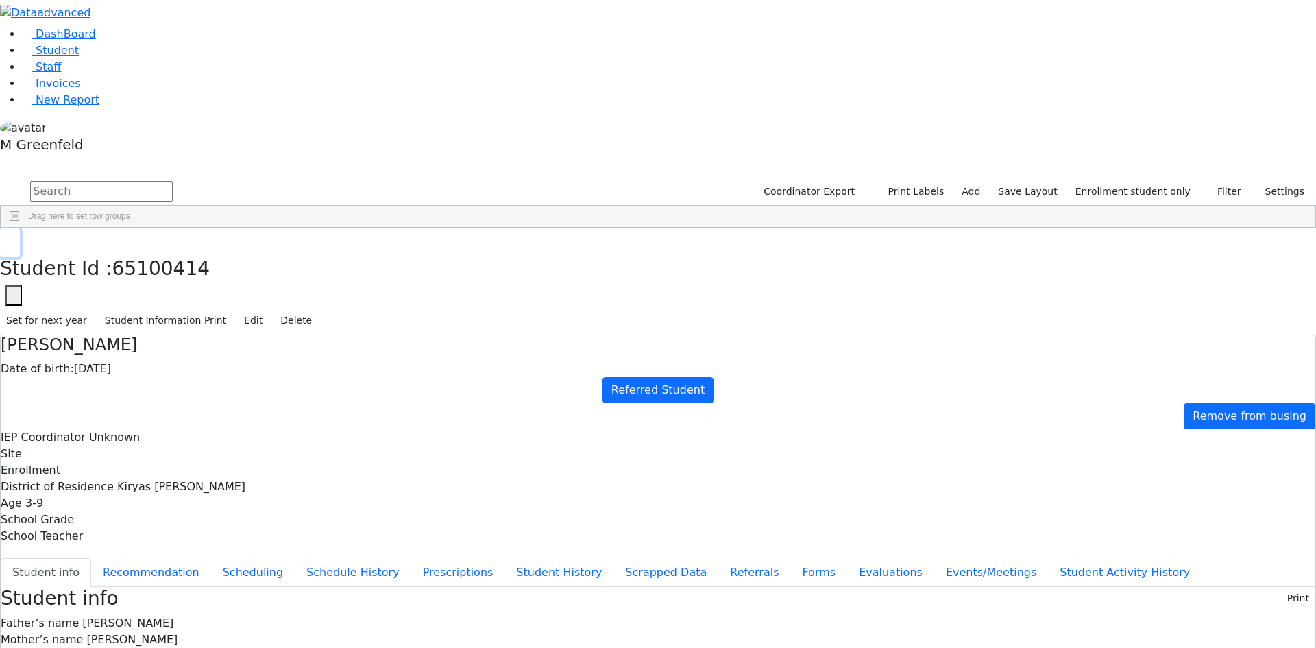
click at [14, 239] on icon "button" at bounding box center [10, 243] width 8 height 8
click at [46, 57] on span "Student" at bounding box center [57, 50] width 43 height 13
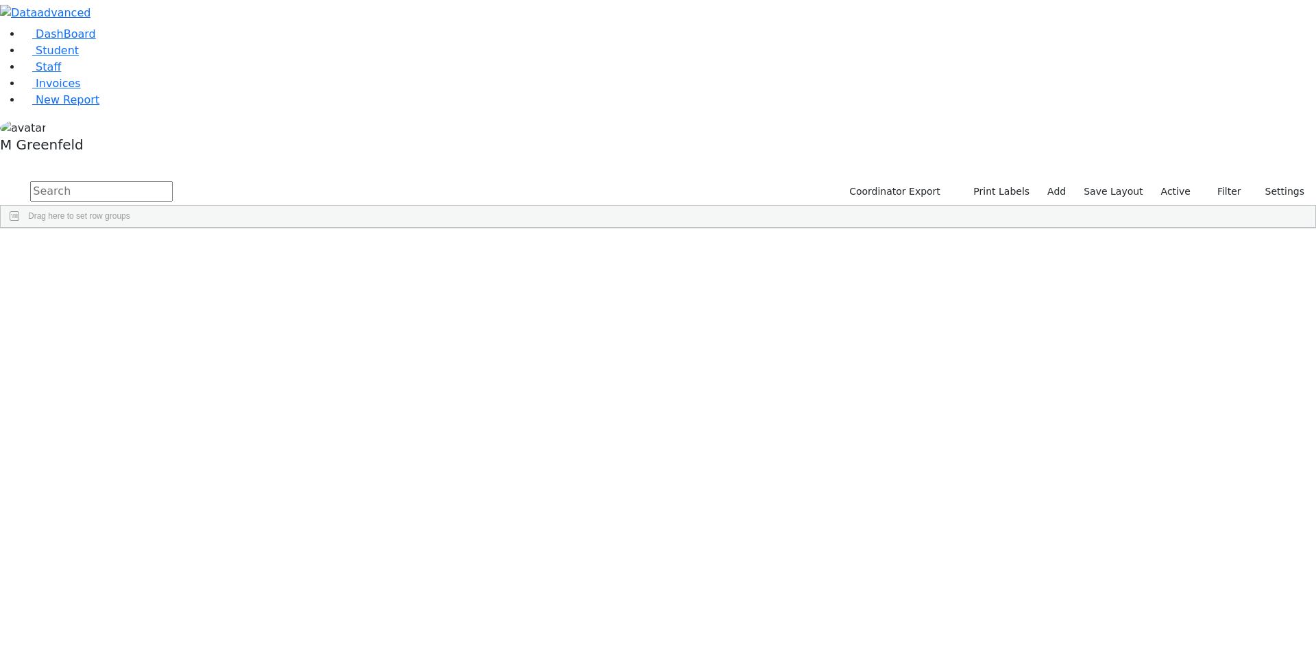
drag, startPoint x: 0, startPoint y: 0, endPoint x: 224, endPoint y: 53, distance: 230.5
click at [173, 181] on input "text" at bounding box center [101, 191] width 143 height 21
type input "scher"
click at [0, 179] on button "submit" at bounding box center [13, 192] width 27 height 26
click at [204, 365] on div "[PERSON_NAME]" at bounding box center [171, 374] width 66 height 19
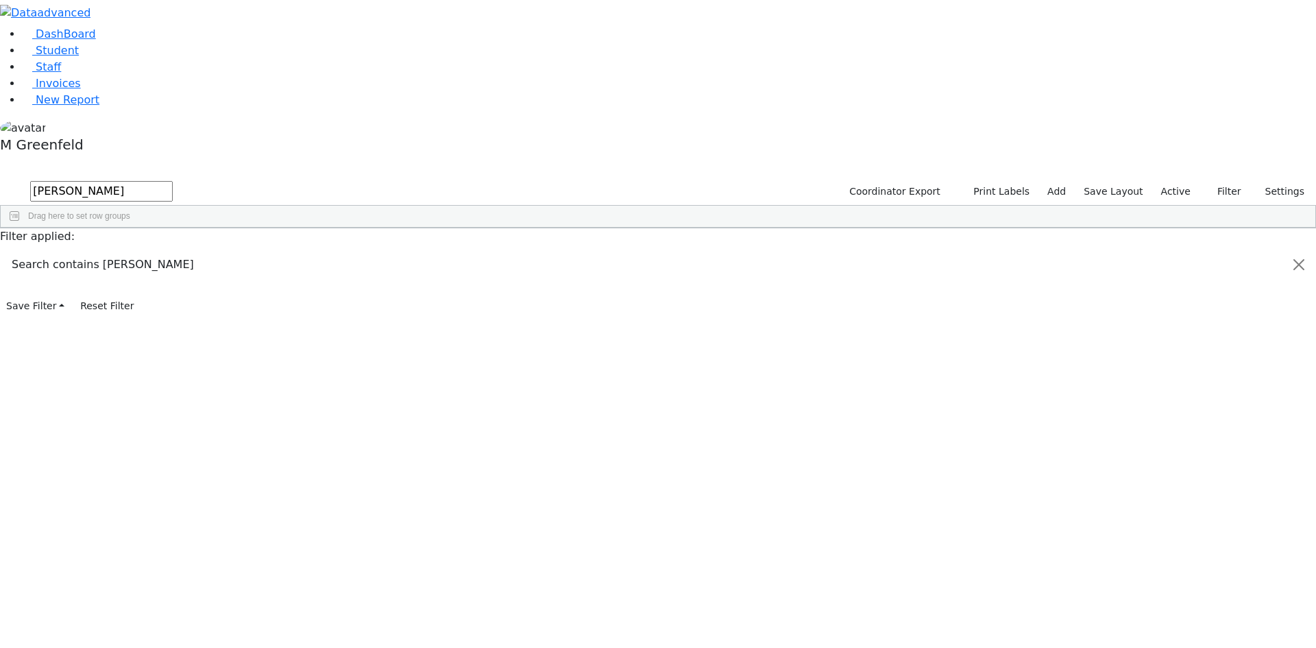
click at [204, 365] on div "[PERSON_NAME]" at bounding box center [171, 374] width 66 height 19
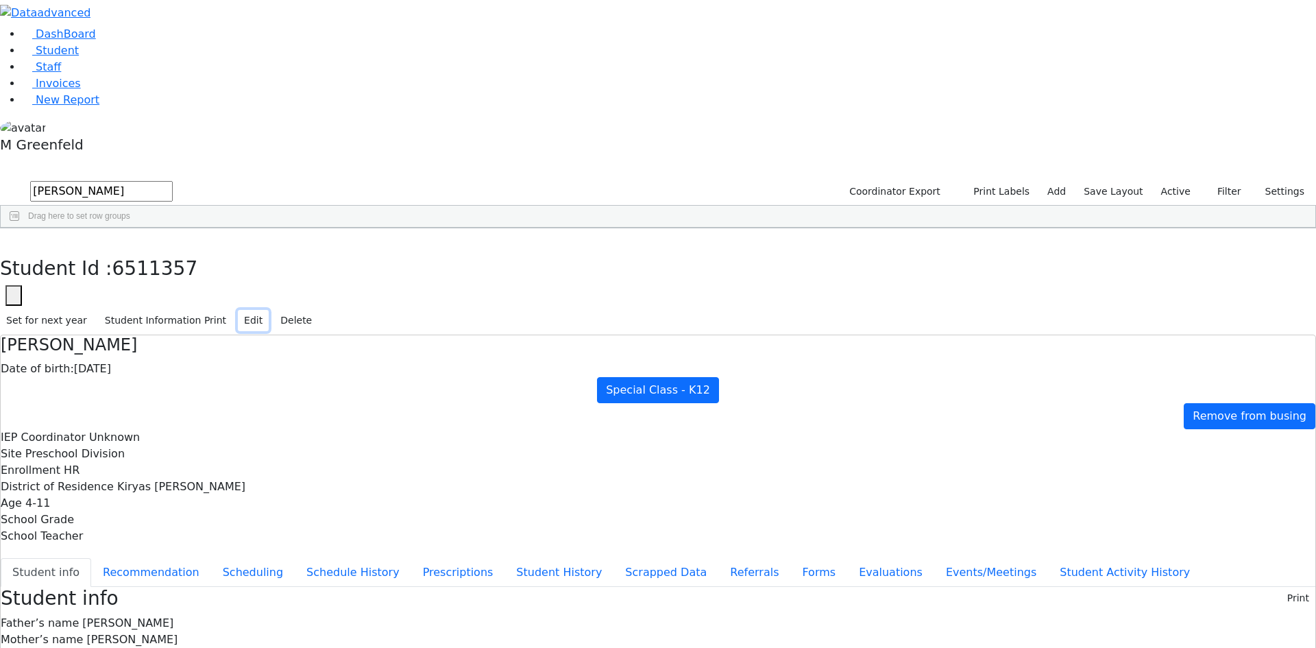
click at [269, 310] on button "Edit" at bounding box center [253, 320] width 31 height 21
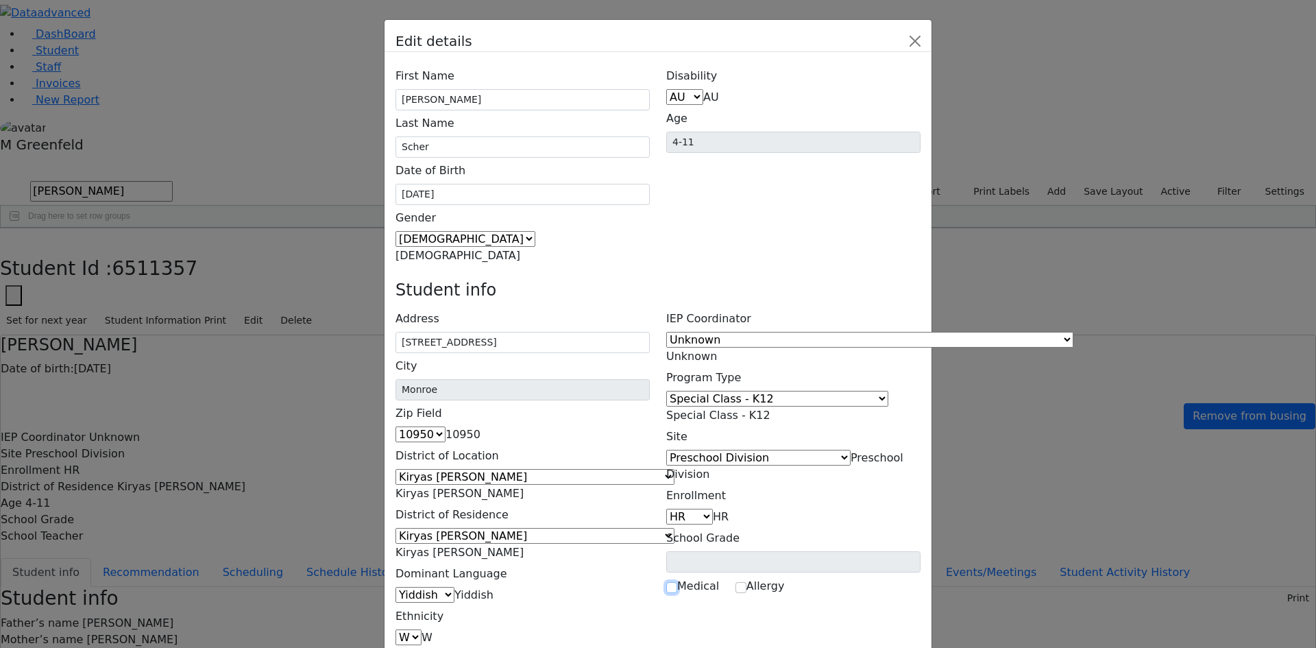
click at [669, 582] on input "checkbox" at bounding box center [671, 587] width 11 height 11
checkbox input "true"
click at [693, 596] on input "text" at bounding box center [698, 606] width 64 height 21
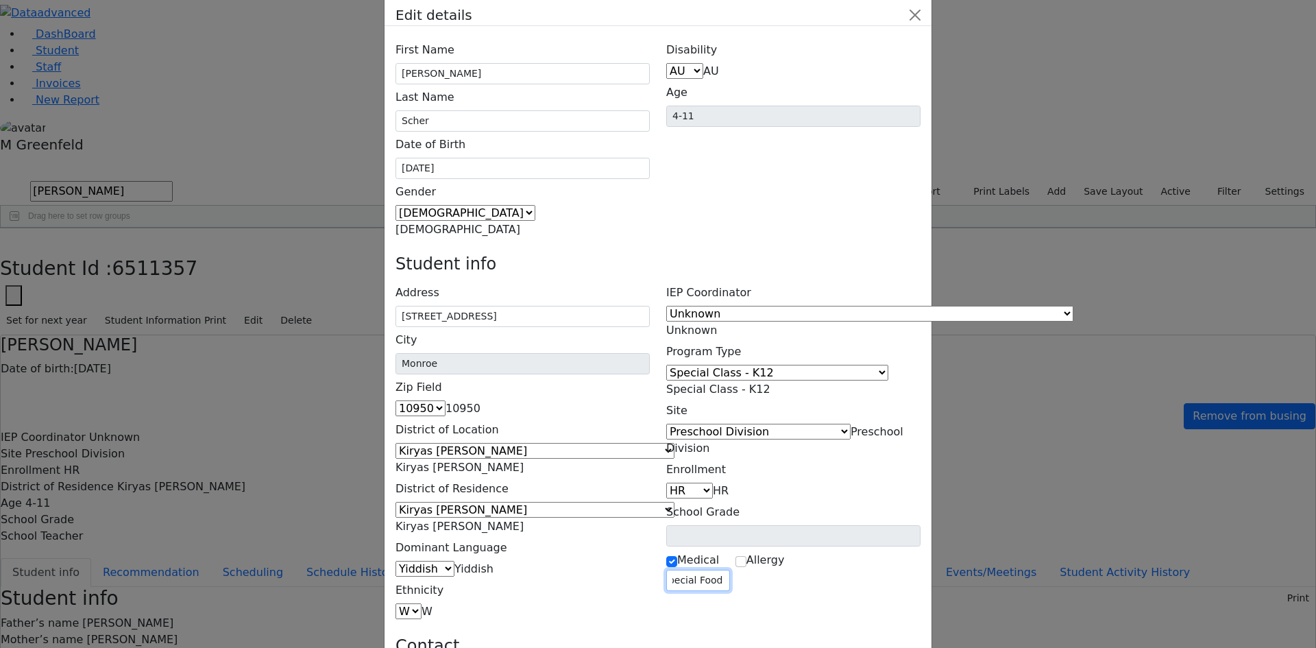
scroll to position [47, 0]
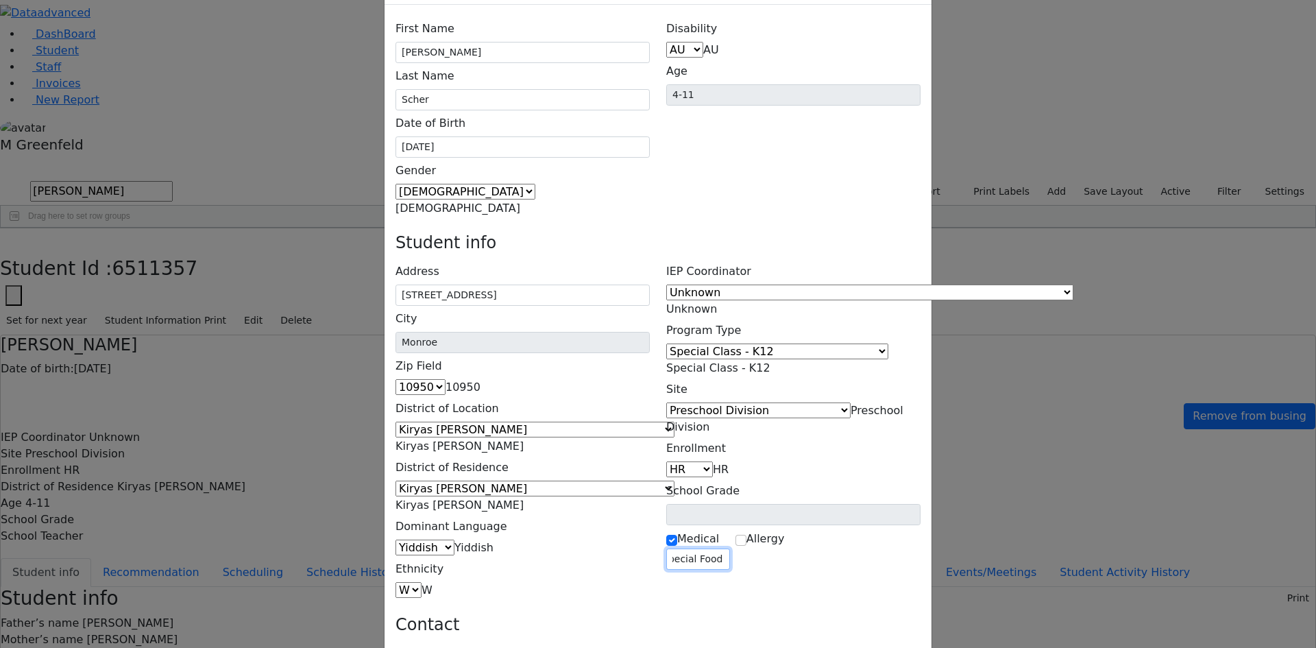
type input "Special Food DIet"
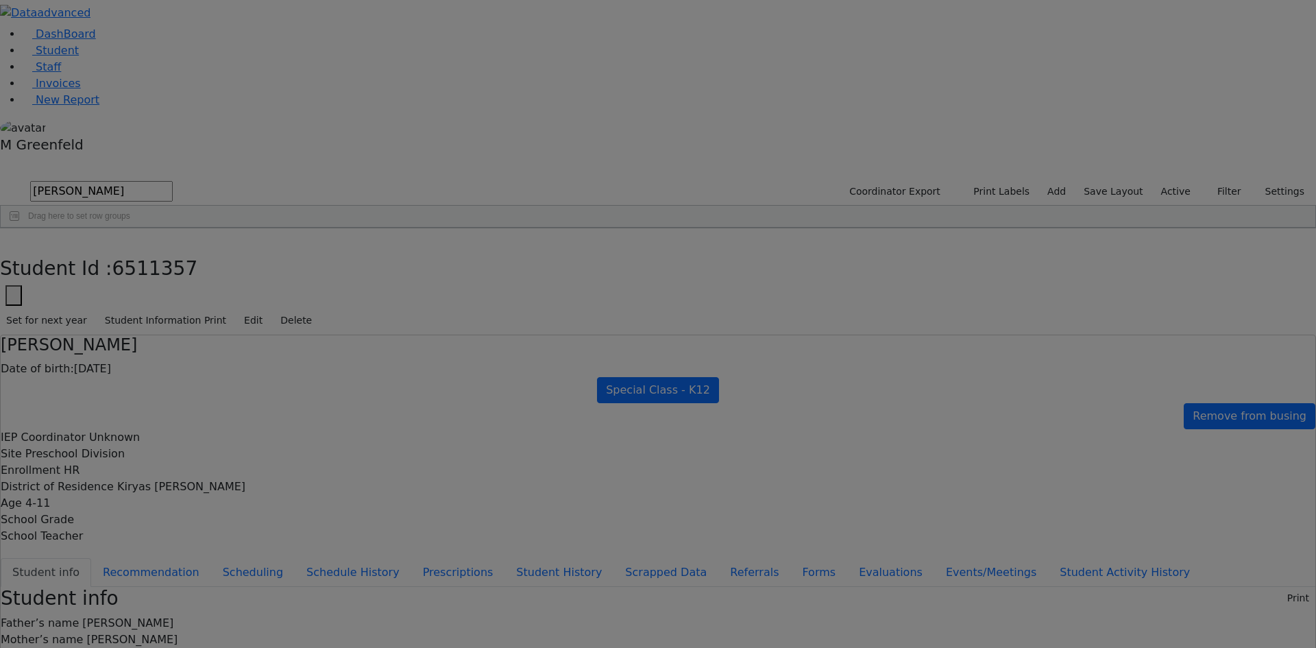
scroll to position [0, 0]
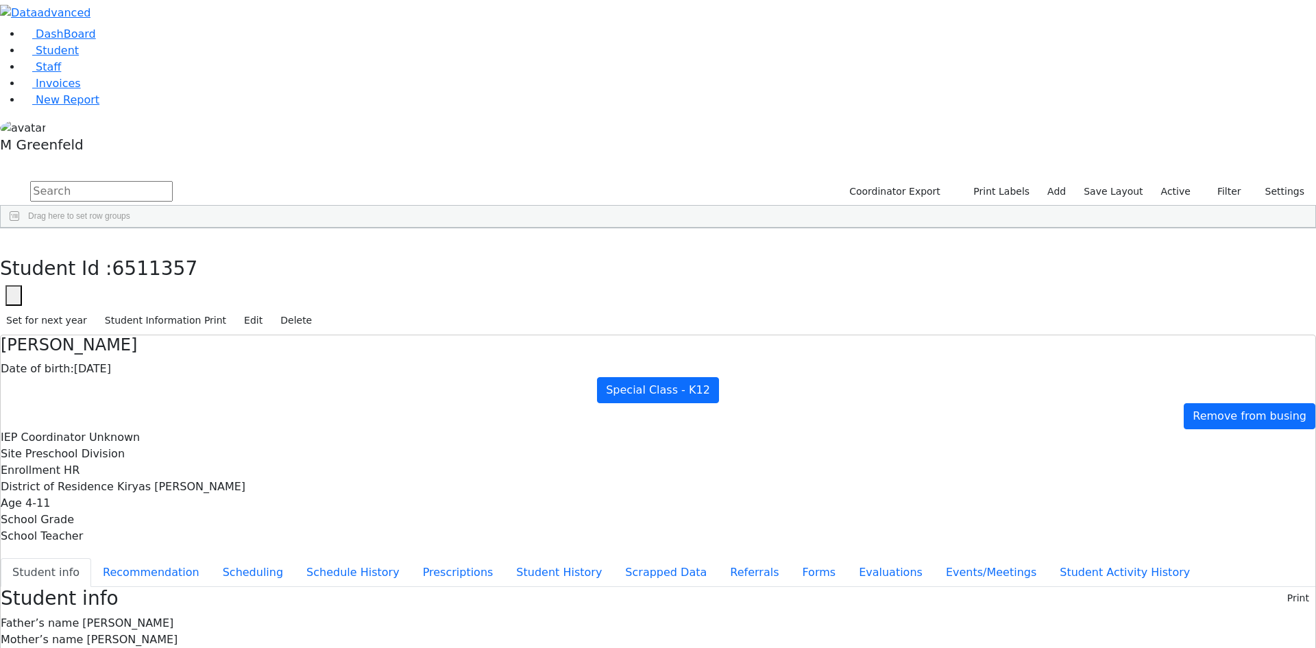
drag, startPoint x: 529, startPoint y: 457, endPoint x: 609, endPoint y: 450, distance: 80.5
click at [20, 228] on button "button" at bounding box center [10, 242] width 20 height 29
click at [79, 57] on link "Student" at bounding box center [50, 50] width 57 height 13
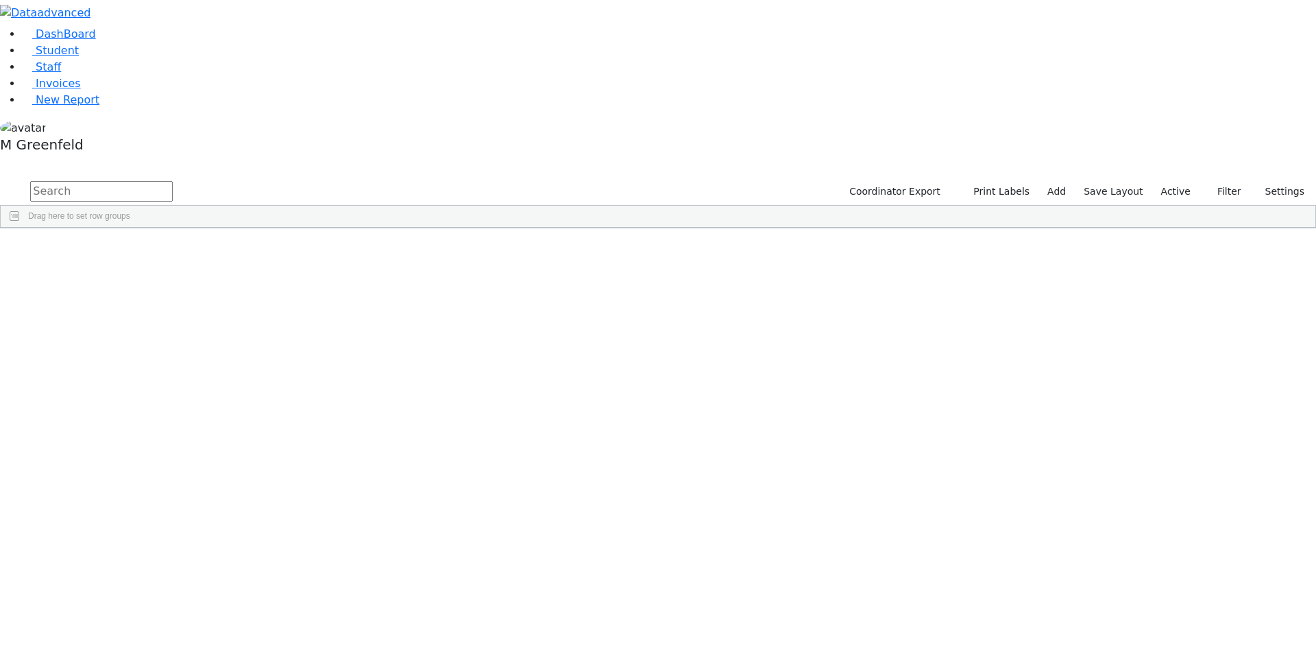
scroll to position [1028, 0]
click at [1223, 181] on button "Filter" at bounding box center [1224, 191] width 48 height 21
click at [1170, 295] on label "Enrollment student only" at bounding box center [1201, 311] width 92 height 33
click at [1150, 298] on input "Enrollment student only" at bounding box center [1144, 303] width 11 height 11
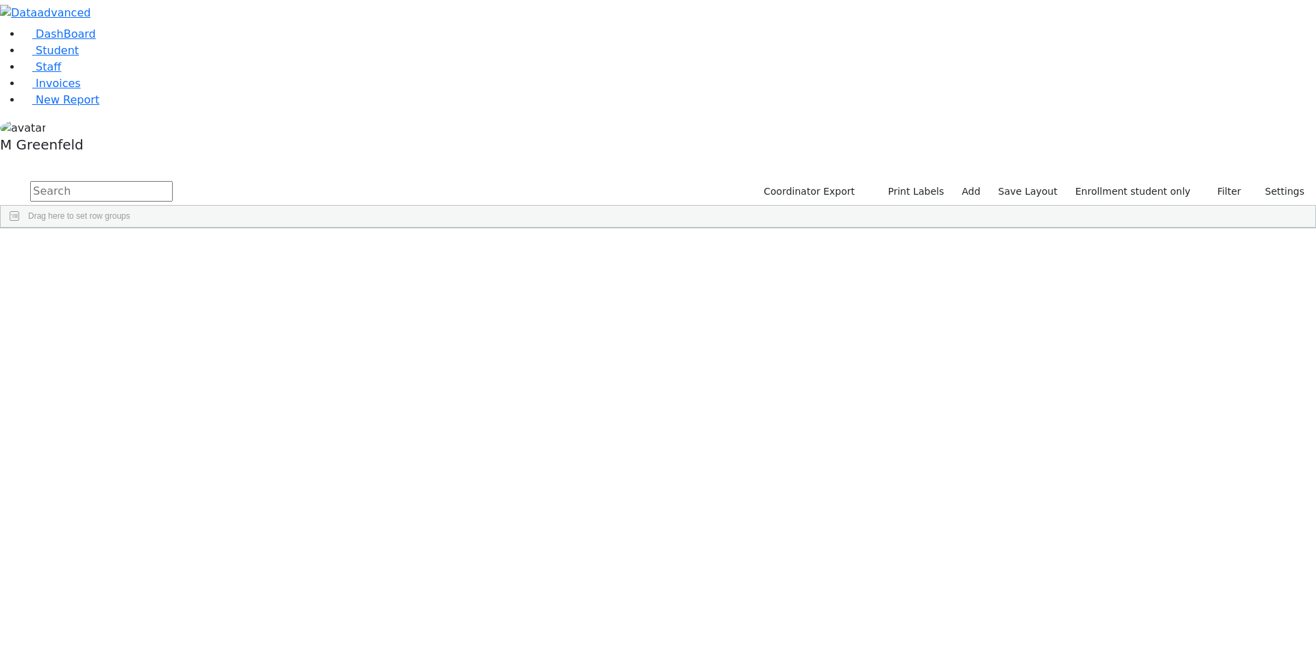
click at [269, 647] on div "[DATE]" at bounding box center [237, 656] width 66 height 19
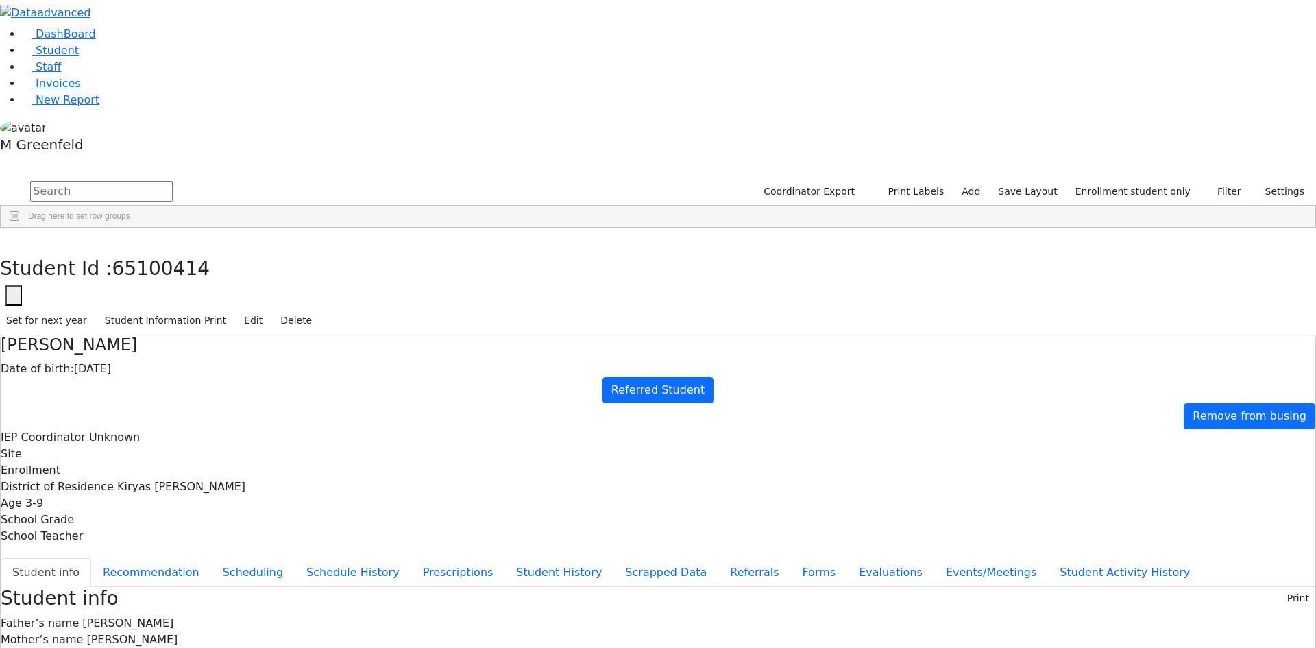
click at [16, 293] on icon "button" at bounding box center [13, 295] width 5 height 5
drag, startPoint x: 363, startPoint y: 71, endPoint x: 420, endPoint y: 72, distance: 57.6
click at [161, 323] on input "65100414" at bounding box center [83, 336] width 155 height 26
paste input "1367"
click at [161, 323] on input "6511367" at bounding box center [83, 336] width 155 height 26
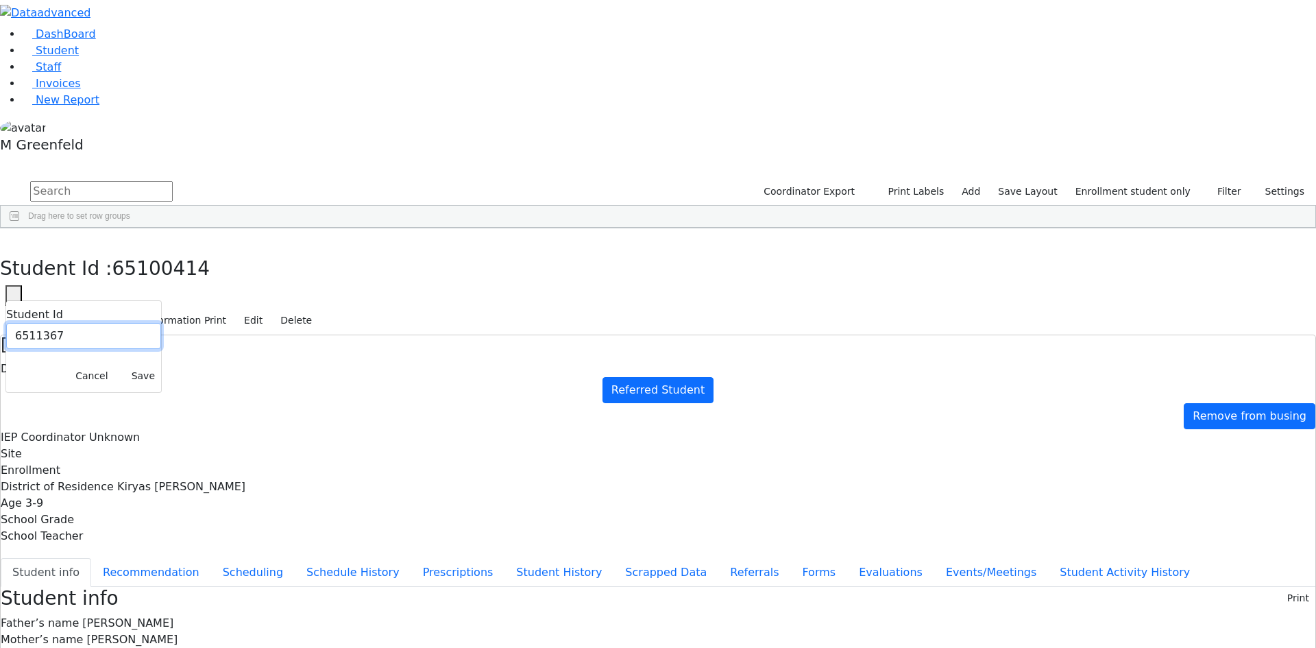
type input "6511367"
click at [161, 365] on button "Save" at bounding box center [143, 375] width 36 height 21
drag, startPoint x: 717, startPoint y: 539, endPoint x: 835, endPoint y: 554, distance: 118.9
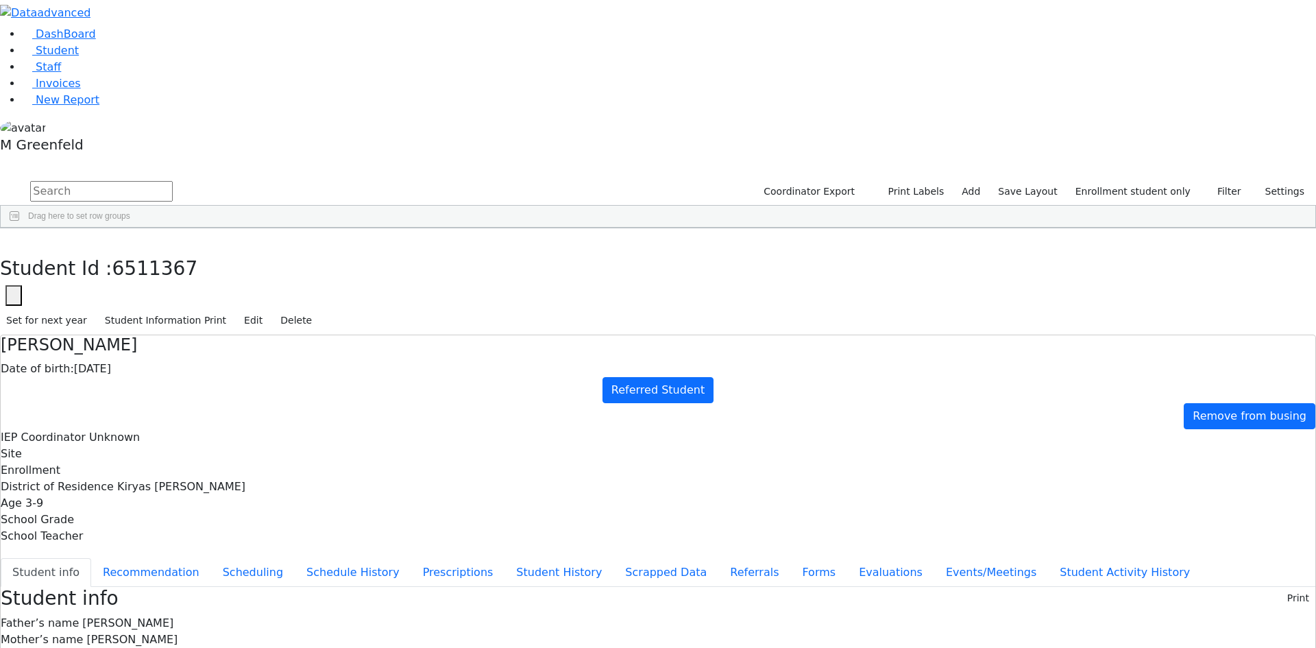
copy div "[EMAIL_ADDRESS][DOMAIN_NAME]"
drag, startPoint x: 713, startPoint y: 596, endPoint x: 798, endPoint y: 591, distance: 85.2
copy div "[PHONE_NUMBER]"
click at [791, 558] on button "Forms" at bounding box center [819, 572] width 57 height 29
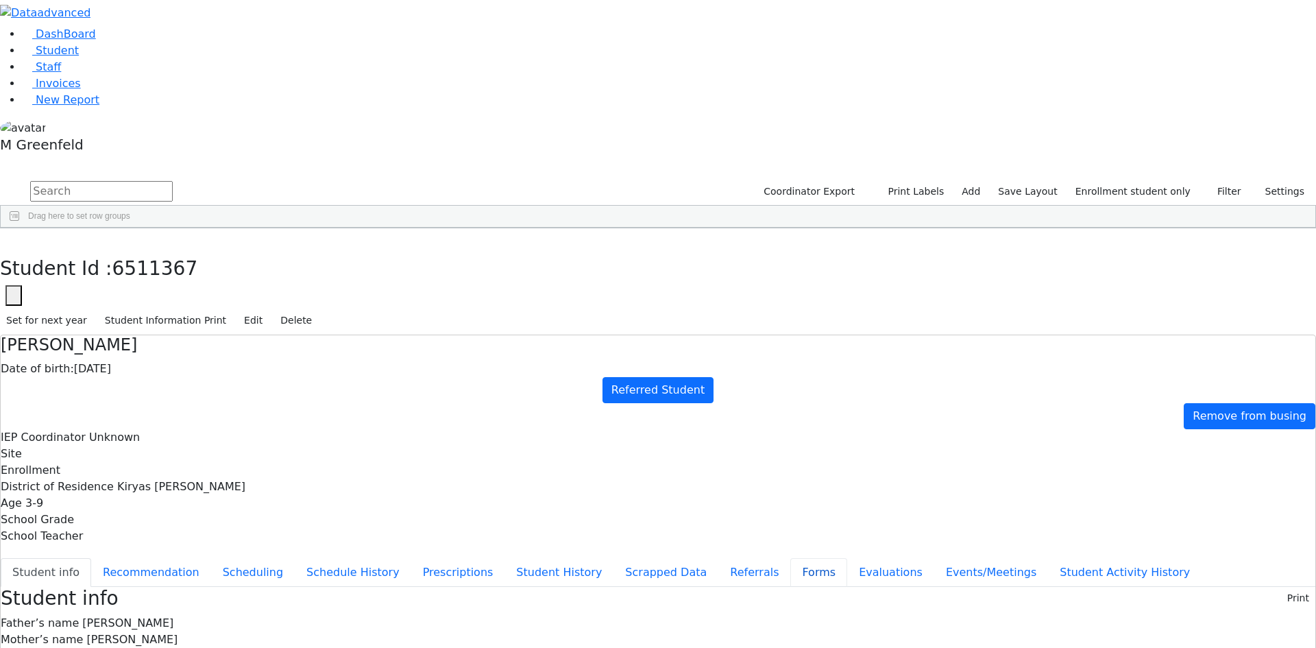
type input "Mrs. Fraidy Schonfeld"
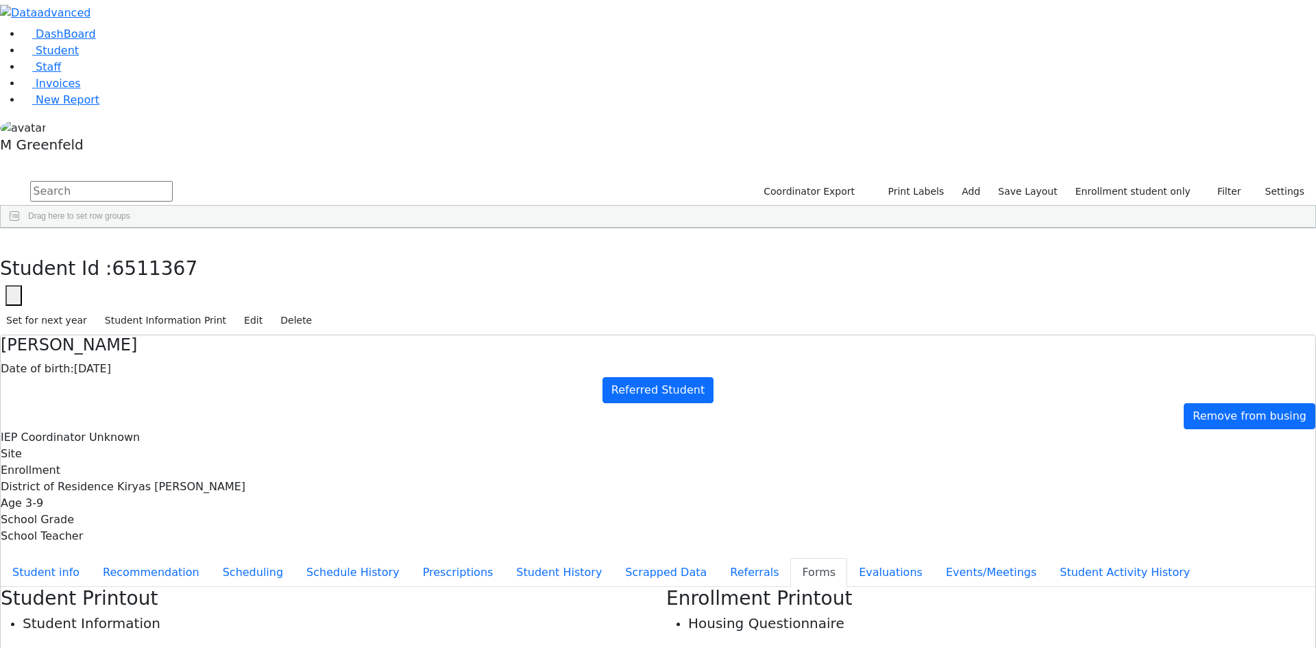
click at [791, 558] on button "Forms" at bounding box center [819, 572] width 57 height 29
type input "Mrs. Fraidy Schonfeld"
click at [719, 558] on button "Referrals" at bounding box center [755, 572] width 72 height 29
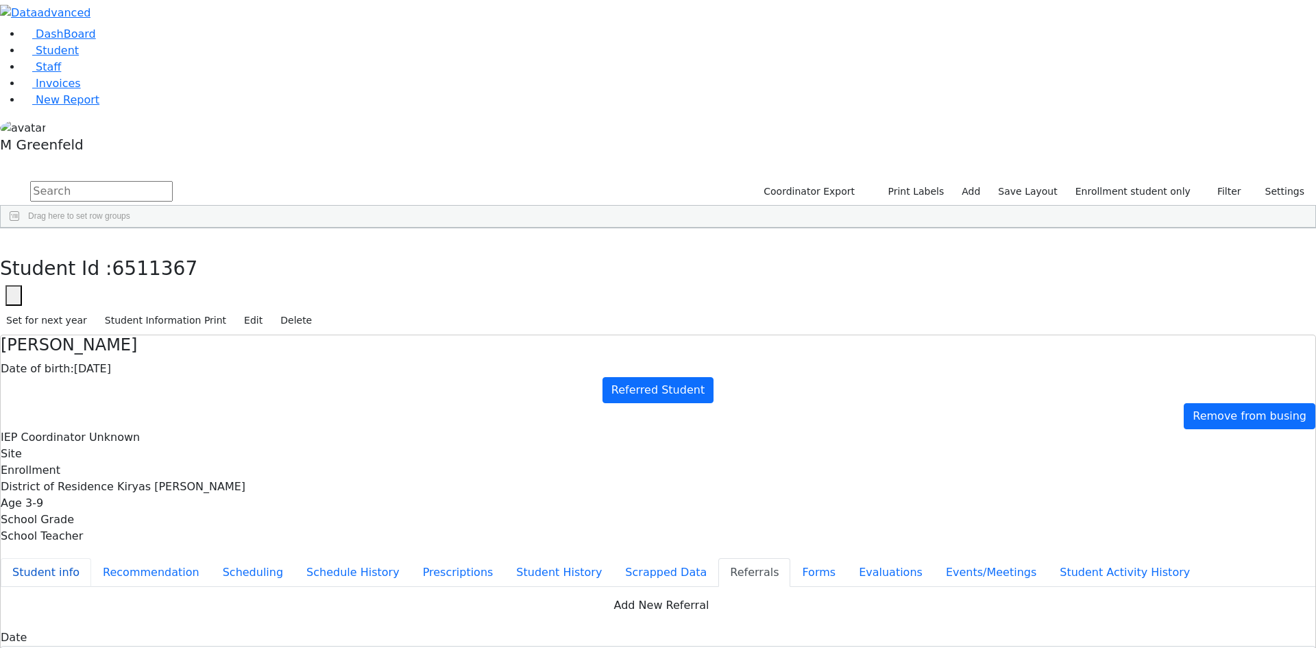
click at [91, 558] on button "Student info" at bounding box center [46, 572] width 91 height 29
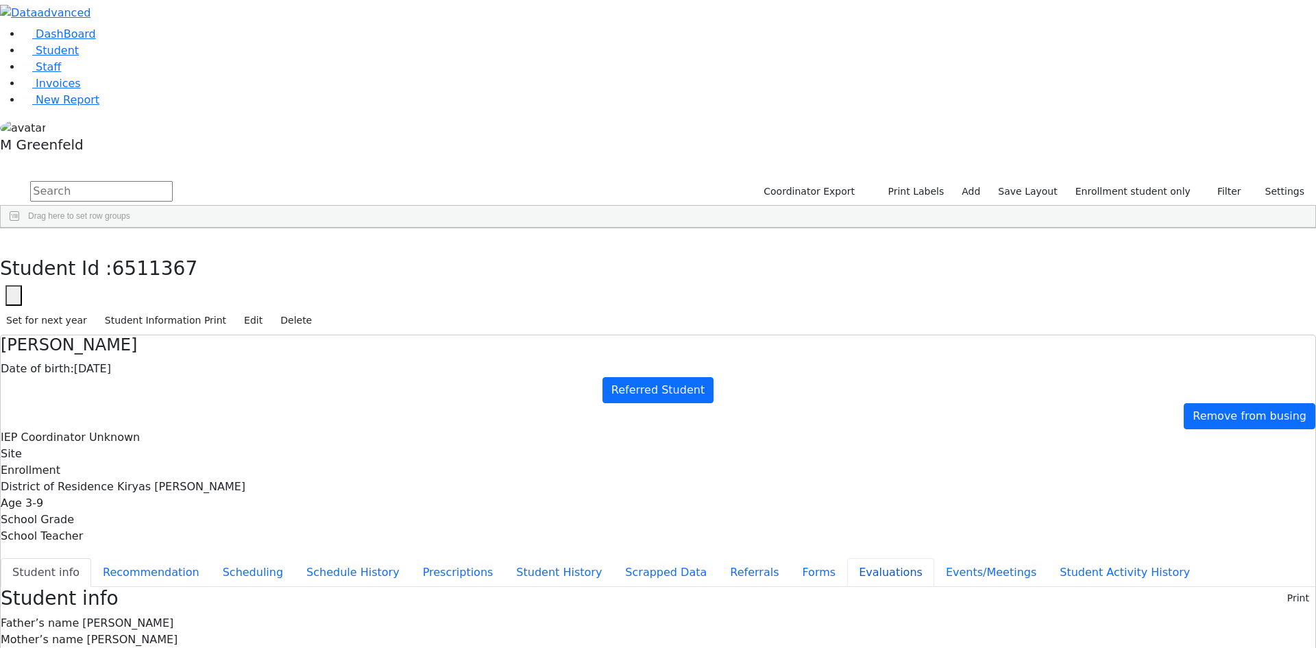
click at [847, 558] on button "Evaluations" at bounding box center [890, 572] width 87 height 29
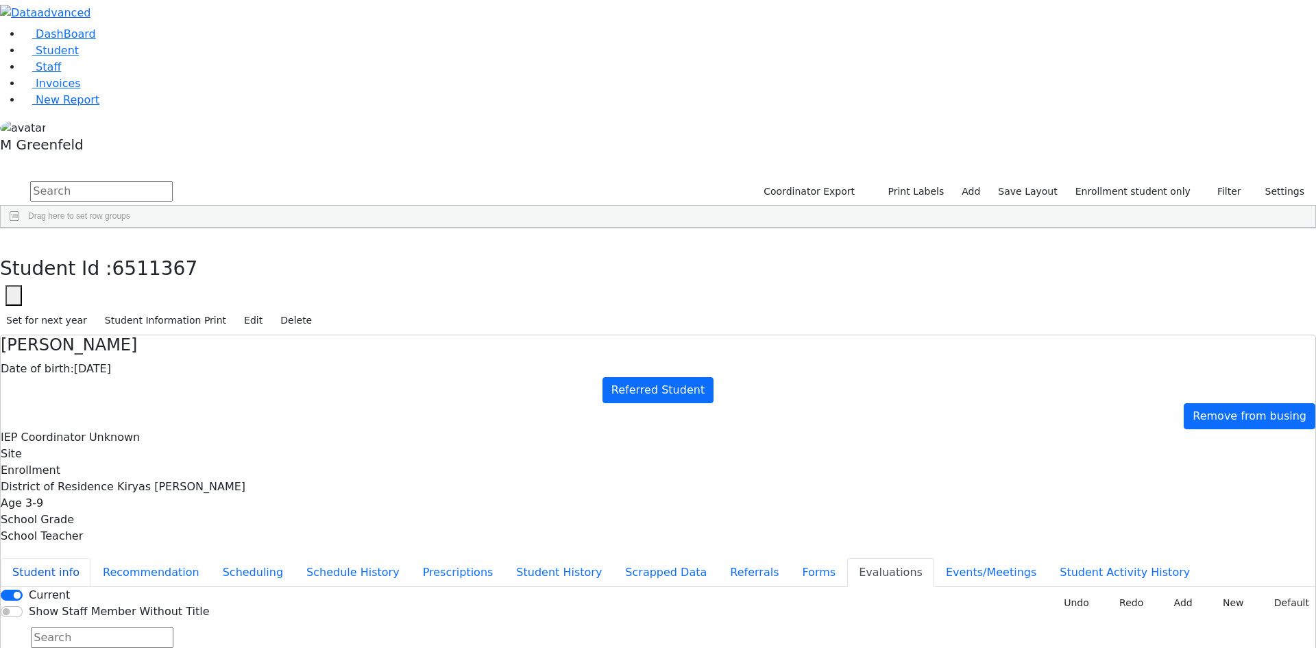
click at [91, 558] on button "Student info" at bounding box center [46, 572] width 91 height 29
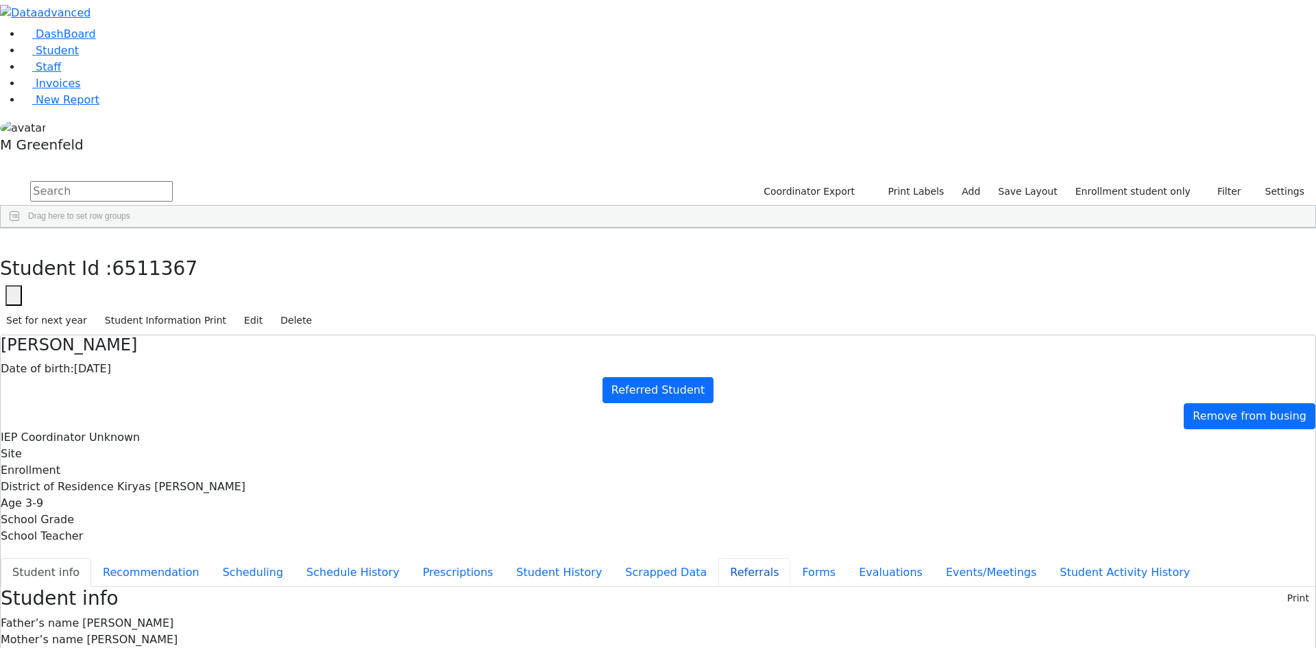
click at [719, 558] on button "Referrals" at bounding box center [755, 572] width 72 height 29
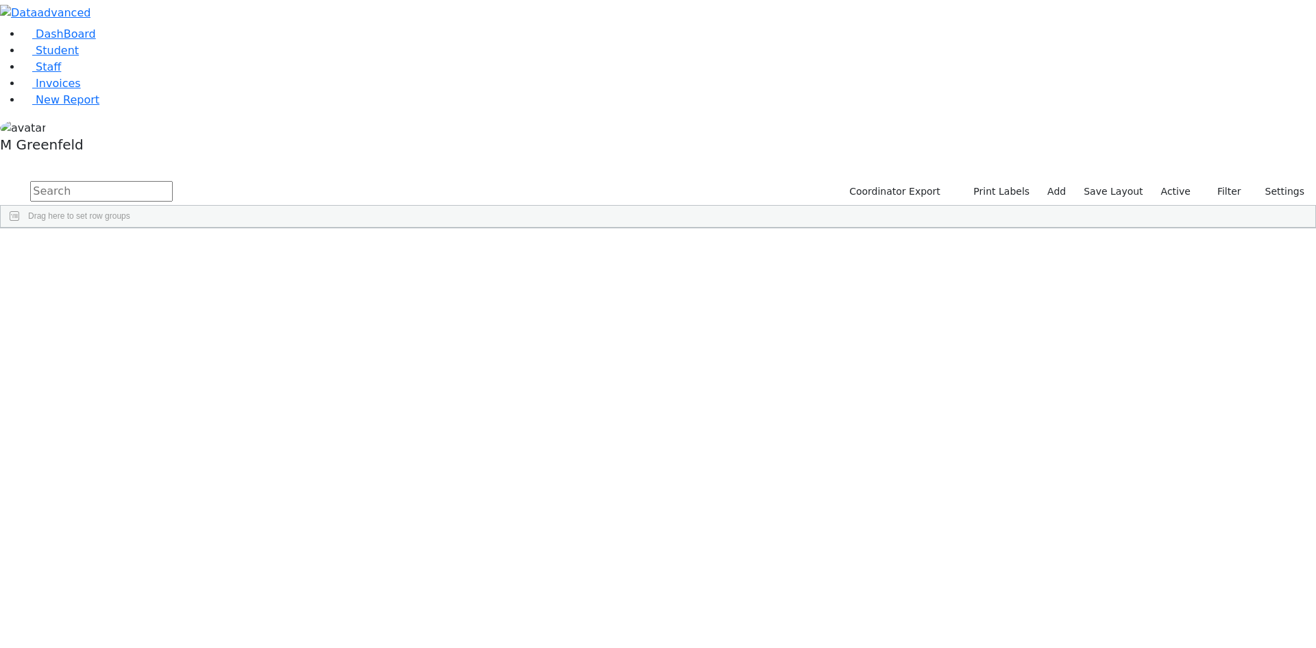
click at [1186, 181] on label "Active" at bounding box center [1176, 191] width 42 height 21
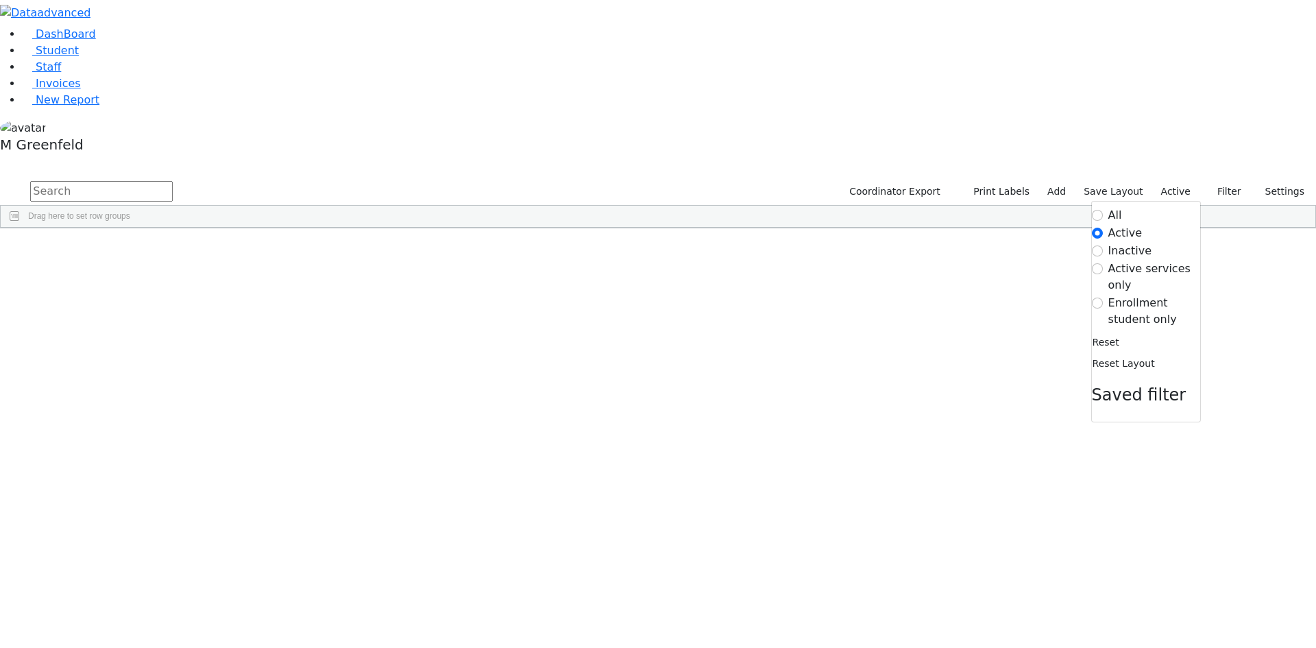
click at [1153, 295] on label "Enrollment student only" at bounding box center [1155, 311] width 92 height 33
click at [1103, 298] on input "Enrollment student only" at bounding box center [1097, 303] width 11 height 11
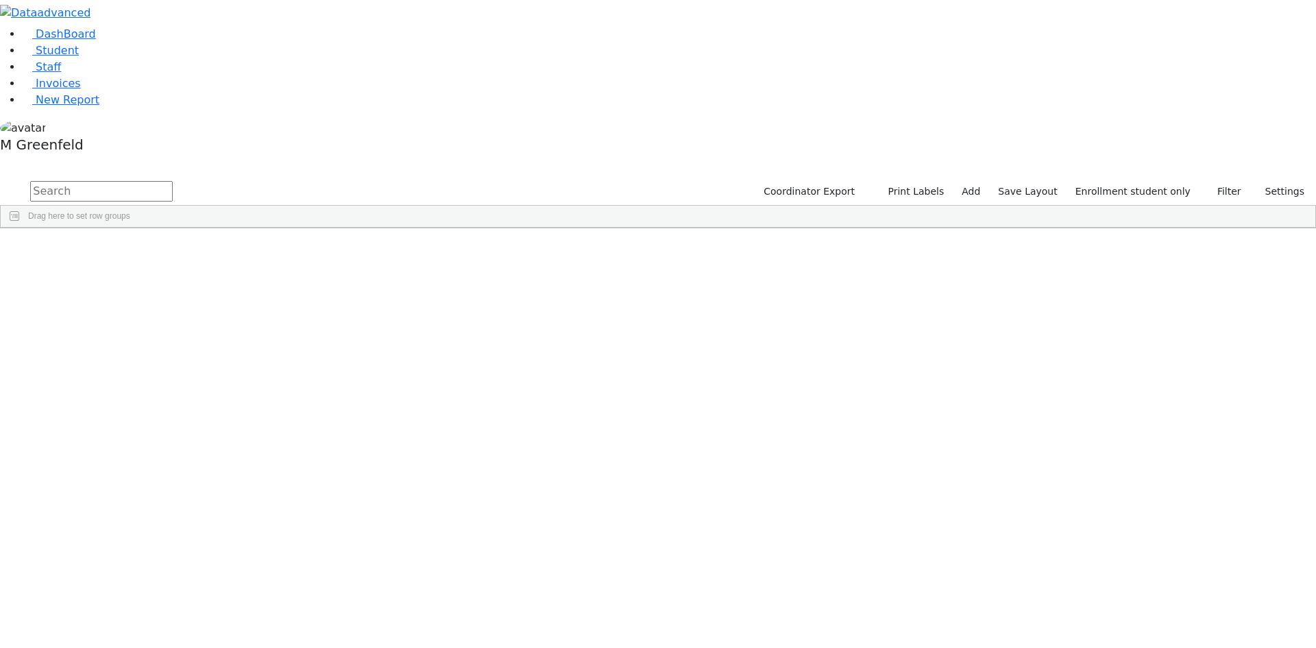
scroll to position [102, 0]
click at [204, 647] on div "[PERSON_NAME]" at bounding box center [171, 656] width 66 height 19
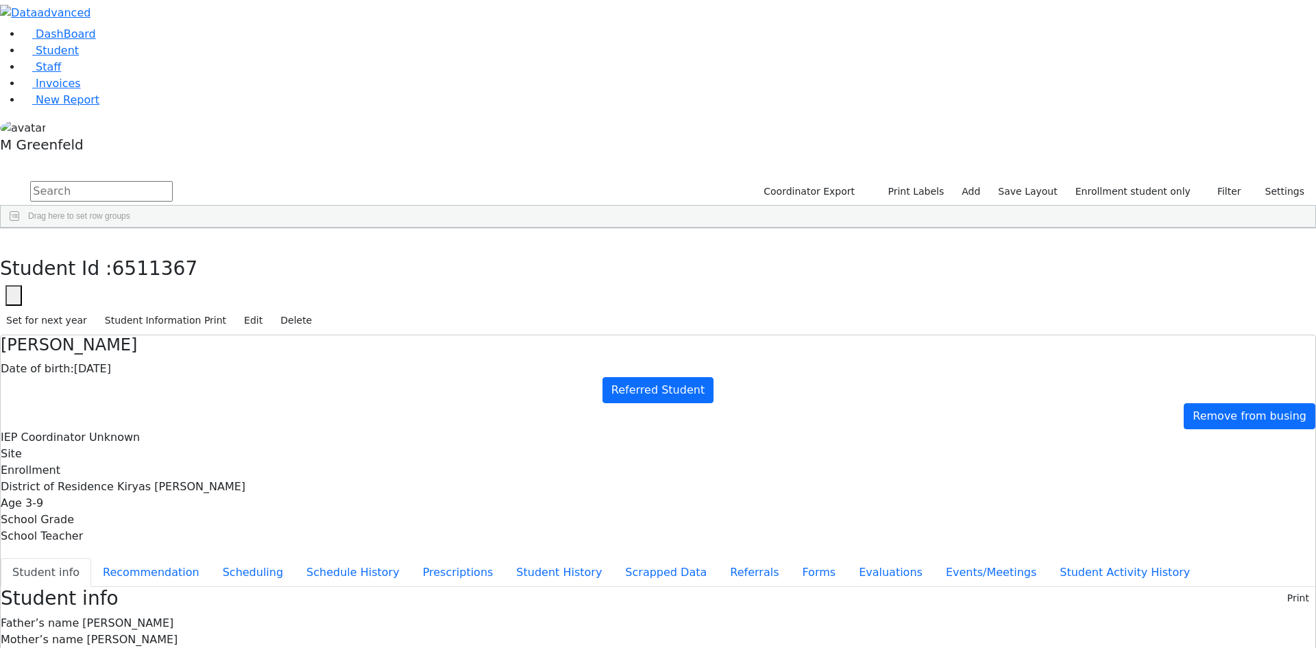
scroll to position [0, 0]
click at [272, 228] on div "Student Id : 6511367 Student Id 6511367 Cancel Save Set for next year Student I…" at bounding box center [658, 281] width 1316 height 107
click at [6, 239] on use "button" at bounding box center [6, 239] width 0 height 0
click at [79, 57] on link "Student" at bounding box center [50, 50] width 57 height 13
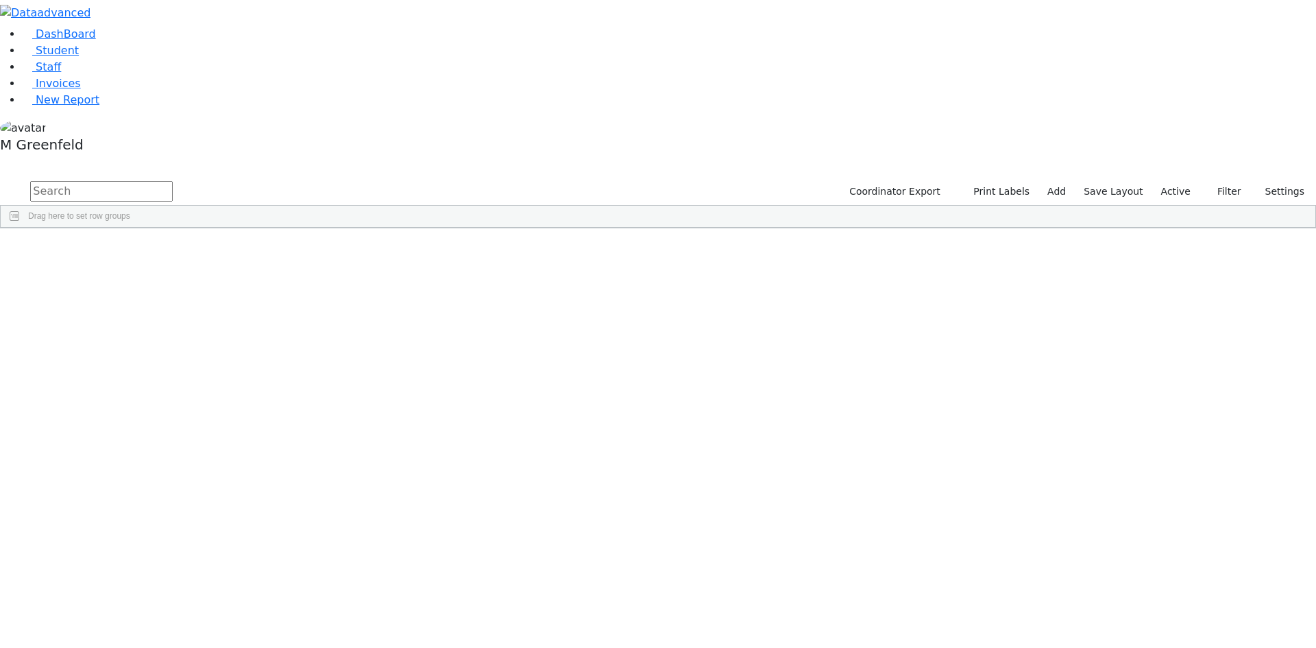
click at [173, 181] on input "text" at bounding box center [101, 191] width 143 height 21
type input "lazer"
click at [138, 289] on div "[PERSON_NAME]" at bounding box center [105, 298] width 66 height 19
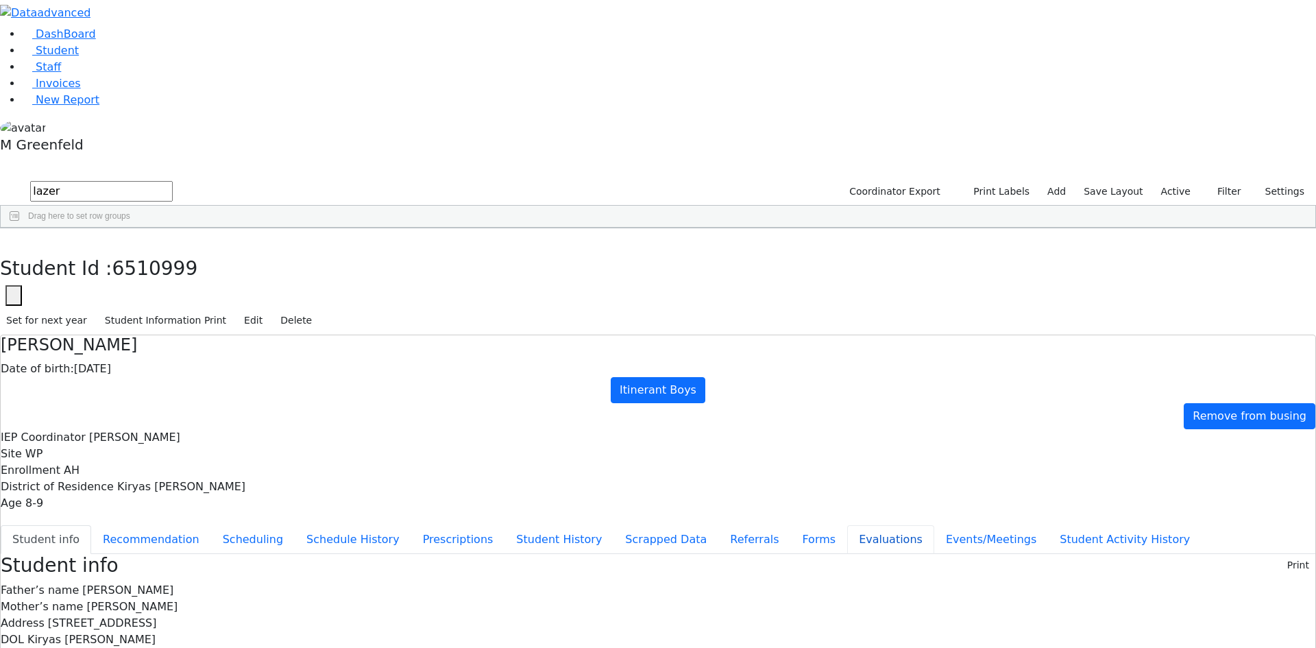
click at [847, 525] on button "Evaluations" at bounding box center [890, 539] width 87 height 29
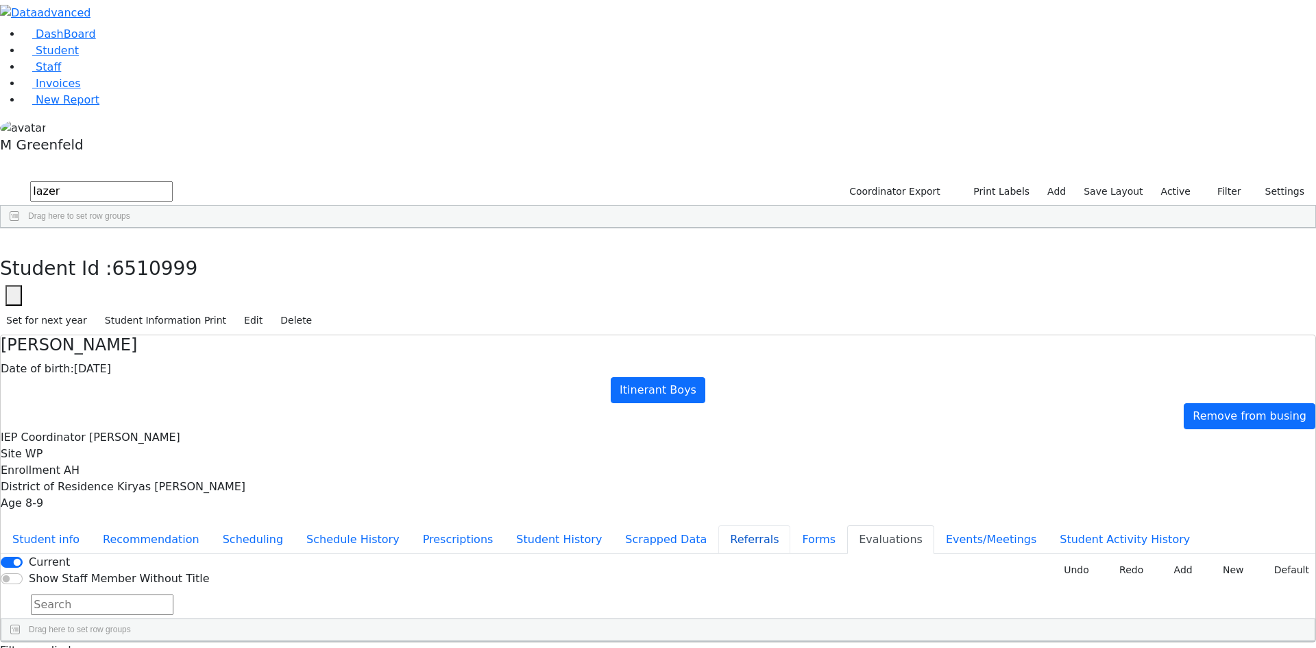
click at [719, 525] on button "Referrals" at bounding box center [755, 539] width 72 height 29
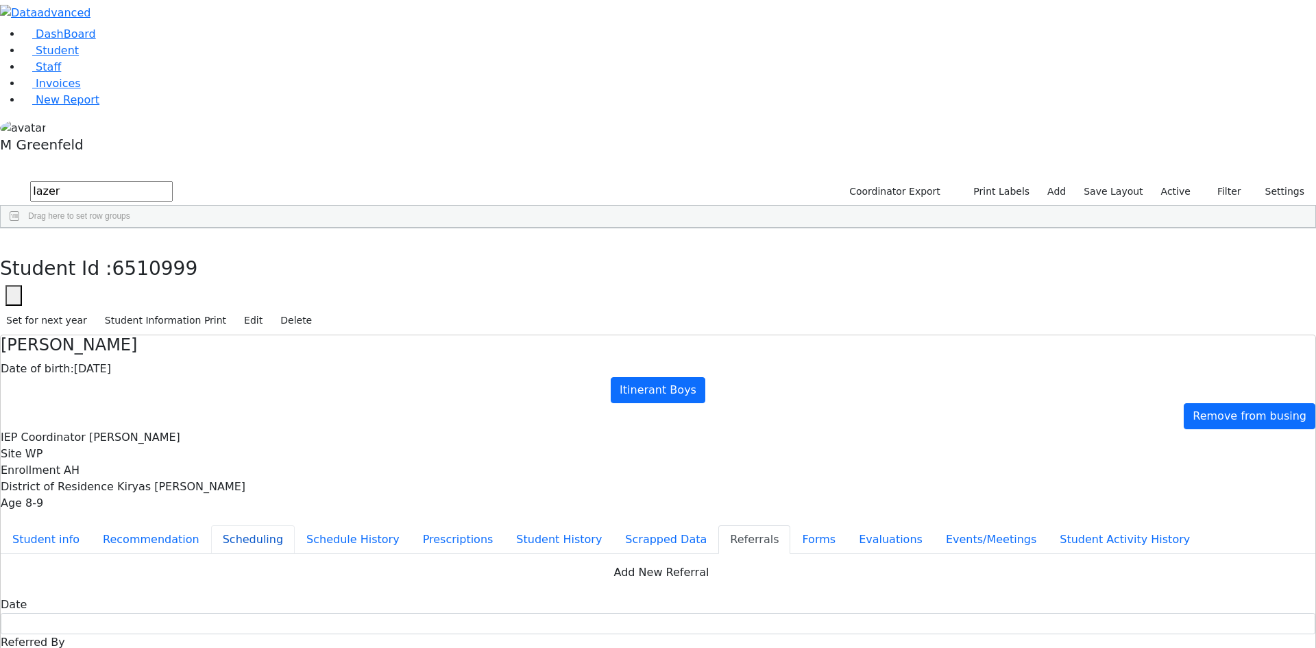
click at [295, 525] on button "Scheduling" at bounding box center [253, 539] width 84 height 29
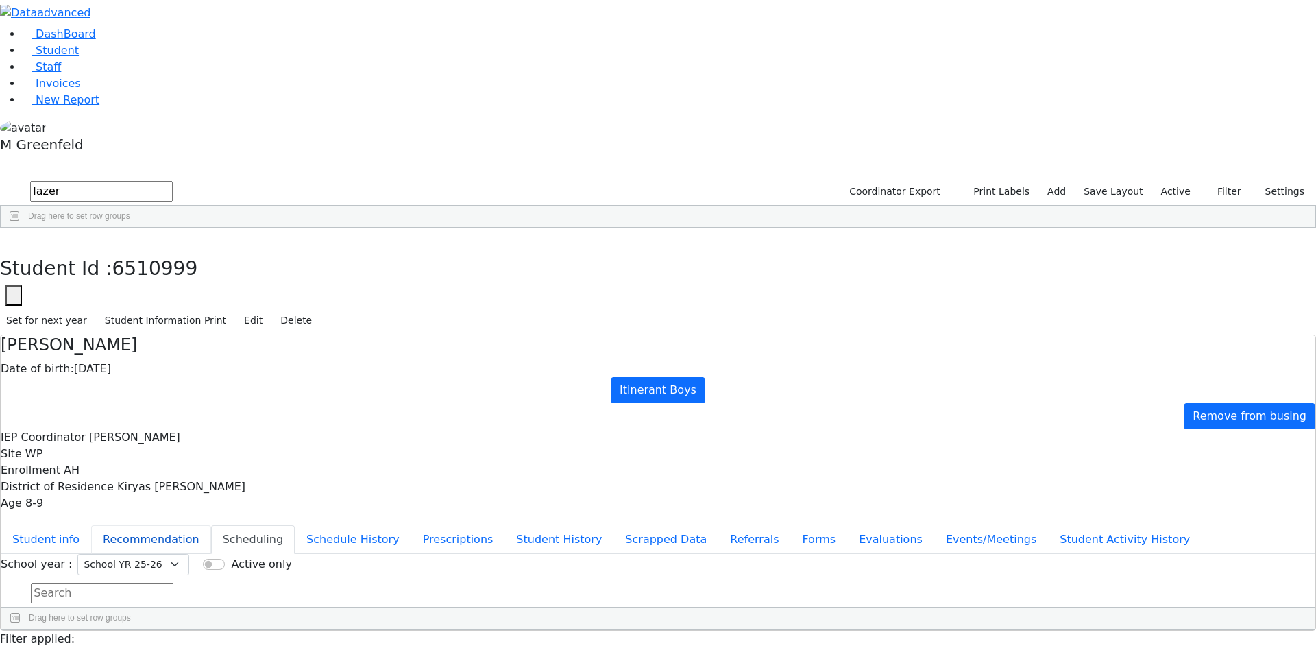
click at [211, 525] on button "Recommendation" at bounding box center [151, 539] width 120 height 29
checkbox input "true"
click at [91, 525] on button "Student info" at bounding box center [46, 539] width 91 height 29
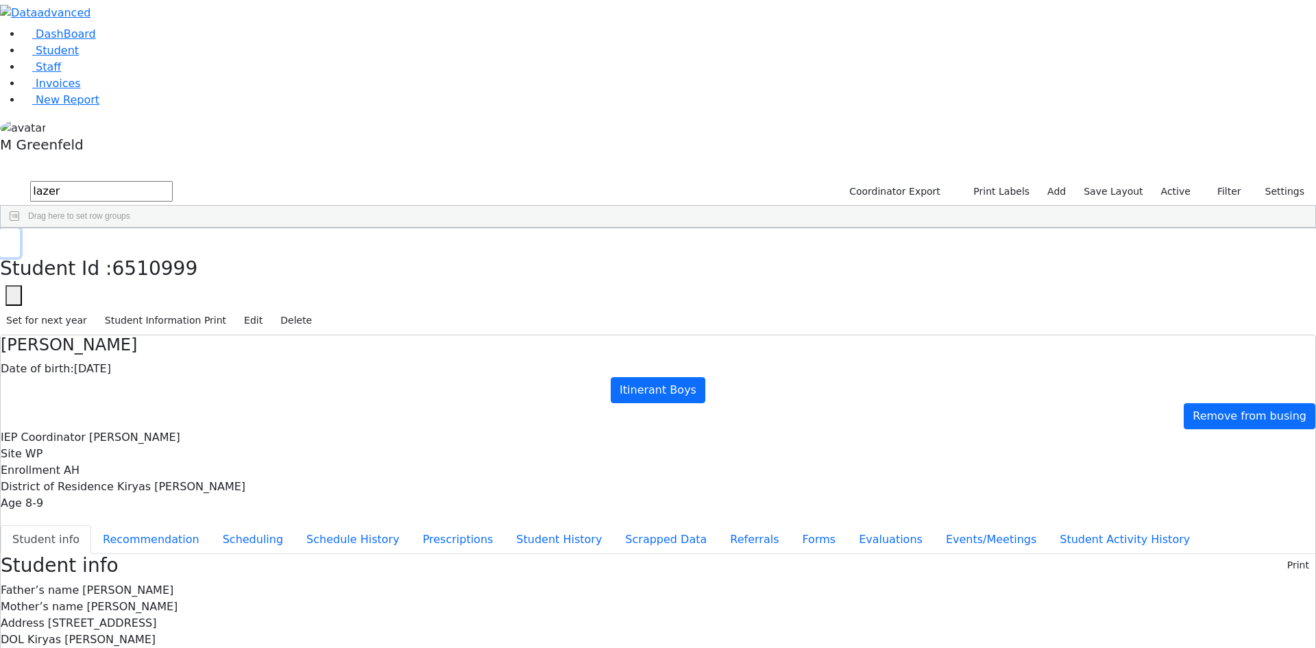
click at [6, 239] on use "button" at bounding box center [6, 239] width 0 height 0
click at [79, 57] on link "Student" at bounding box center [50, 50] width 57 height 13
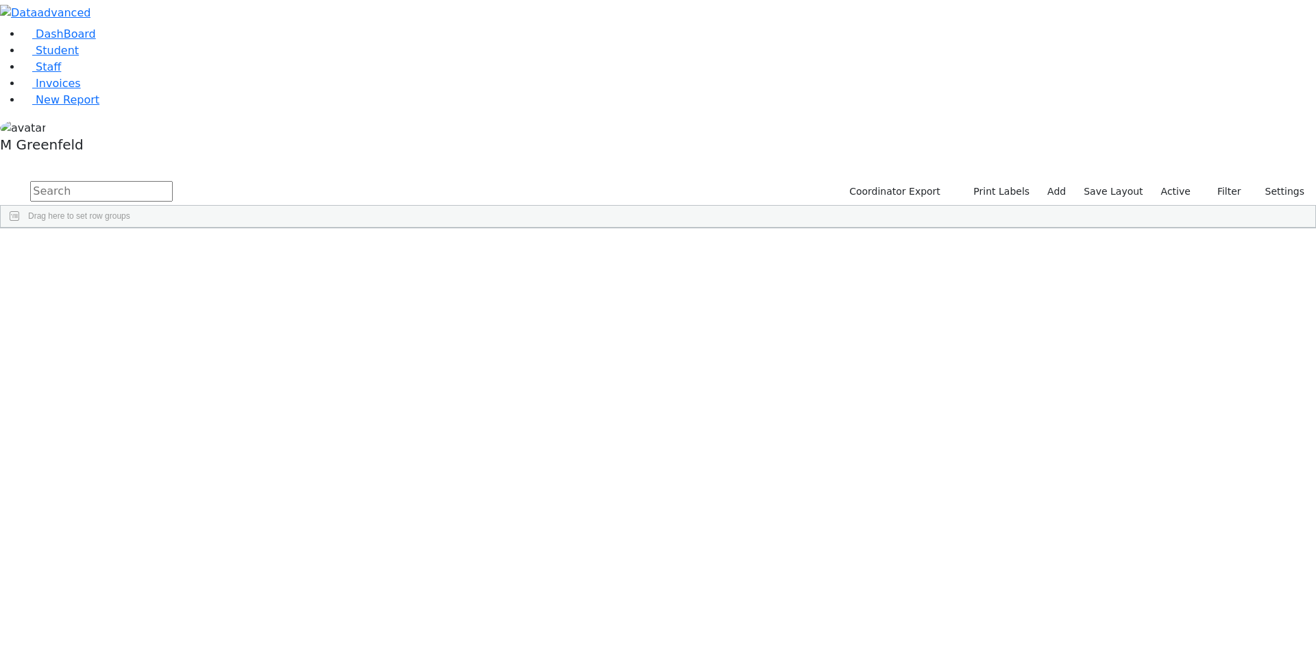
click at [173, 181] on input "text" at bounding box center [101, 191] width 143 height 21
type input "sS"
click at [1166, 181] on label "Active" at bounding box center [1176, 191] width 42 height 21
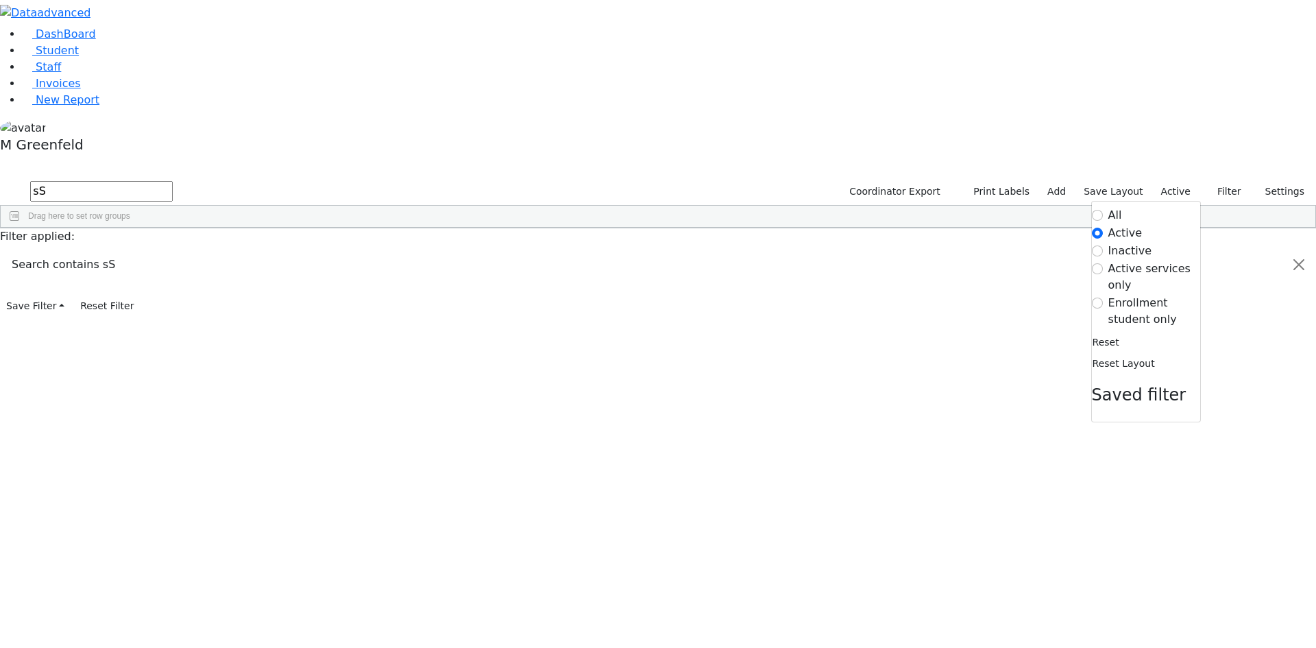
click at [1124, 295] on label "Enrollment student only" at bounding box center [1155, 311] width 92 height 33
click at [1103, 298] on input "Enrollment student only" at bounding box center [1097, 303] width 11 height 11
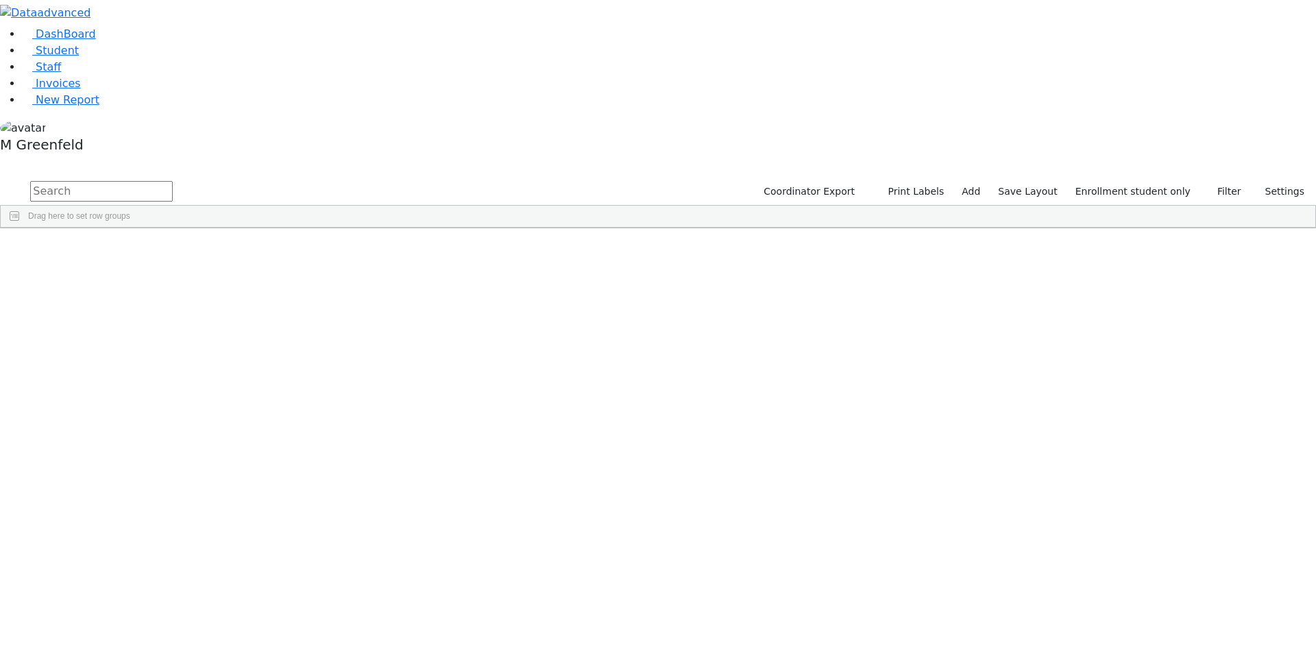
scroll to position [102, 0]
click at [269, 647] on div "11/15/2021" at bounding box center [237, 656] width 66 height 19
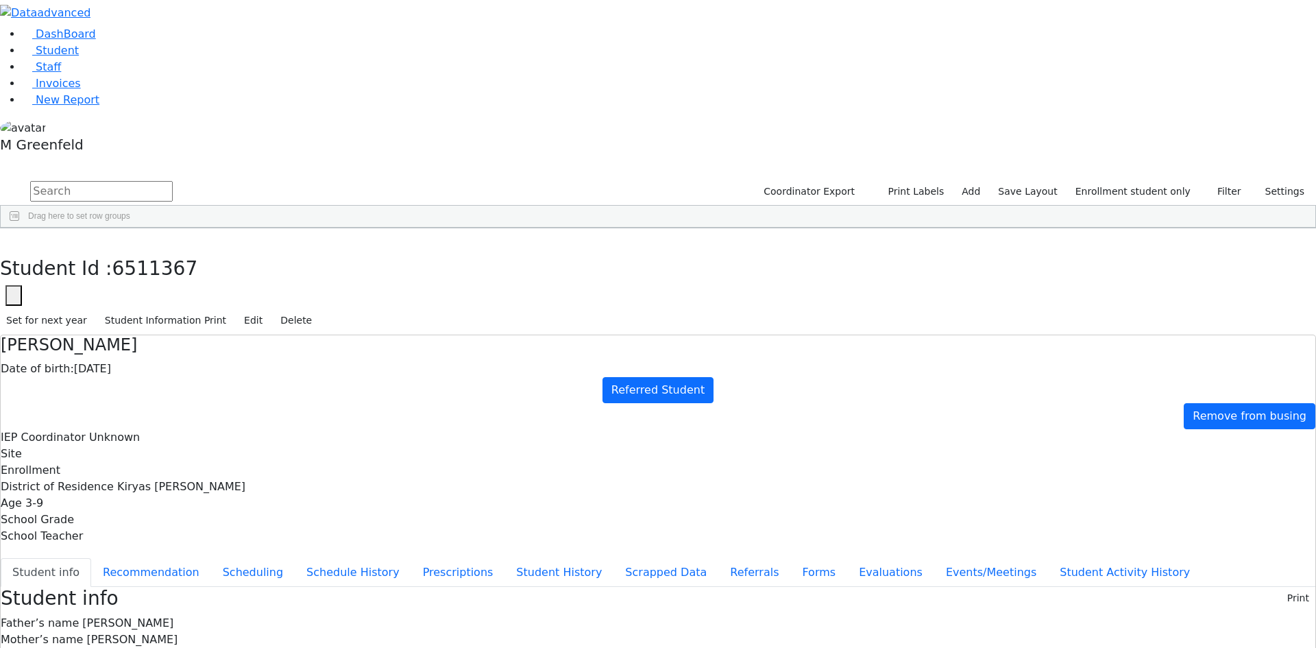
click at [276, 228] on div "Student Id : 6511367 Student Id 6511367 Cancel Save Set for next year Student I…" at bounding box center [658, 281] width 1316 height 107
click at [20, 228] on button "button" at bounding box center [10, 242] width 20 height 29
click at [269, 310] on button "Edit" at bounding box center [253, 320] width 31 height 21
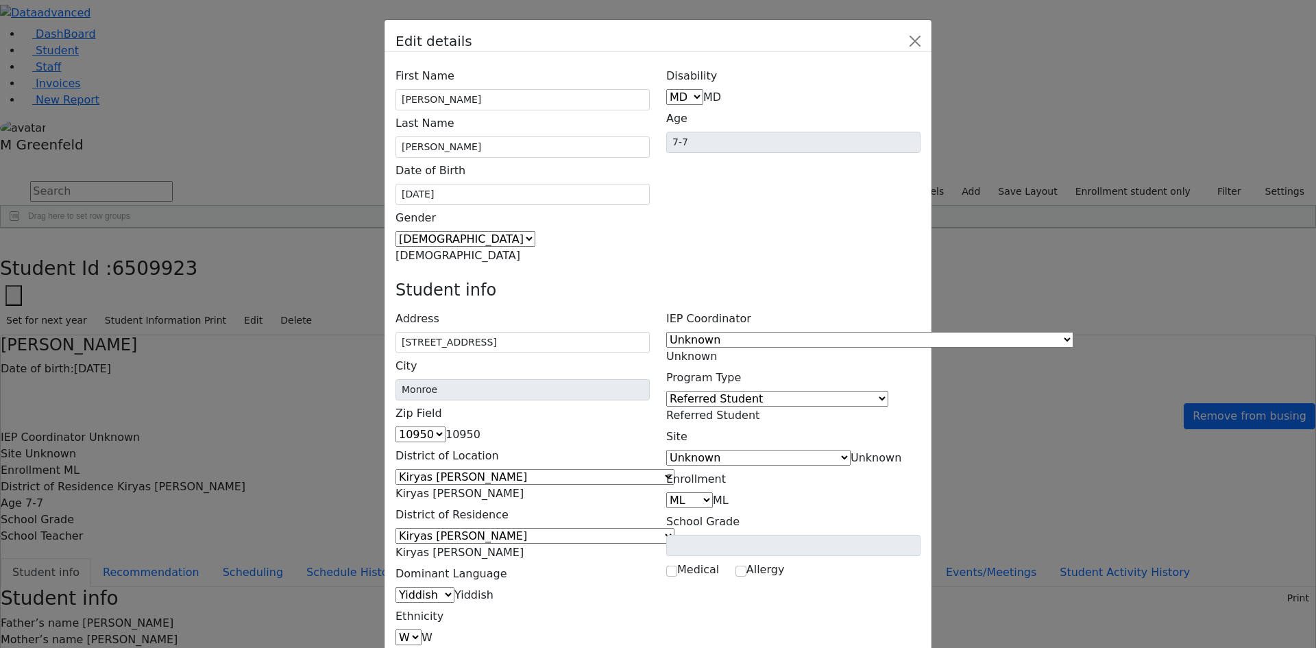
scroll to position [88, 0]
click at [747, 566] on input "checkbox" at bounding box center [741, 571] width 11 height 11
checkbox input "true"
click at [760, 579] on input "text" at bounding box center [765, 589] width 58 height 21
type input "Amoxicillin"
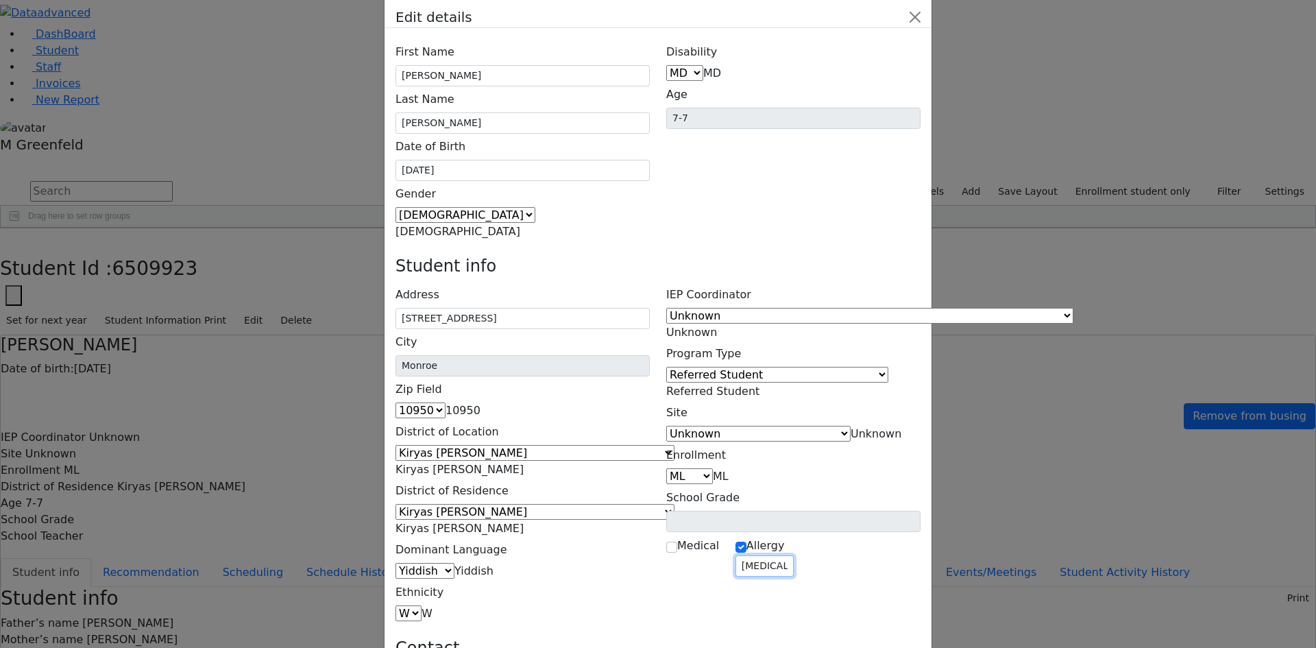
scroll to position [47, 0]
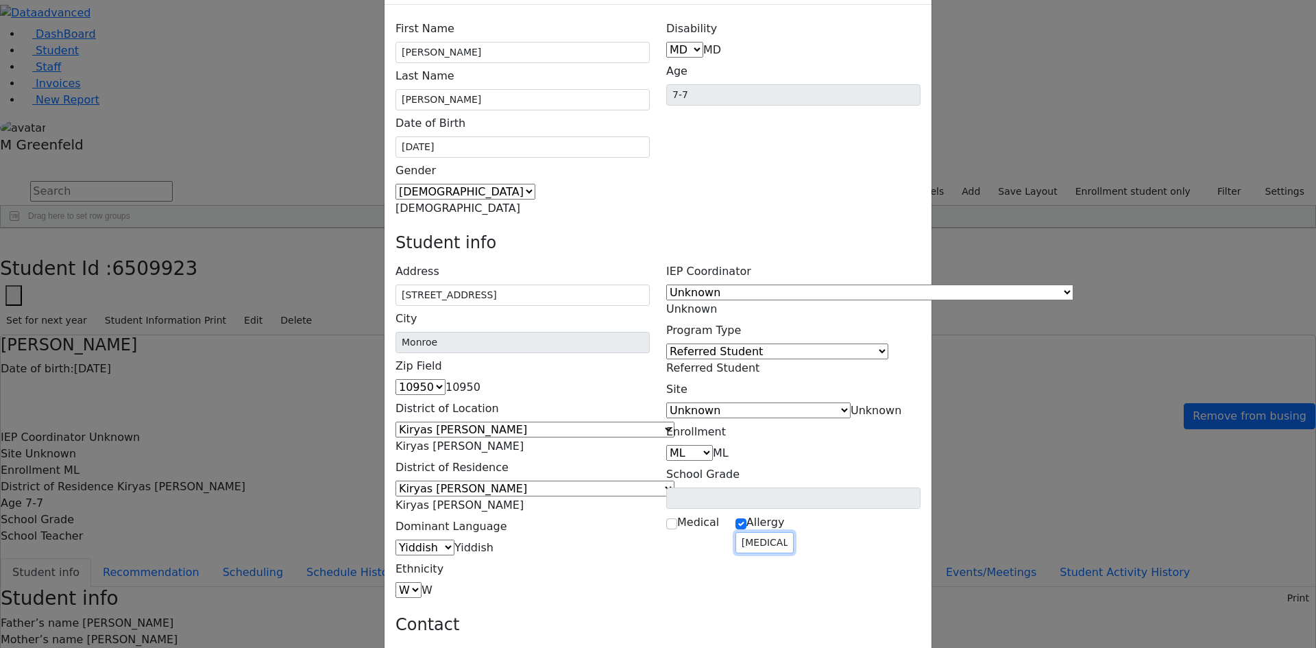
type input "Amoxicillin"
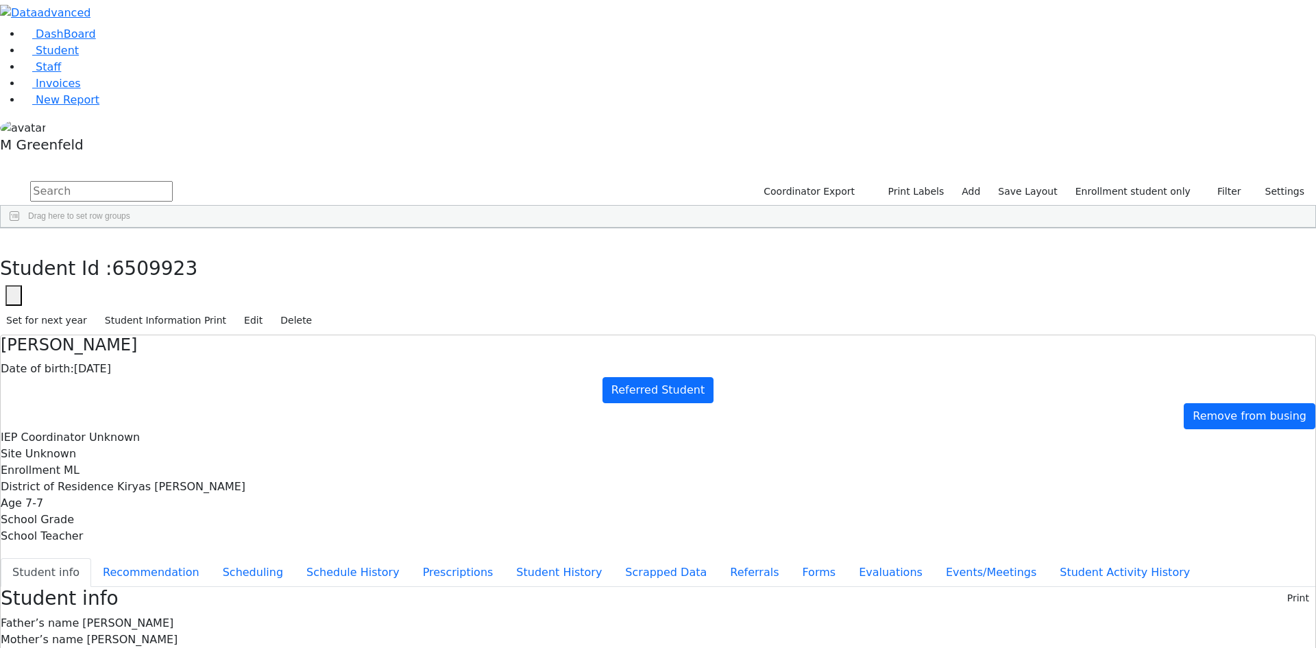
scroll to position [0, 0]
drag, startPoint x: 533, startPoint y: 453, endPoint x: 577, endPoint y: 454, distance: 43.9
copy span "Amoxicillin"
click at [211, 558] on button "Recommendation" at bounding box center [151, 572] width 120 height 29
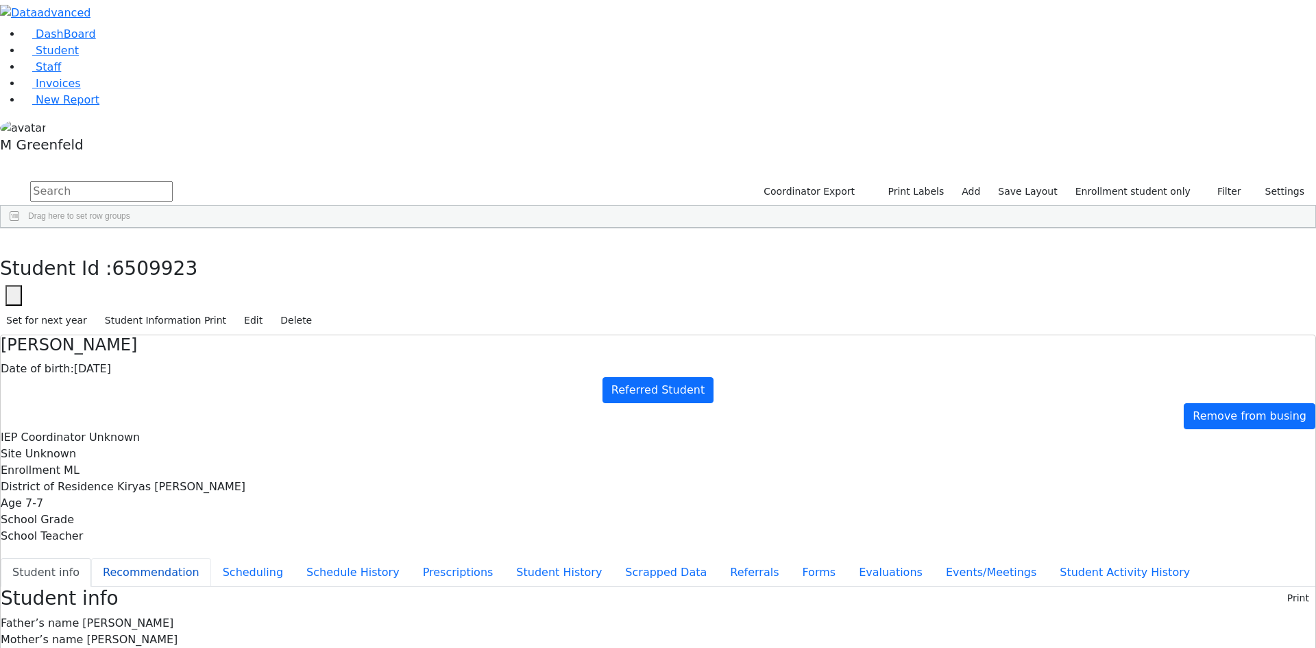
checkbox input "true"
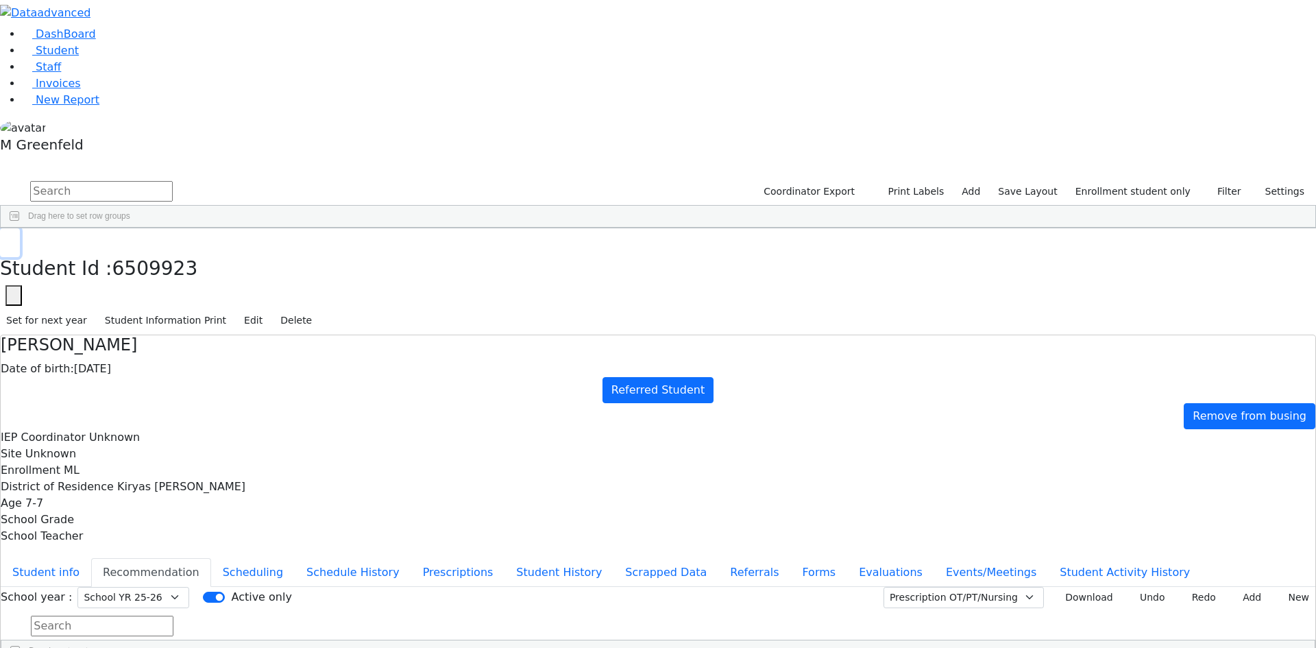
drag, startPoint x: 261, startPoint y: 23, endPoint x: 191, endPoint y: 69, distance: 83.7
click at [14, 239] on icon "button" at bounding box center [10, 243] width 8 height 8
click at [96, 40] on link "DashBoard" at bounding box center [59, 33] width 74 height 13
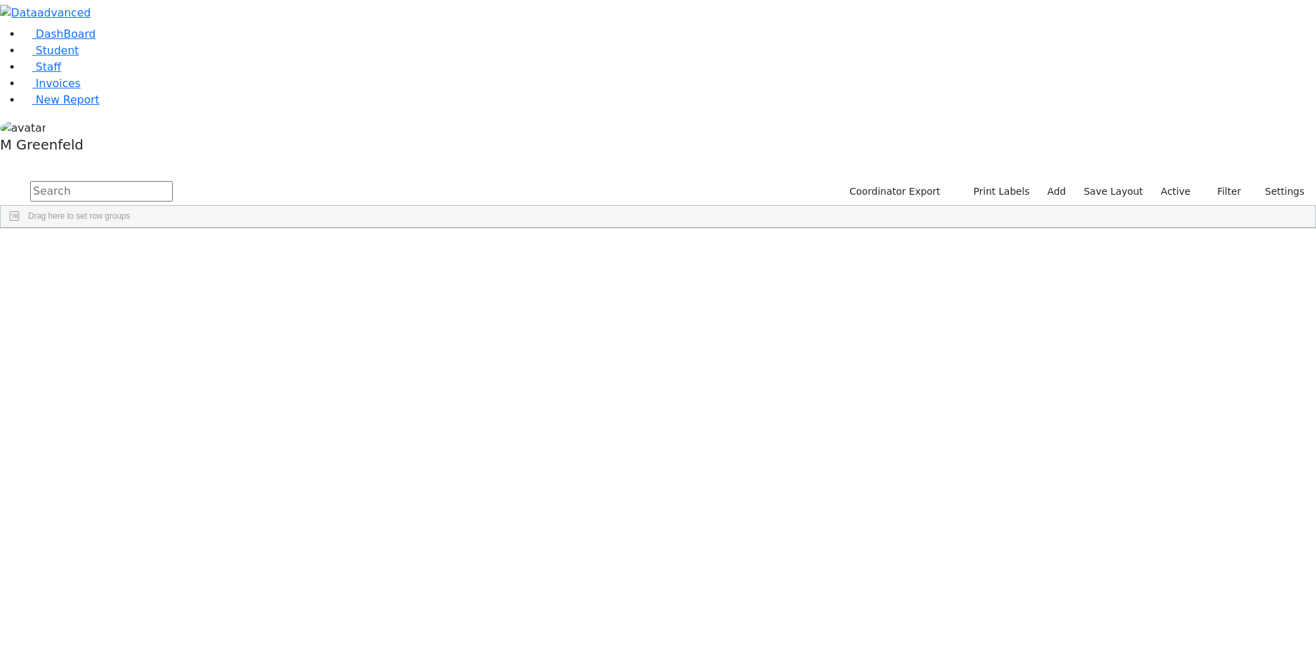
click at [1303, 303] on span "button" at bounding box center [1308, 308] width 11 height 11
click at [1168, 482] on span at bounding box center [1173, 487] width 11 height 11
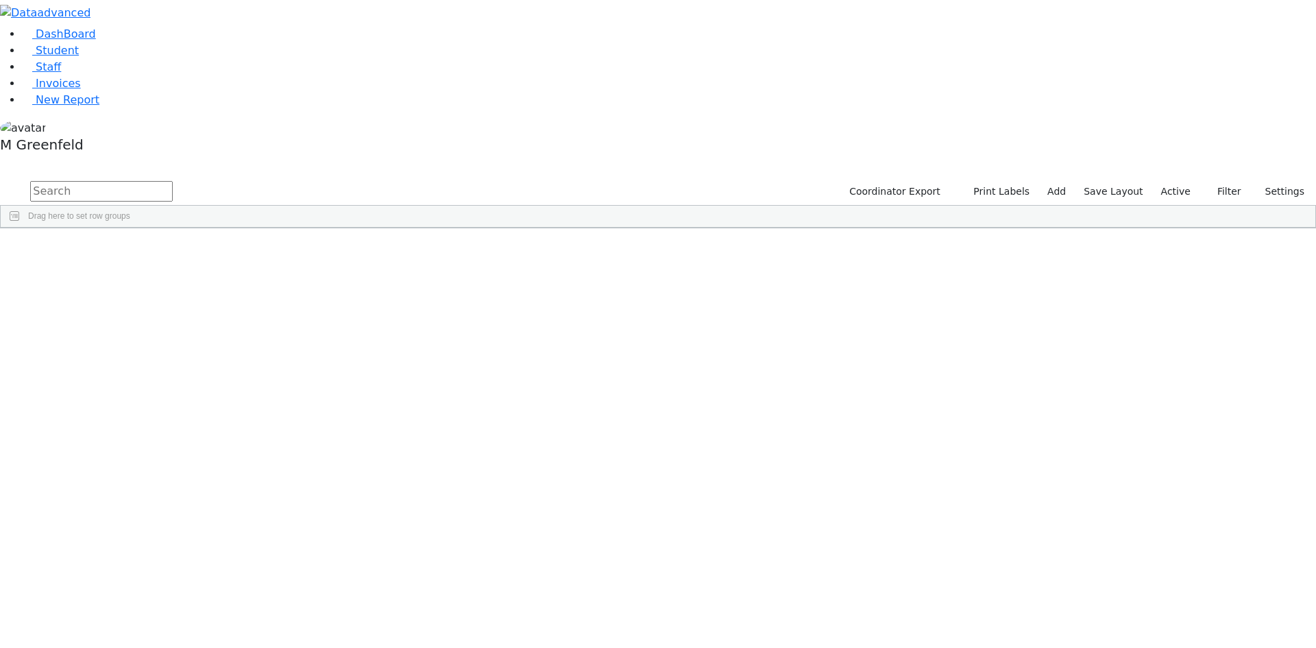
scroll to position [423, 0]
click at [1169, 506] on input "checkbox" at bounding box center [1174, 511] width 11 height 11
click at [1169, 566] on input "checkbox" at bounding box center [1174, 571] width 11 height 11
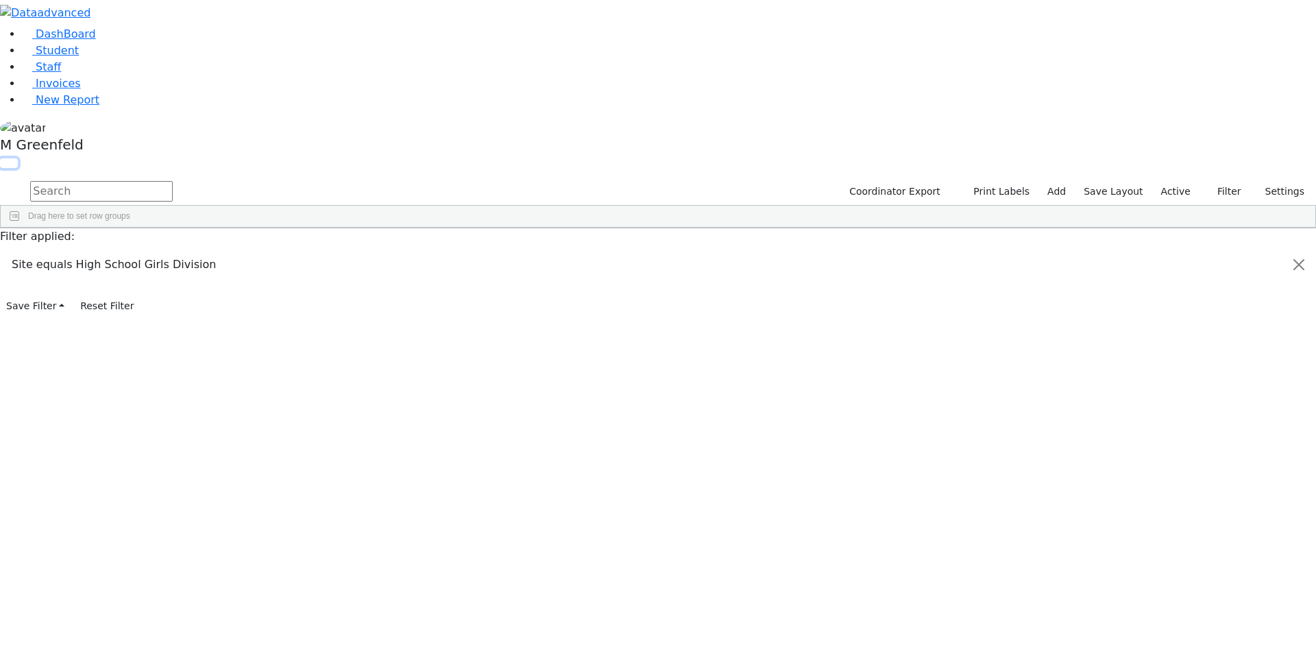
click at [18, 158] on button "button" at bounding box center [9, 163] width 18 height 10
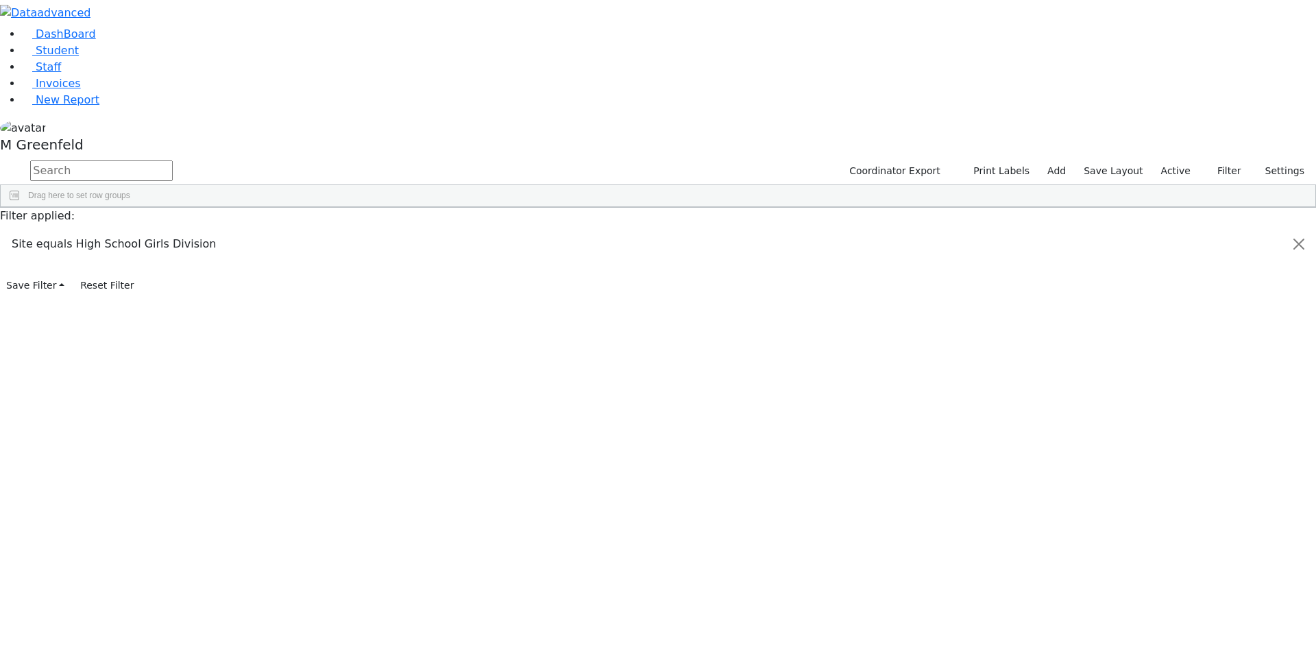
click at [1169, 529] on input "checkbox" at bounding box center [1174, 534] width 11 height 11
click at [1169, 546] on input "checkbox" at bounding box center [1174, 551] width 11 height 11
click at [1169, 529] on input "checkbox" at bounding box center [1174, 534] width 11 height 11
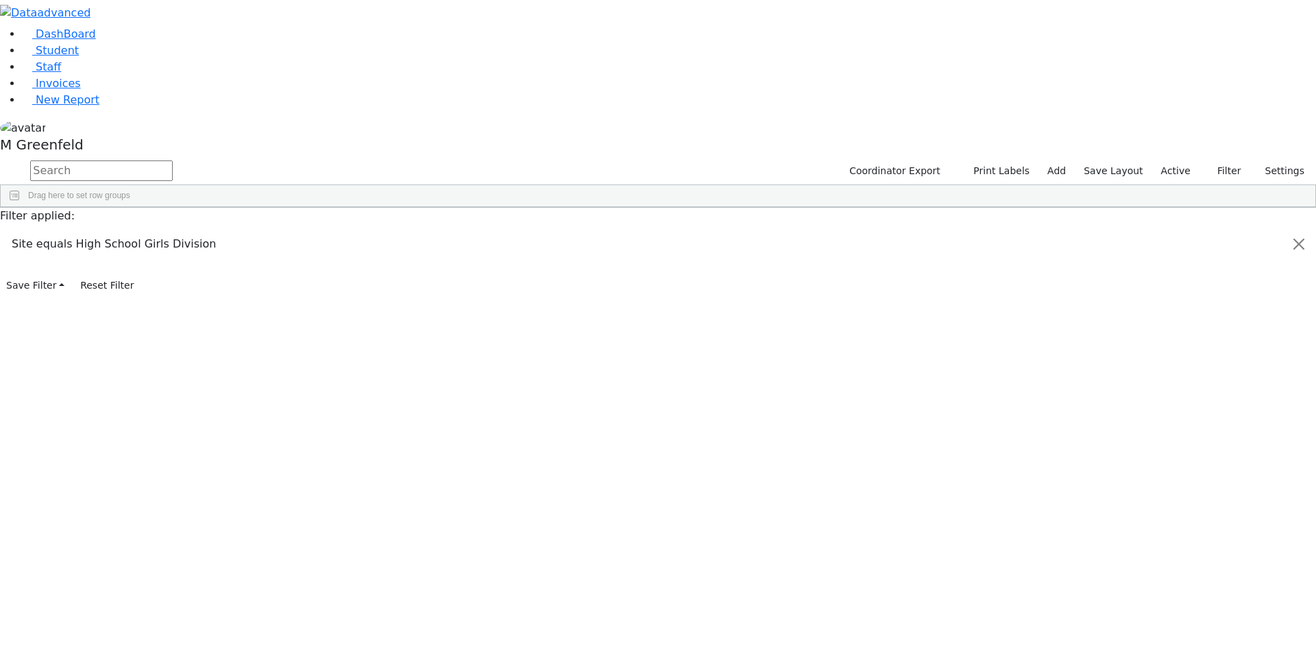
drag, startPoint x: 1163, startPoint y: 459, endPoint x: 1161, endPoint y: 468, distance: 9.8
click at [1168, 472] on span at bounding box center [1173, 477] width 11 height 11
click at [1169, 557] on input "checkbox" at bounding box center [1174, 562] width 11 height 11
click at [1169, 590] on input "checkbox" at bounding box center [1174, 595] width 11 height 11
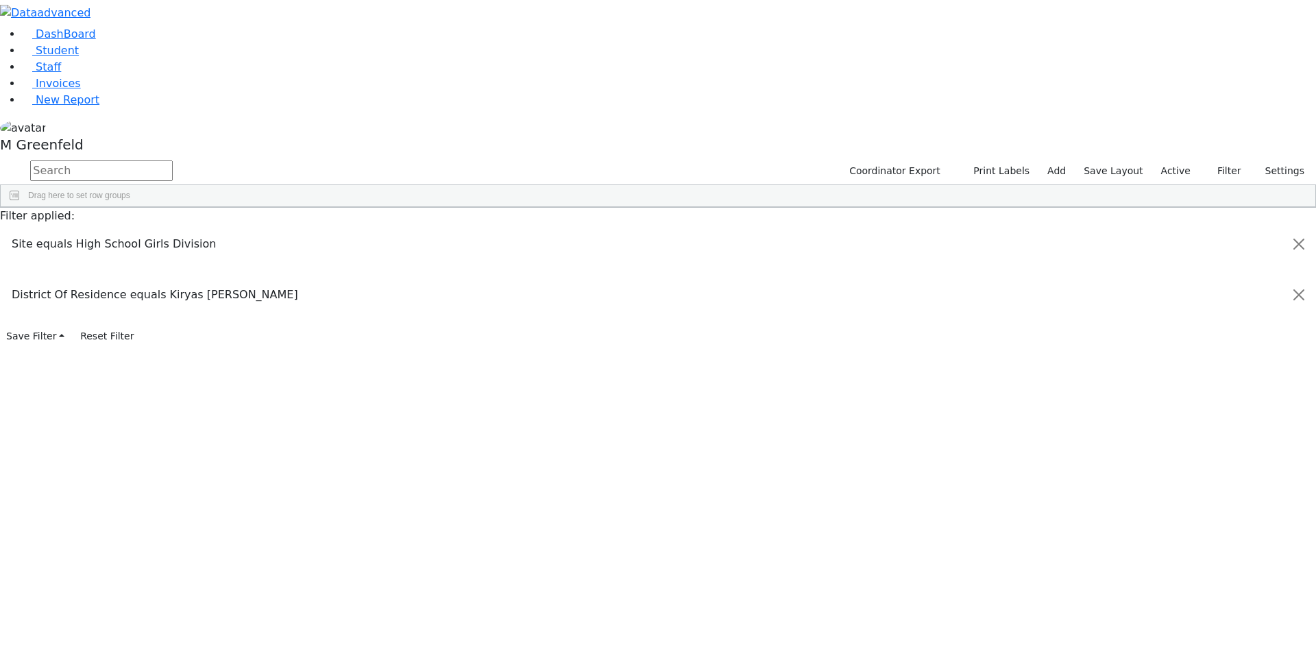
scroll to position [137, 0]
click at [1169, 490] on input "checkbox" at bounding box center [1174, 495] width 11 height 11
click at [1169, 507] on input "checkbox" at bounding box center [1174, 512] width 11 height 11
click at [0, 0] on button "button" at bounding box center [0, 0] width 0 height 0
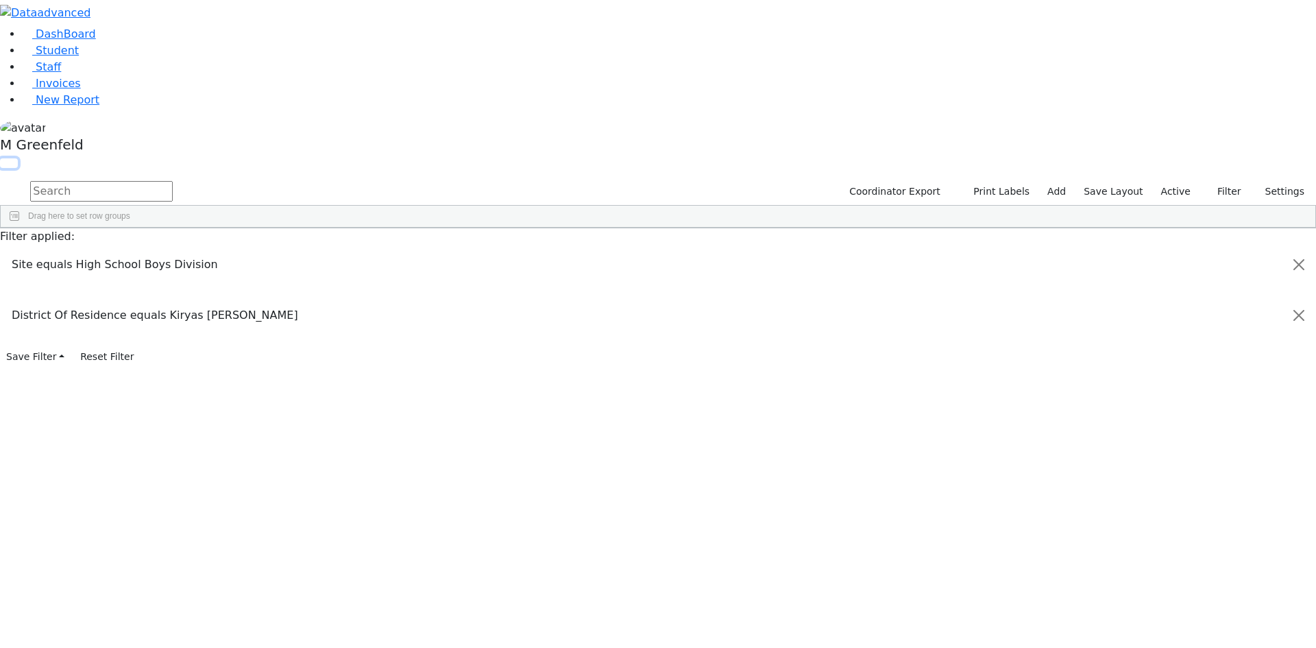
drag, startPoint x: 747, startPoint y: 19, endPoint x: 748, endPoint y: 25, distance: 6.9
click at [18, 158] on button "button" at bounding box center [9, 163] width 18 height 10
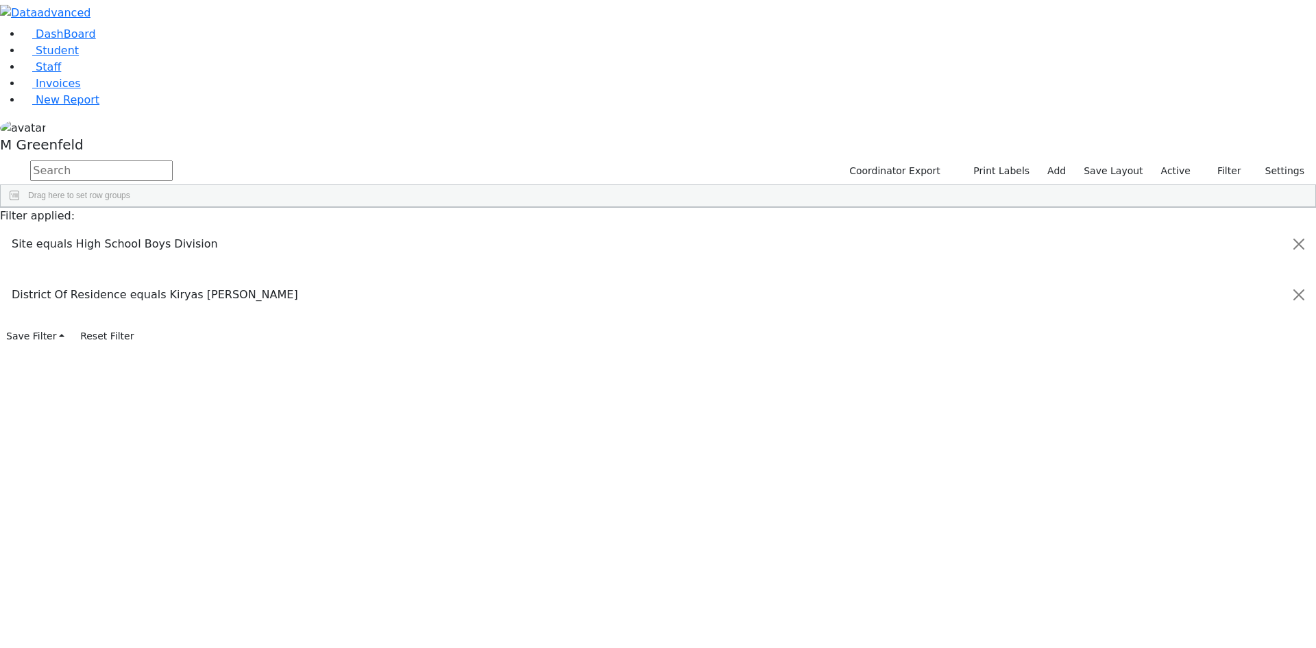
scroll to position [0, 0]
click at [1169, 490] on input "checkbox" at bounding box center [1174, 495] width 11 height 11
click at [1169, 523] on input "checkbox" at bounding box center [1174, 528] width 11 height 11
click at [1170, 523] on div "Kindergarten PS" at bounding box center [1207, 528] width 77 height 11
click at [1169, 523] on input "checkbox" at bounding box center [1174, 528] width 11 height 11
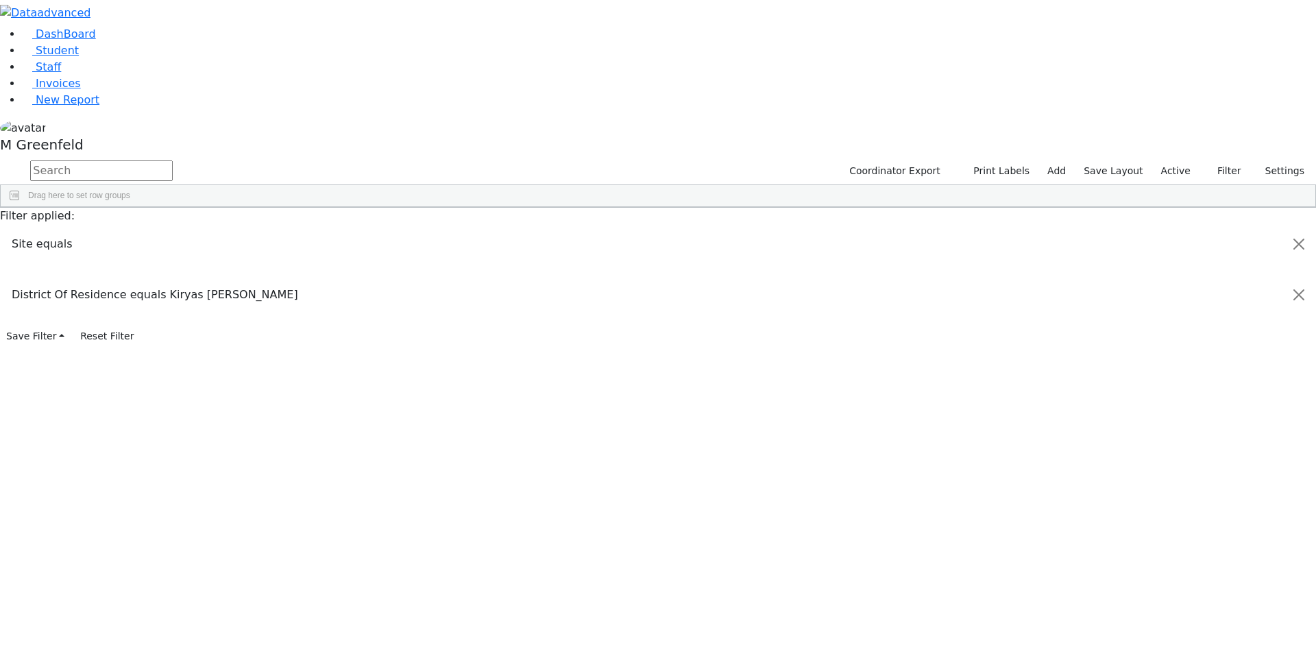
scroll to position [71, 0]
click at [1169, 490] on input "checkbox" at bounding box center [1174, 495] width 11 height 11
click at [79, 57] on link "Student" at bounding box center [50, 50] width 57 height 13
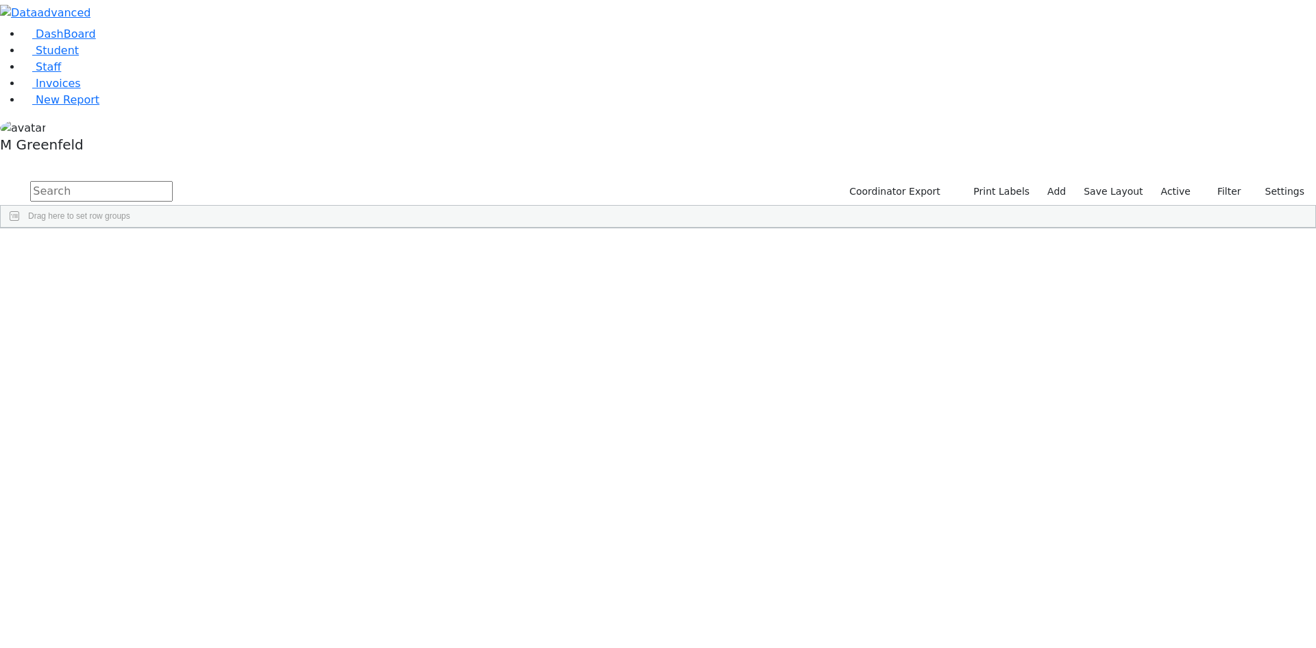
click at [173, 181] on input "text" at bounding box center [101, 191] width 143 height 21
click at [1301, 296] on button "Filters" at bounding box center [1308, 320] width 14 height 49
click at [45, 40] on link "DashBoard" at bounding box center [59, 33] width 74 height 13
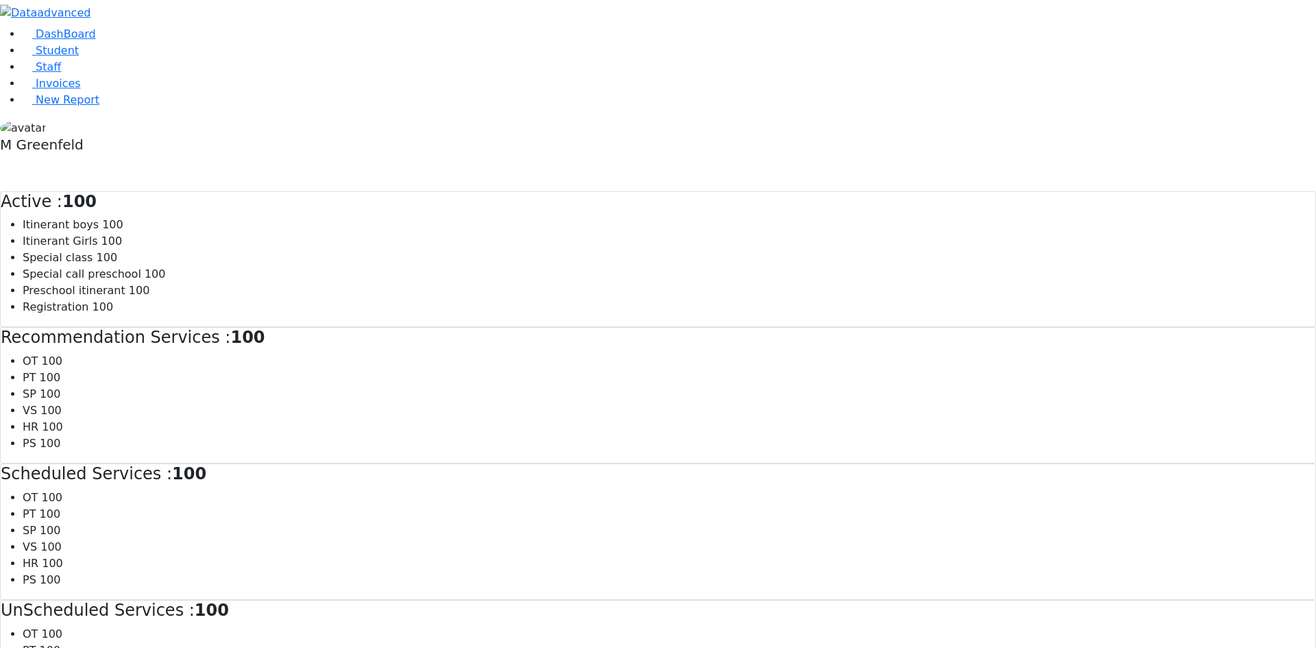
click at [56, 73] on link "Staff" at bounding box center [41, 66] width 39 height 13
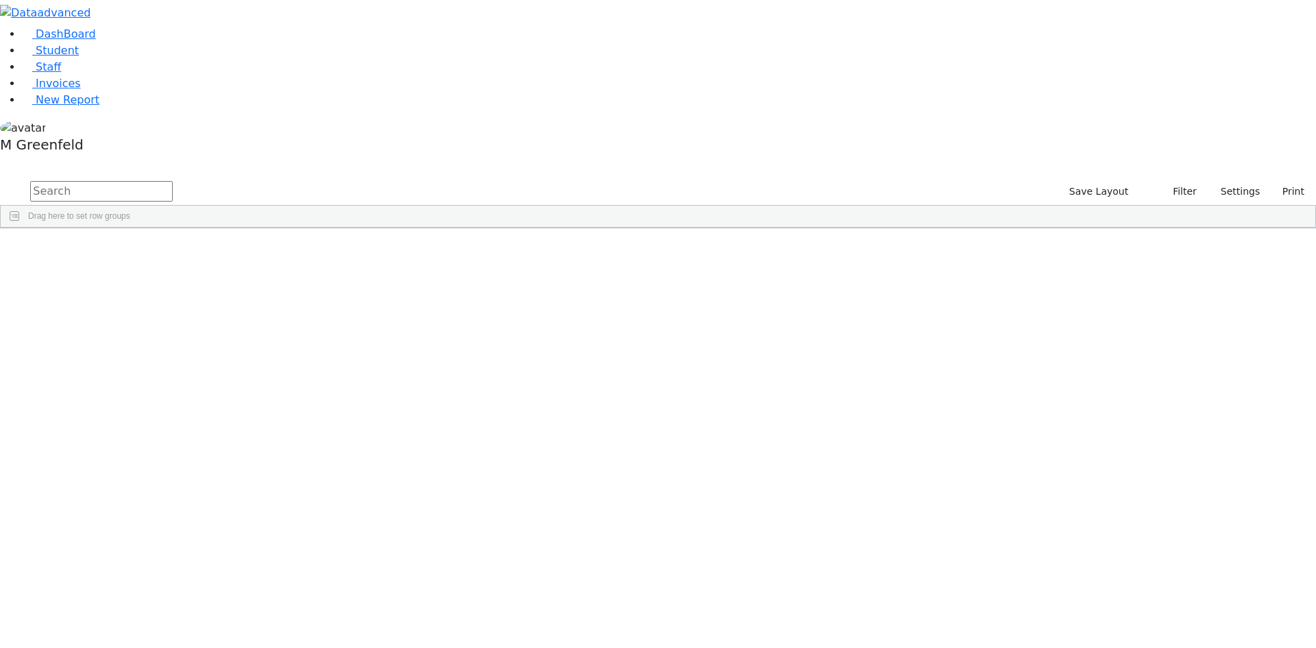
click at [56, 57] on span "Student" at bounding box center [57, 50] width 43 height 13
click at [58, 108] on li "New Report" at bounding box center [669, 100] width 1295 height 16
click at [57, 106] on span "New Report" at bounding box center [68, 99] width 64 height 13
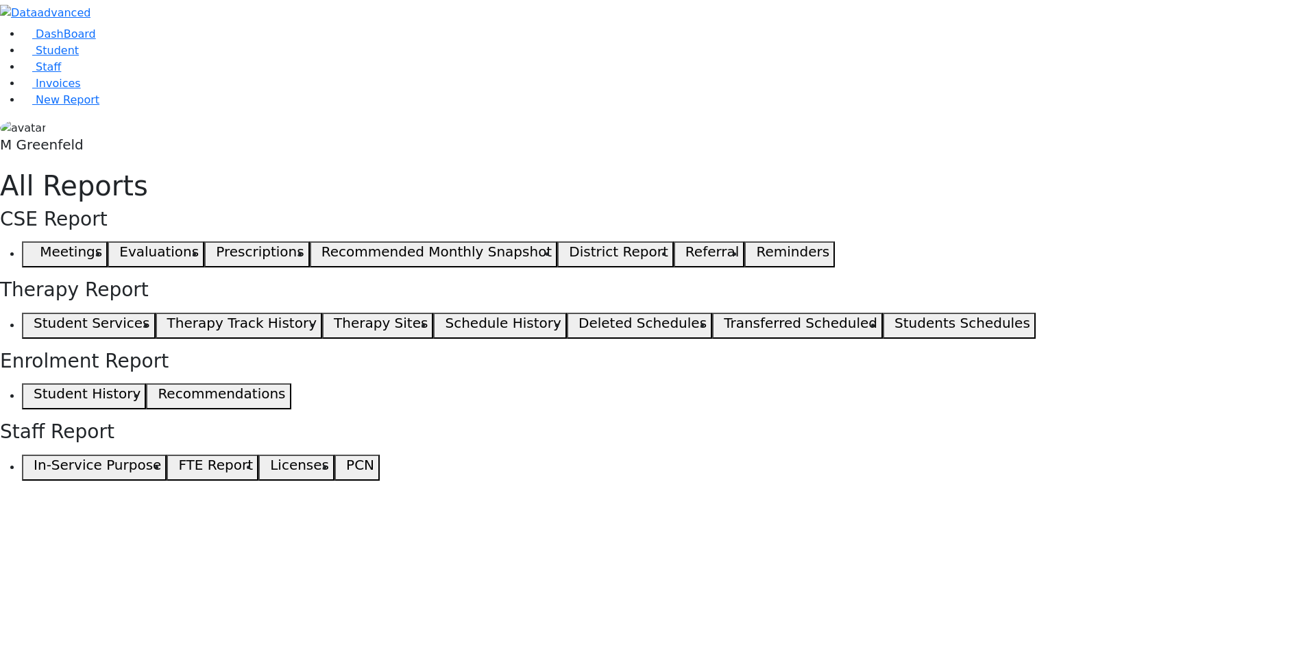
click at [152, 394] on use "button" at bounding box center [152, 394] width 0 height 0
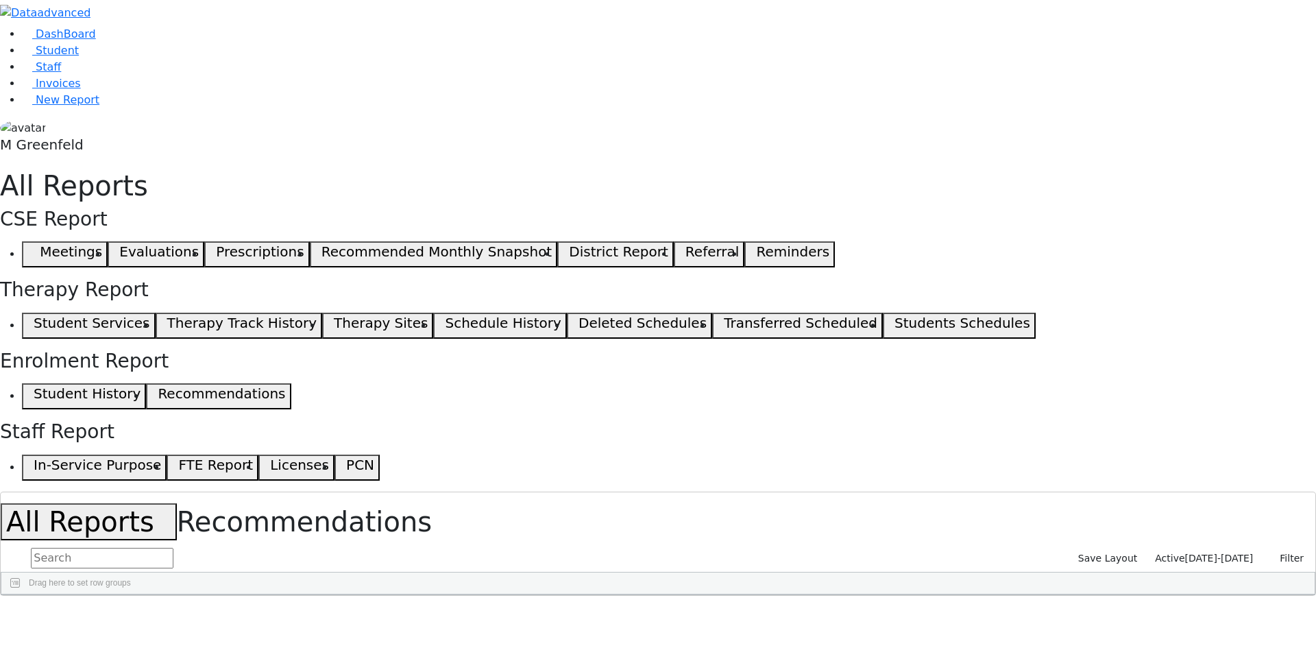
click at [1191, 548] on div "Active [DATE]-[DATE] Filter Active Current Date [DATE] - [DATE] Reset Reset Lay…" at bounding box center [1229, 558] width 161 height 21
click at [1190, 553] on span "[DATE]-[DATE]" at bounding box center [1219, 558] width 69 height 11
click at [1149, 629] on input "[DATE] - [DATE]" at bounding box center [1197, 639] width 132 height 21
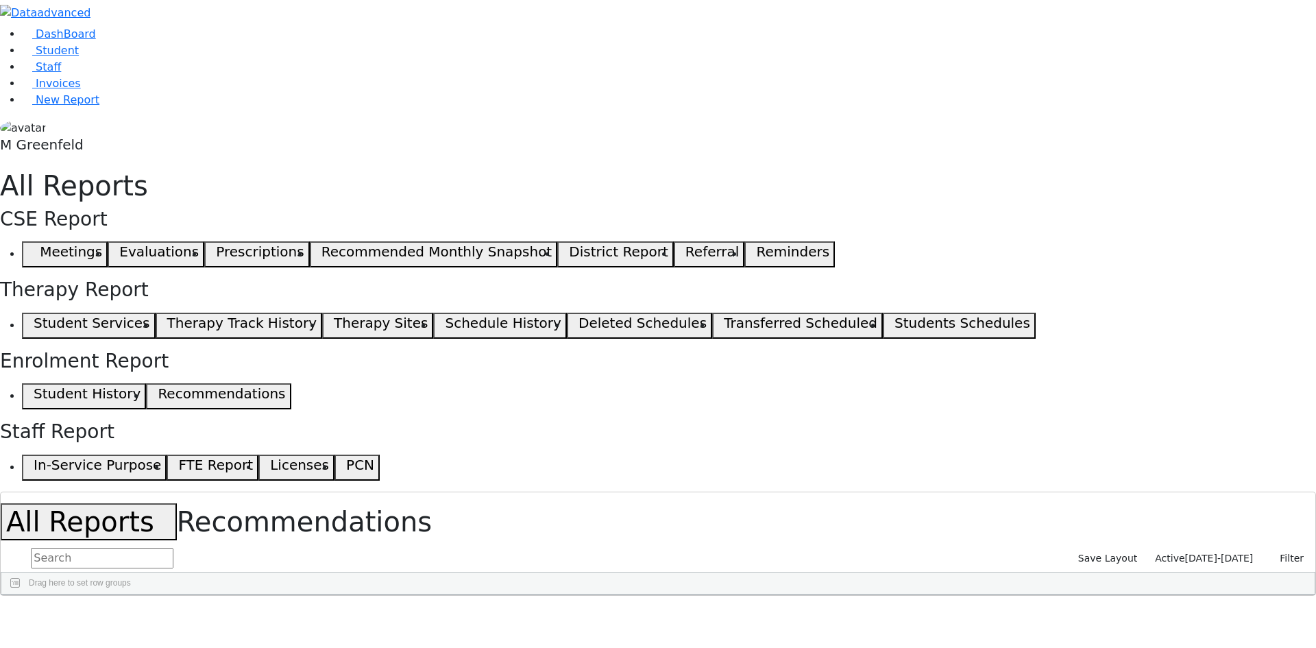
click at [132, 617] on div "Ekstein" at bounding box center [99, 626] width 67 height 19
click at [132, 636] on div "Friedlander" at bounding box center [99, 645] width 67 height 19
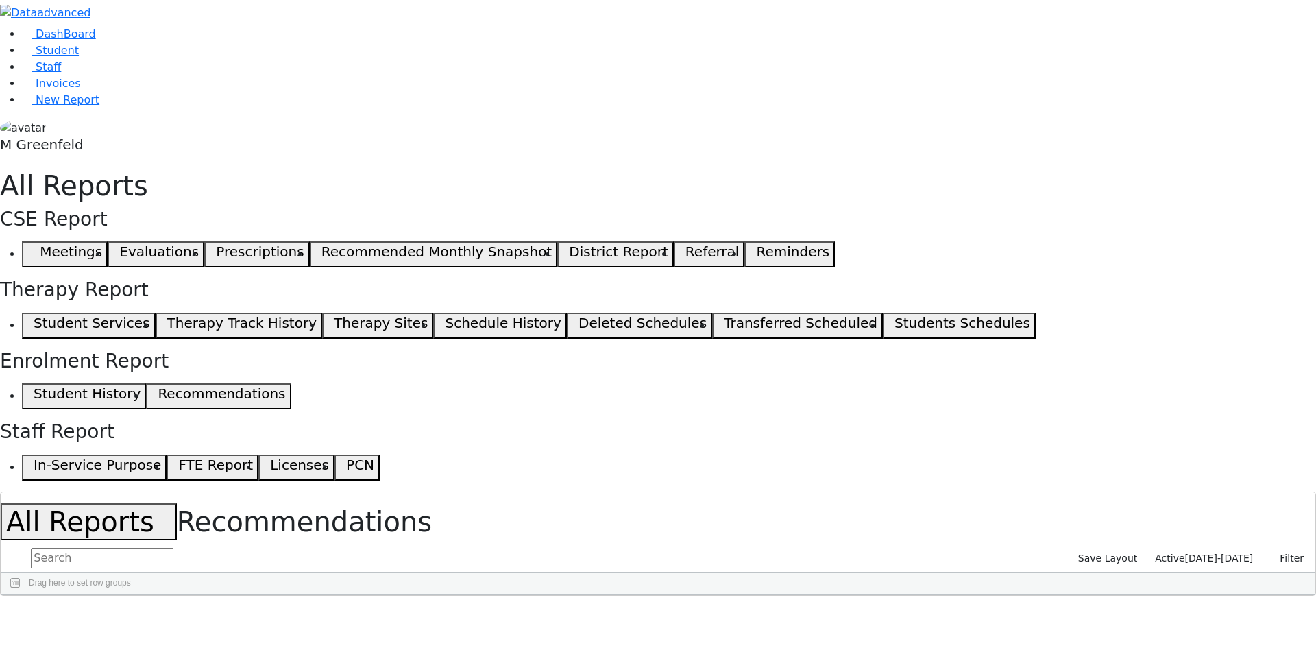
drag, startPoint x: 816, startPoint y: 116, endPoint x: 848, endPoint y: 115, distance: 32.2
click at [699, 594] on div at bounding box center [696, 605] width 5 height 22
click at [53, 57] on span "Student" at bounding box center [57, 50] width 43 height 13
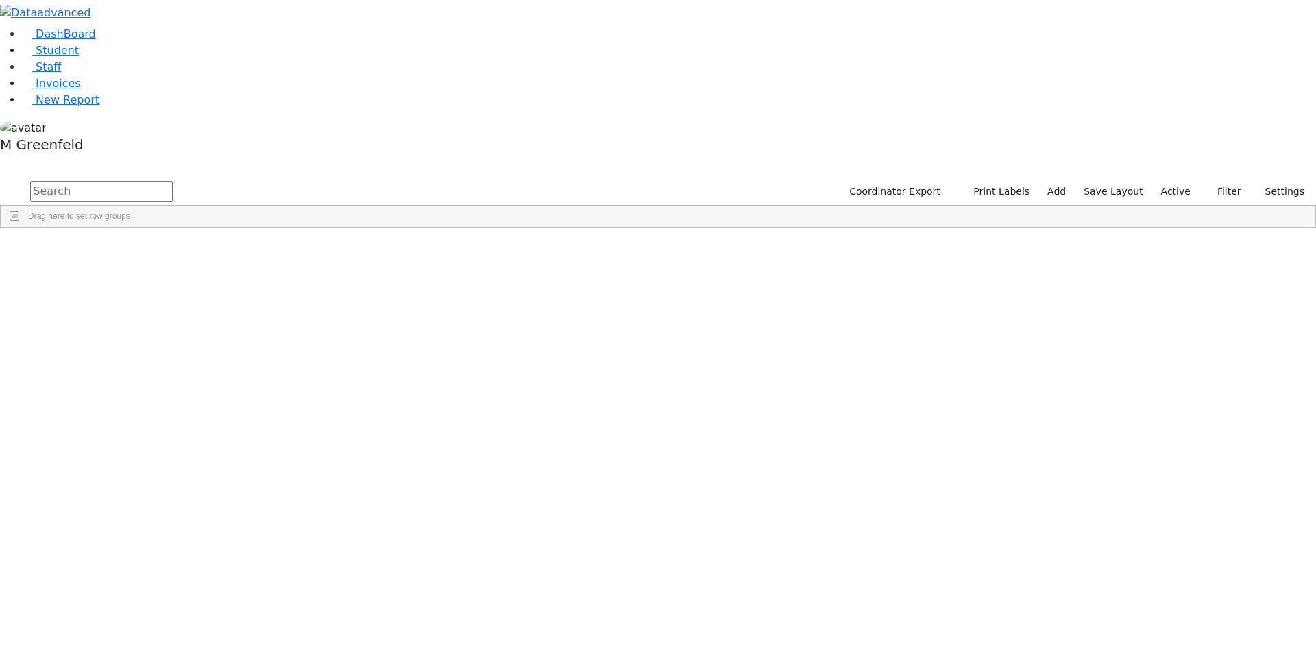
click at [1303, 296] on button "Filters" at bounding box center [1308, 320] width 14 height 49
click at [1168, 482] on span at bounding box center [1173, 487] width 11 height 11
click at [1171, 567] on div "(Select All)" at bounding box center [1197, 572] width 56 height 11
click at [1169, 567] on input "checkbox" at bounding box center [1174, 572] width 11 height 11
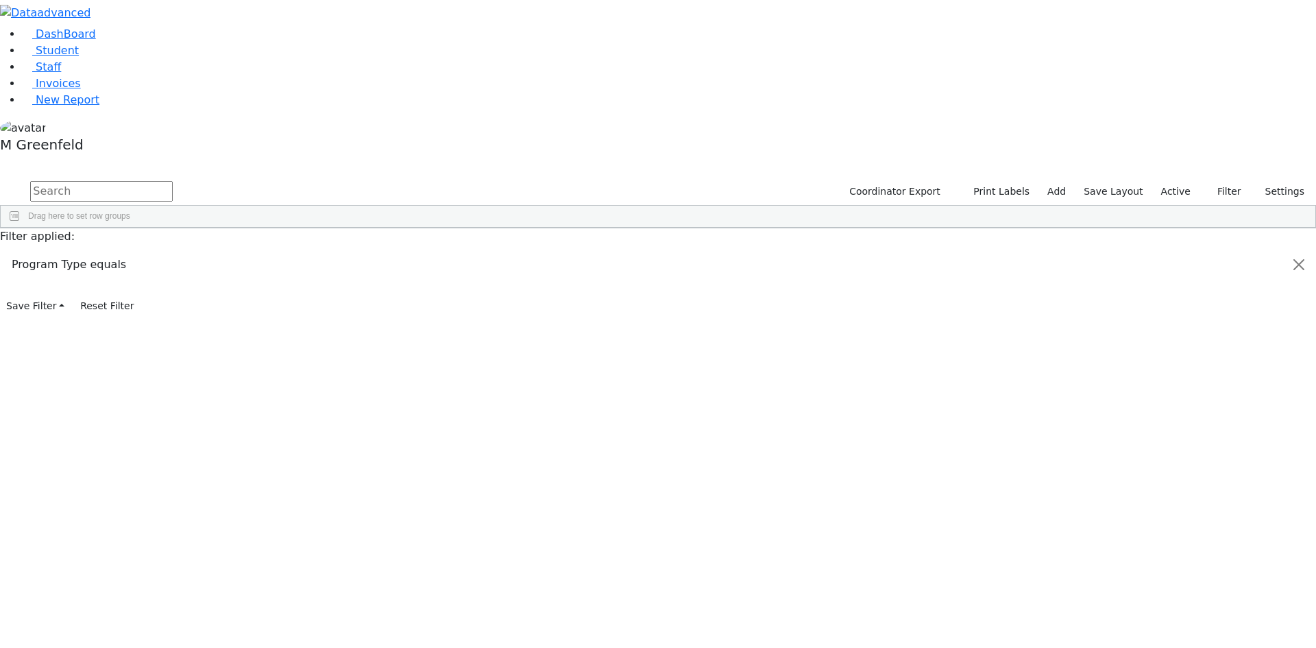
click at [1169, 647] on input "checkbox" at bounding box center [1174, 652] width 11 height 11
click at [1169, 551] on input "checkbox" at bounding box center [1174, 556] width 11 height 11
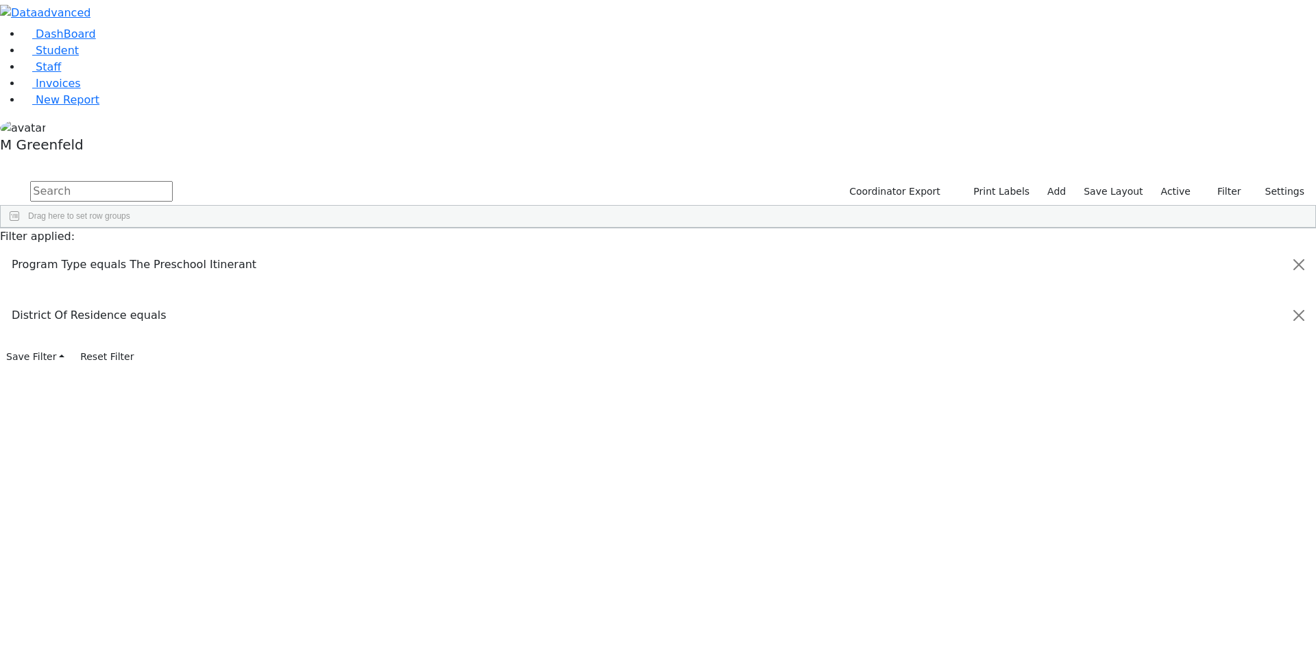
click at [1169, 567] on input "checkbox" at bounding box center [1174, 572] width 11 height 11
click at [18, 158] on button "button" at bounding box center [9, 163] width 18 height 10
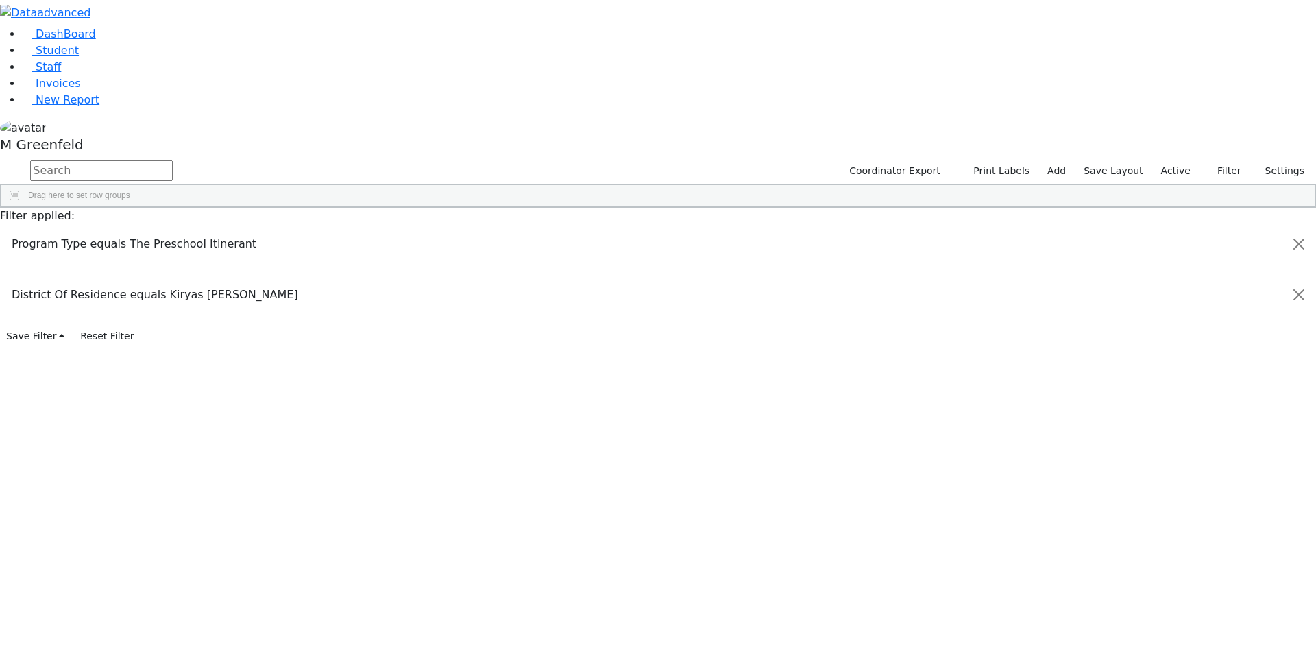
click at [173, 160] on input "text" at bounding box center [101, 170] width 143 height 21
click at [1169, 546] on input "checkbox" at bounding box center [1174, 551] width 11 height 11
click at [1169, 407] on input "checkbox" at bounding box center [1174, 412] width 11 height 11
click at [1169, 423] on input "checkbox" at bounding box center [1174, 428] width 11 height 11
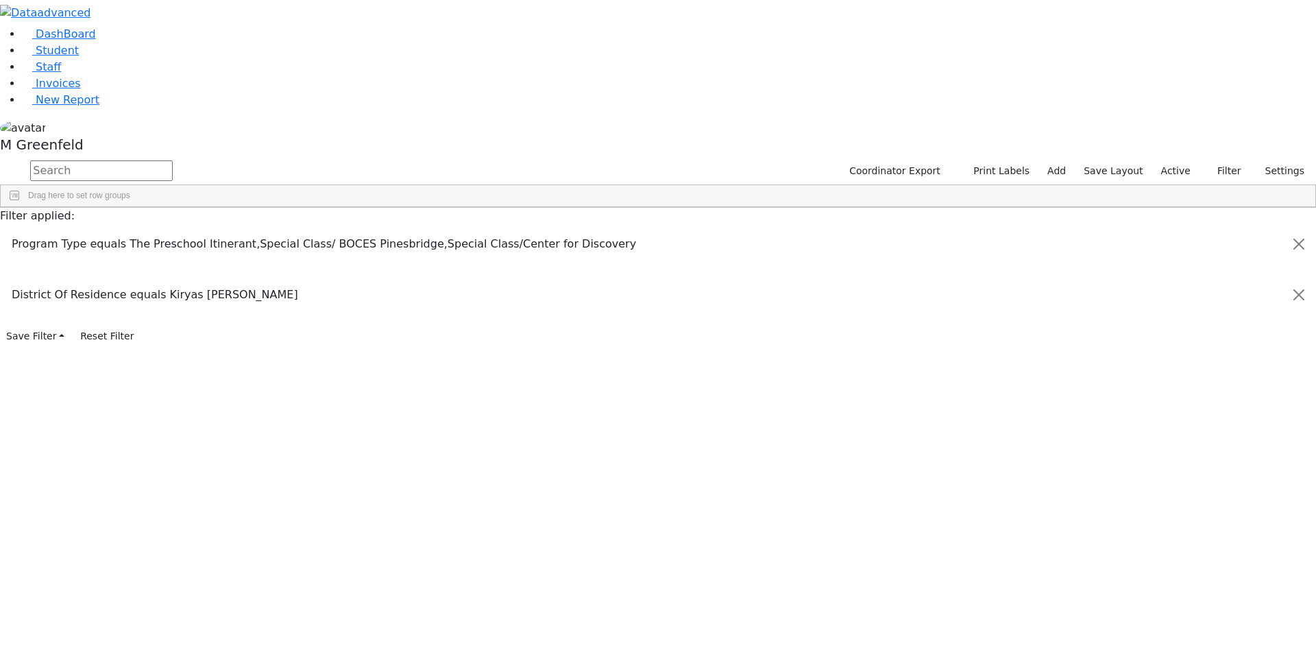
scroll to position [69, 0]
click at [1169, 371] on input "checkbox" at bounding box center [1174, 376] width 11 height 11
click at [1169, 420] on input "checkbox" at bounding box center [1174, 425] width 11 height 11
click at [1169, 407] on input "checkbox" at bounding box center [1174, 412] width 11 height 11
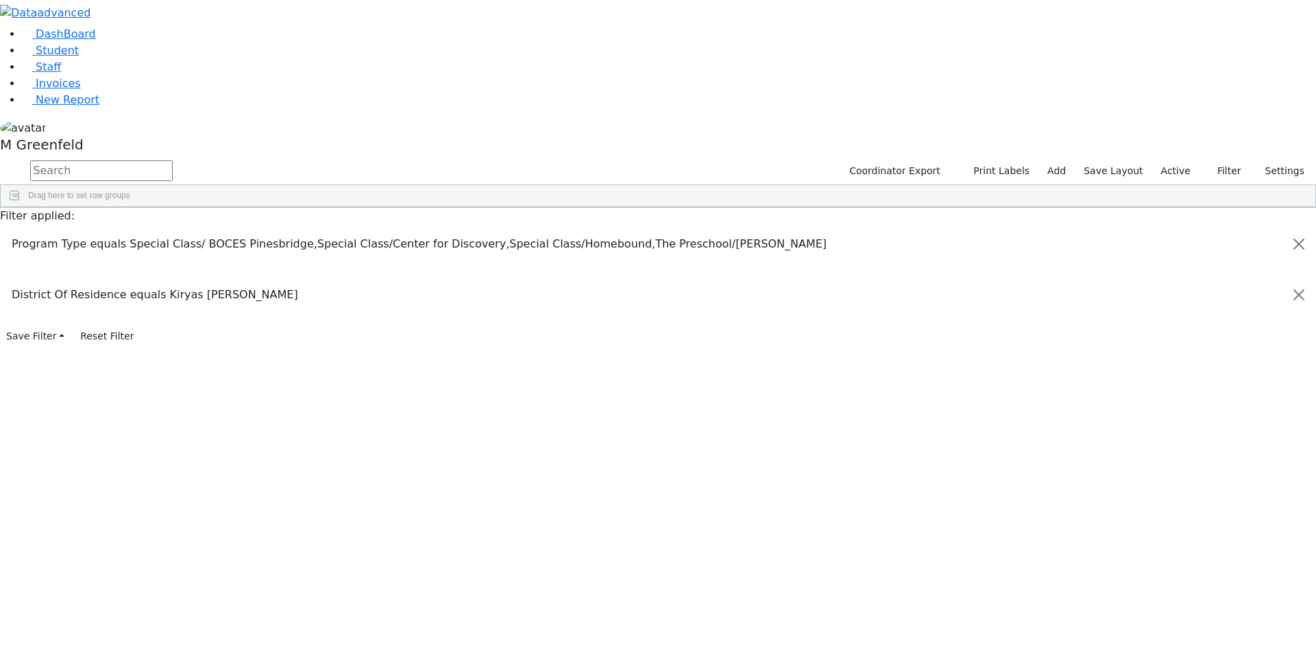
click at [1170, 341] on div "Special Class/Homebound" at bounding box center [1225, 346] width 113 height 11
click at [1169, 341] on input "checkbox" at bounding box center [1174, 346] width 11 height 11
click at [1169, 407] on input "checkbox" at bounding box center [1174, 412] width 11 height 11
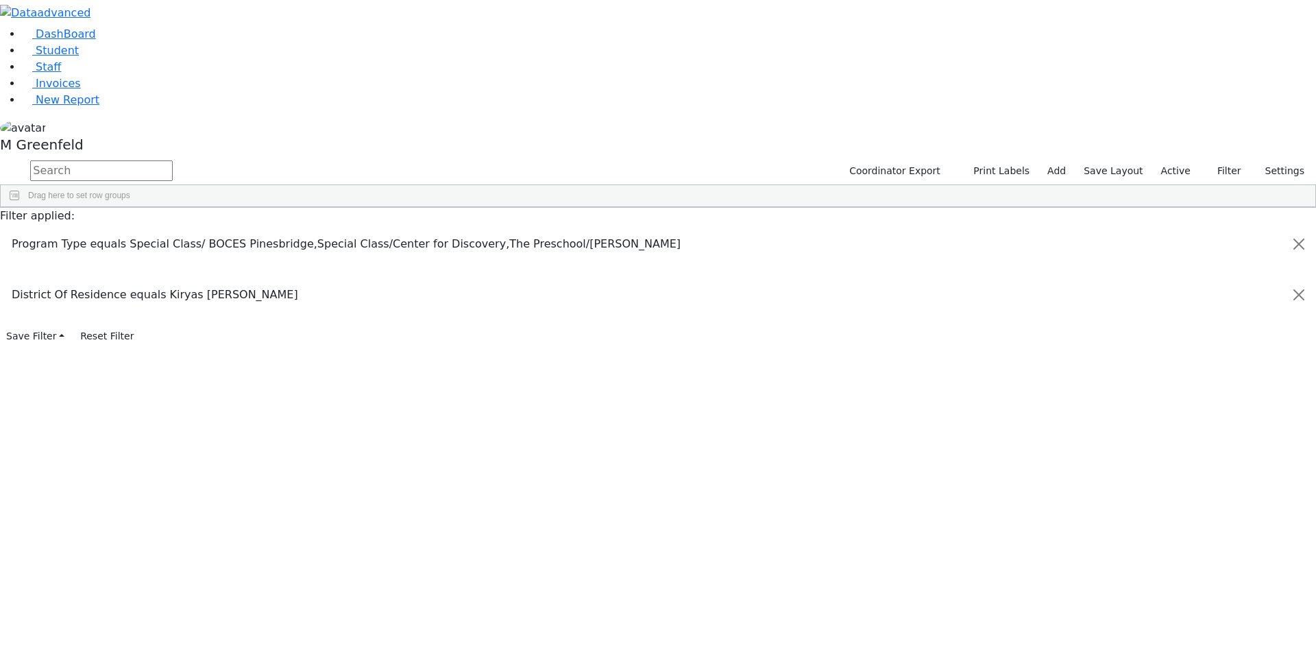
click at [1169, 338] on input "checkbox" at bounding box center [1174, 343] width 11 height 11
click at [1168, 324] on span at bounding box center [1173, 329] width 11 height 11
click at [1169, 409] on input "checkbox" at bounding box center [1174, 414] width 11 height 11
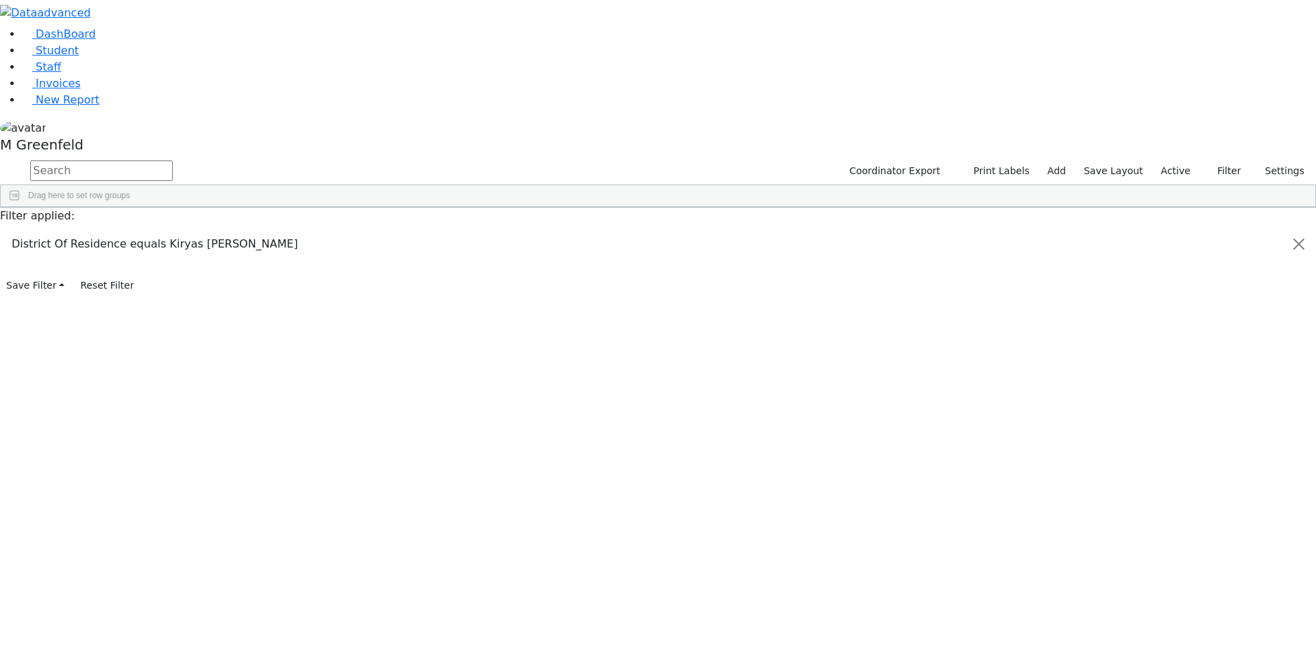
scroll to position [617, 0]
click at [1168, 540] on span at bounding box center [1173, 545] width 11 height 11
click at [1169, 282] on input "checkbox" at bounding box center [1174, 287] width 11 height 11
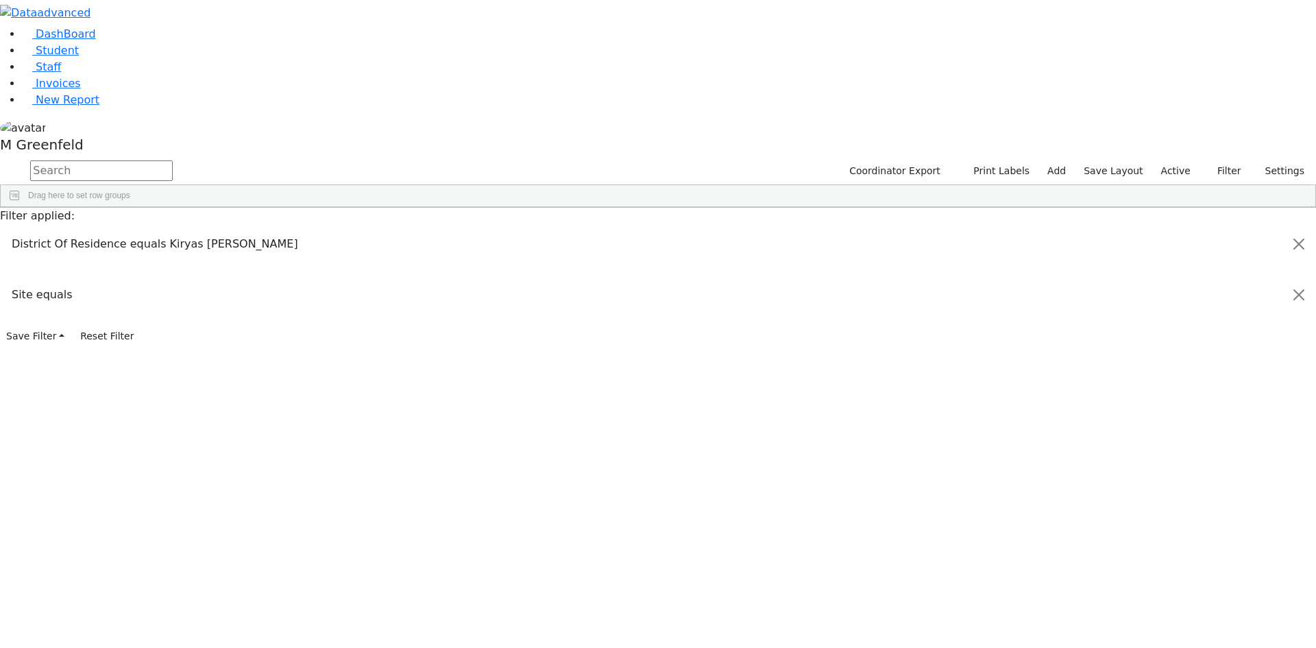
click at [1169, 320] on input "checkbox" at bounding box center [1174, 325] width 11 height 11
click at [1169, 478] on input "checkbox" at bounding box center [1174, 483] width 11 height 11
click at [1169, 272] on input "checkbox" at bounding box center [1174, 277] width 11 height 11
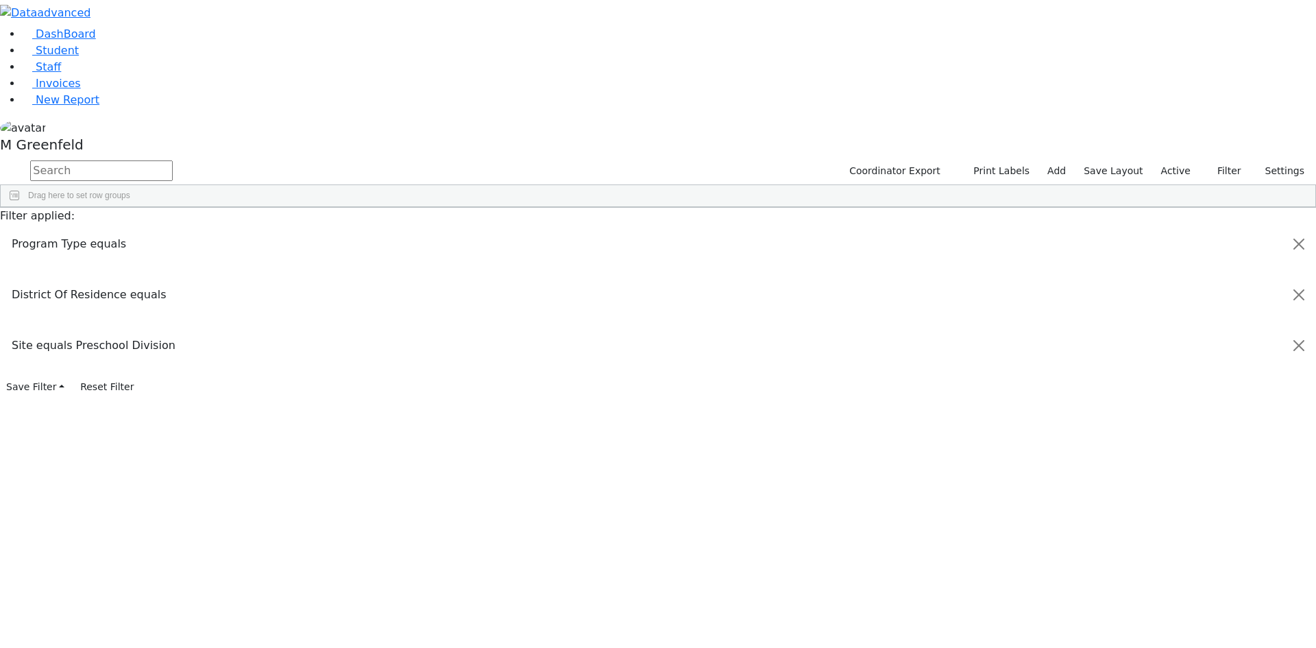
click at [1181, 394] on span "Program Type" at bounding box center [1239, 399] width 117 height 10
click at [1169, 387] on div "Program Type" at bounding box center [1233, 398] width 136 height 22
click at [1168, 393] on span at bounding box center [1173, 398] width 11 height 11
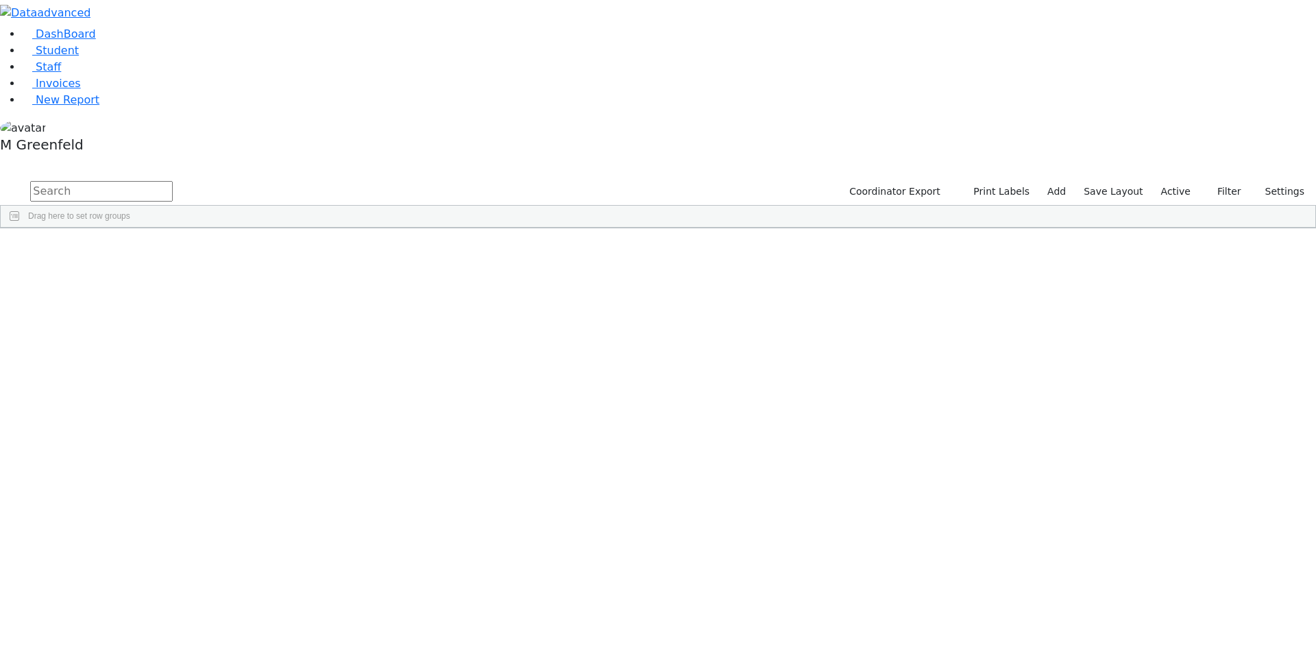
click at [1303, 303] on span "button" at bounding box center [1308, 308] width 11 height 11
click at [1168, 482] on span at bounding box center [1173, 487] width 11 height 11
click at [1169, 567] on input "checkbox" at bounding box center [1174, 572] width 11 height 11
click at [1169, 583] on input "checkbox" at bounding box center [1174, 588] width 11 height 11
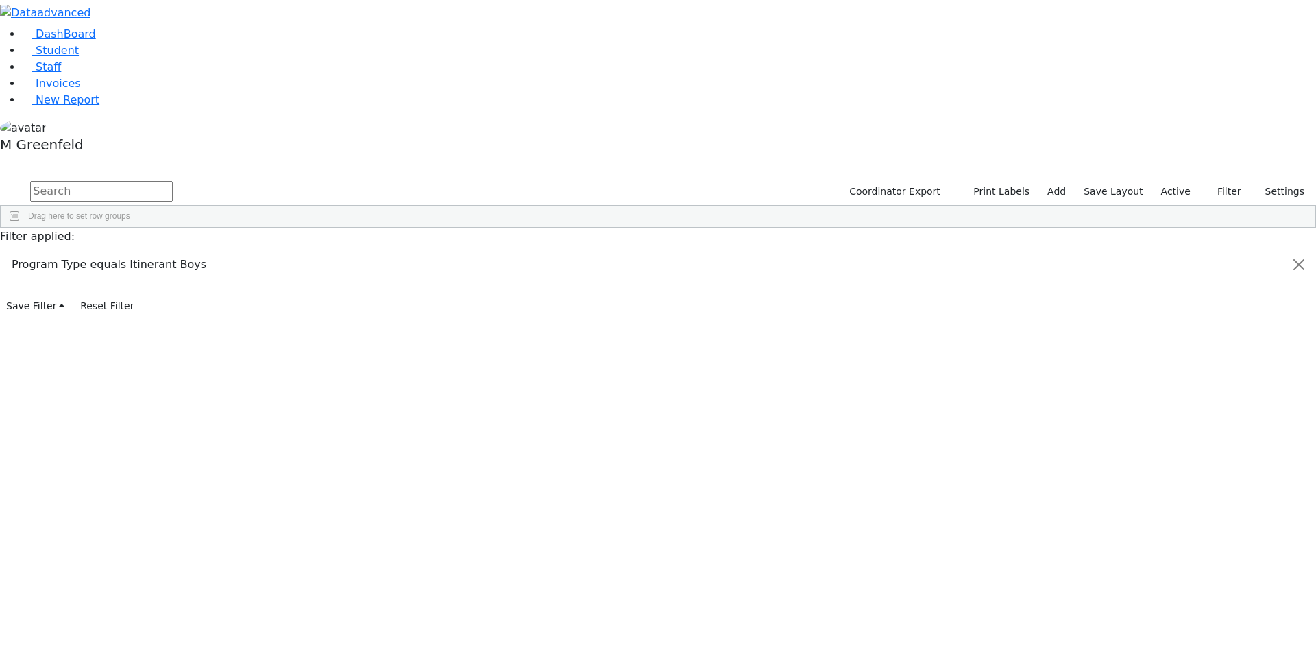
click at [1283, 575] on div "Contains AND OR Contains" at bounding box center [1233, 595] width 136 height 40
click at [1286, 581] on span "Filtering operator" at bounding box center [1291, 586] width 11 height 11
click at [1249, 582] on div "Contains" at bounding box center [1227, 587] width 110 height 10
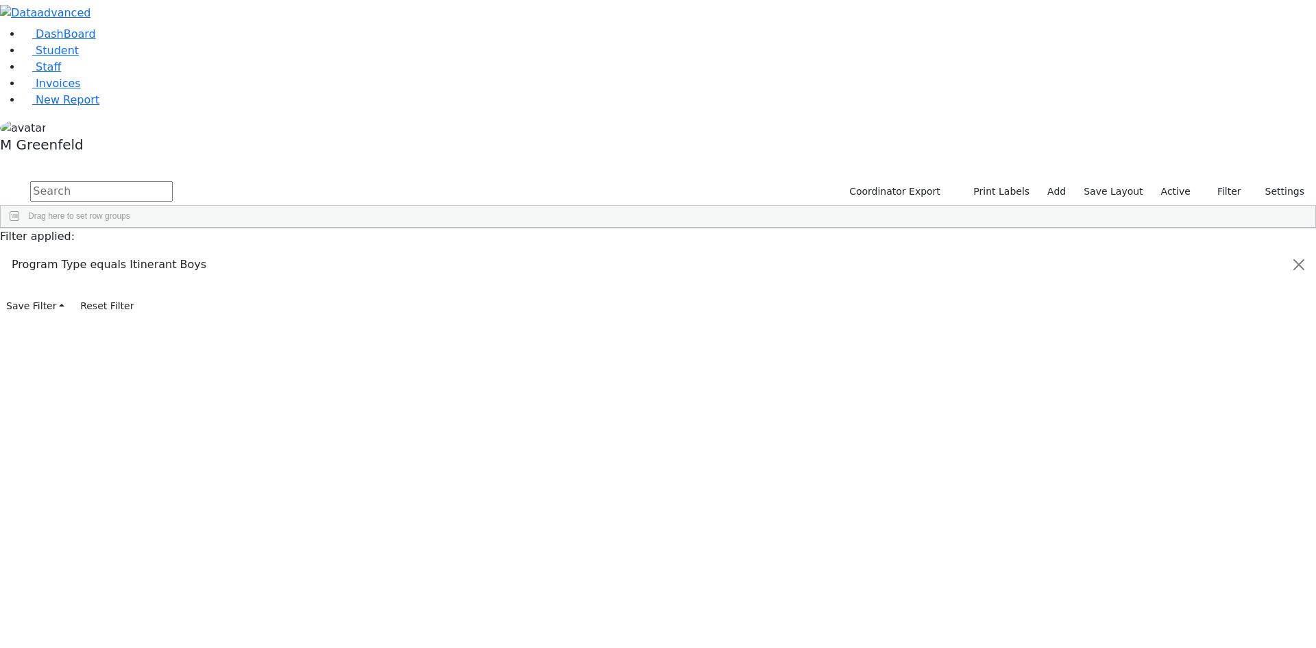
click at [1199, 554] on span "District Of Location" at bounding box center [1239, 559] width 117 height 10
click at [1168, 553] on span at bounding box center [1173, 558] width 11 height 11
click at [1168, 426] on span at bounding box center [1173, 431] width 11 height 11
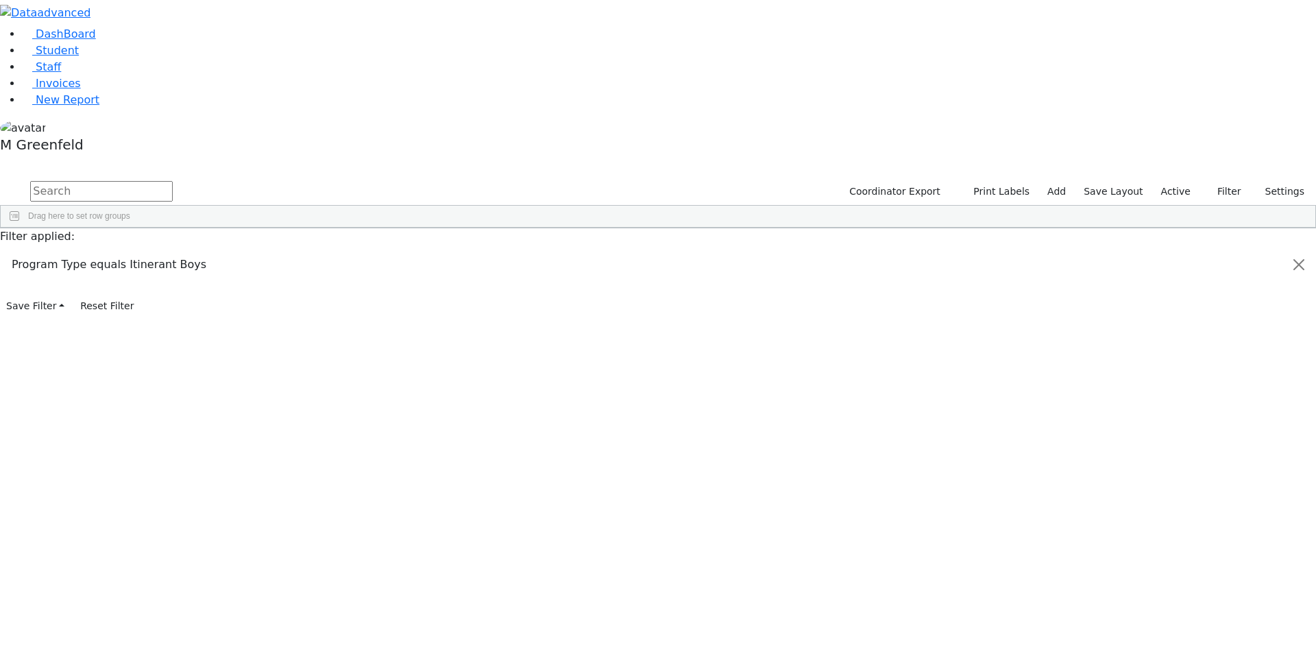
click at [1168, 426] on span at bounding box center [1173, 431] width 11 height 11
click at [1168, 404] on span at bounding box center [1173, 409] width 11 height 11
click at [1169, 555] on input "checkbox" at bounding box center [1174, 560] width 11 height 11
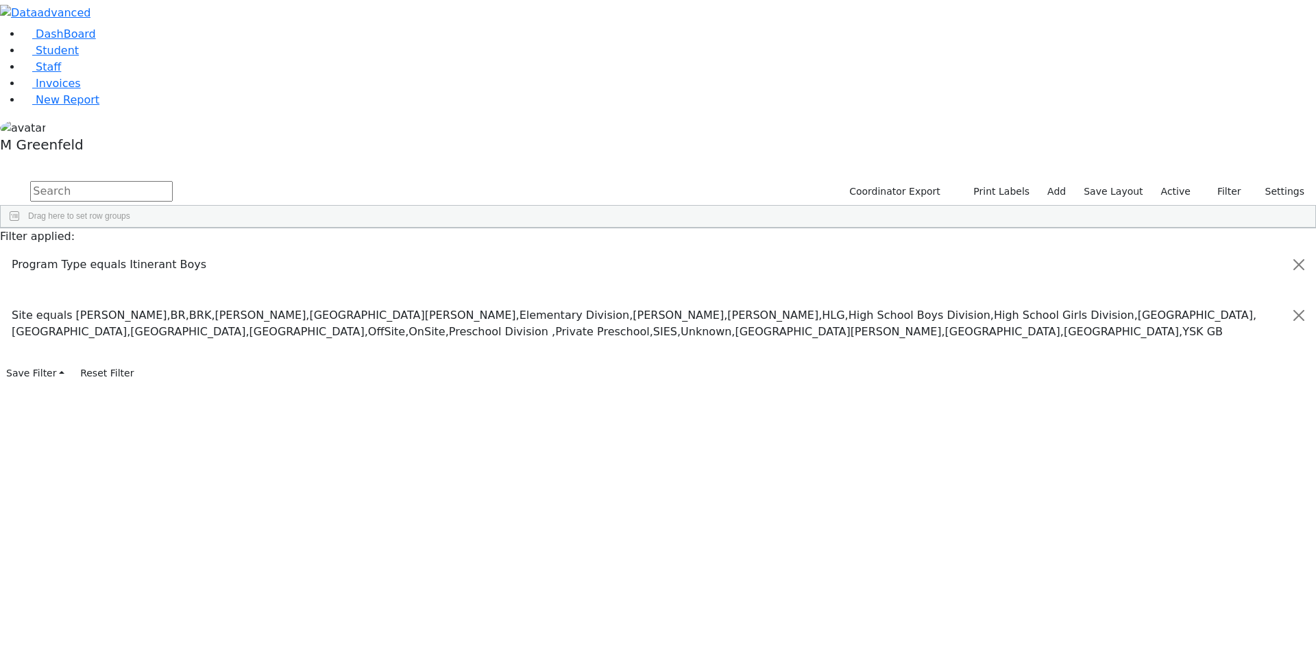
scroll to position [69, 0]
click at [1169, 552] on input "checkbox" at bounding box center [1174, 557] width 11 height 11
click at [1169, 568] on input "checkbox" at bounding box center [1174, 573] width 11 height 11
click at [1303, 245] on span "button" at bounding box center [1308, 250] width 11 height 11
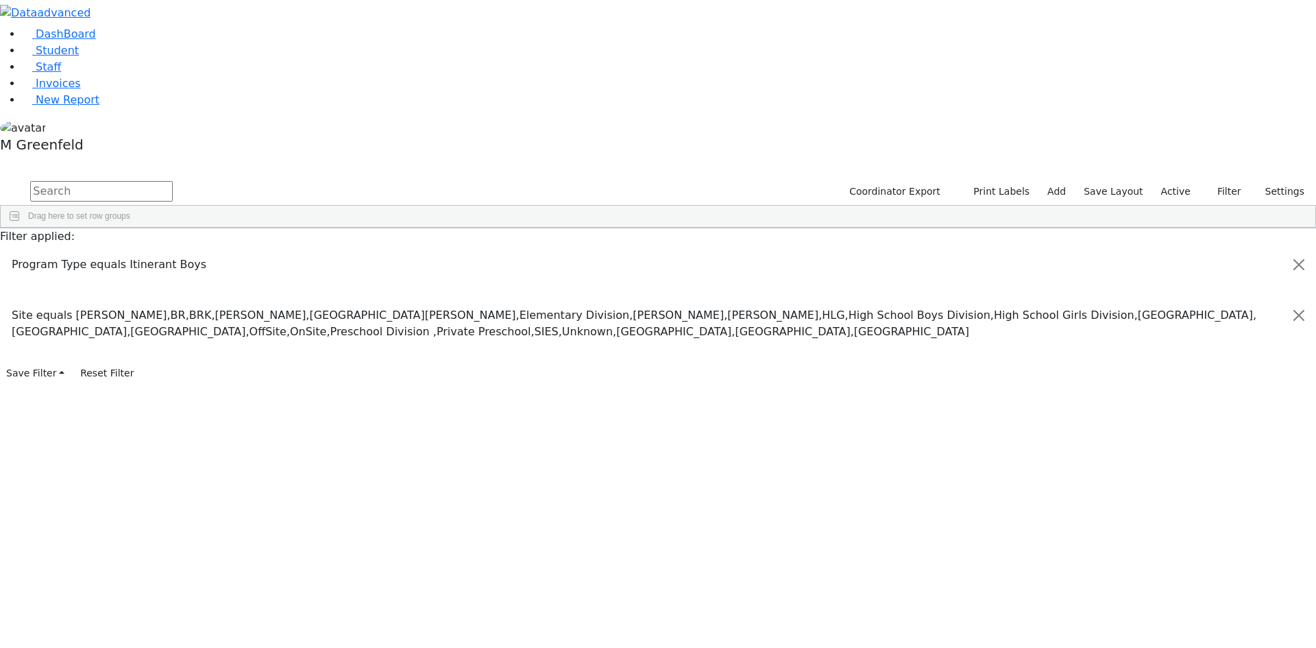
scroll to position [343, 0]
click at [1169, 368] on input "District Of Location column toggle visibility (hidden)" at bounding box center [1174, 373] width 11 height 11
checkbox input "true"
click at [1304, 316] on span "Filters" at bounding box center [1309, 327] width 10 height 23
click at [1168, 525] on span at bounding box center [1173, 530] width 11 height 11
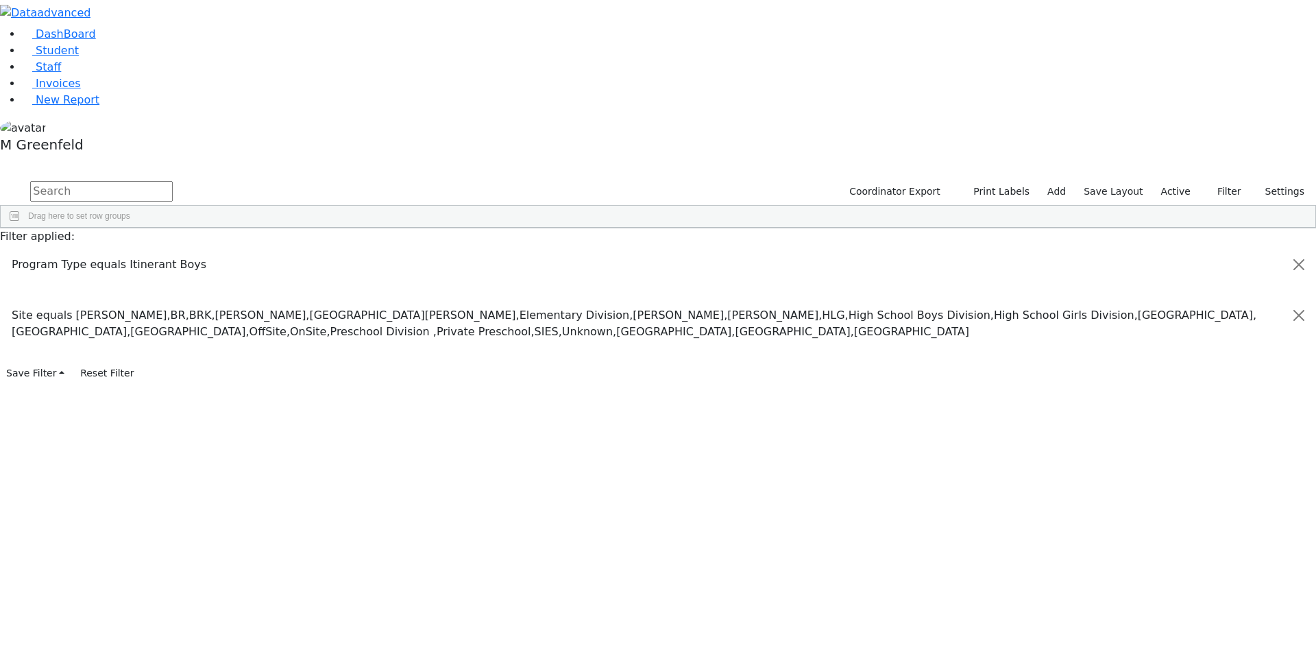
click at [1168, 525] on span at bounding box center [1173, 530] width 11 height 11
click at [18, 158] on button "button" at bounding box center [9, 163] width 18 height 10
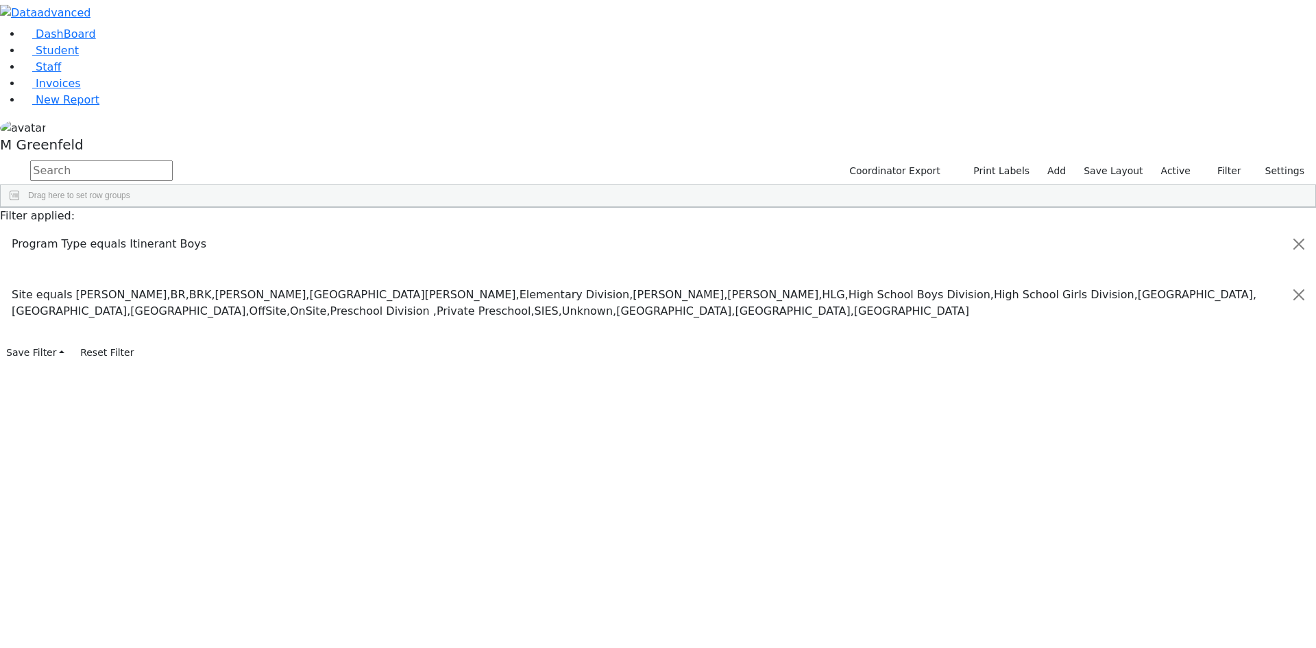
scroll to position [81, 0]
click at [596, 213] on span at bounding box center [590, 218] width 11 height 11
click at [671, 211] on span "columns" at bounding box center [659, 220] width 23 height 18
click at [173, 160] on input "text" at bounding box center [101, 170] width 143 height 21
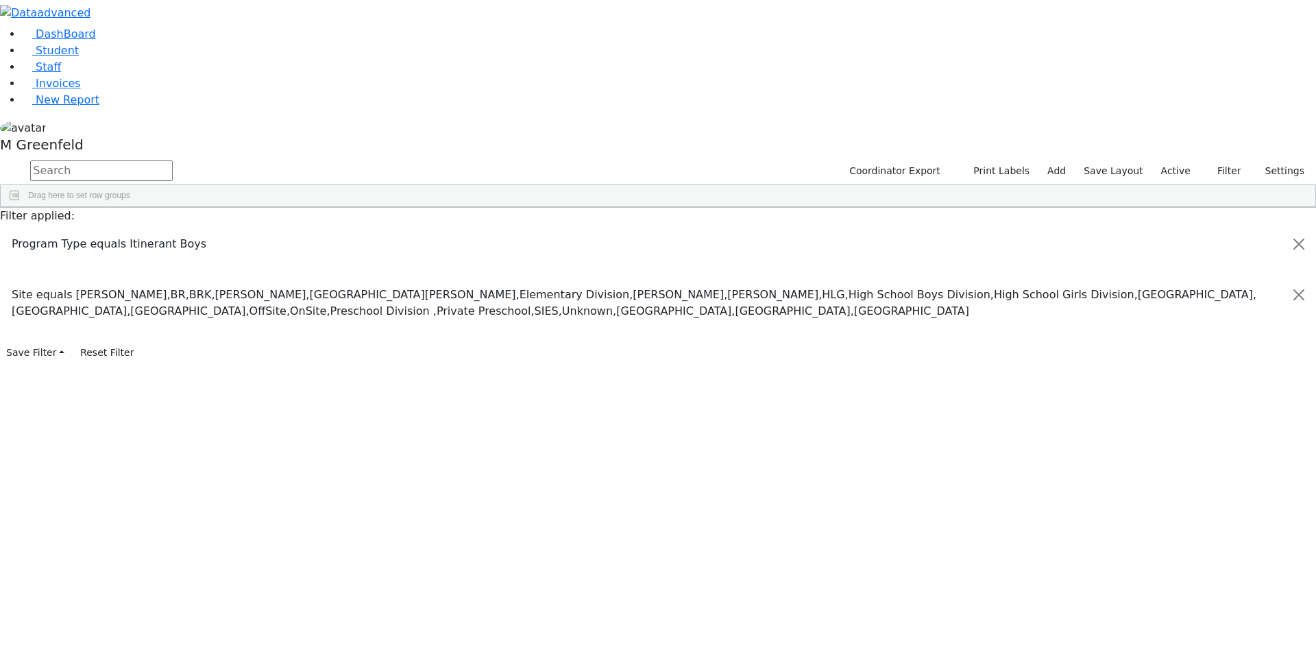
click at [1169, 400] on input "checkbox" at bounding box center [1174, 405] width 11 height 11
click at [1236, 413] on div "Markowitz" at bounding box center [1233, 421] width 128 height 16
click at [1169, 387] on div "Itinerant Boys" at bounding box center [1233, 395] width 128 height 16
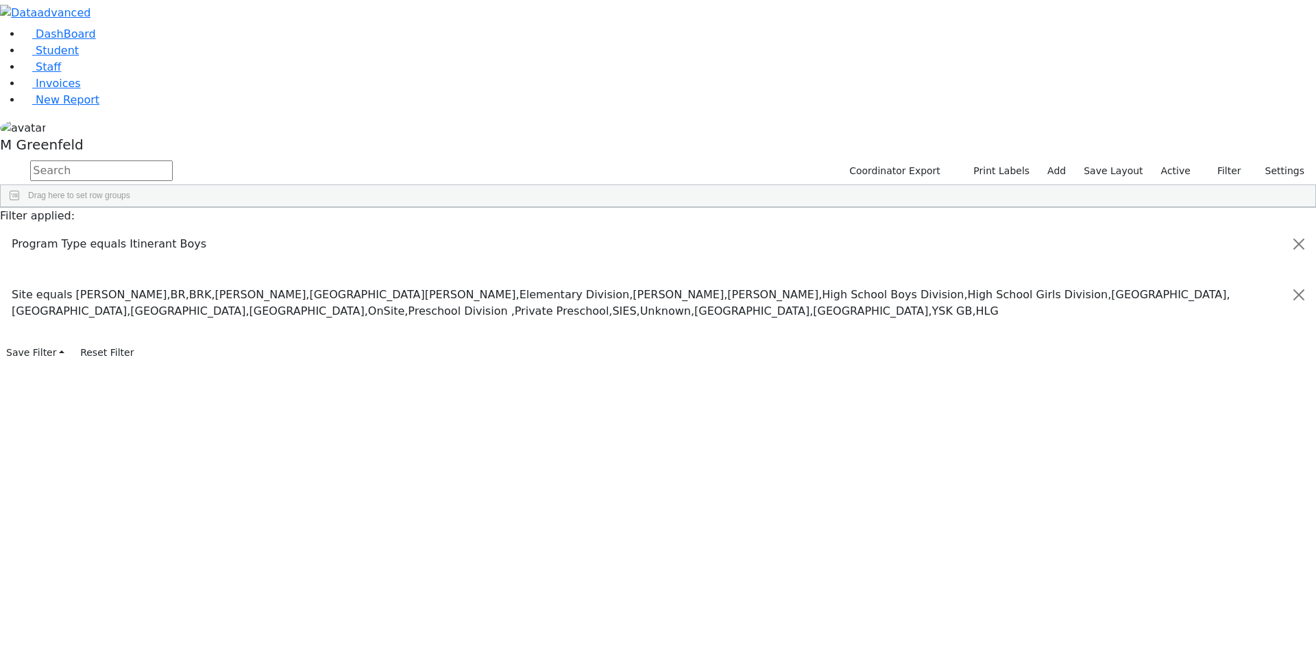
click at [1169, 389] on input "checkbox" at bounding box center [1174, 394] width 11 height 11
click at [1169, 406] on input "checkbox" at bounding box center [1174, 411] width 11 height 11
click at [1169, 422] on input "checkbox" at bounding box center [1174, 427] width 11 height 11
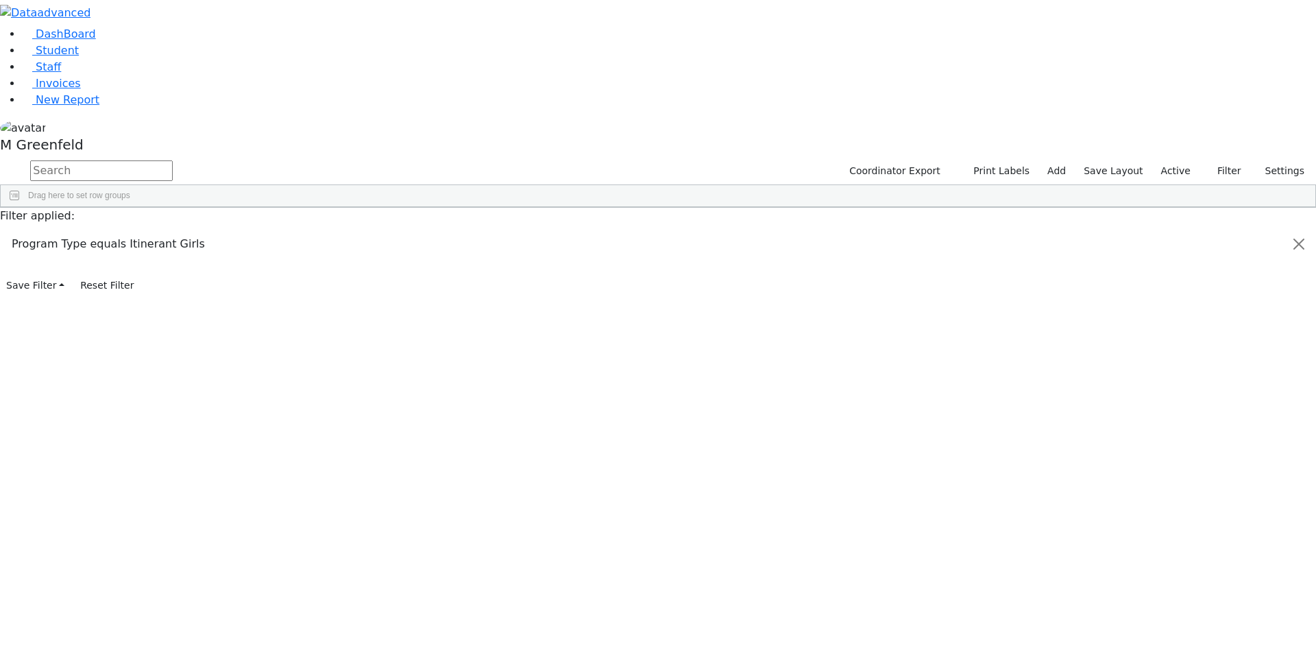
click at [1168, 337] on span at bounding box center [1173, 342] width 11 height 11
click at [1169, 455] on input "checkbox" at bounding box center [1174, 460] width 11 height 11
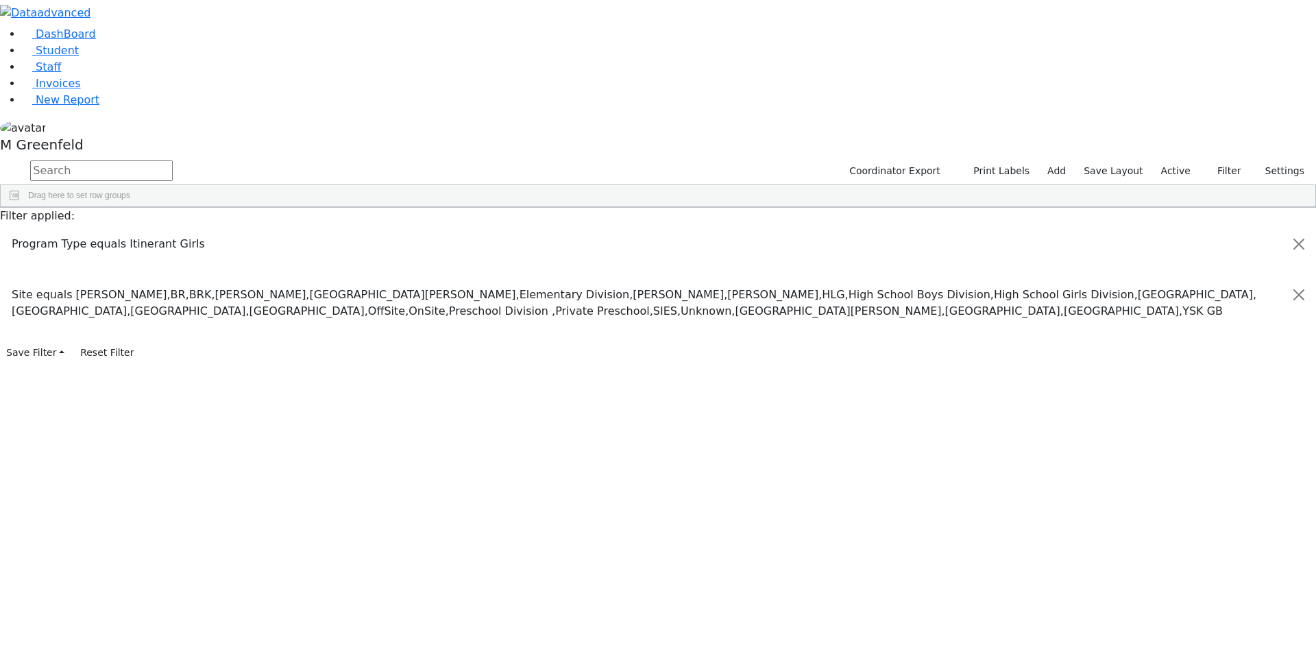
click at [1169, 471] on input "checkbox" at bounding box center [1174, 476] width 11 height 11
click at [1169, 487] on input "checkbox" at bounding box center [1174, 492] width 11 height 11
click at [1169, 504] on input "checkbox" at bounding box center [1174, 509] width 11 height 11
click at [1169, 422] on input "checkbox" at bounding box center [1174, 427] width 11 height 11
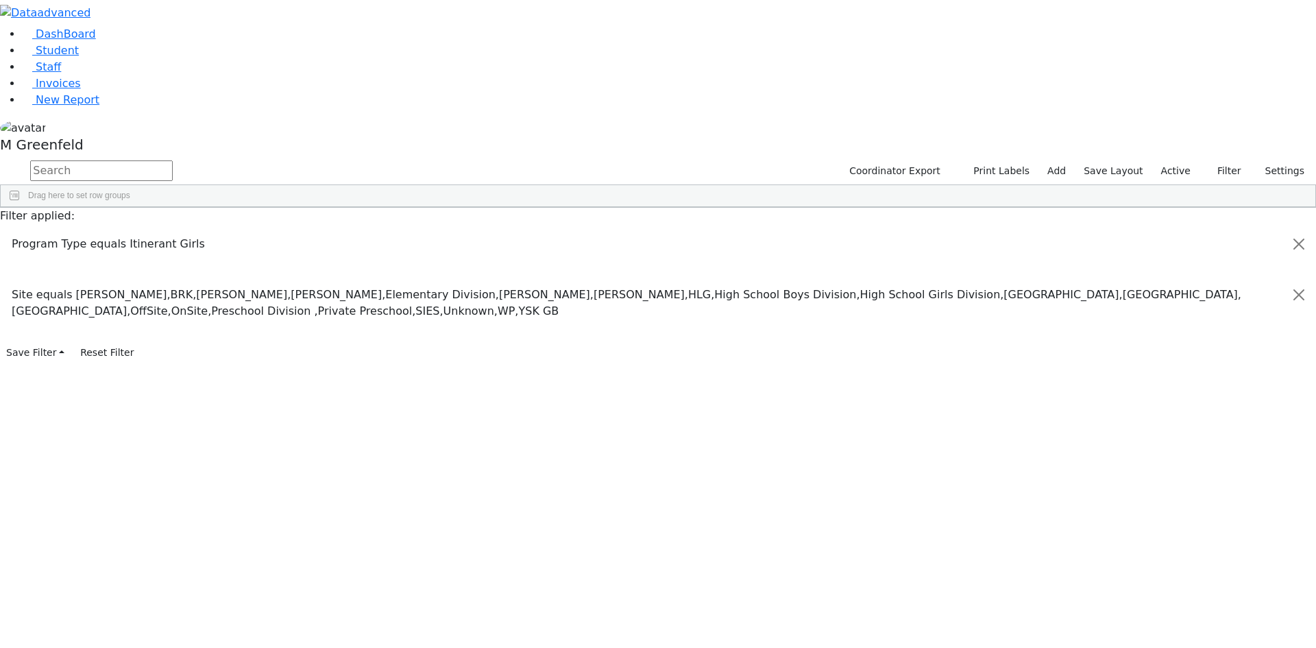
click at [1169, 438] on input "checkbox" at bounding box center [1174, 443] width 11 height 11
click at [1169, 504] on input "checkbox" at bounding box center [1174, 509] width 11 height 11
drag, startPoint x: 599, startPoint y: 189, endPoint x: 644, endPoint y: 187, distance: 44.6
click at [487, 207] on div at bounding box center [483, 218] width 5 height 22
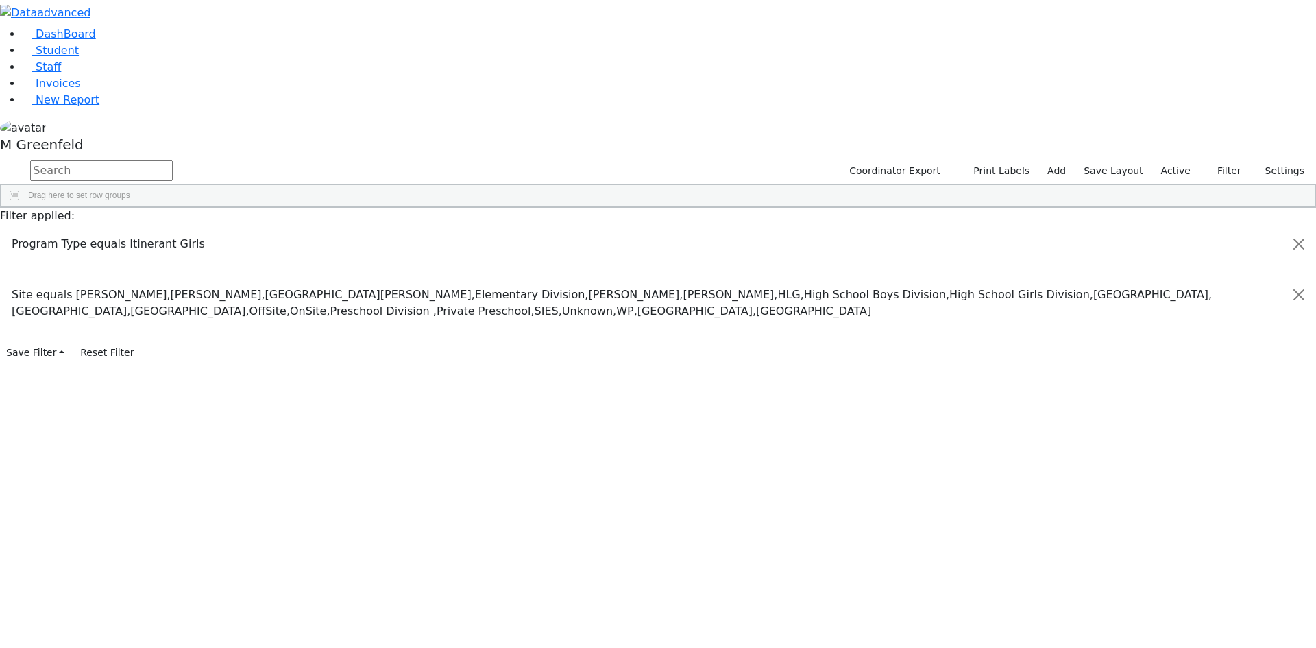
click at [1169, 422] on input "checkbox" at bounding box center [1174, 427] width 11 height 11
click at [1169, 438] on input "checkbox" at bounding box center [1174, 443] width 11 height 11
click at [0, 0] on button "button" at bounding box center [0, 0] width 0 height 0
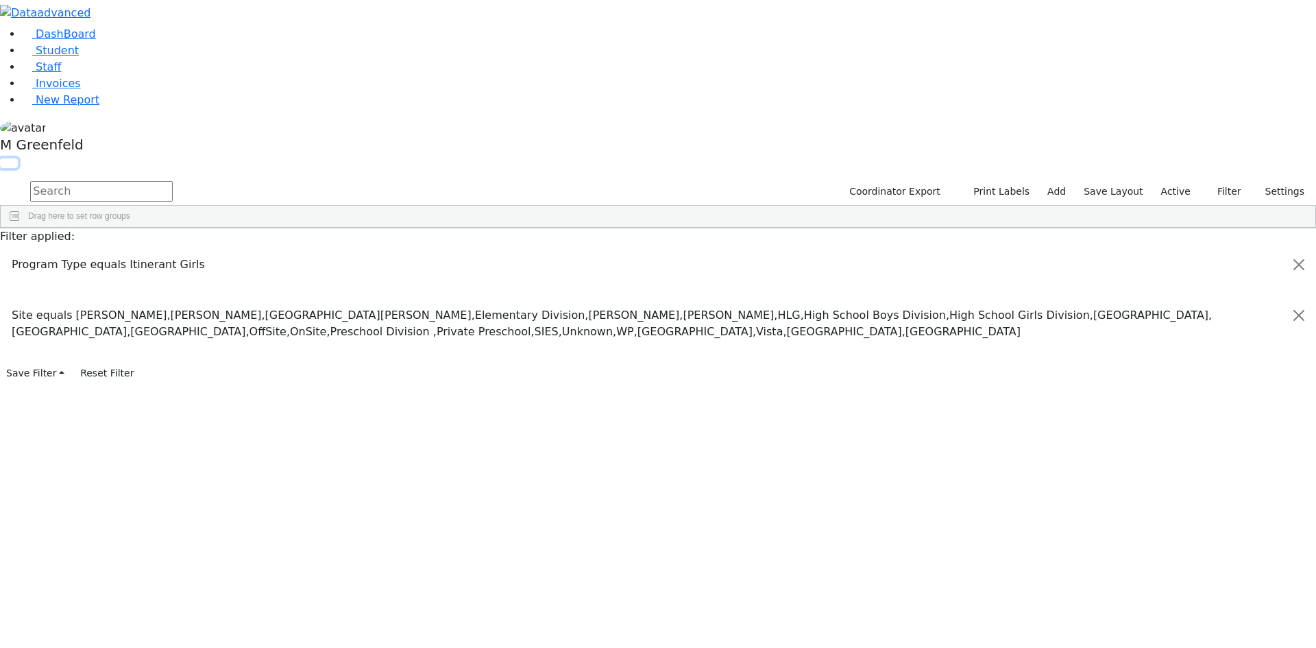
click at [18, 158] on button "button" at bounding box center [9, 163] width 18 height 10
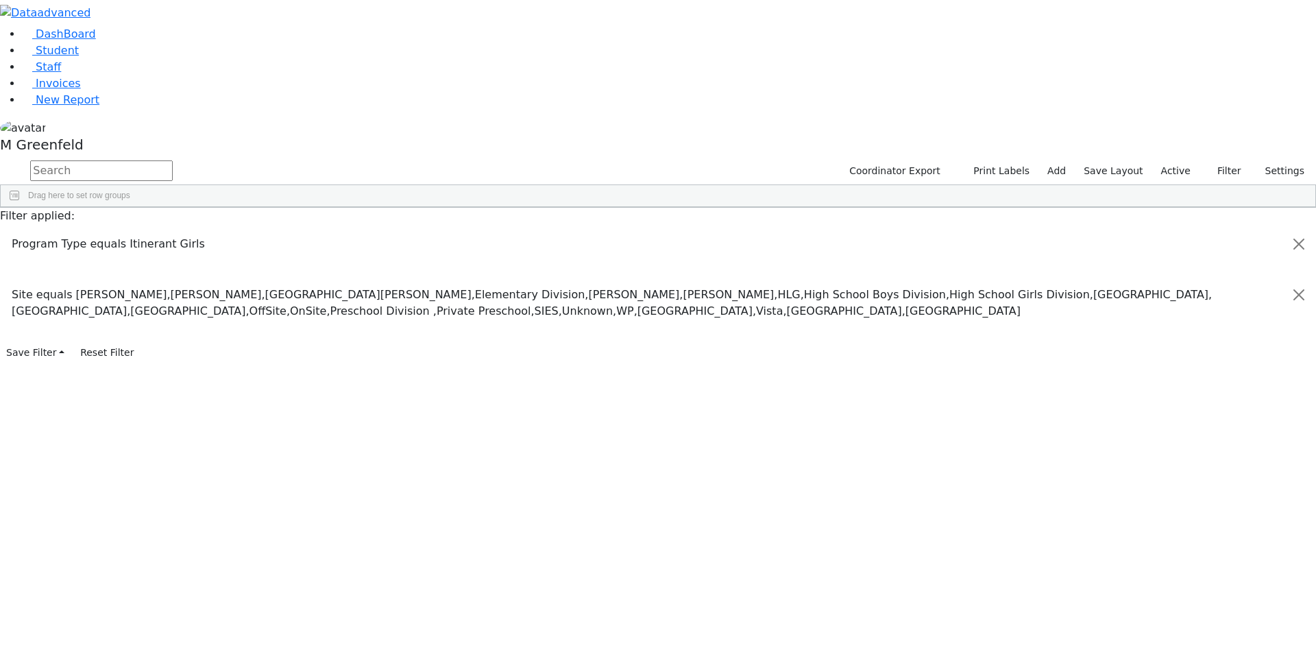
scroll to position [448, 0]
click at [77, 57] on link "Student" at bounding box center [50, 50] width 57 height 13
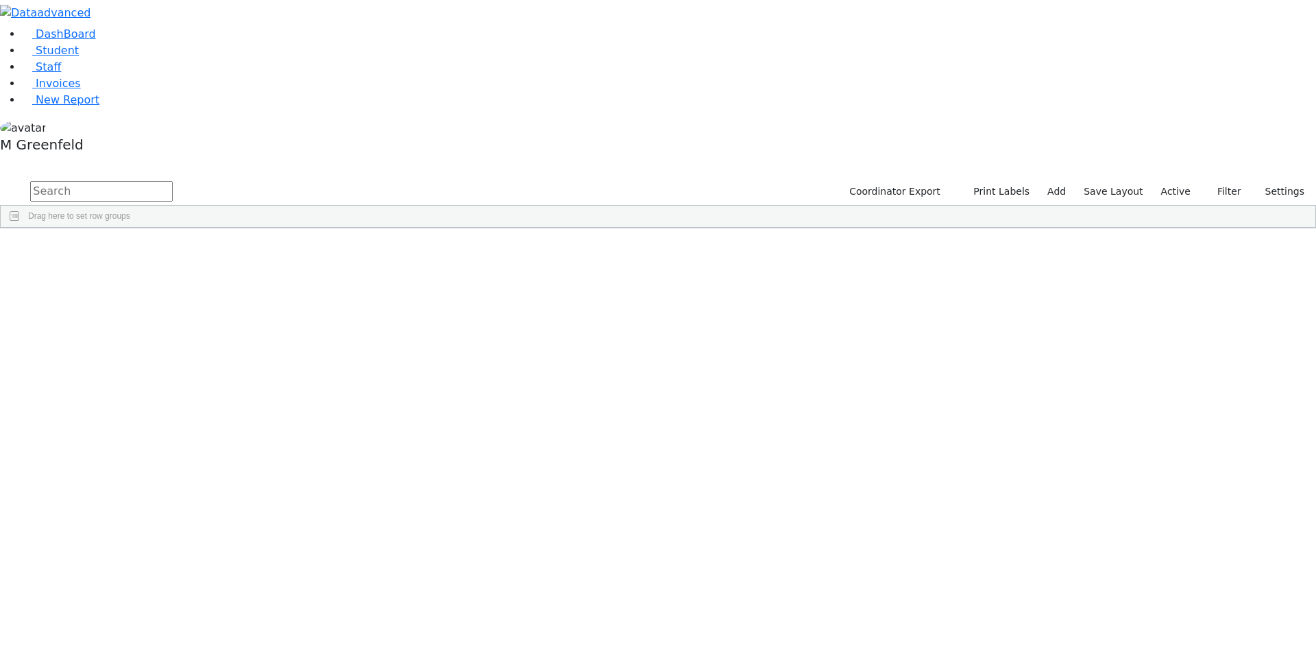
click at [173, 181] on input "text" at bounding box center [101, 191] width 143 height 21
click at [1190, 181] on label "Active" at bounding box center [1176, 191] width 42 height 21
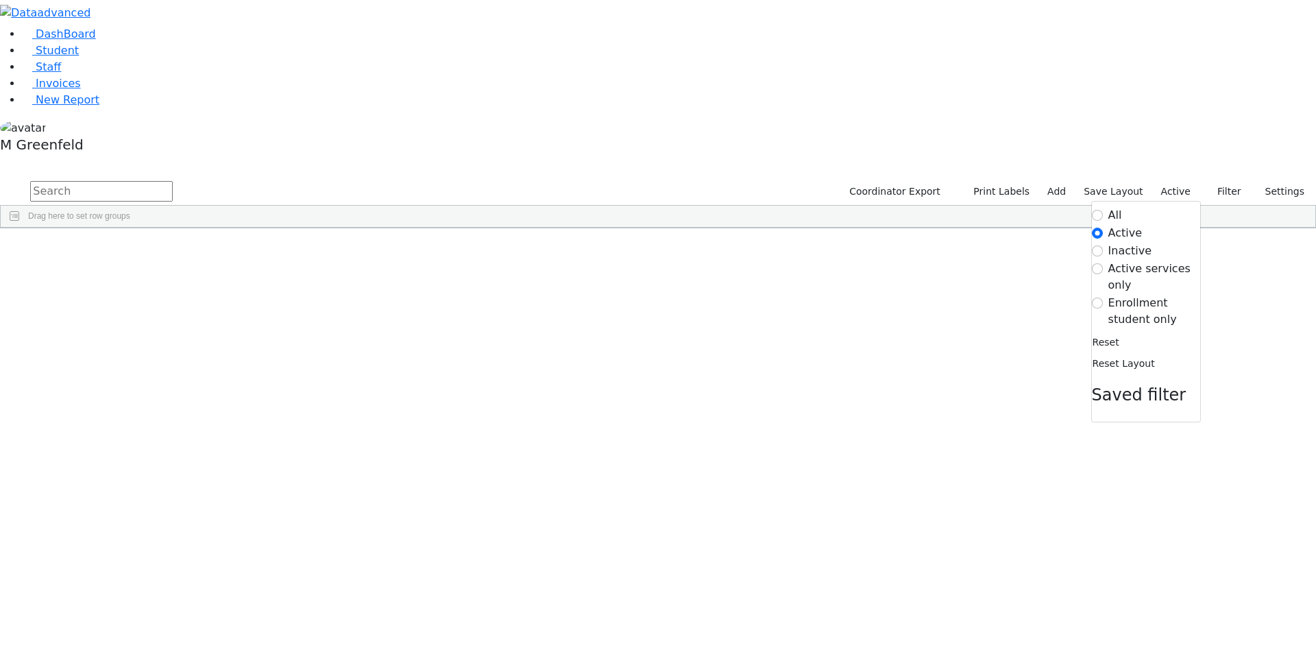
drag, startPoint x: 1146, startPoint y: 142, endPoint x: 1137, endPoint y: 147, distance: 9.9
click at [1145, 295] on label "Enrollment student only" at bounding box center [1155, 311] width 92 height 33
click at [1103, 298] on input "Enrollment student only" at bounding box center [1097, 303] width 11 height 11
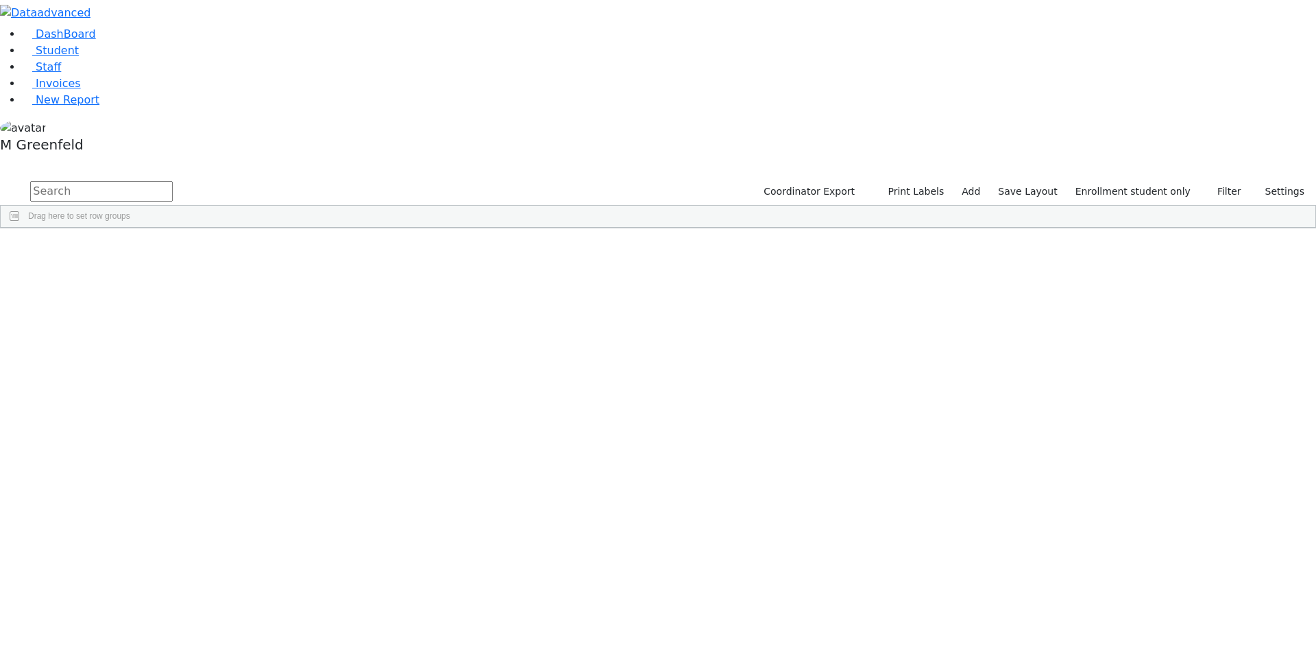
scroll to position [102, 0]
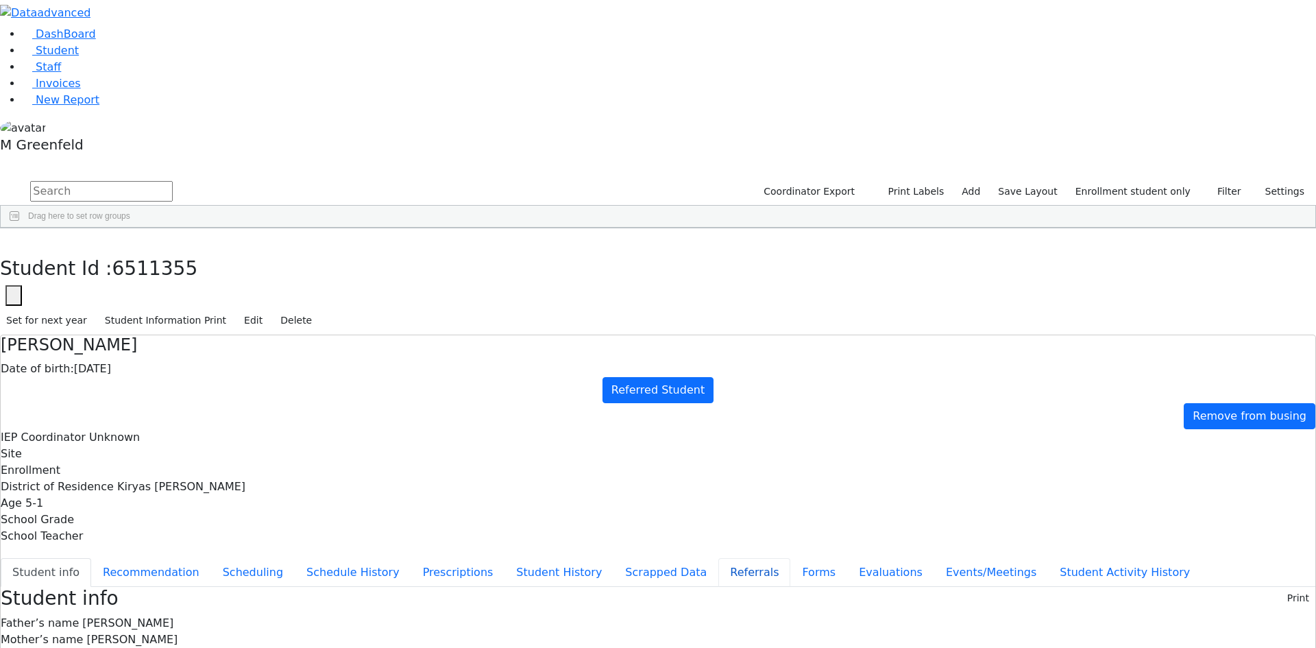
click at [719, 558] on button "Referrals" at bounding box center [755, 572] width 72 height 29
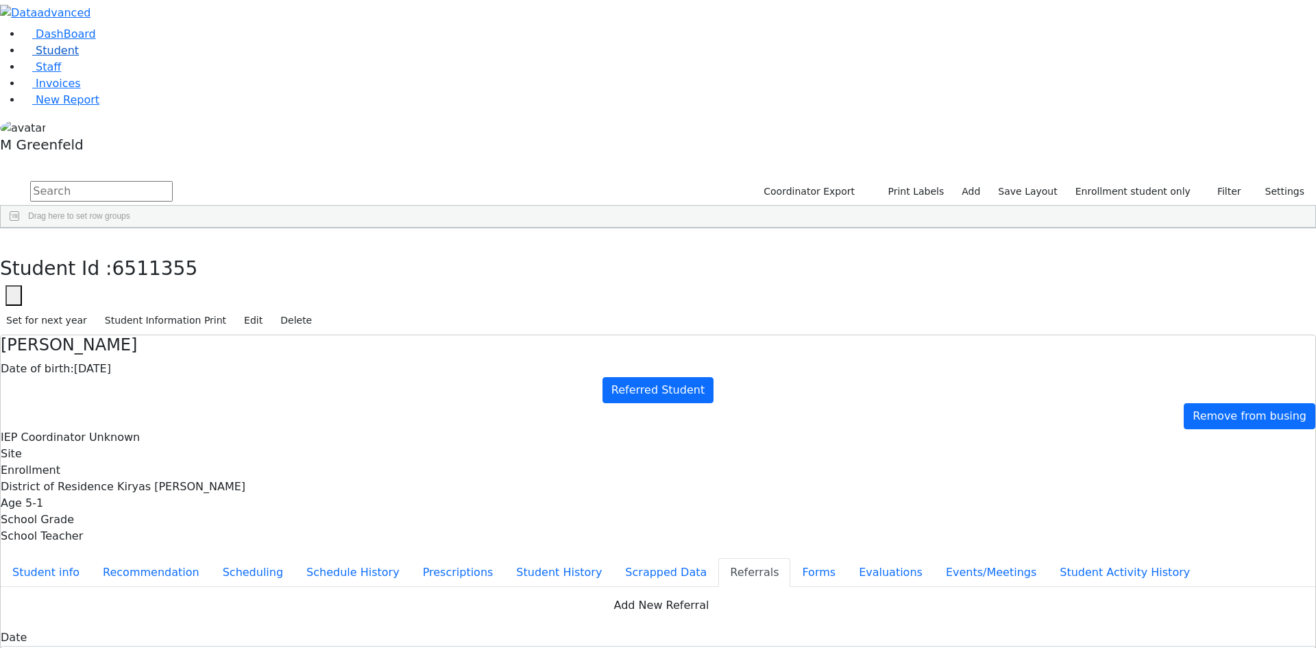
click at [79, 57] on link "Student" at bounding box center [50, 50] width 57 height 13
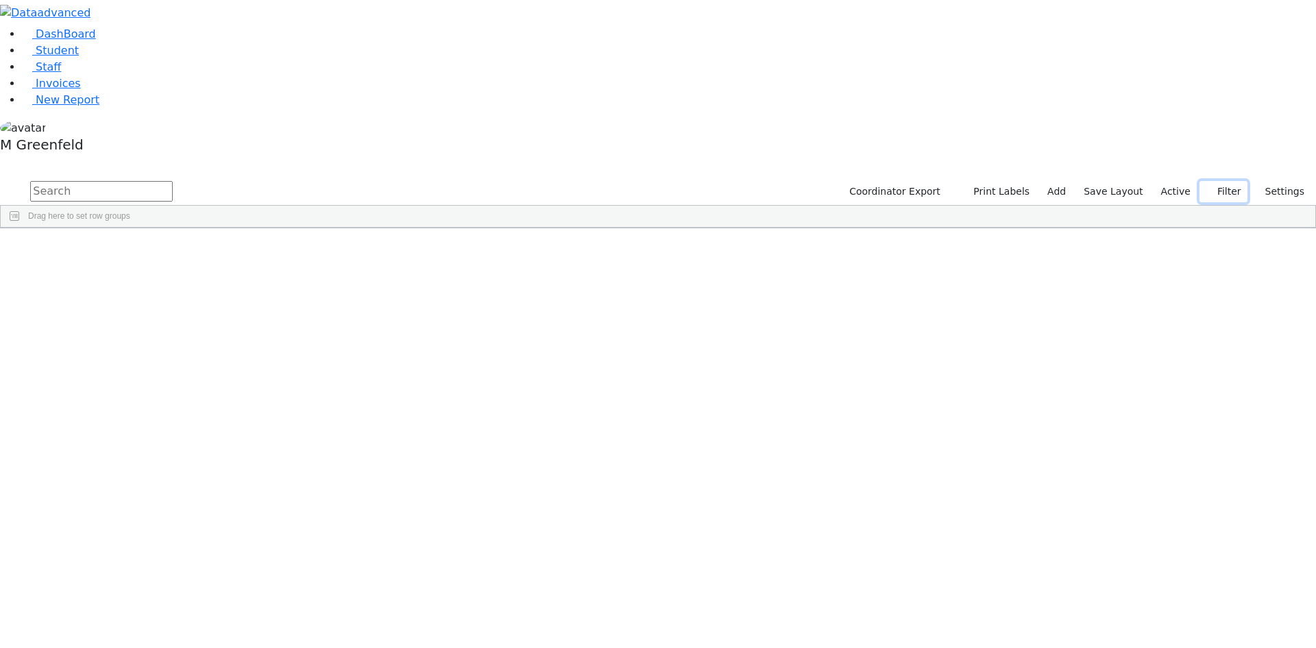
click at [1229, 181] on button "Filter" at bounding box center [1224, 191] width 48 height 21
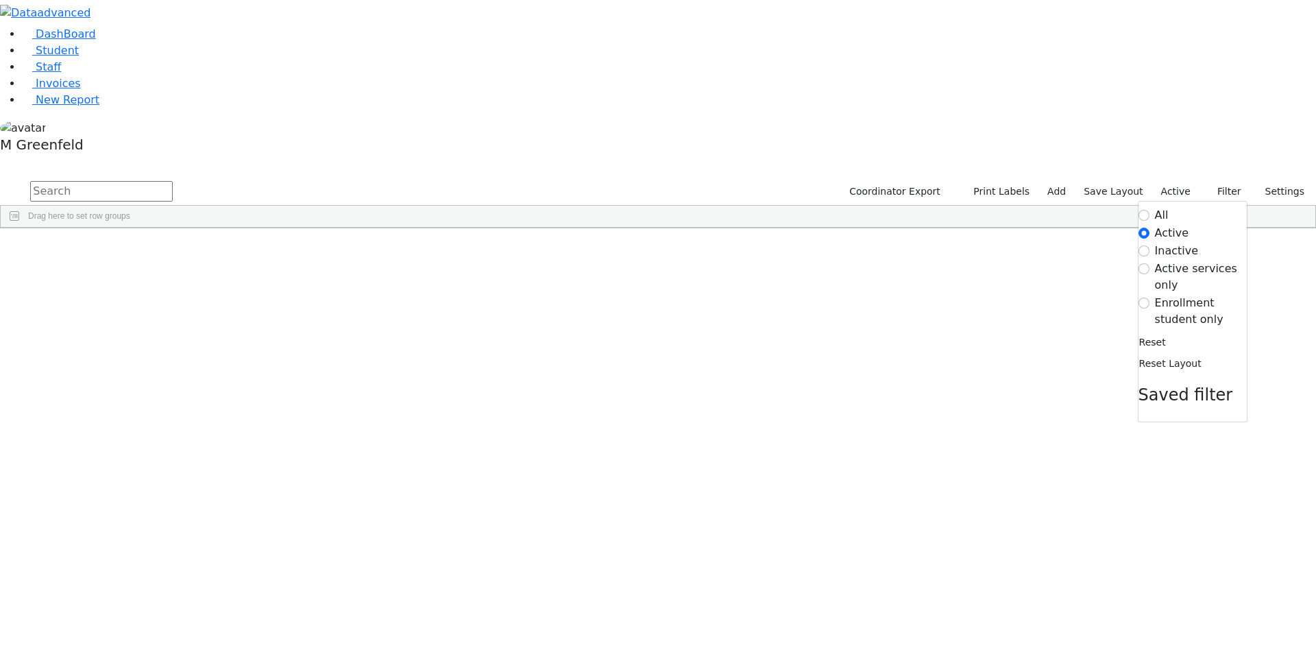
click at [1303, 303] on span "button" at bounding box center [1308, 308] width 11 height 11
click at [1168, 459] on span at bounding box center [1173, 464] width 11 height 11
click at [1169, 544] on input "checkbox" at bounding box center [1174, 549] width 11 height 11
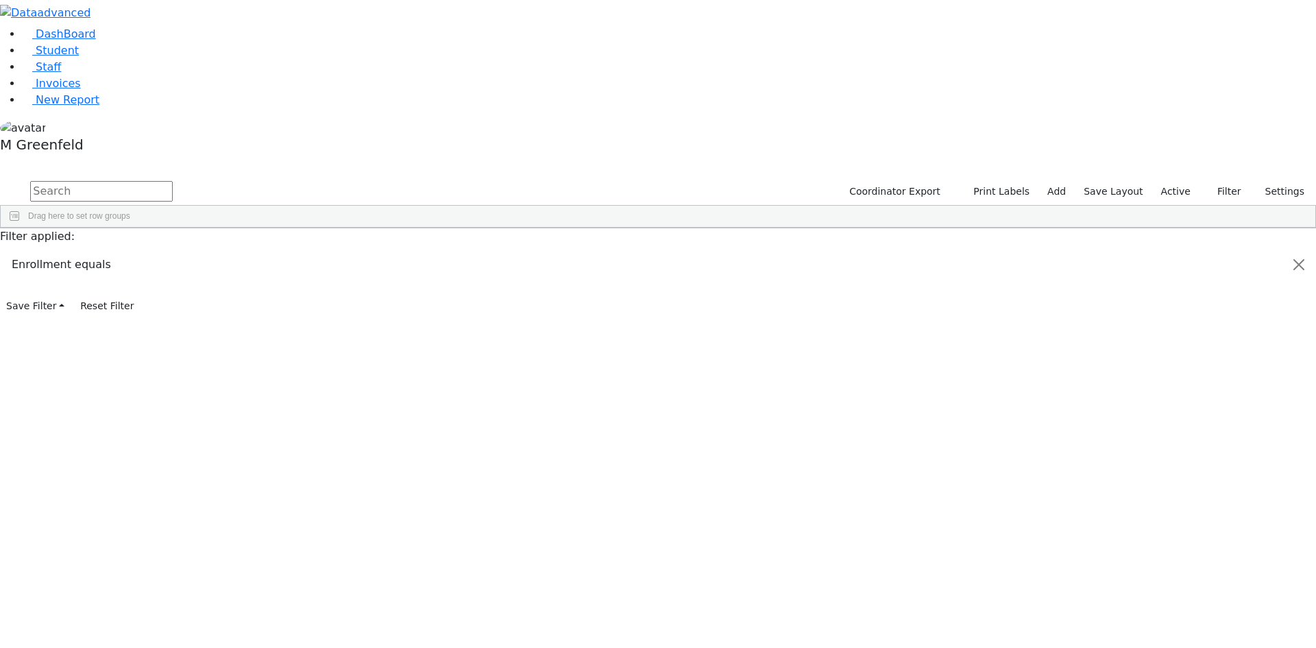
click at [1169, 610] on input "checkbox" at bounding box center [1174, 615] width 11 height 11
click at [1168, 397] on span at bounding box center [1173, 402] width 11 height 11
click at [1169, 479] on div "(Select All)" at bounding box center [1233, 487] width 128 height 16
click at [1169, 498] on input "checkbox" at bounding box center [1174, 503] width 11 height 11
